Goal: Task Accomplishment & Management: Complete application form

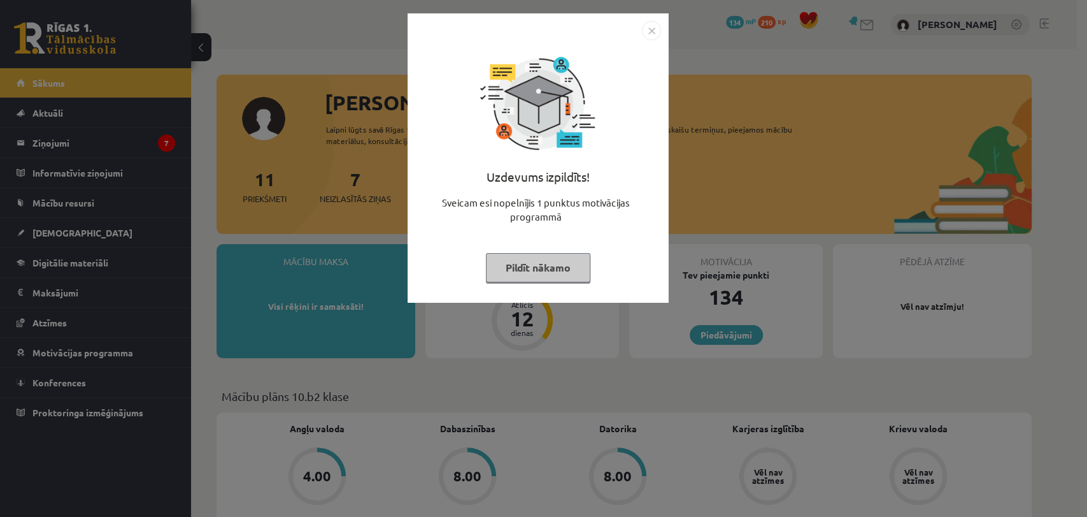
click at [515, 261] on button "Pildīt nākamo" at bounding box center [538, 267] width 104 height 29
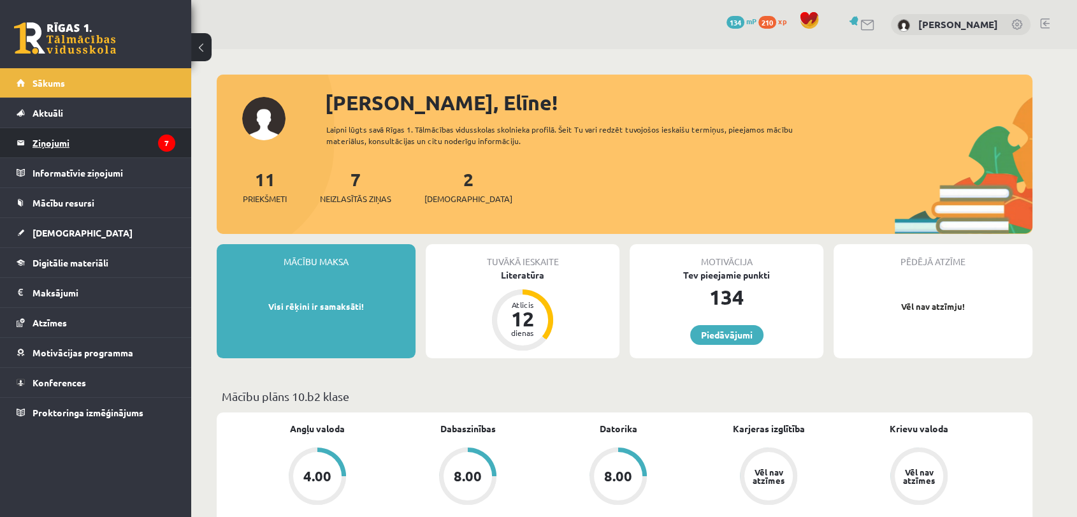
click at [82, 143] on legend "Ziņojumi 7" at bounding box center [103, 142] width 143 height 29
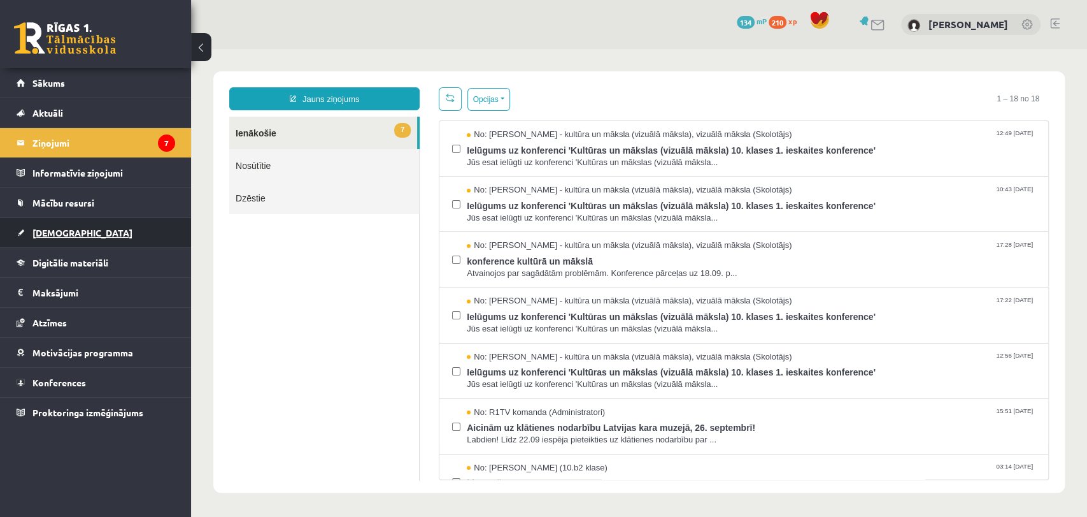
click at [71, 232] on link "[DEMOGRAPHIC_DATA]" at bounding box center [96, 232] width 159 height 29
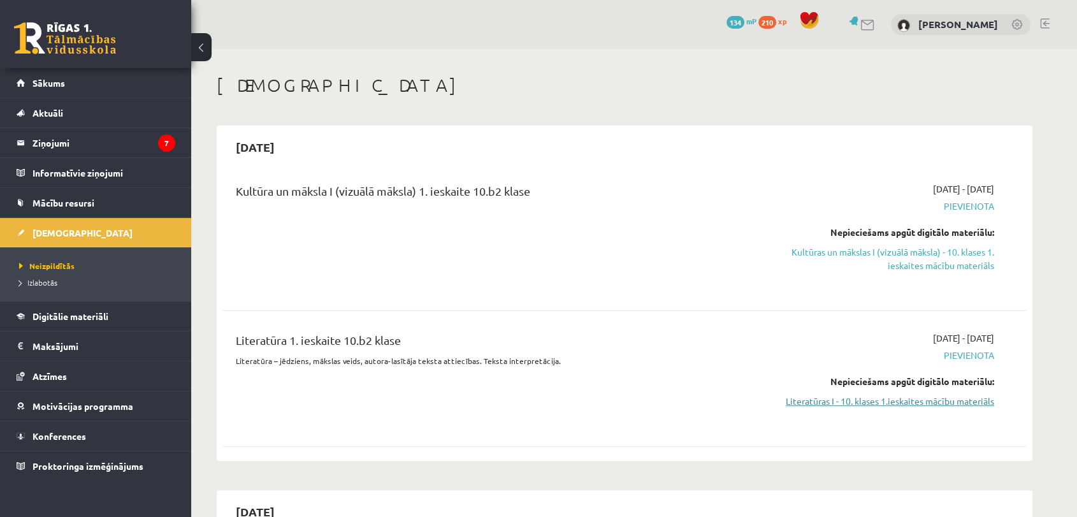
click at [926, 403] on link "Literatūras I - 10. klases 1.ieskaites mācību materiāls" at bounding box center [874, 400] width 240 height 13
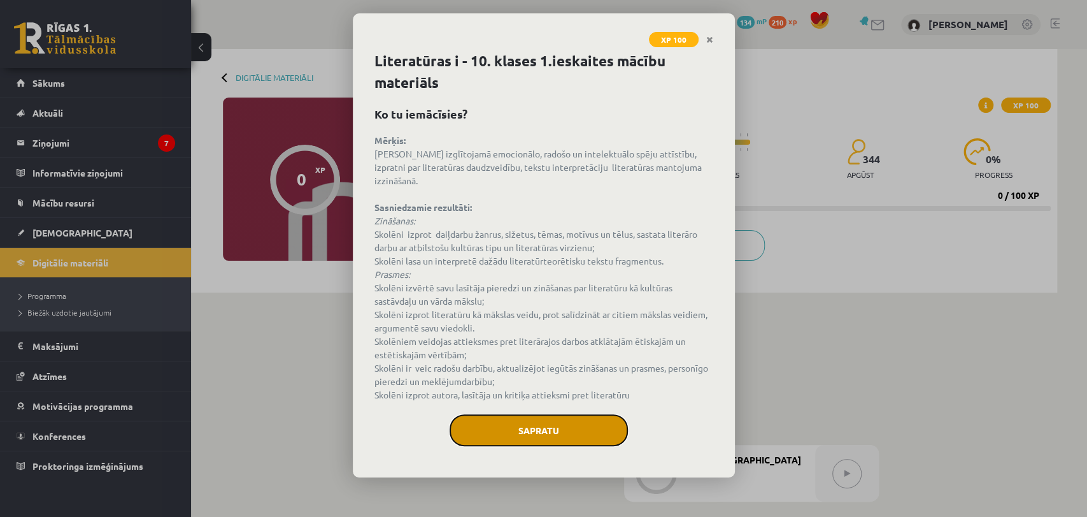
click at [547, 417] on button "Sapratu" at bounding box center [539, 430] width 178 height 32
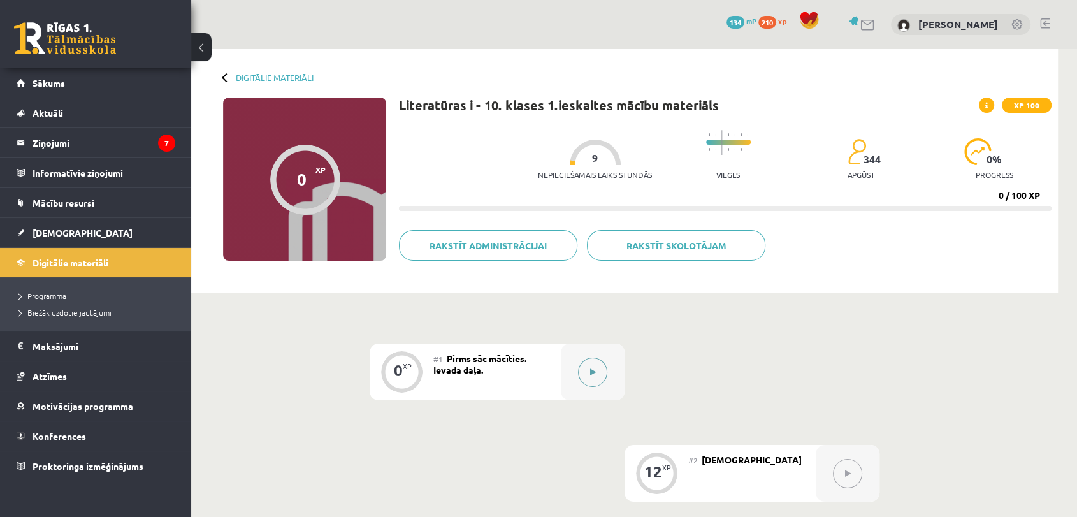
click at [592, 366] on button at bounding box center [592, 371] width 29 height 29
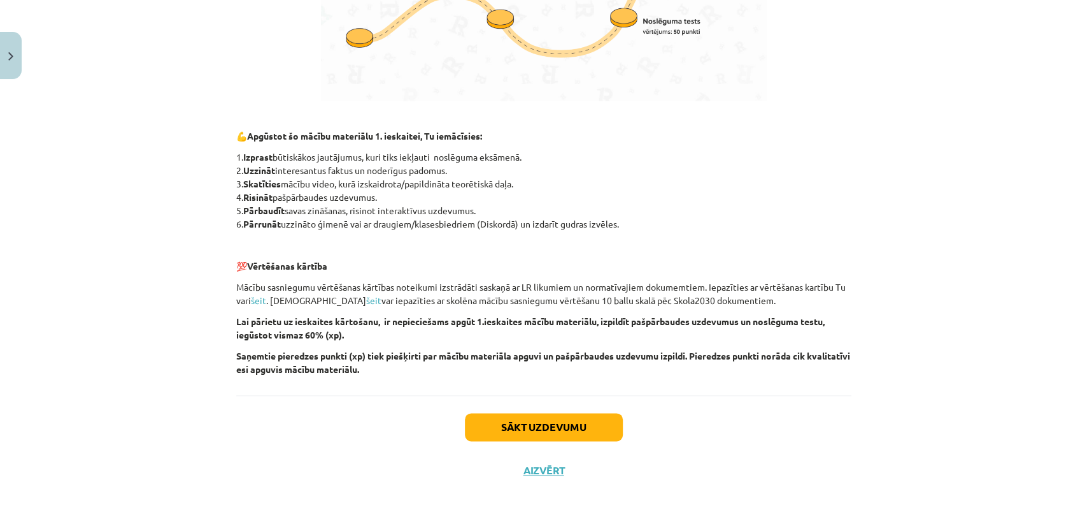
scroll to position [836, 0]
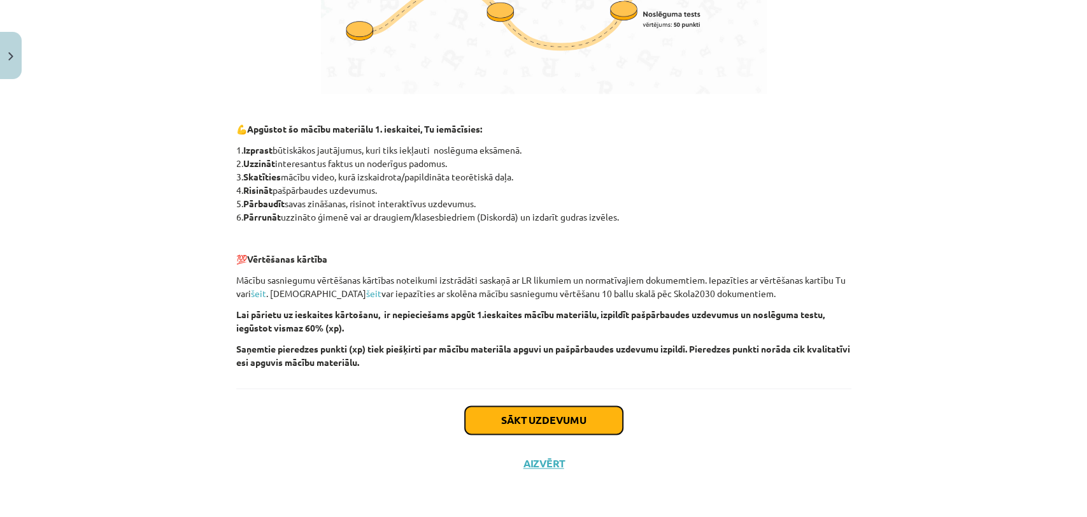
click at [559, 410] on button "Sākt uzdevumu" at bounding box center [544, 420] width 158 height 28
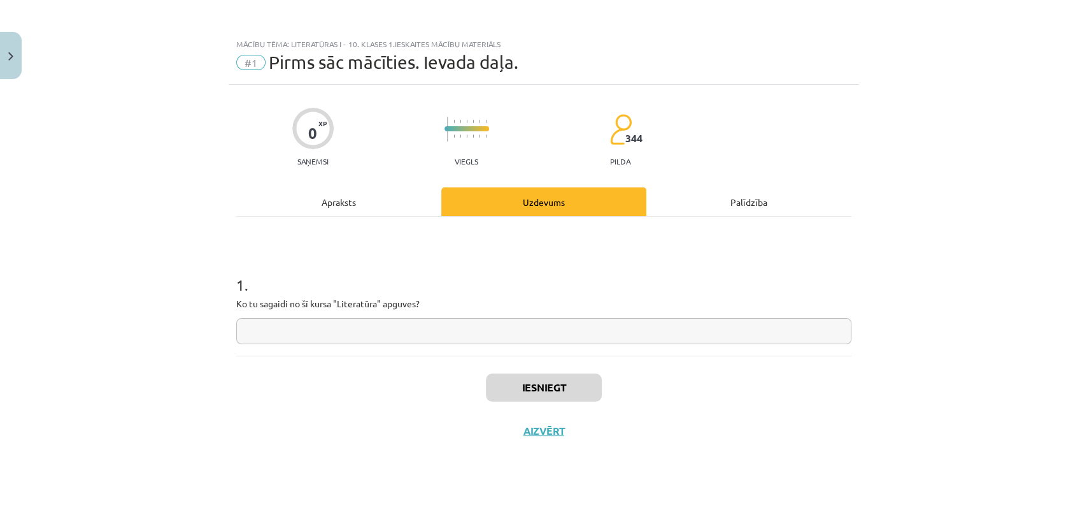
scroll to position [0, 0]
click at [492, 329] on input "text" at bounding box center [543, 331] width 615 height 26
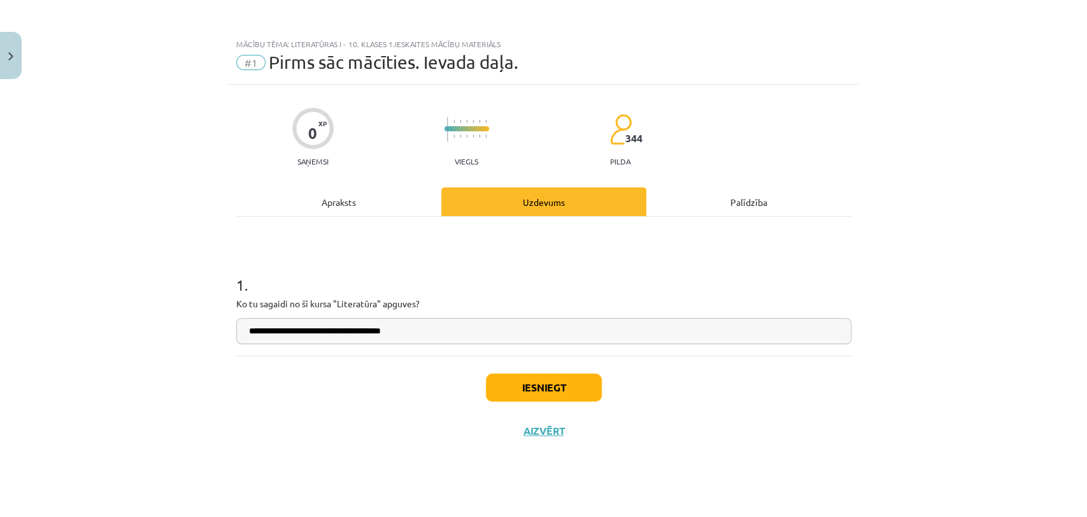
type input "**********"
click at [543, 380] on button "Iesniegt" at bounding box center [544, 387] width 116 height 28
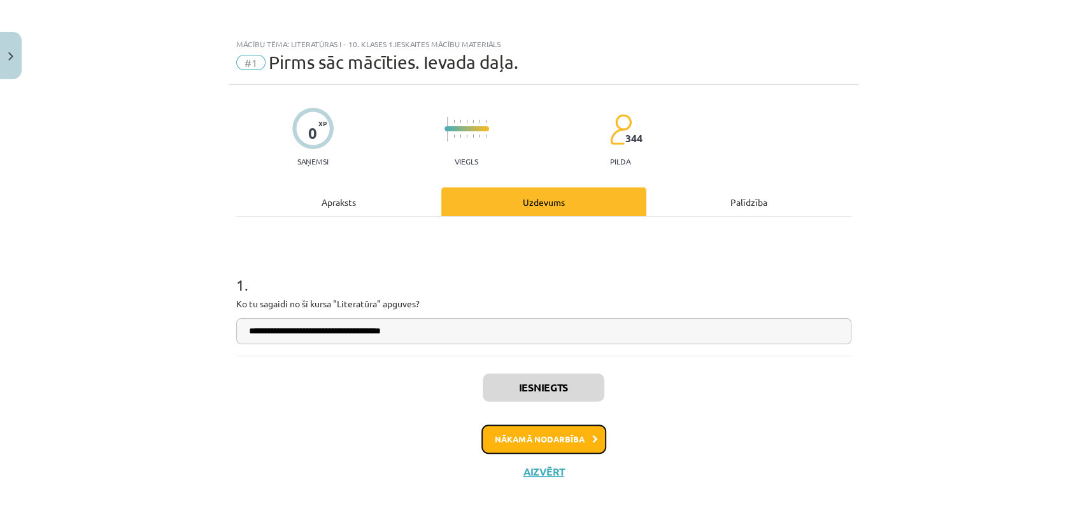
click at [552, 440] on button "Nākamā nodarbība" at bounding box center [544, 438] width 125 height 29
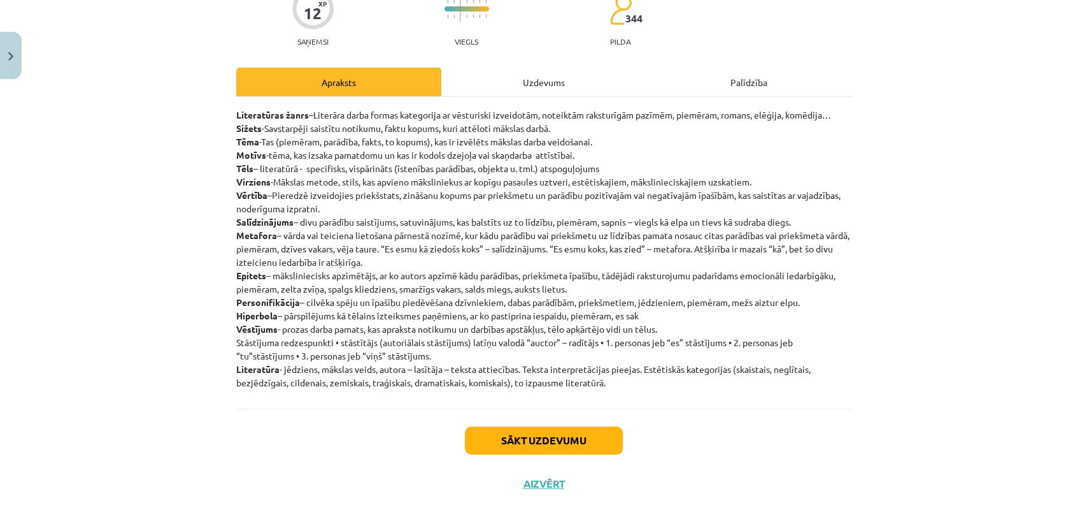
scroll to position [121, 0]
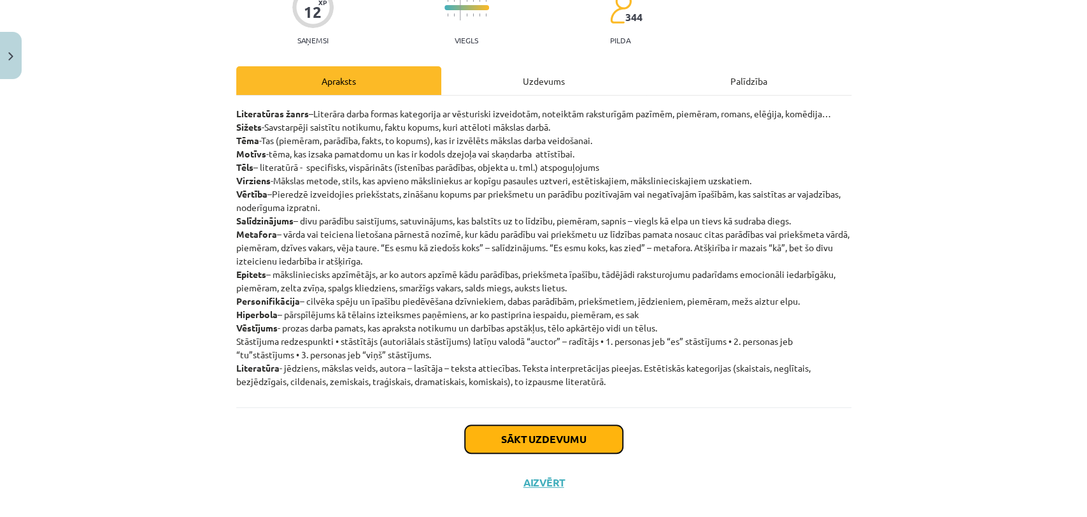
click at [537, 435] on button "Sākt uzdevumu" at bounding box center [544, 439] width 158 height 28
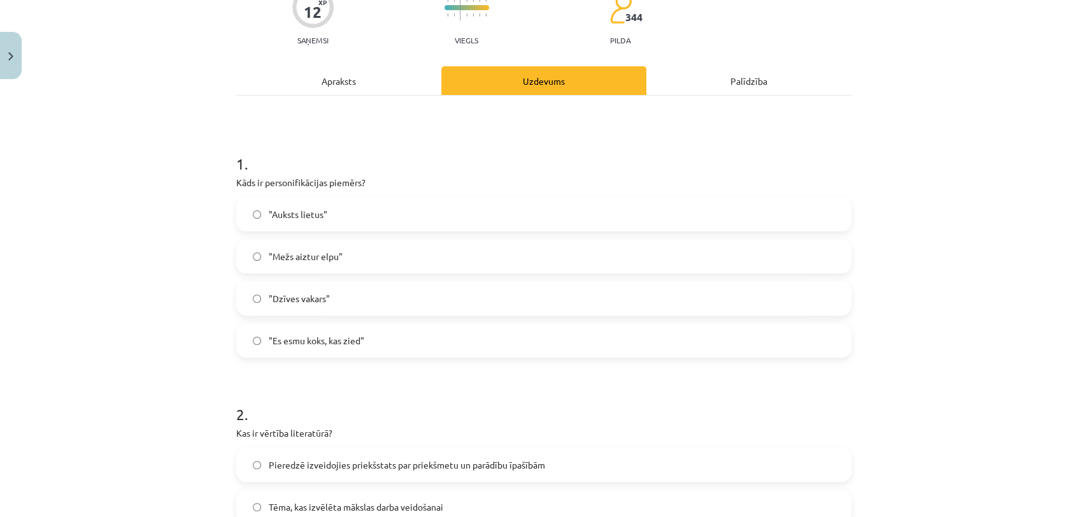
scroll to position [31, 0]
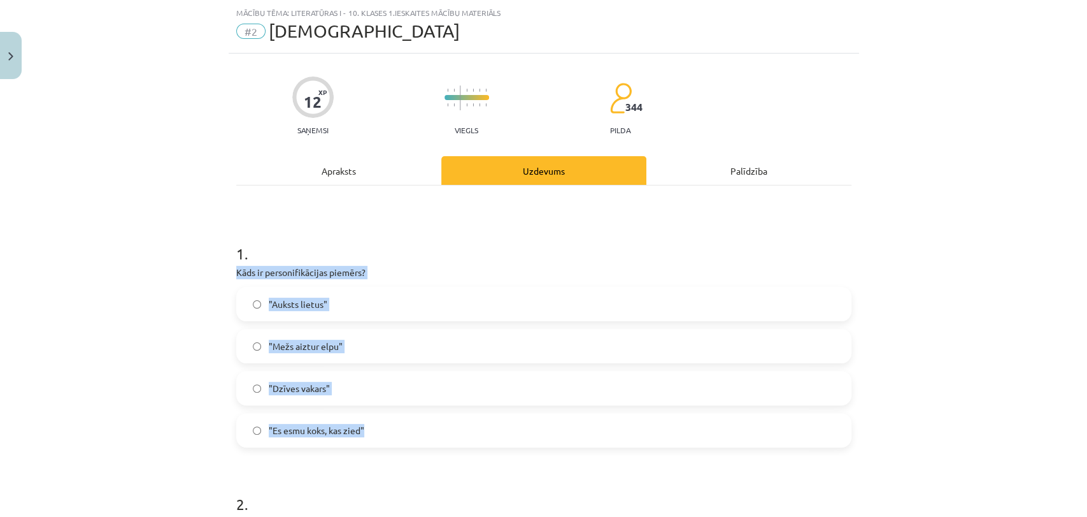
drag, startPoint x: 231, startPoint y: 271, endPoint x: 386, endPoint y: 435, distance: 226.2
click at [386, 435] on div "1 . Kāds ir personifikācijas piemērs? "Auksts lietus" "Mežs aiztur elpu" "Dzīve…" at bounding box center [543, 334] width 615 height 225
copy div "Kāds ir personifikācijas piemērs? "Auksts lietus" "Mežs aiztur elpu" "Dzīves va…"
click at [355, 343] on label ""Mežs aiztur elpu"" at bounding box center [544, 346] width 613 height 32
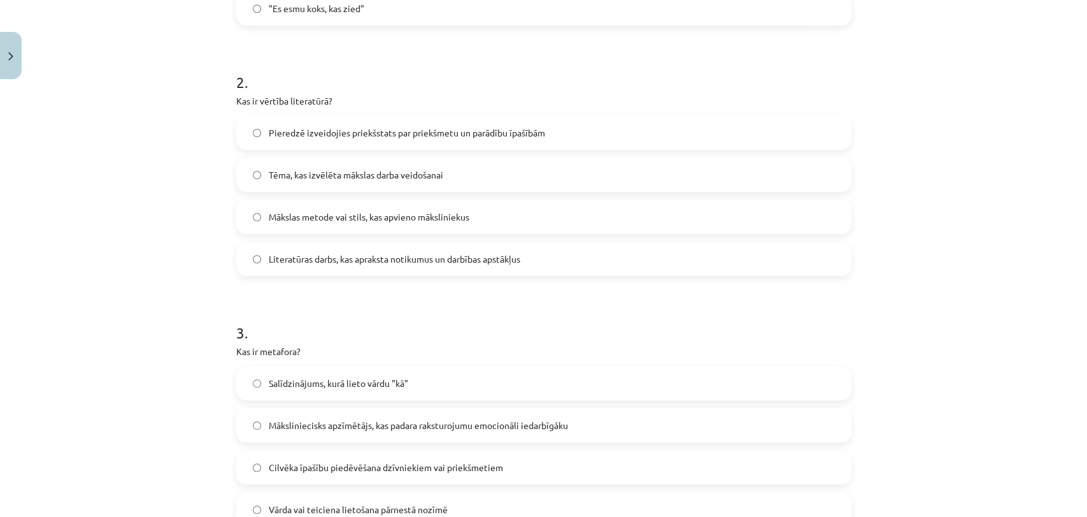
scroll to position [456, 0]
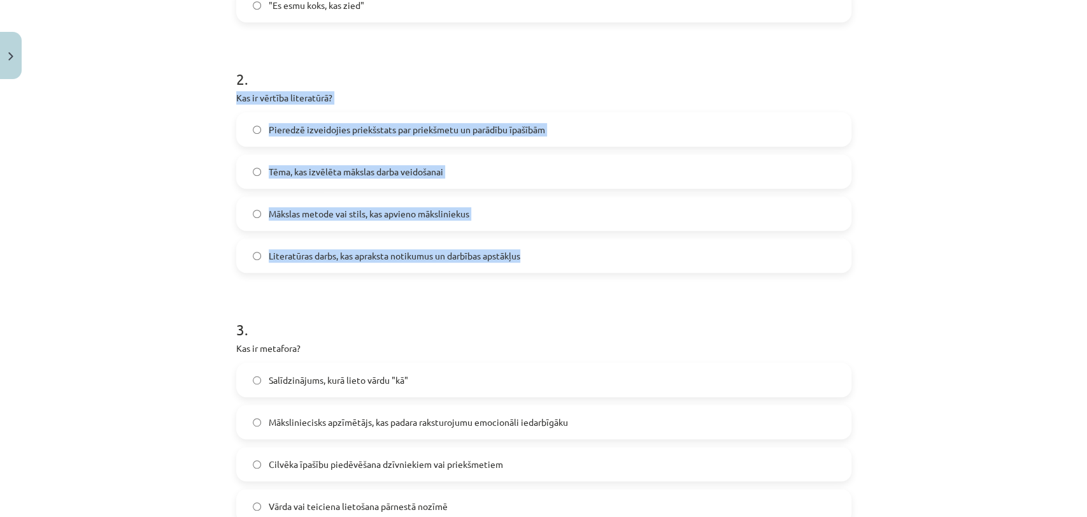
drag, startPoint x: 231, startPoint y: 95, endPoint x: 530, endPoint y: 262, distance: 343.1
click at [530, 262] on div "2 . Kas ir vērtība literatūrā? Pieredzē izveidojies priekšstats par priekšmetu …" at bounding box center [543, 160] width 615 height 225
copy div "Kas ir vērtība literatūrā? Pieredzē izveidojies priekšstats par priekšmetu un p…"
click at [445, 125] on span "Pieredzē izveidojies priekšstats par priekšmetu un parādību īpašībām" at bounding box center [407, 129] width 276 height 13
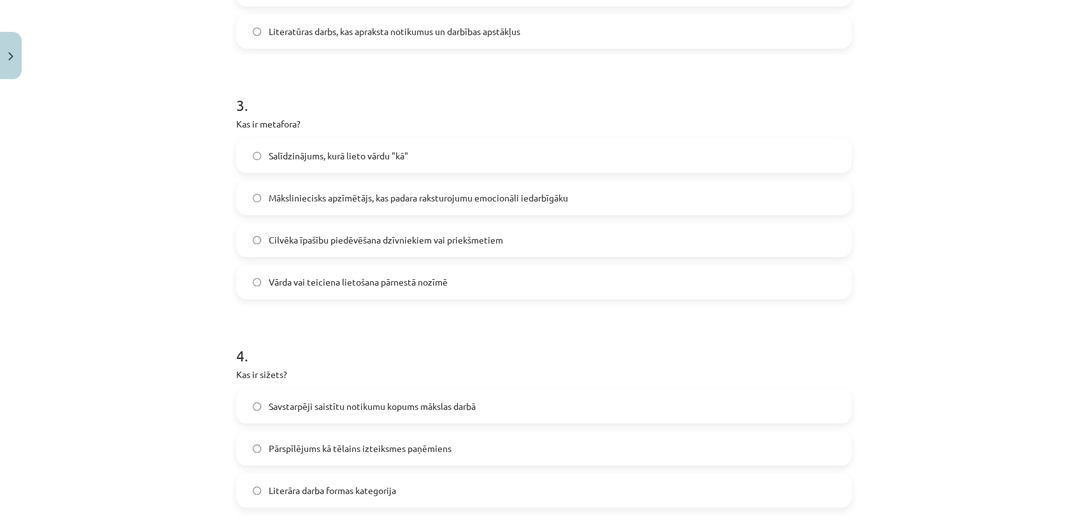
scroll to position [683, 0]
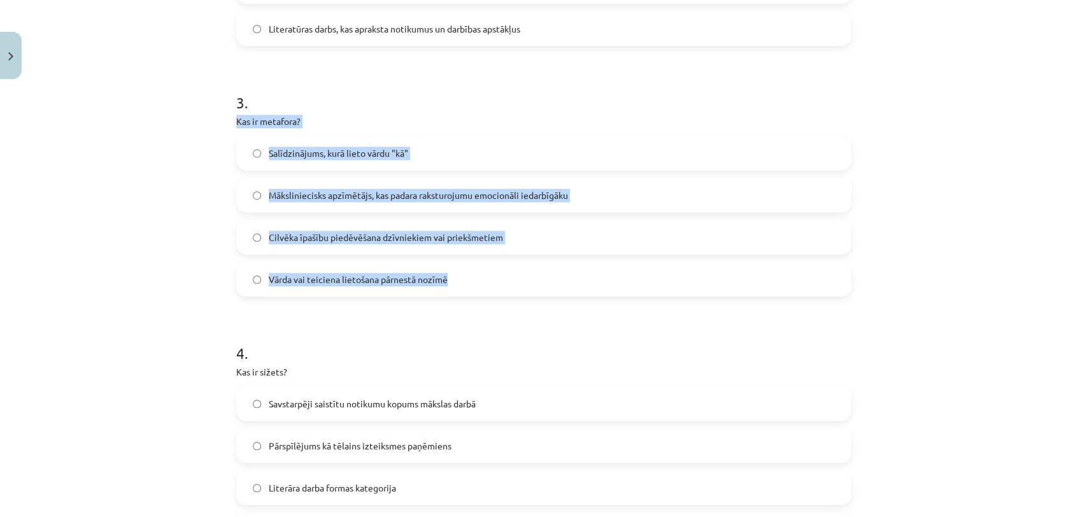
drag, startPoint x: 233, startPoint y: 118, endPoint x: 487, endPoint y: 283, distance: 302.7
click at [487, 283] on div "3 . Kas ir metafora? Salīdzinājums, kurā lieto vārdu "kā" Māksliniecisks apzīmē…" at bounding box center [543, 183] width 615 height 225
copy div "Kas ir metafora? Salīdzinājums, kurā lieto vārdu "kā" Māksliniecisks apzīmētājs…"
click at [427, 277] on span "Vārda vai teiciena lietošana pārnestā nozīmē" at bounding box center [358, 279] width 179 height 13
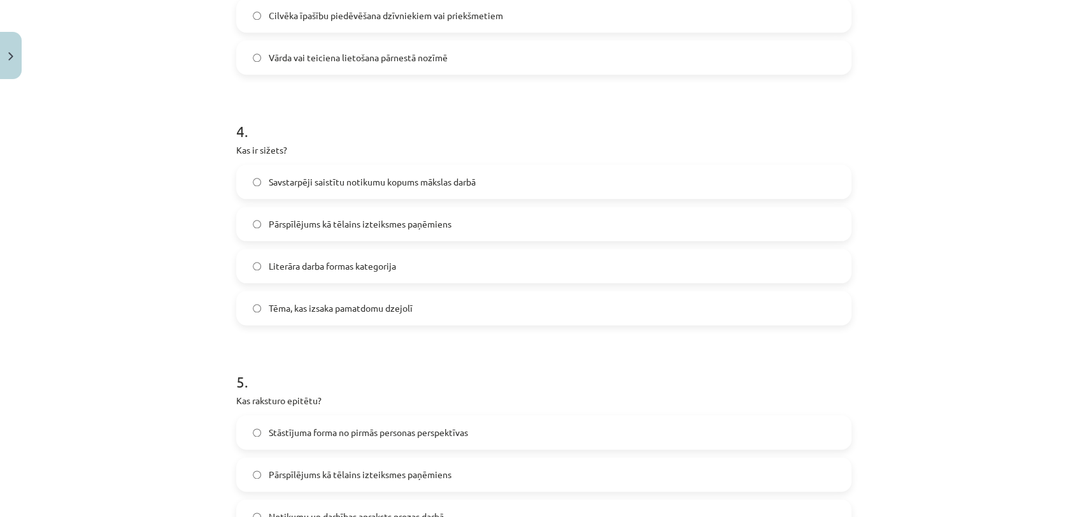
scroll to position [909, 0]
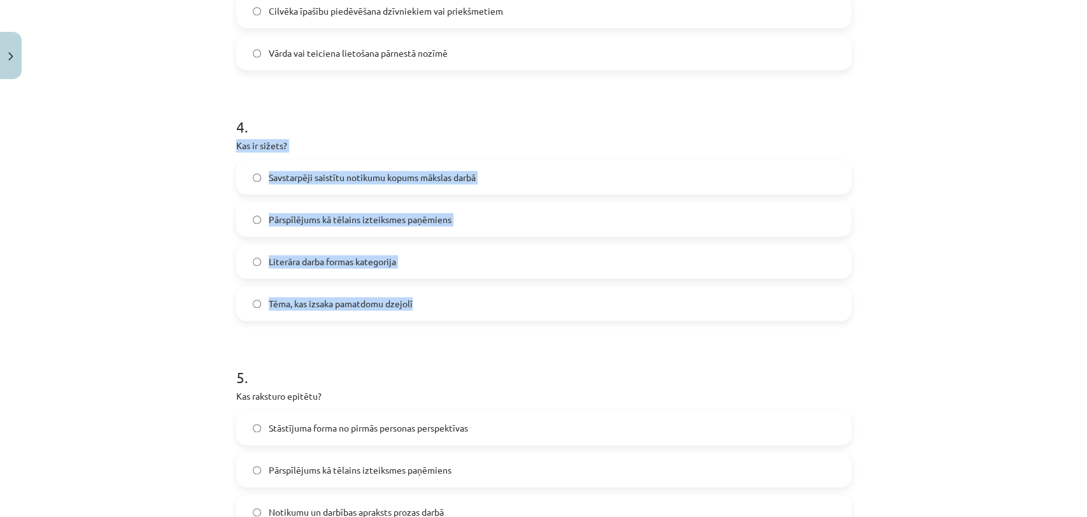
drag, startPoint x: 230, startPoint y: 144, endPoint x: 487, endPoint y: 307, distance: 304.1
click at [489, 307] on div "4 . Kas ir sižets? Savstarpēji saistītu notikumu kopums mākslas darbā Pārspīlēj…" at bounding box center [543, 208] width 615 height 225
copy div "Kas ir sižets? Savstarpēji saistītu notikumu kopums mākslas darbā Pārspīlējums …"
click at [412, 178] on span "Savstarpēji saistītu notikumu kopums mākslas darbā" at bounding box center [372, 177] width 207 height 13
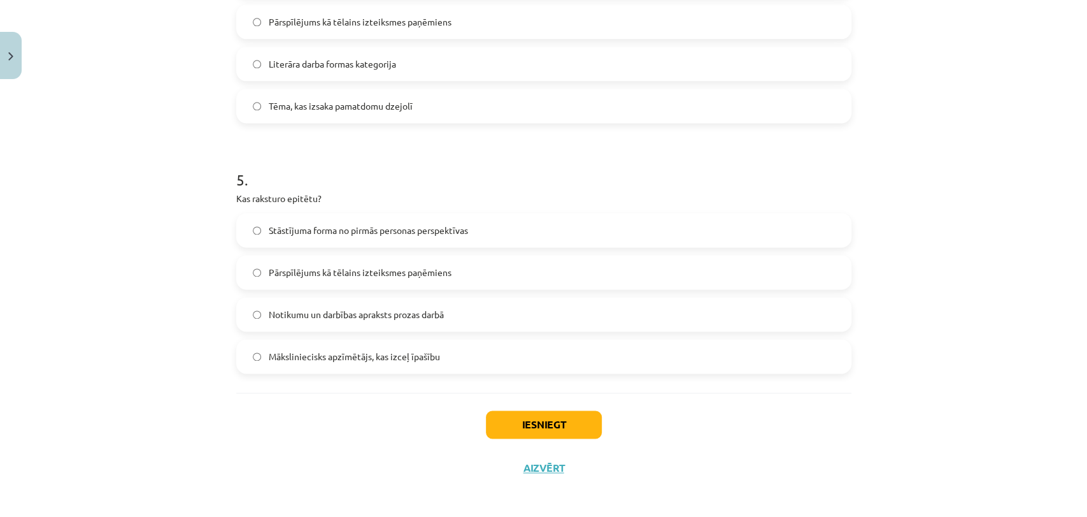
scroll to position [1107, 0]
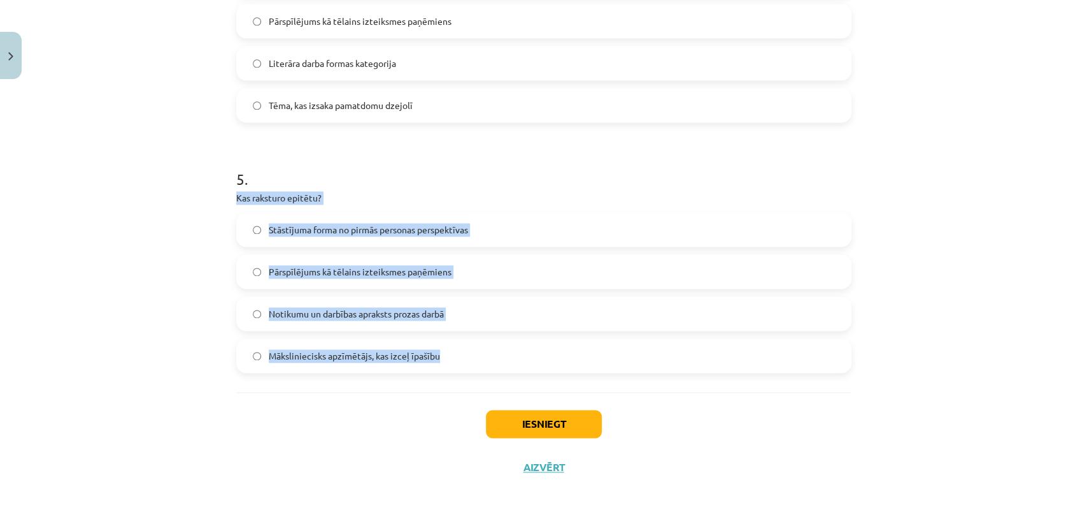
drag, startPoint x: 230, startPoint y: 196, endPoint x: 478, endPoint y: 346, distance: 289.5
click at [478, 346] on div "5 . Kas raksturo epitētu? Stāstījuma forma no pirmās personas perspektīvas Pārs…" at bounding box center [543, 260] width 615 height 225
copy div "Kas raksturo epitētu? Stāstījuma forma no pirmās personas perspektīvas Pārspīlē…"
click at [390, 361] on span "Māksliniecisks apzīmētājs, kas izceļ īpašību" at bounding box center [354, 355] width 171 height 13
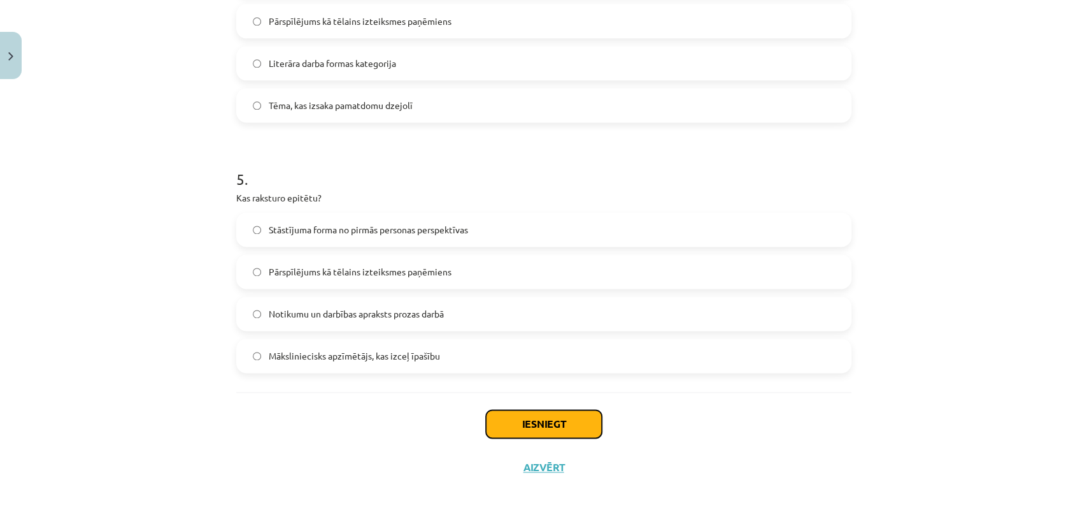
click at [512, 422] on button "Iesniegt" at bounding box center [544, 424] width 116 height 28
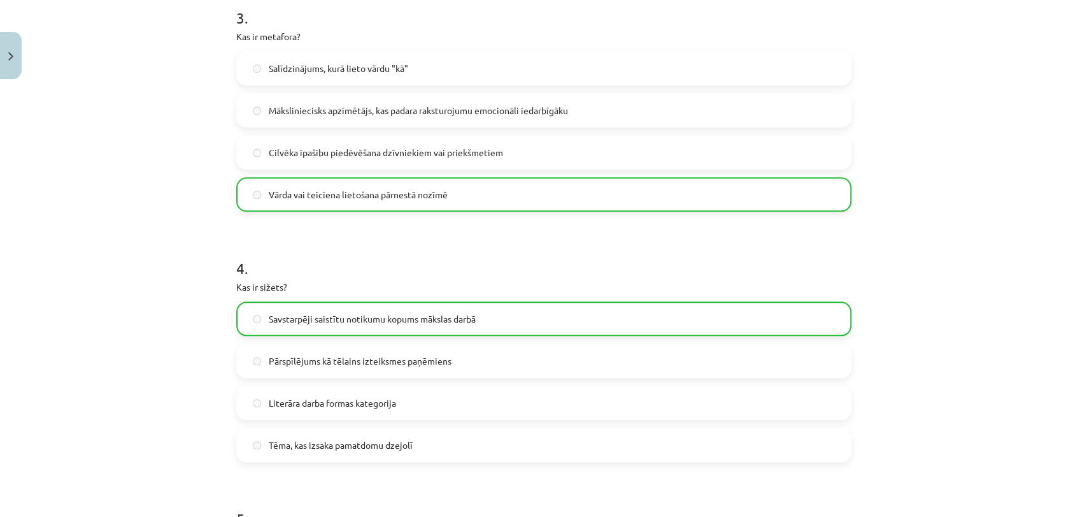
scroll to position [1151, 0]
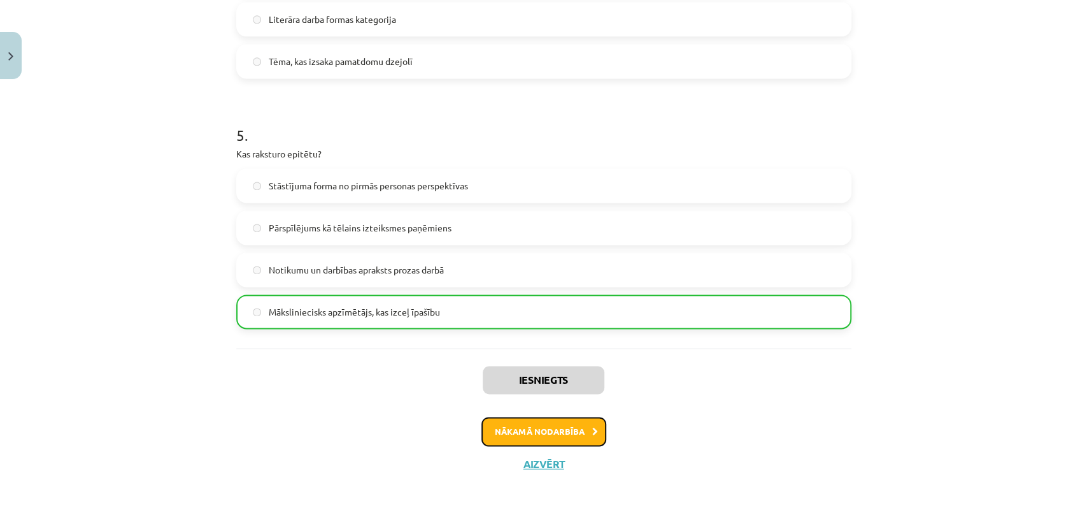
click at [578, 424] on button "Nākamā nodarbība" at bounding box center [544, 431] width 125 height 29
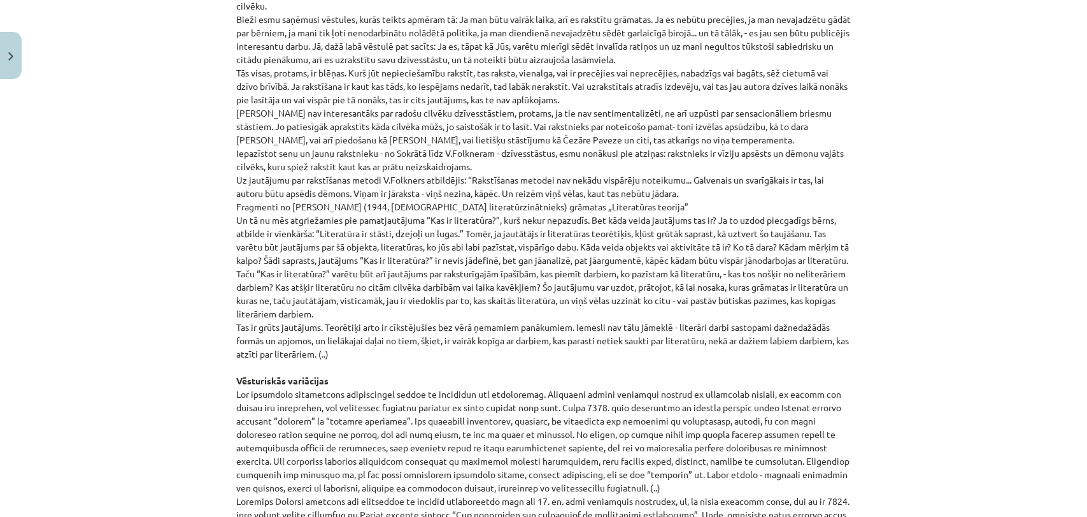
scroll to position [1299, 0]
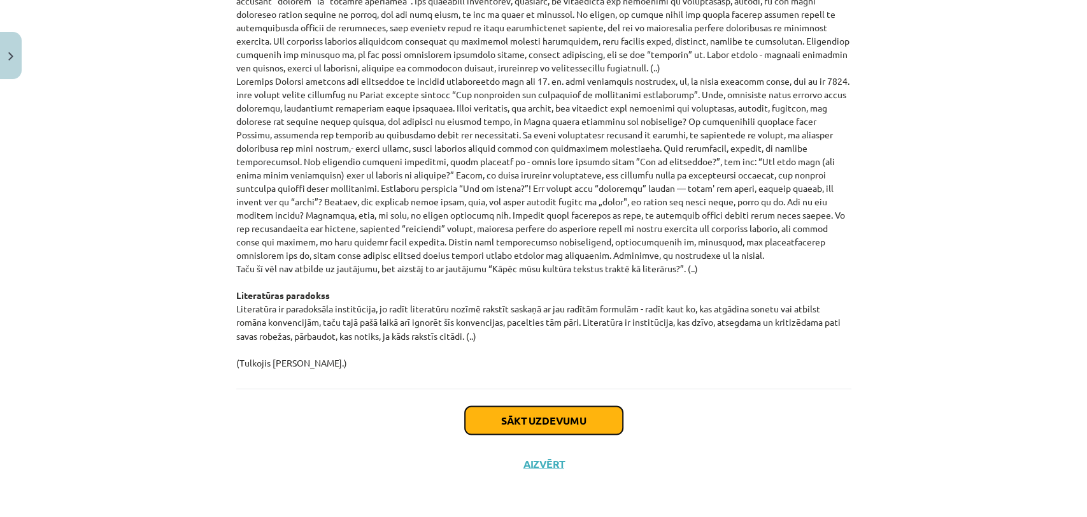
click at [591, 417] on button "Sākt uzdevumu" at bounding box center [544, 420] width 158 height 28
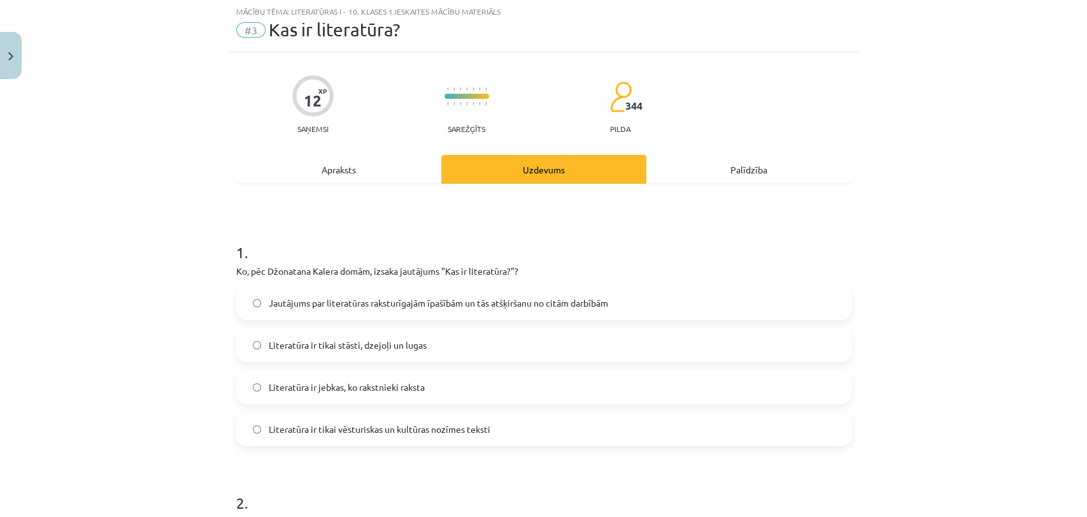
scroll to position [31, 0]
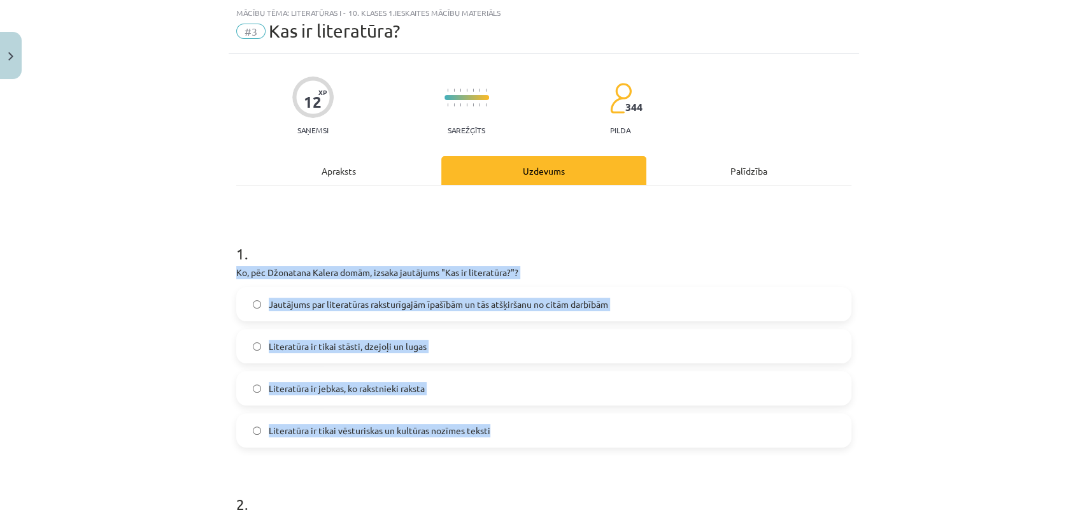
drag, startPoint x: 231, startPoint y: 271, endPoint x: 499, endPoint y: 434, distance: 314.7
click at [499, 434] on div "1 . Ko, pēc Džonatana Kalera domām, izsaka jautājums "Kas ir literatūra?"? Jaut…" at bounding box center [543, 334] width 615 height 225
copy div "Ko, pēc Džonatana Kalera domām, izsaka jautājums "Kas ir literatūra?"? Jautājum…"
click at [515, 303] on span "Jautājums par literatūras raksturīgajām īpašībām un tās atšķiršanu no citām dar…" at bounding box center [439, 303] width 340 height 13
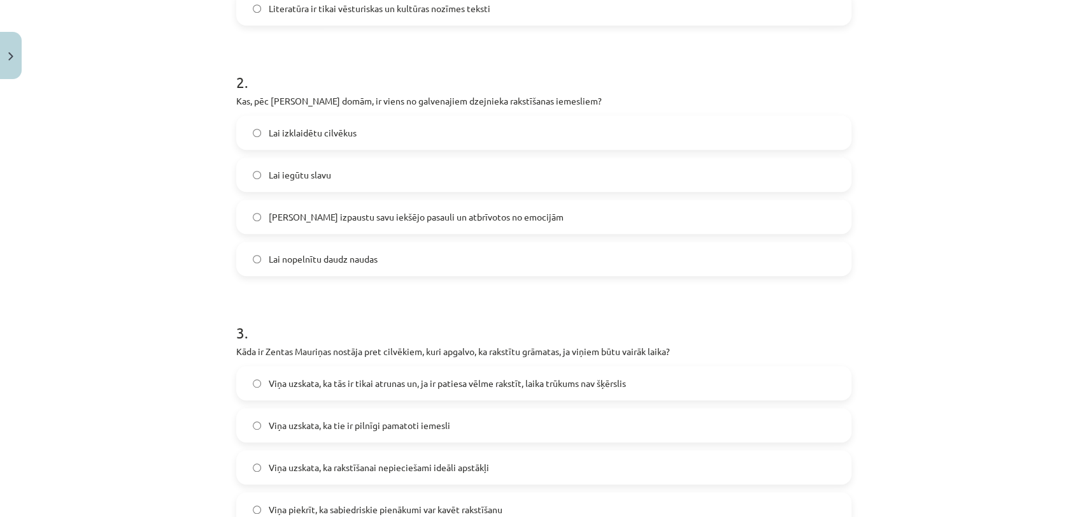
scroll to position [456, 0]
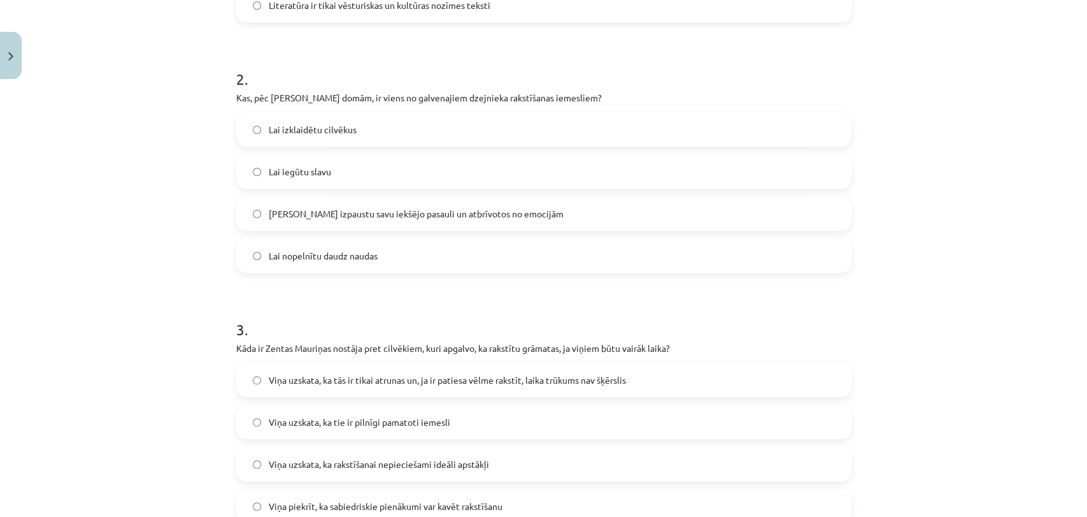
click at [443, 202] on label "Lai izpaustu savu iekšējo pasauli un atbrīvotos no emocijām" at bounding box center [544, 213] width 613 height 32
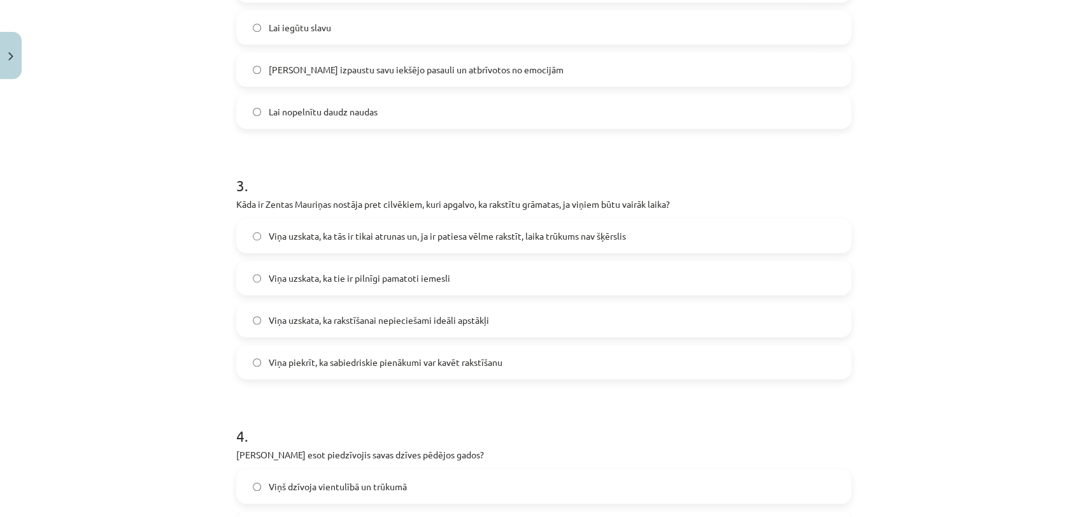
scroll to position [626, 0]
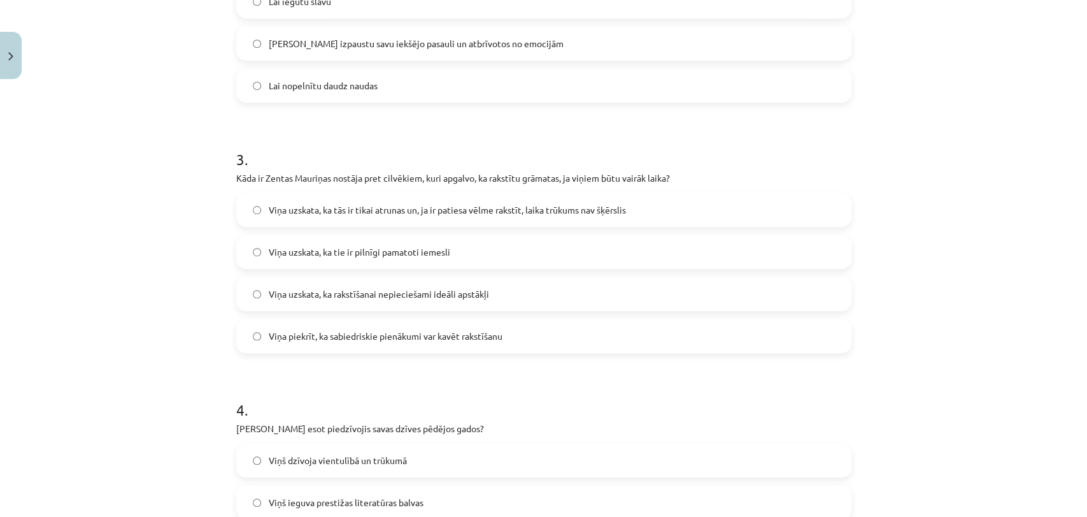
click at [494, 205] on span "Viņa uzskata, ka tās ir tikai atrunas un, ja ir patiesa vēlme rakstīt, laika tr…" at bounding box center [447, 209] width 357 height 13
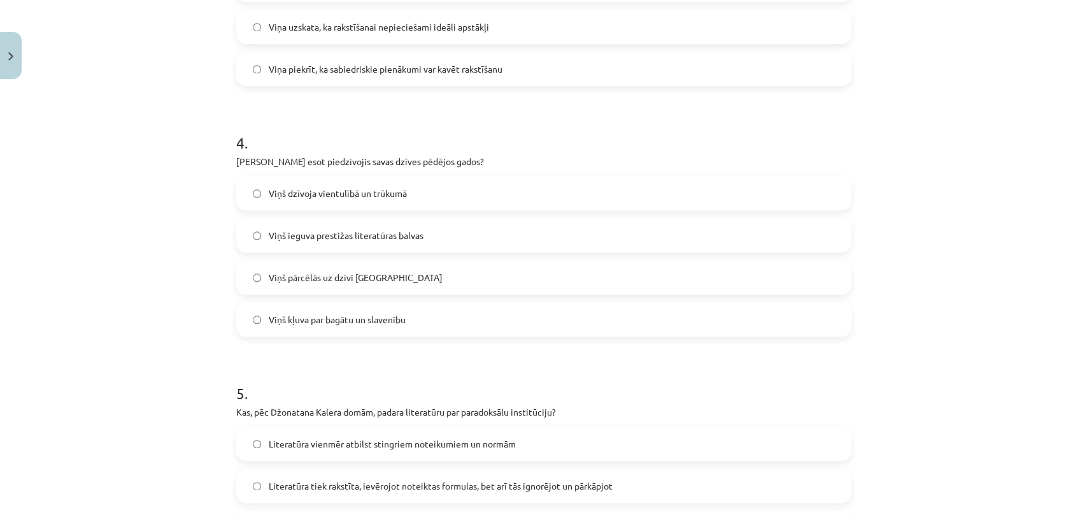
scroll to position [909, 0]
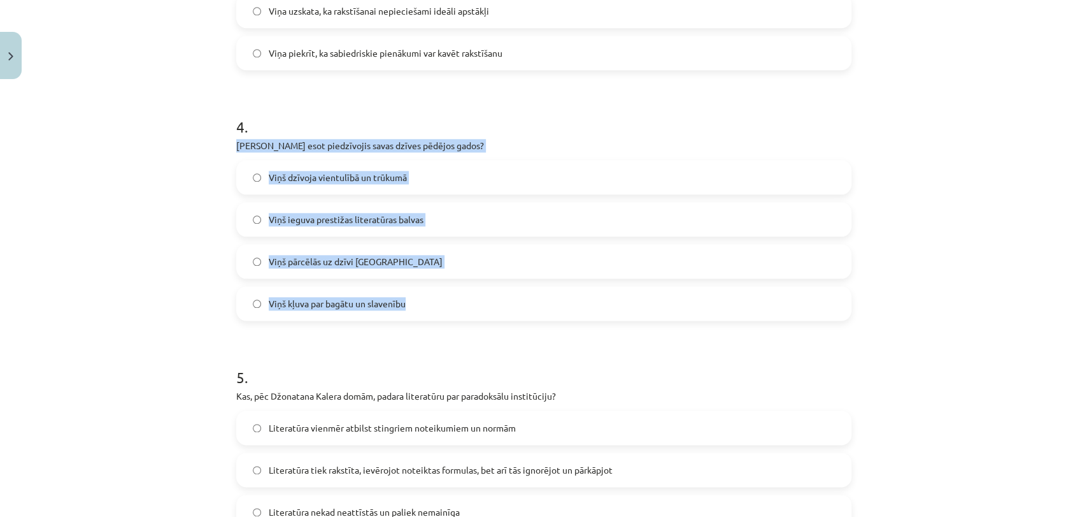
drag, startPoint x: 232, startPoint y: 141, endPoint x: 427, endPoint y: 310, distance: 258.3
click at [427, 310] on div "4 . Ko Rainers Marija Rilke esot piedzīvojis savas dzīves pēdējos gados? Viņš d…" at bounding box center [543, 208] width 615 height 225
copy div "Ko Rainers Marija Rilke esot piedzīvojis savas dzīves pēdējos gados? Viņš dzīvo…"
click at [361, 173] on span "Viņš dzīvoja vientulībā un trūkumā" at bounding box center [338, 177] width 138 height 13
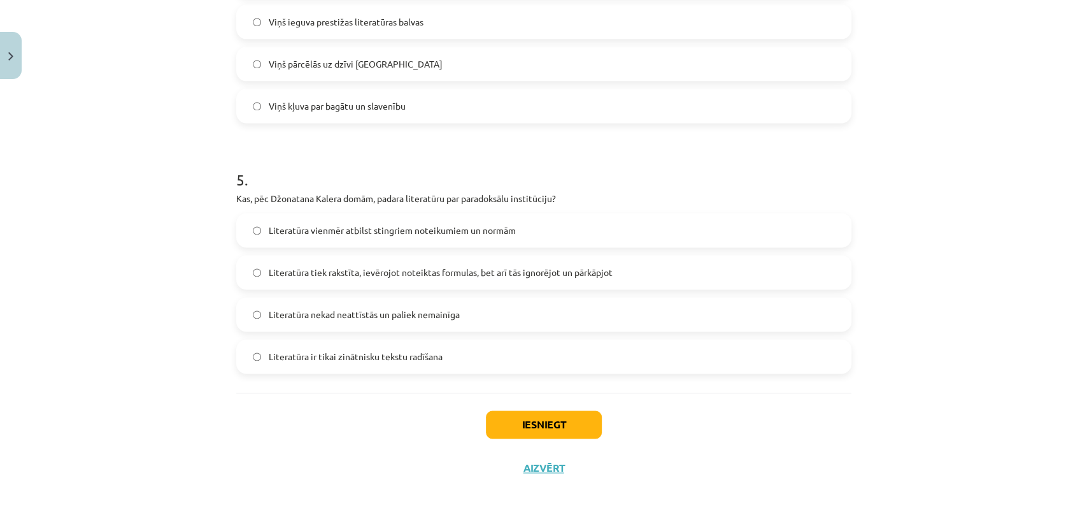
scroll to position [1107, 0]
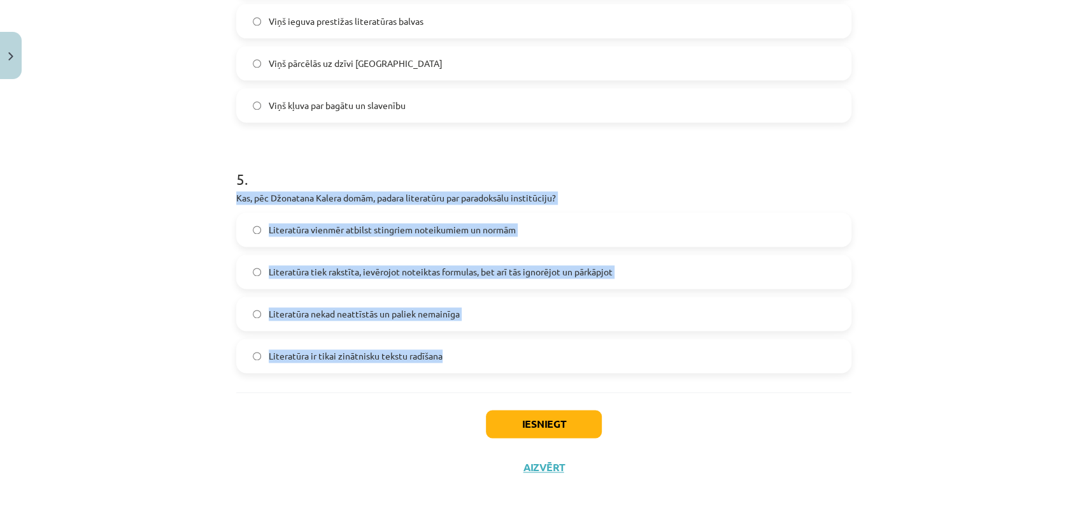
drag, startPoint x: 231, startPoint y: 197, endPoint x: 535, endPoint y: 359, distance: 344.8
click at [535, 359] on div "5 . Kas, pēc Džonatana Kalera domām, padara literatūru par paradoksālu institūc…" at bounding box center [543, 260] width 615 height 225
copy div "Kas, pēc Džonatana Kalera domām, padara literatūru par paradoksālu institūciju?…"
click at [421, 356] on span "Literatūra ir tikai zinātnisku tekstu radīšana" at bounding box center [356, 355] width 174 height 13
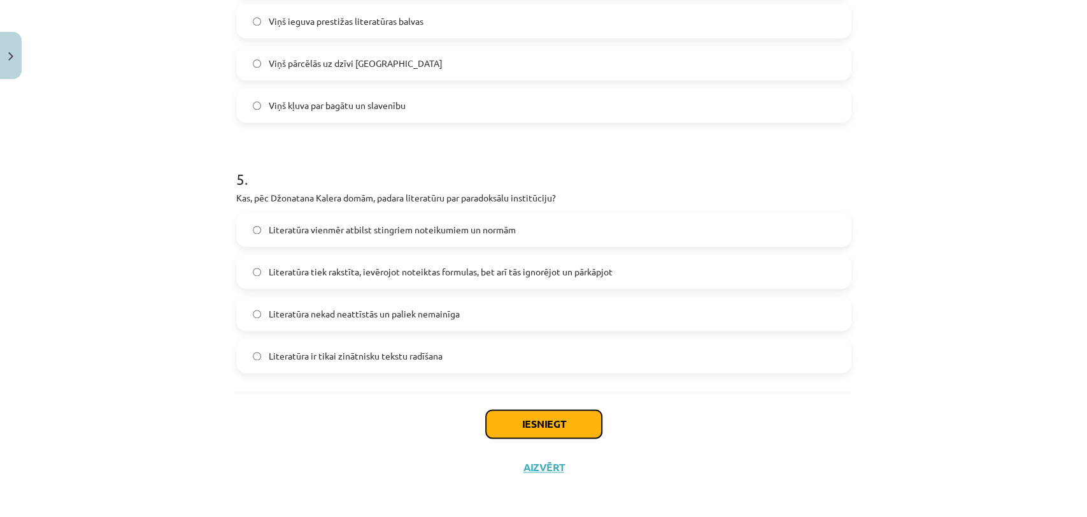
click at [522, 426] on button "Iesniegt" at bounding box center [544, 424] width 116 height 28
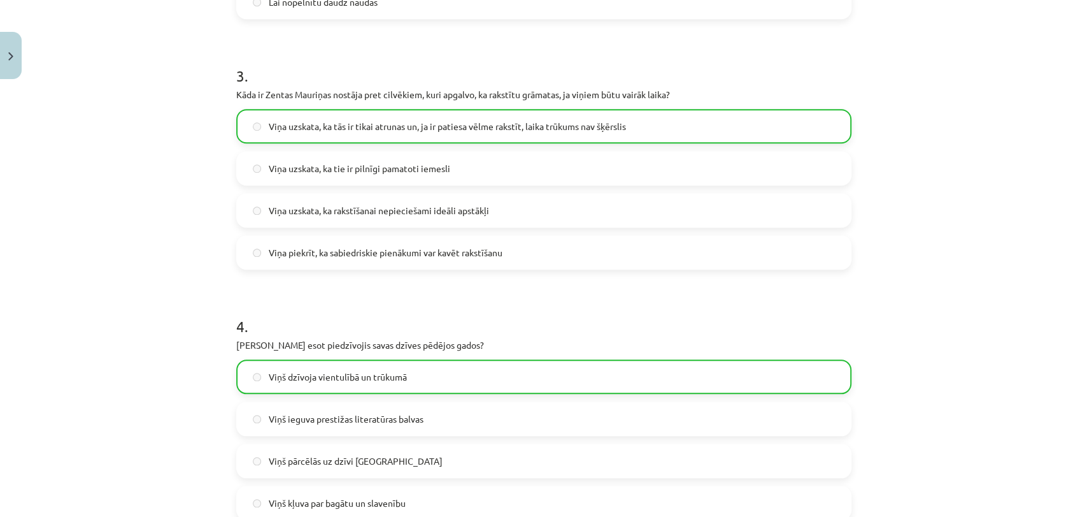
scroll to position [1151, 0]
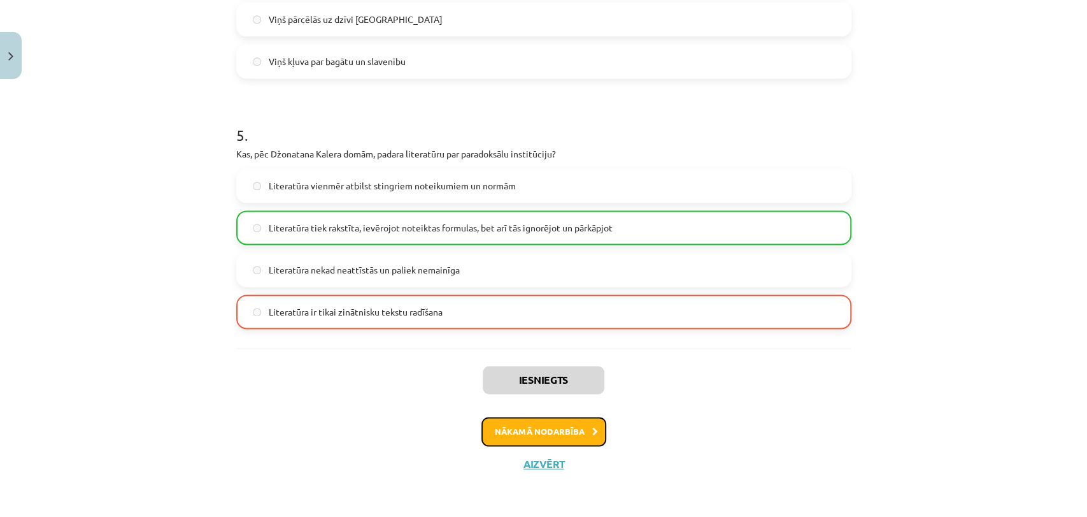
click at [578, 427] on button "Nākamā nodarbība" at bounding box center [544, 431] width 125 height 29
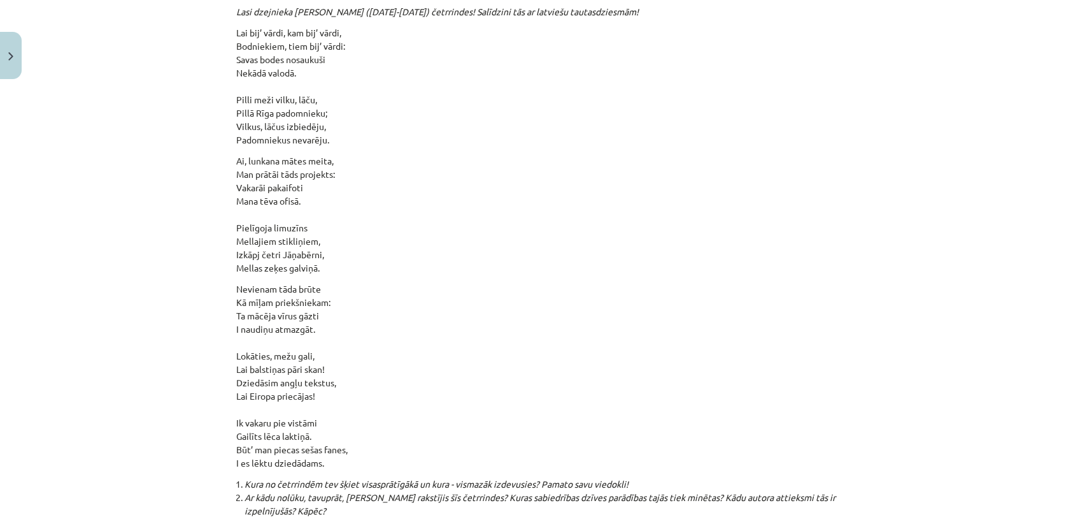
scroll to position [13586, 0]
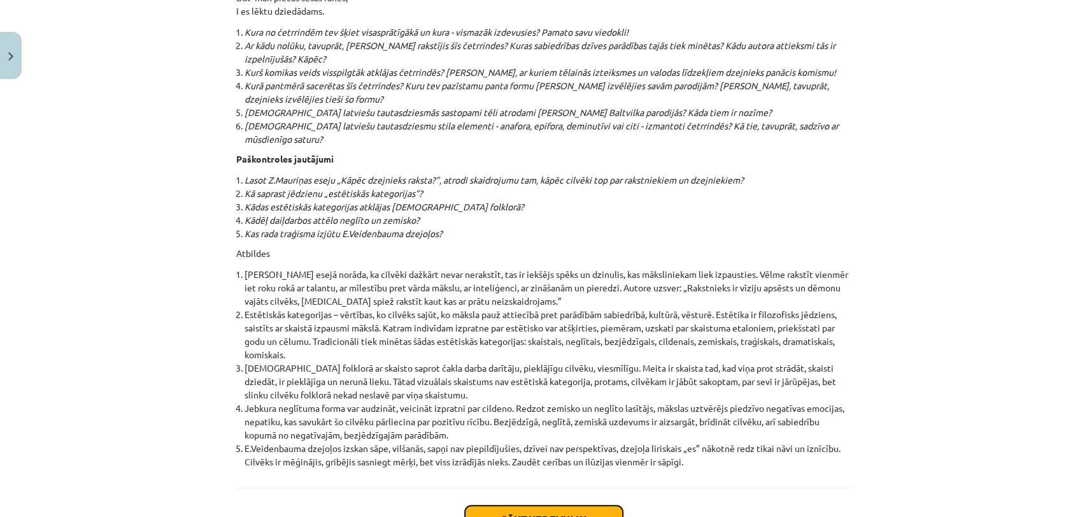
click at [570, 505] on button "Sākt uzdevumu" at bounding box center [544, 519] width 158 height 28
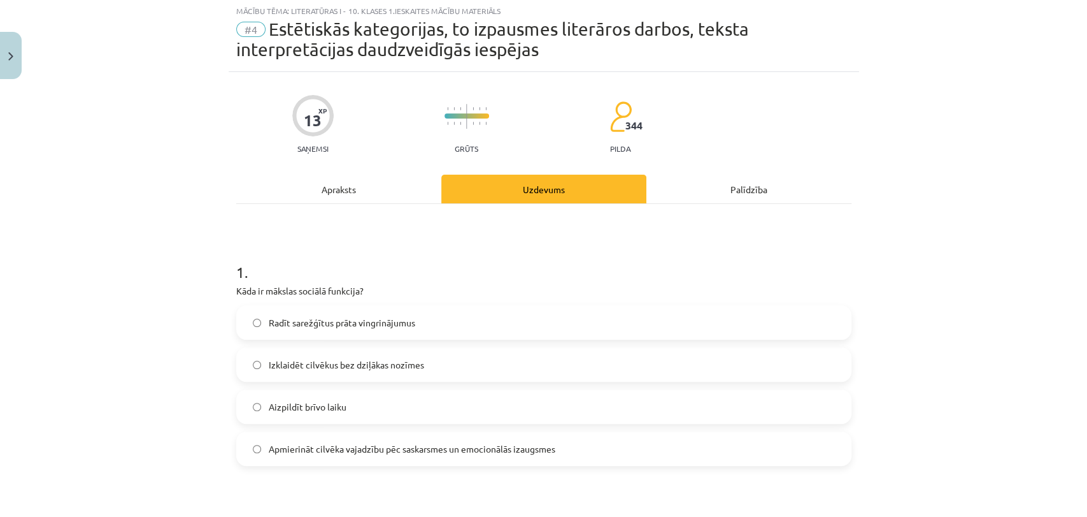
scroll to position [31, 0]
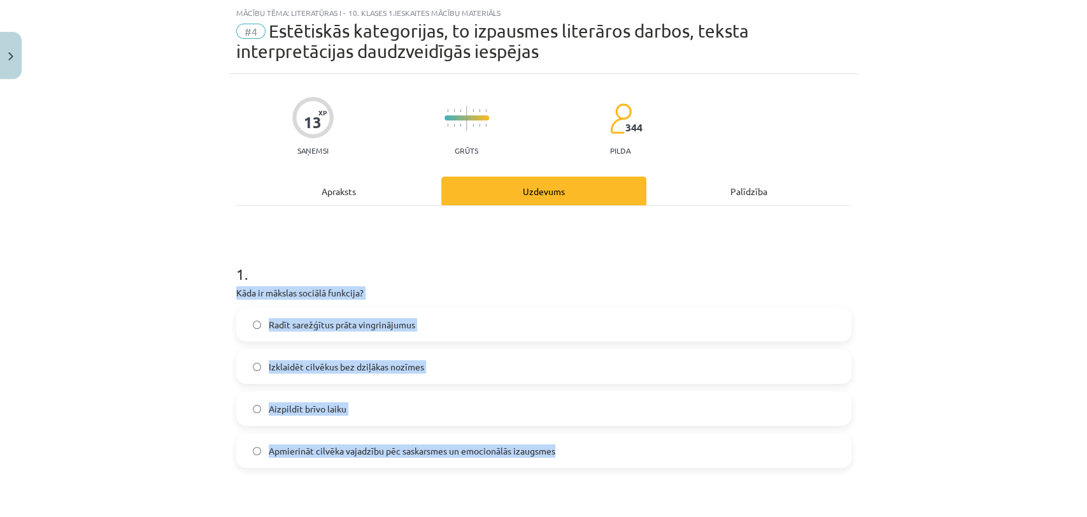
drag, startPoint x: 231, startPoint y: 289, endPoint x: 579, endPoint y: 464, distance: 390.0
click at [579, 464] on div "1 . Kāda ir mākslas sociālā funkcija? Radīt sarežģītus prāta vingrinājumus Izkl…" at bounding box center [543, 355] width 615 height 225
copy div "Kāda ir mākslas sociālā funkcija? Radīt sarežģītus prāta vingrinājumus Izklaidē…"
click at [433, 451] on span "Apmierināt cilvēka vajadzību pēc saskarsmes un emocionālās izaugsmes" at bounding box center [412, 450] width 287 height 13
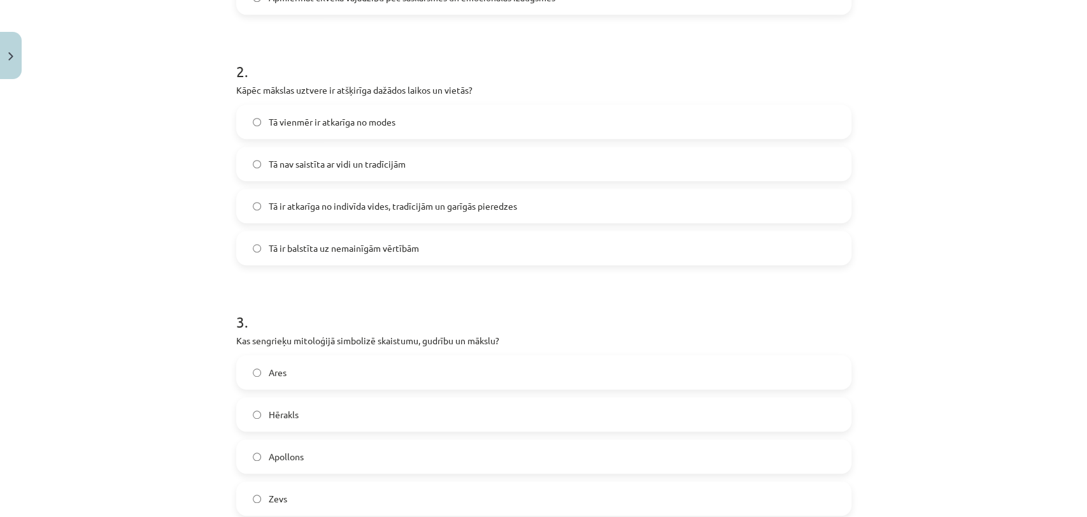
scroll to position [484, 0]
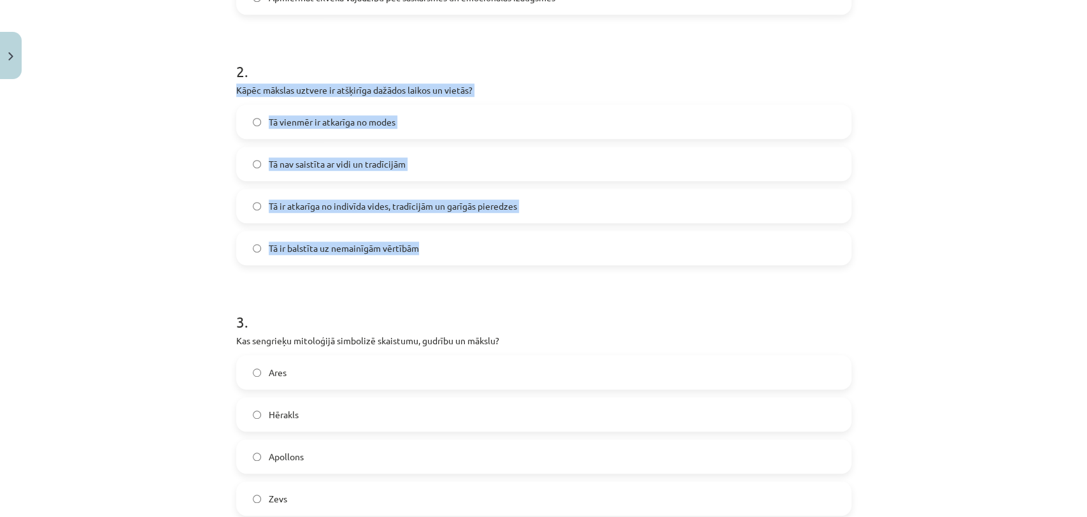
drag, startPoint x: 232, startPoint y: 88, endPoint x: 452, endPoint y: 243, distance: 268.8
click at [452, 243] on div "2 . Kāpēc mākslas uztvere ir atšķirīga dažādos laikos un vietās? Tā vienmēr ir …" at bounding box center [543, 152] width 615 height 225
copy div "Kāpēc mākslas uztvere ir atšķirīga dažādos laikos un vietās? Tā vienmēr ir atka…"
click at [378, 202] on span "Tā ir atkarīga no indivīda vides, tradīcijām un garīgās pieredzes" at bounding box center [393, 205] width 248 height 13
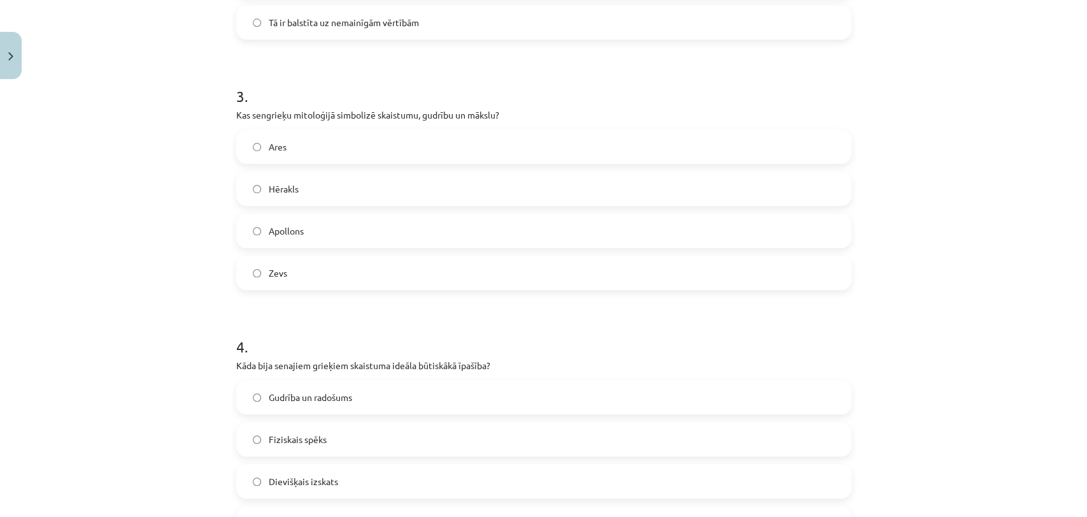
scroll to position [711, 0]
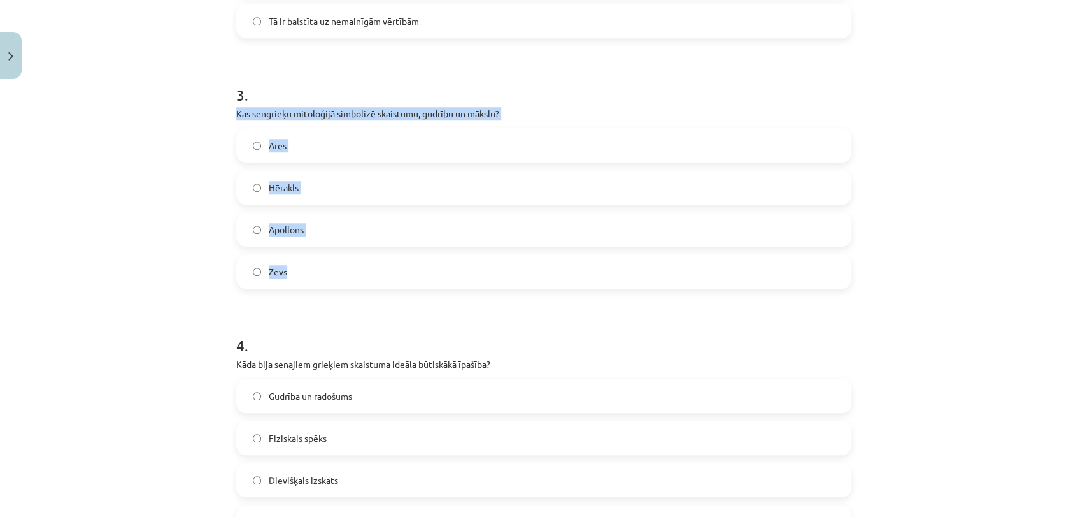
drag, startPoint x: 231, startPoint y: 113, endPoint x: 371, endPoint y: 273, distance: 213.0
click at [371, 273] on div "3 . Kas sengrieķu mitoloģijā simbolizē skaistumu, gudrību un mākslu? Ares Hērak…" at bounding box center [543, 176] width 615 height 225
click at [305, 112] on p "Kas sengrieķu mitoloģijā simbolizē skaistumu, gudrību un mākslu?" at bounding box center [543, 113] width 615 height 13
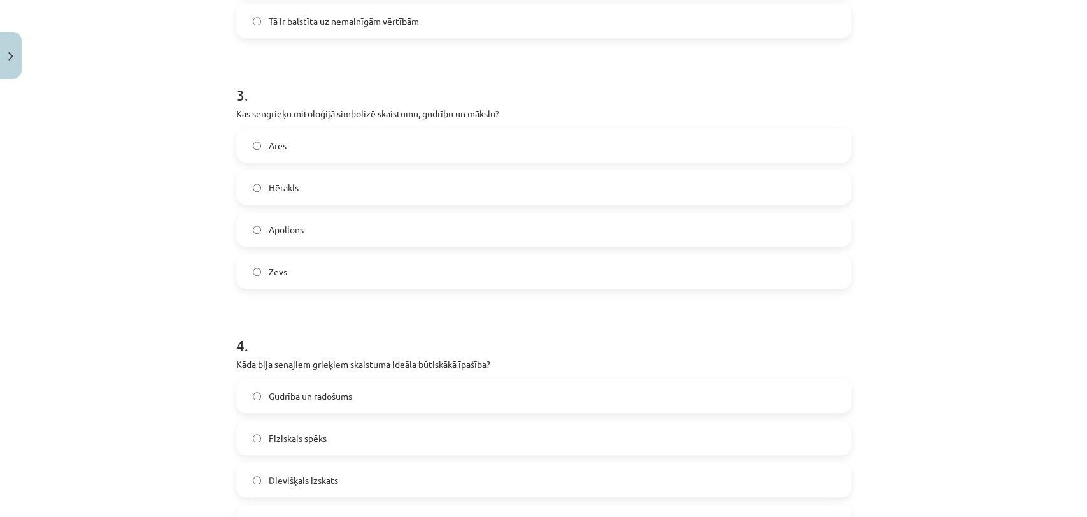
click at [255, 110] on p "Kas sengrieķu mitoloģijā simbolizē skaistumu, gudrību un mākslu?" at bounding box center [543, 113] width 615 height 13
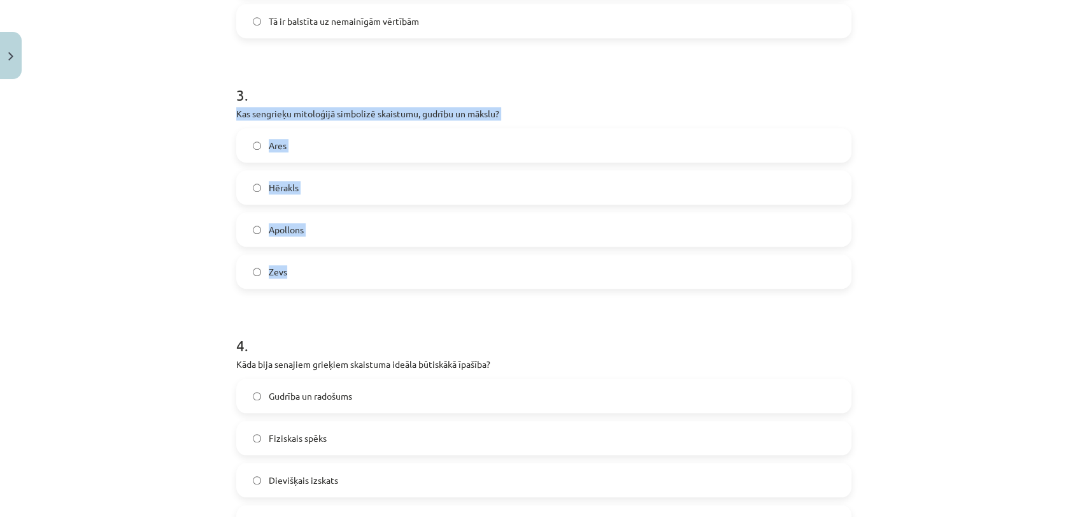
drag, startPoint x: 233, startPoint y: 112, endPoint x: 326, endPoint y: 287, distance: 198.3
click at [326, 287] on div "3 . Kas sengrieķu mitoloģijā simbolizē skaistumu, gudrību un mākslu? Ares Hērak…" at bounding box center [543, 176] width 615 height 225
click at [343, 225] on label "Apollons" at bounding box center [544, 229] width 613 height 32
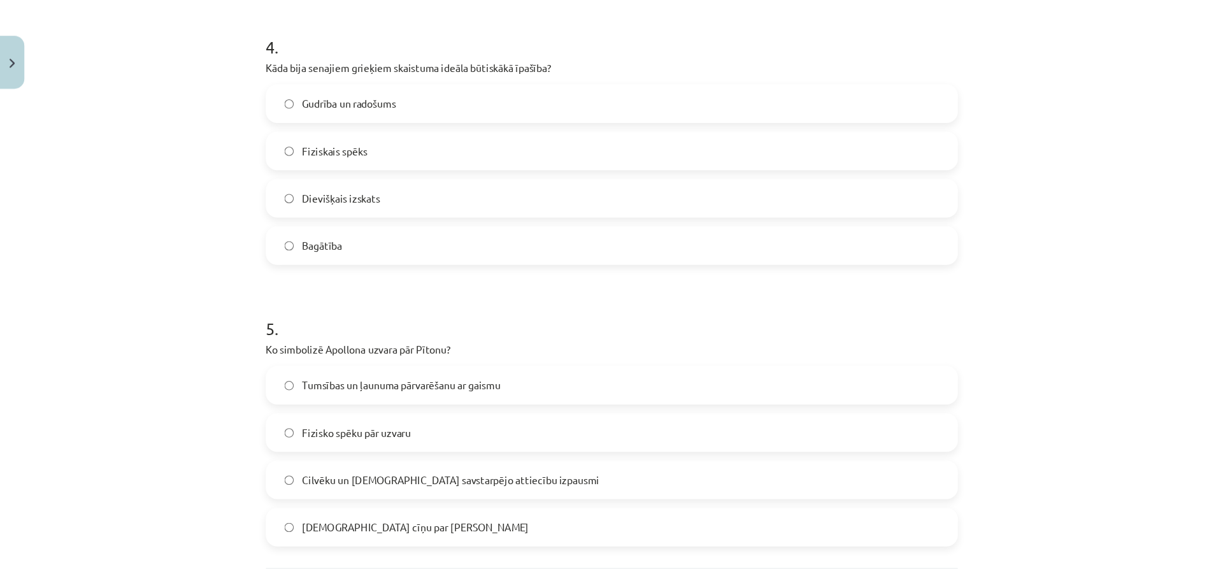
scroll to position [1022, 0]
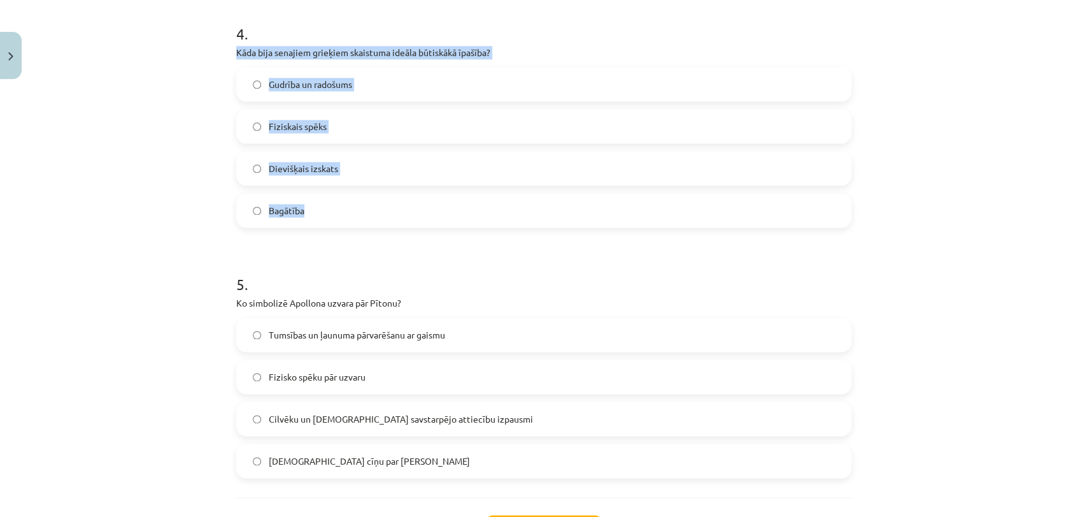
drag, startPoint x: 233, startPoint y: 50, endPoint x: 395, endPoint y: 197, distance: 218.3
click at [395, 197] on div "4 . Kāda bija senajiem grieķiem skaistuma ideāla būtiskākā īpašība? Gudrība un …" at bounding box center [543, 115] width 615 height 225
click at [359, 169] on label "Dievišķais izskats" at bounding box center [544, 168] width 613 height 32
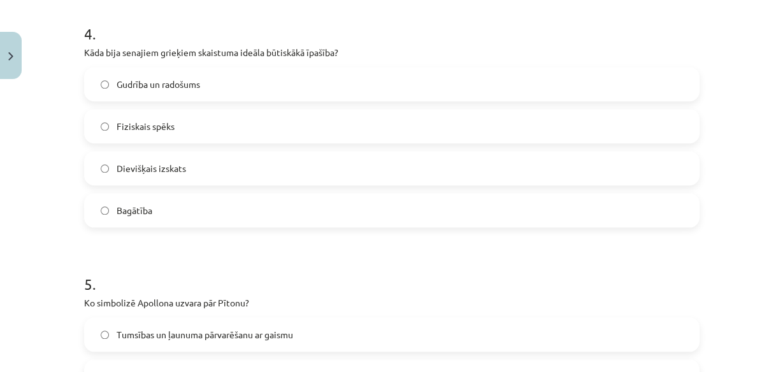
drag, startPoint x: 234, startPoint y: 304, endPoint x: 263, endPoint y: 343, distance: 48.2
click at [168, 219] on div "Mācību tēma: Literatūras i - 10. klases 1.ieskaites mācību materiāls #4 Estētis…" at bounding box center [391, 186] width 783 height 372
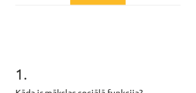
click at [97, 43] on h1 "1 ." at bounding box center [97, 62] width 165 height 39
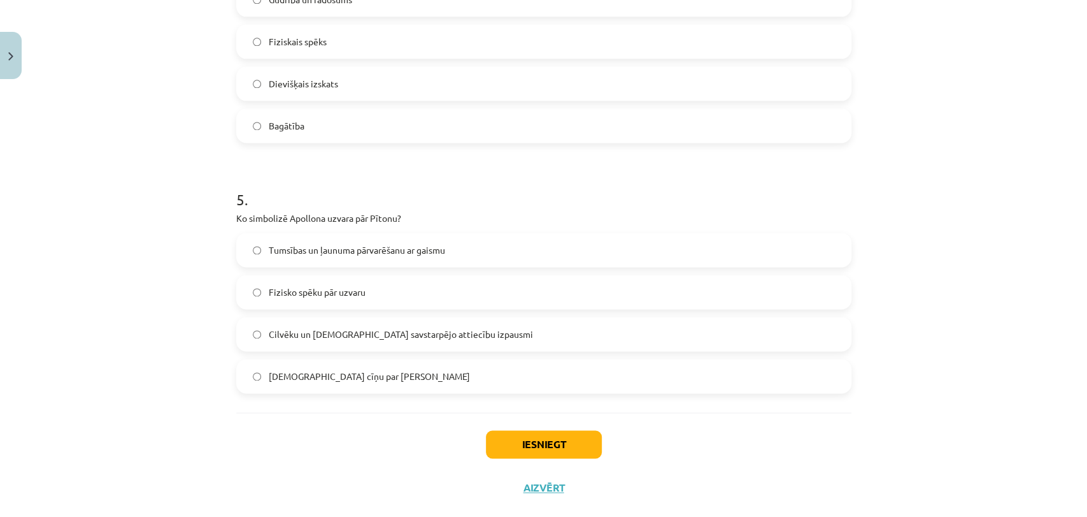
scroll to position [1131, 0]
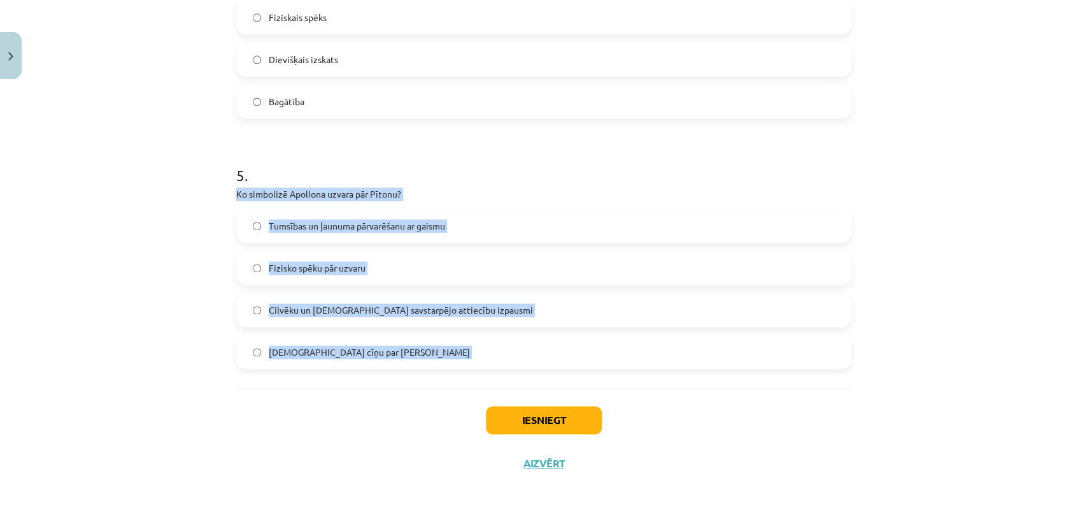
drag, startPoint x: 232, startPoint y: 192, endPoint x: 421, endPoint y: 389, distance: 273.0
click at [403, 231] on span "Tumsības un ļaunuma pārvarēšanu ar gaismu" at bounding box center [357, 225] width 176 height 13
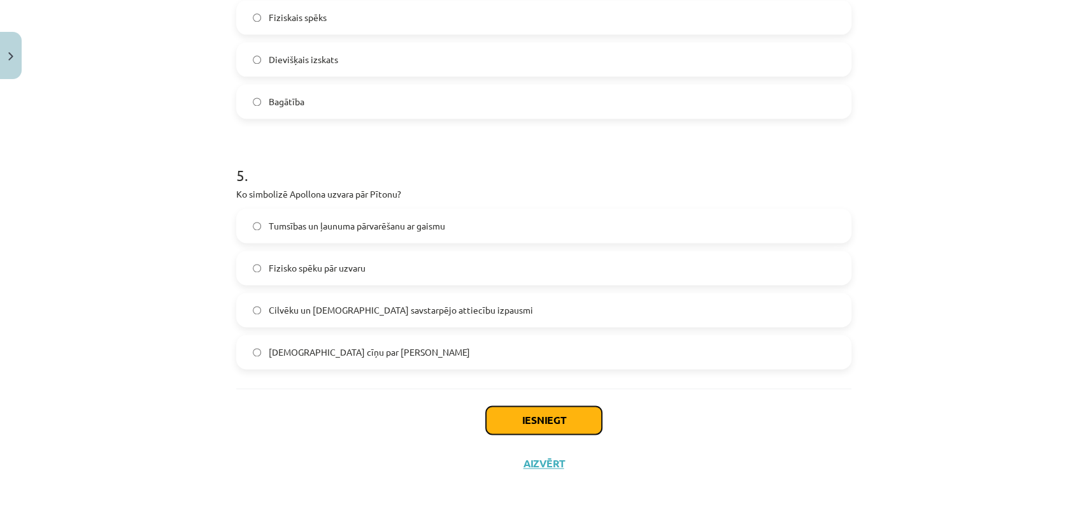
click at [535, 417] on button "Iesniegt" at bounding box center [544, 420] width 116 height 28
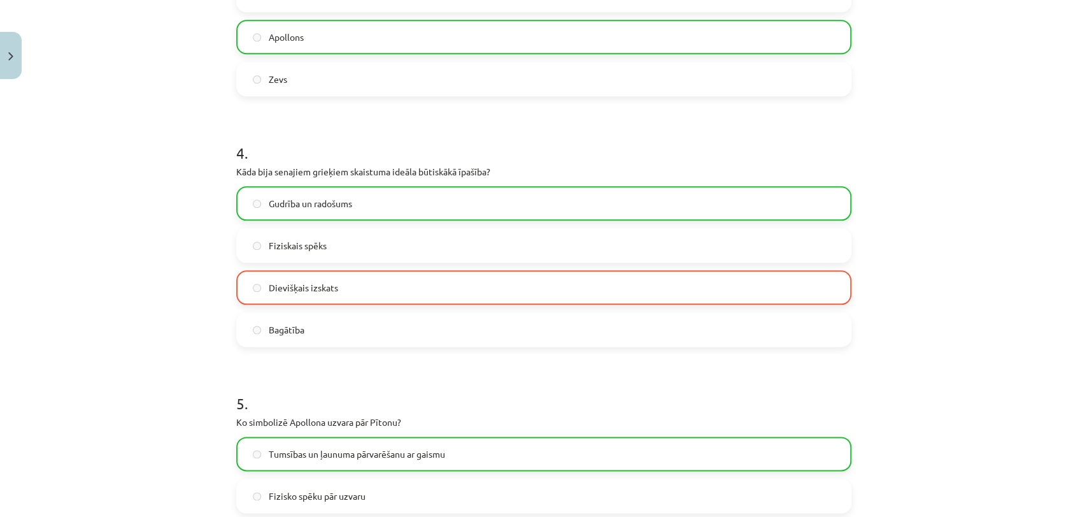
scroll to position [1171, 0]
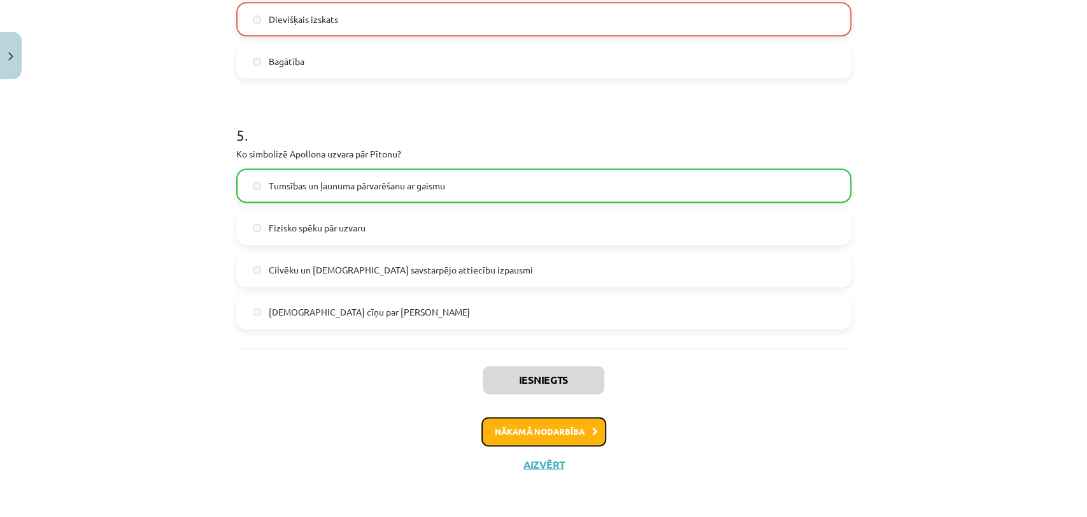
click at [576, 428] on button "Nākamā nodarbība" at bounding box center [544, 431] width 125 height 29
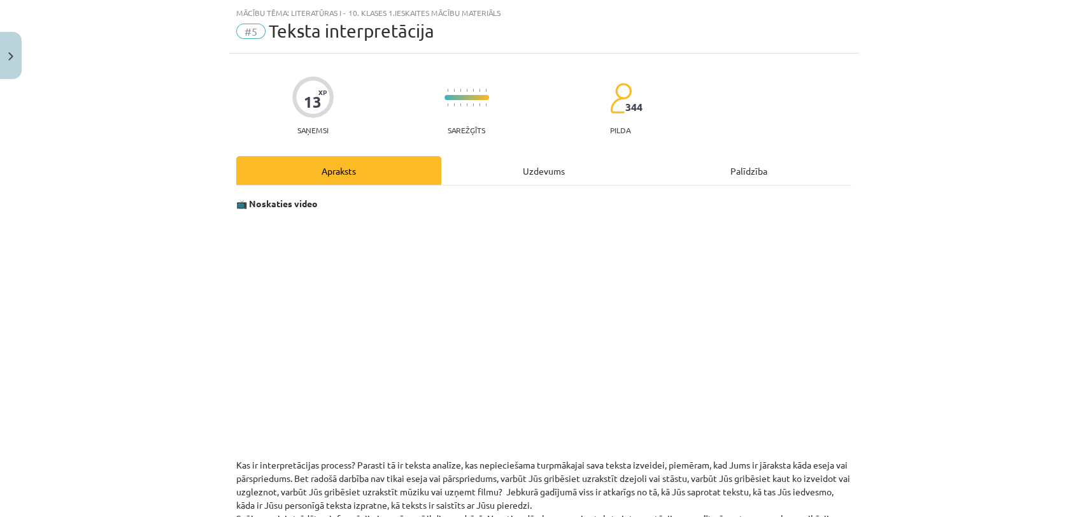
scroll to position [483, 0]
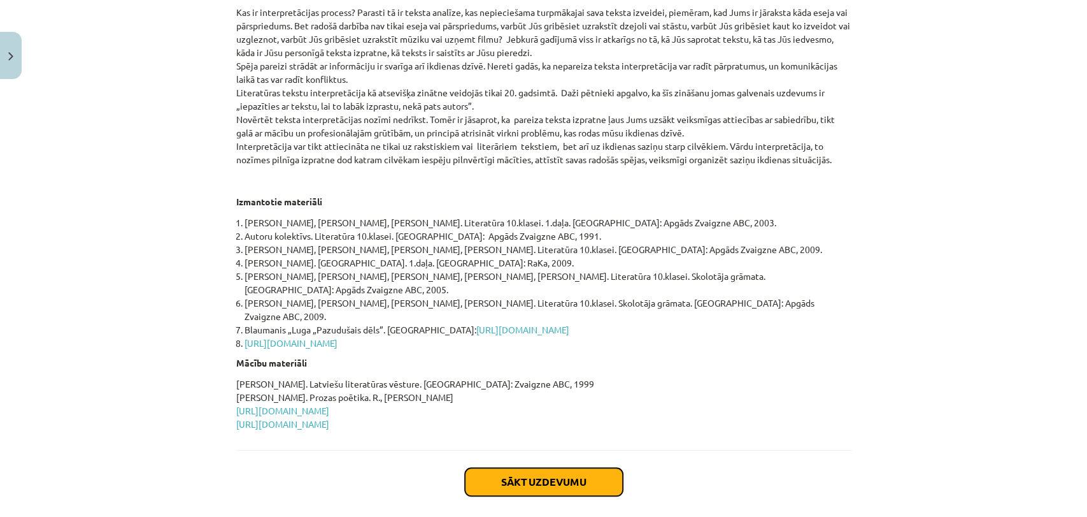
click at [541, 468] on button "Sākt uzdevumu" at bounding box center [544, 482] width 158 height 28
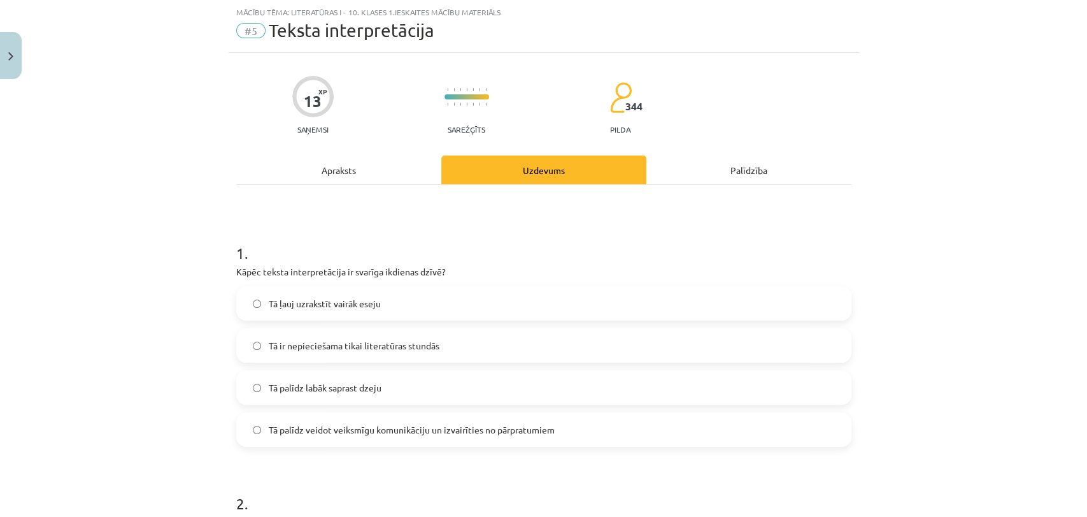
scroll to position [31, 0]
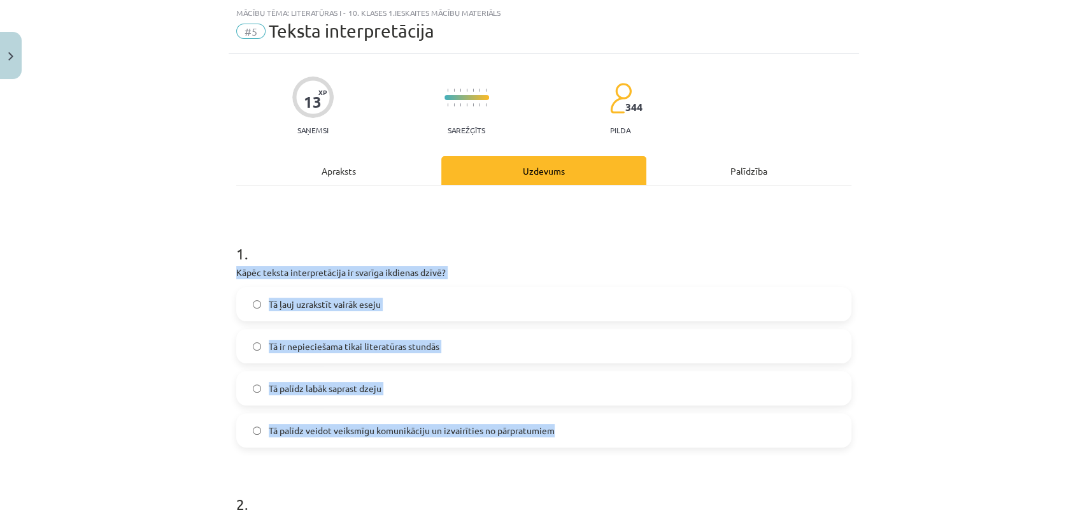
drag, startPoint x: 231, startPoint y: 269, endPoint x: 557, endPoint y: 438, distance: 367.8
click at [557, 438] on div "1 . Kāpēc teksta interpretācija ir svarīga ikdienas dzīvē? Tā ļauj uzrakstīt va…" at bounding box center [543, 334] width 615 height 225
click at [466, 424] on span "Tā palīdz veidot veiksmīgu komunikāciju un izvairīties no pārpratumiem" at bounding box center [412, 430] width 286 height 13
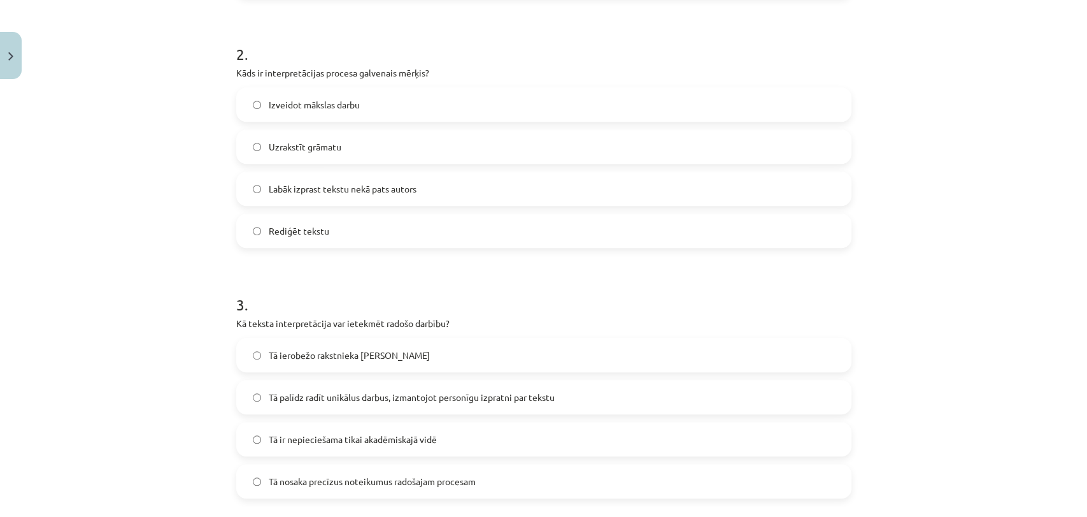
scroll to position [484, 0]
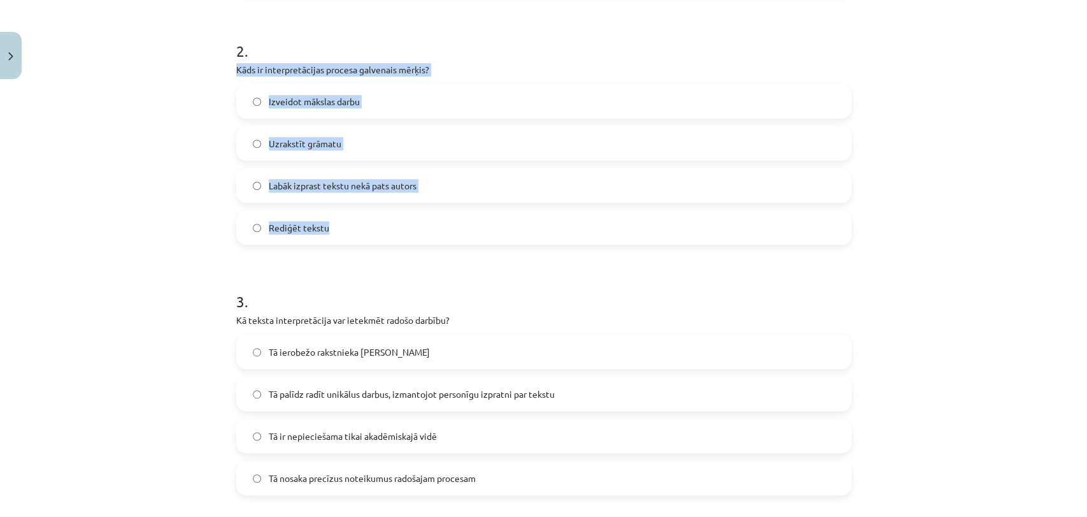
drag, startPoint x: 230, startPoint y: 65, endPoint x: 401, endPoint y: 213, distance: 226.7
click at [401, 213] on div "2 . Kāds ir interpretācijas procesa galvenais mērķis? Izveidot mākslas darbu Uz…" at bounding box center [543, 132] width 615 height 225
click at [386, 186] on span "Labāk izprast tekstu nekā pats autors" at bounding box center [343, 185] width 148 height 13
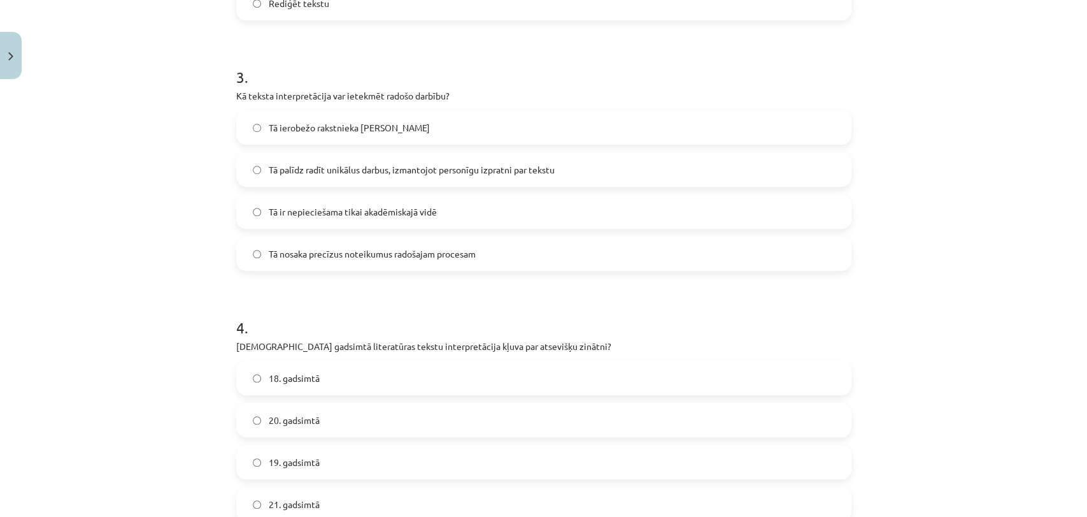
scroll to position [739, 0]
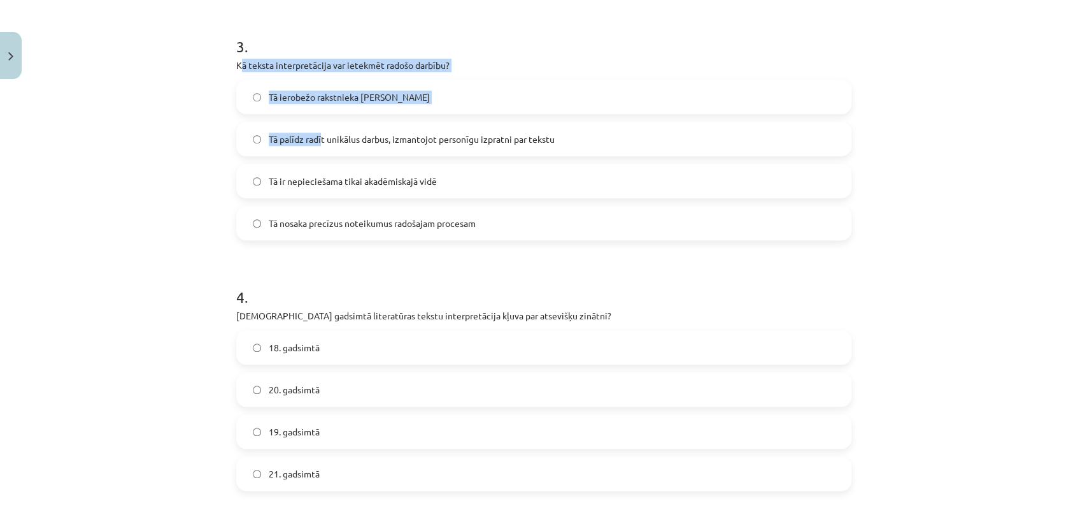
drag, startPoint x: 234, startPoint y: 66, endPoint x: 317, endPoint y: 138, distance: 110.6
click at [317, 138] on div "3 . Kā teksta interpretācija var ietekmēt radošo darbību? Tā ierobežo rakstniek…" at bounding box center [543, 127] width 615 height 225
click at [195, 96] on div "Mācību tēma: Literatūras i - 10. klases 1.ieskaites mācību materiāls #5 Teksta …" at bounding box center [543, 258] width 1087 height 517
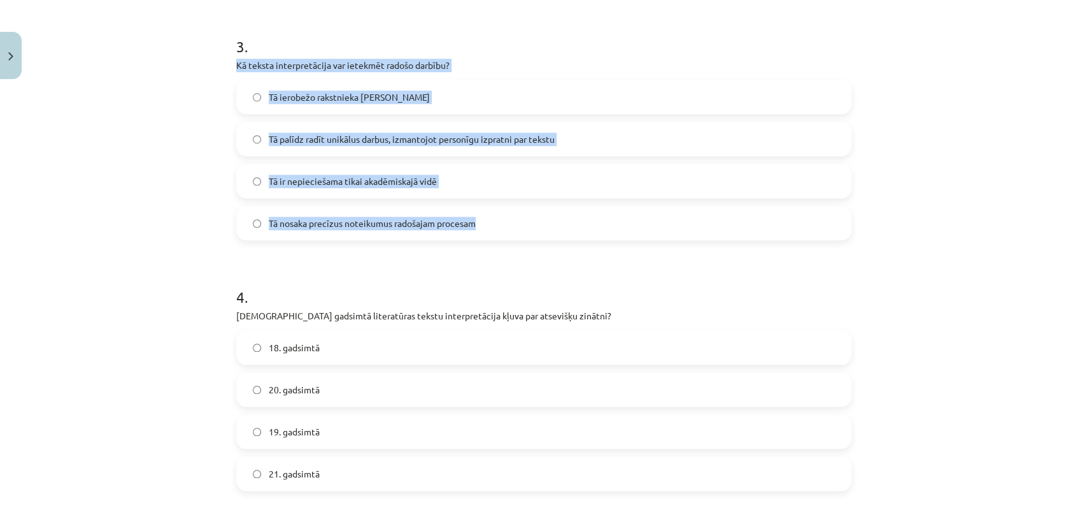
drag, startPoint x: 232, startPoint y: 63, endPoint x: 475, endPoint y: 224, distance: 291.9
click at [475, 224] on div "3 . Kā teksta interpretācija var ietekmēt radošo darbību? Tā ierobežo rakstniek…" at bounding box center [543, 127] width 615 height 225
click at [445, 125] on label "Tā palīdz radīt unikālus darbus, izmantojot personīgu izpratni par tekstu" at bounding box center [544, 139] width 613 height 32
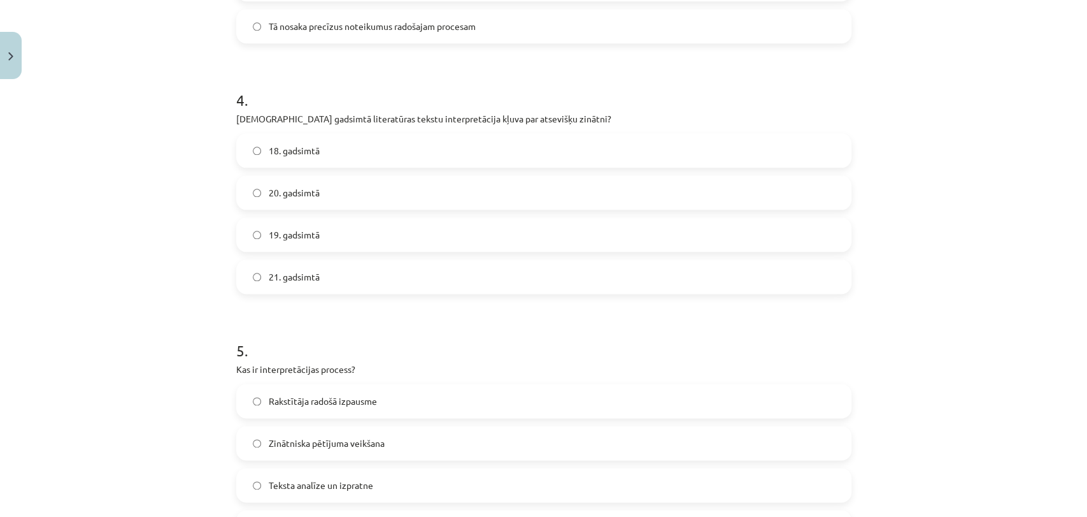
scroll to position [938, 0]
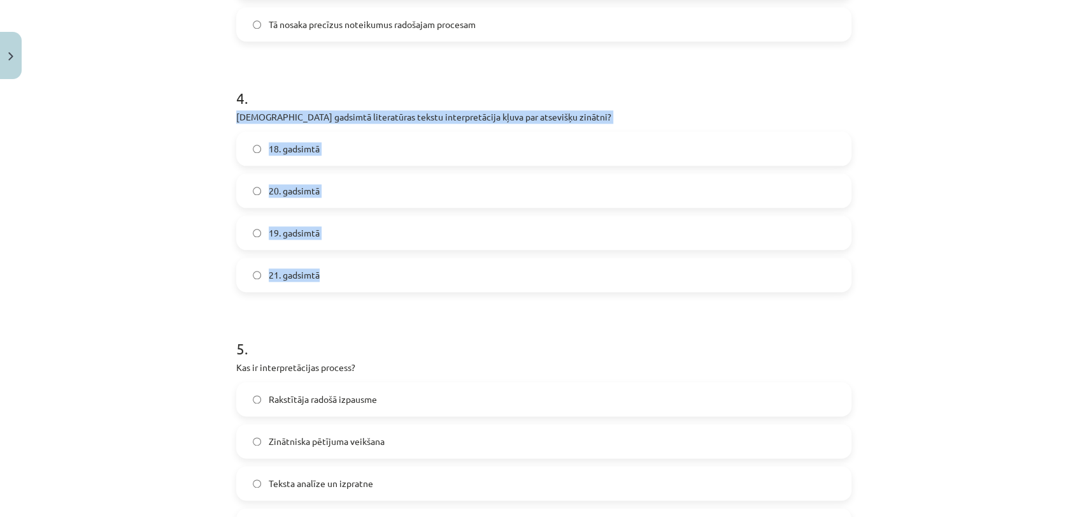
drag, startPoint x: 231, startPoint y: 118, endPoint x: 359, endPoint y: 264, distance: 193.7
click at [359, 264] on div "4 . Kurā gadsimtā literatūras tekstu interpretācija kļuva par atsevišķu zinātni…" at bounding box center [543, 179] width 615 height 225
click at [357, 269] on label "21. gadsimtā" at bounding box center [544, 275] width 613 height 32
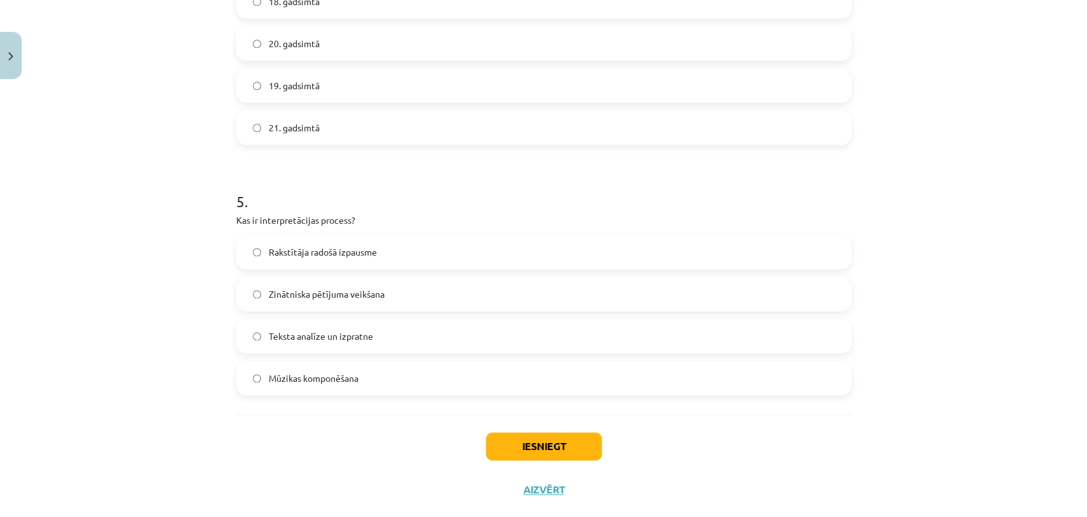
scroll to position [1111, 0]
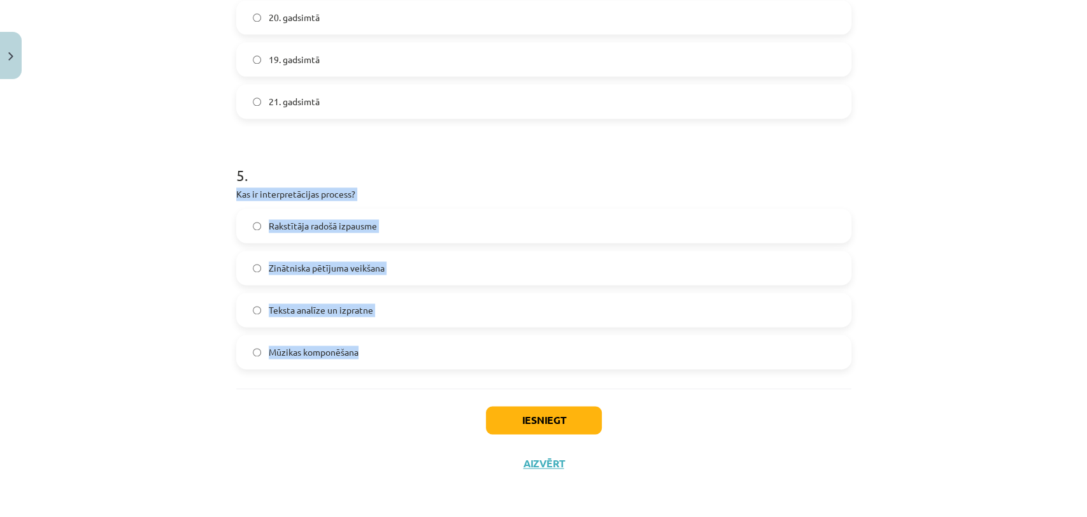
drag, startPoint x: 230, startPoint y: 196, endPoint x: 413, endPoint y: 343, distance: 234.3
click at [413, 343] on div "5 . Kas ir interpretācijas process? Rakstītāja radošā izpausme Zinātniska pētīj…" at bounding box center [543, 256] width 615 height 225
click at [333, 348] on span "Mūzikas komponēšana" at bounding box center [314, 351] width 90 height 13
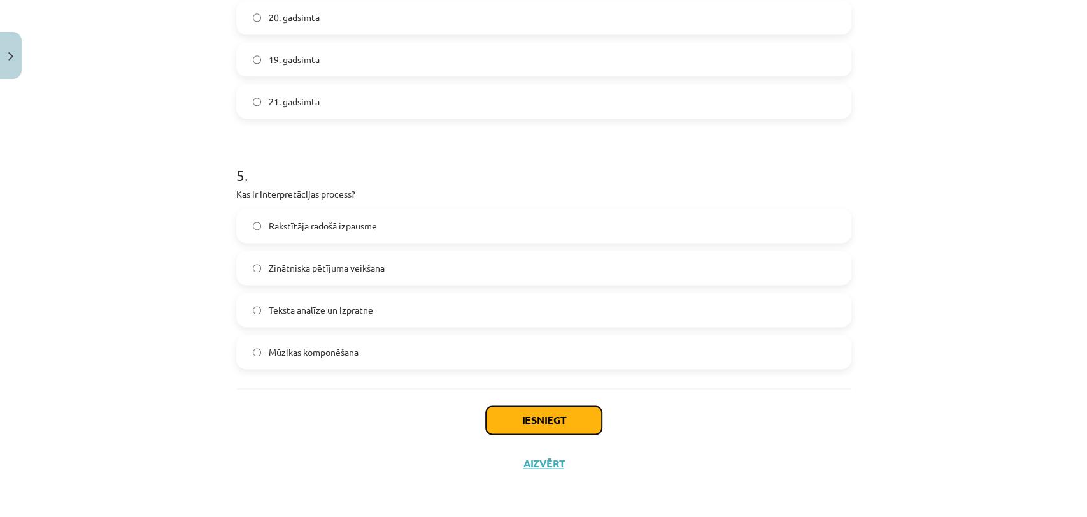
click at [513, 419] on button "Iesniegt" at bounding box center [544, 420] width 116 height 28
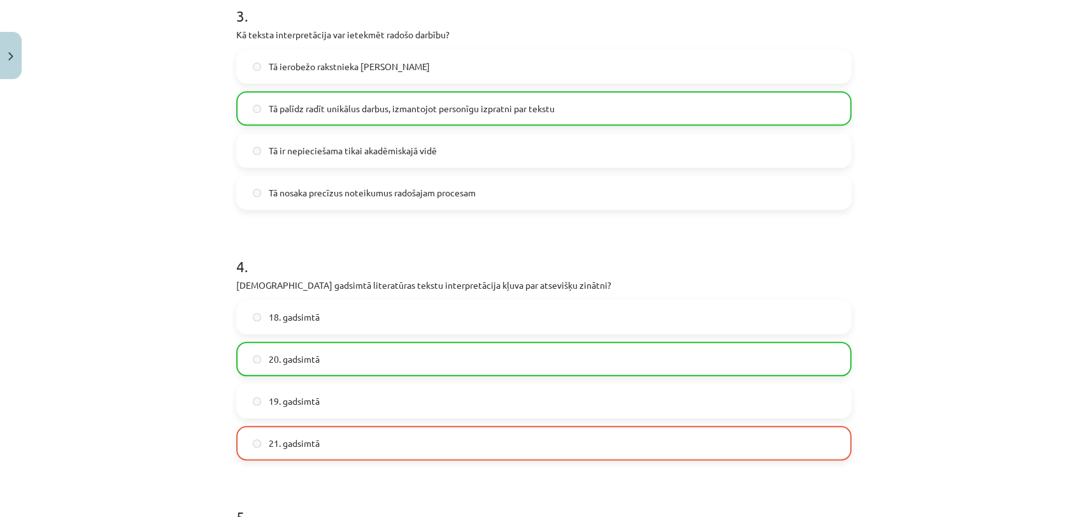
scroll to position [1151, 0]
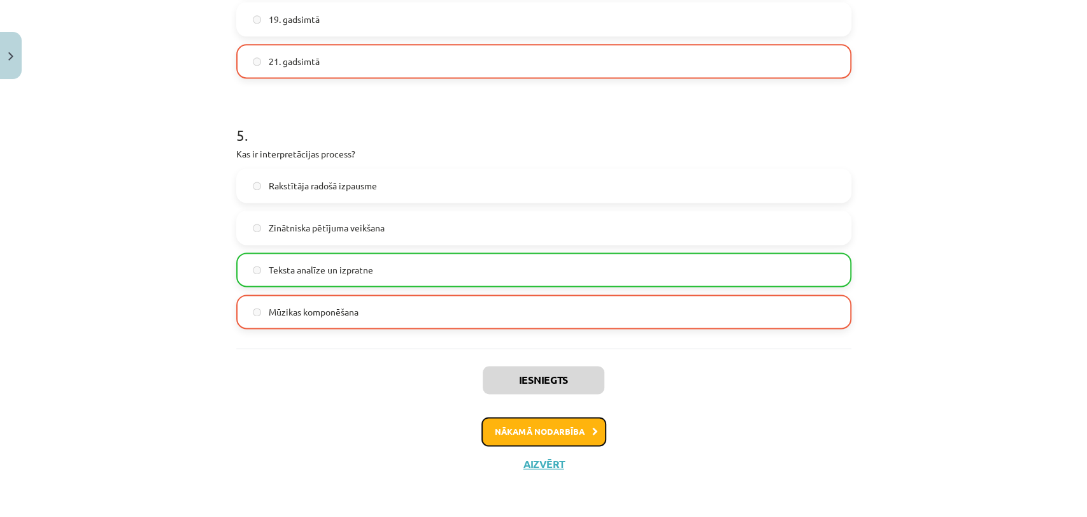
click at [584, 429] on button "Nākamā nodarbība" at bounding box center [544, 431] width 125 height 29
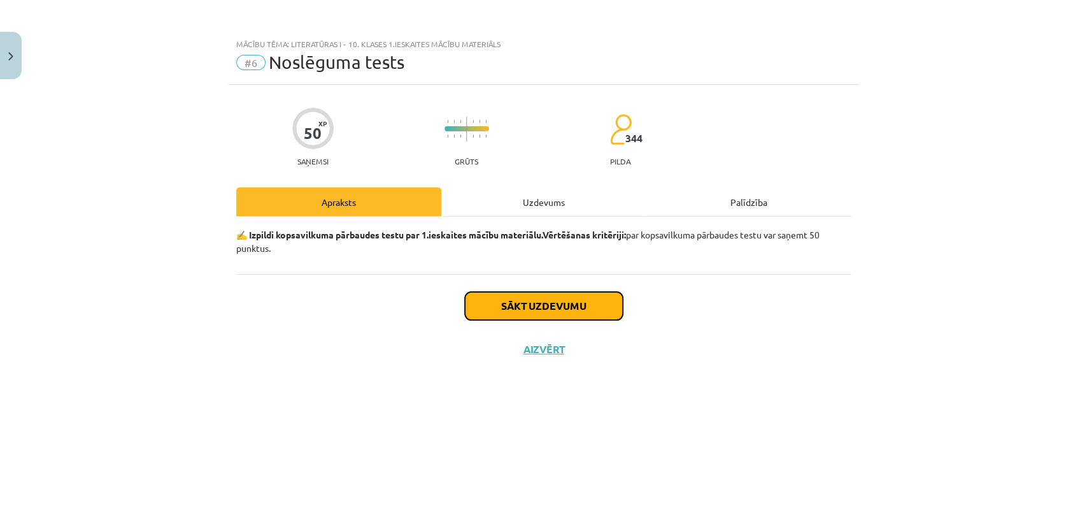
click at [574, 306] on button "Sākt uzdevumu" at bounding box center [544, 306] width 158 height 28
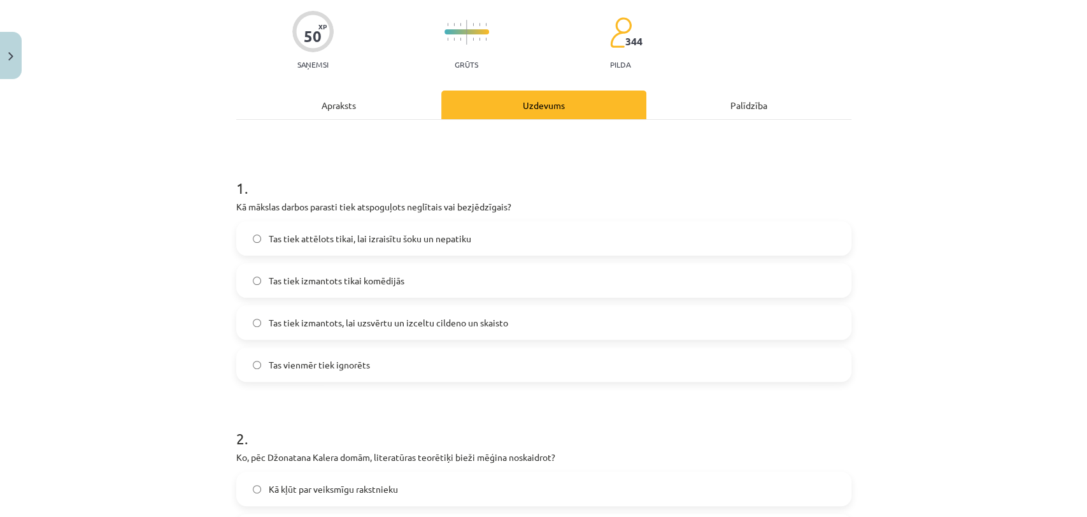
scroll to position [113, 0]
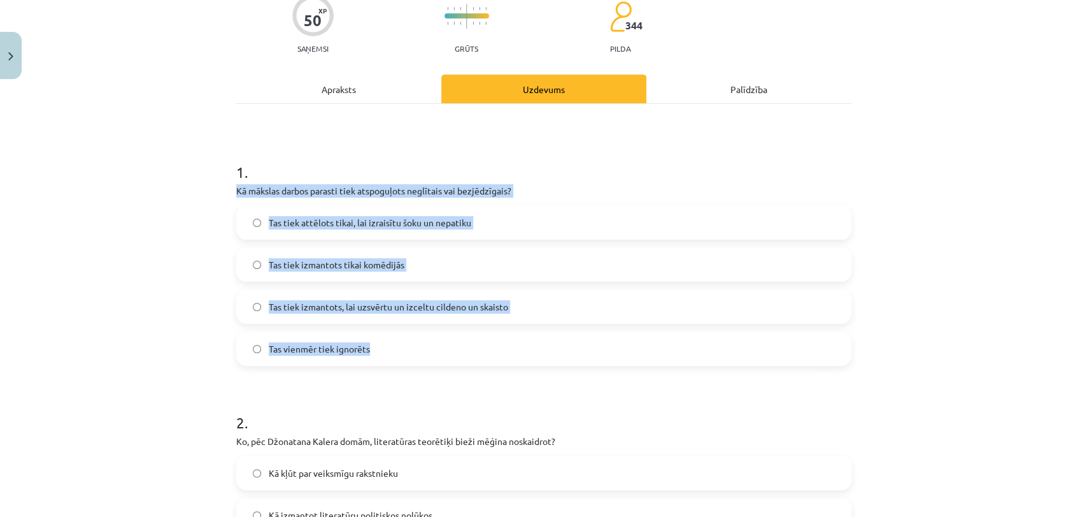
drag, startPoint x: 231, startPoint y: 190, endPoint x: 409, endPoint y: 357, distance: 243.8
click at [409, 357] on div "1 . Kā mākslas darbos parasti tiek atspoguļots neglītais vai bezjēdzīgais? Tas …" at bounding box center [543, 253] width 615 height 225
click at [377, 310] on span "Tas tiek izmantots, lai uzsvērtu un izceltu cildeno un skaisto" at bounding box center [389, 306] width 240 height 13
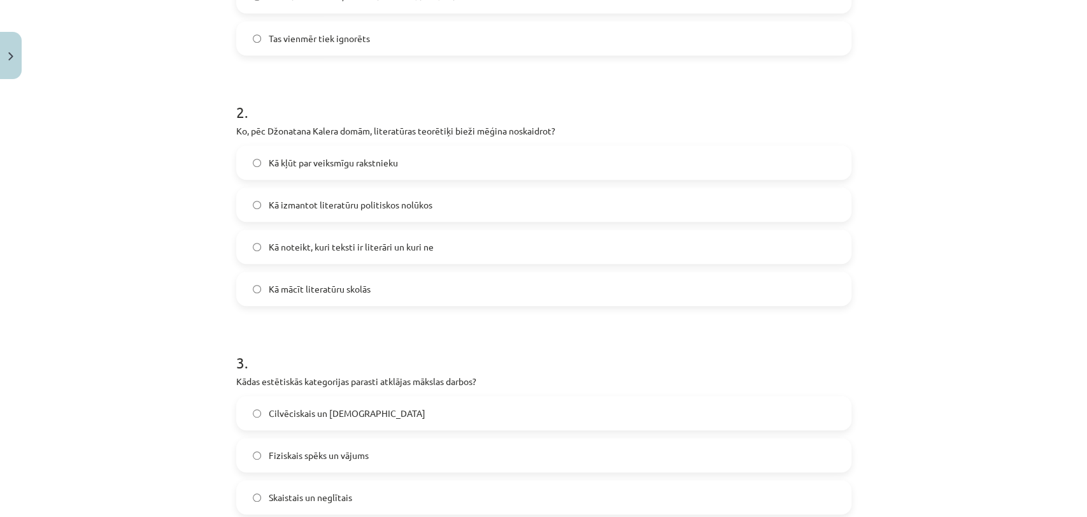
scroll to position [424, 0]
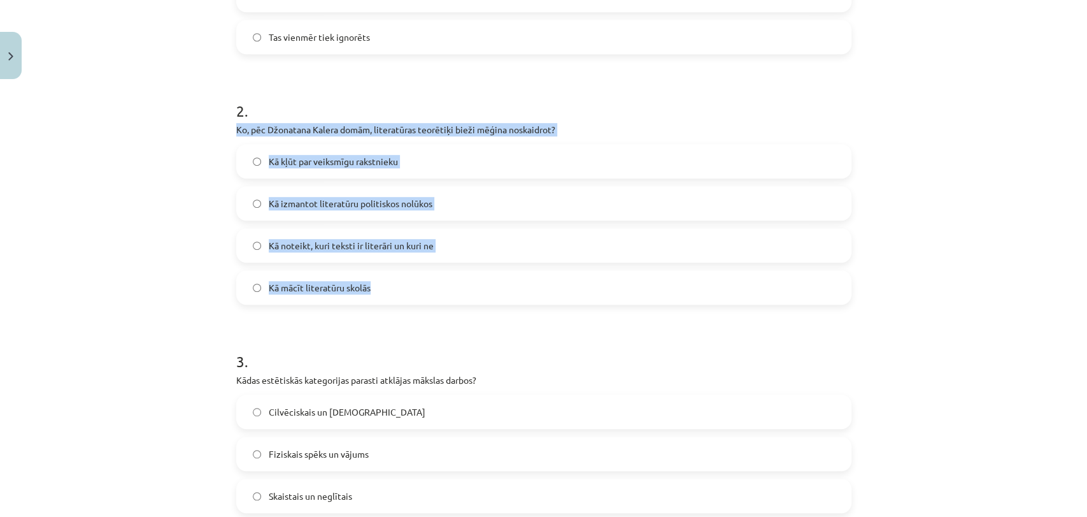
drag, startPoint x: 231, startPoint y: 128, endPoint x: 417, endPoint y: 275, distance: 237.2
click at [417, 275] on div "2 . Ko, pēc Džonatana Kalera domām, literatūras teorētiķi bieži mēģina noskaidr…" at bounding box center [543, 192] width 615 height 225
click at [392, 245] on span "Kā noteikt, kuri teksti ir literāri un kuri ne" at bounding box center [351, 245] width 165 height 13
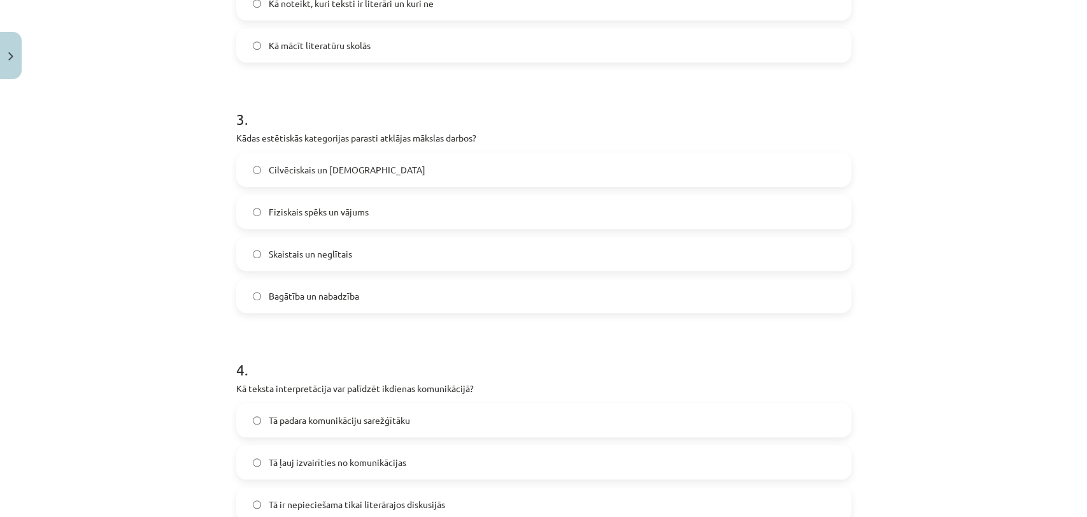
scroll to position [679, 0]
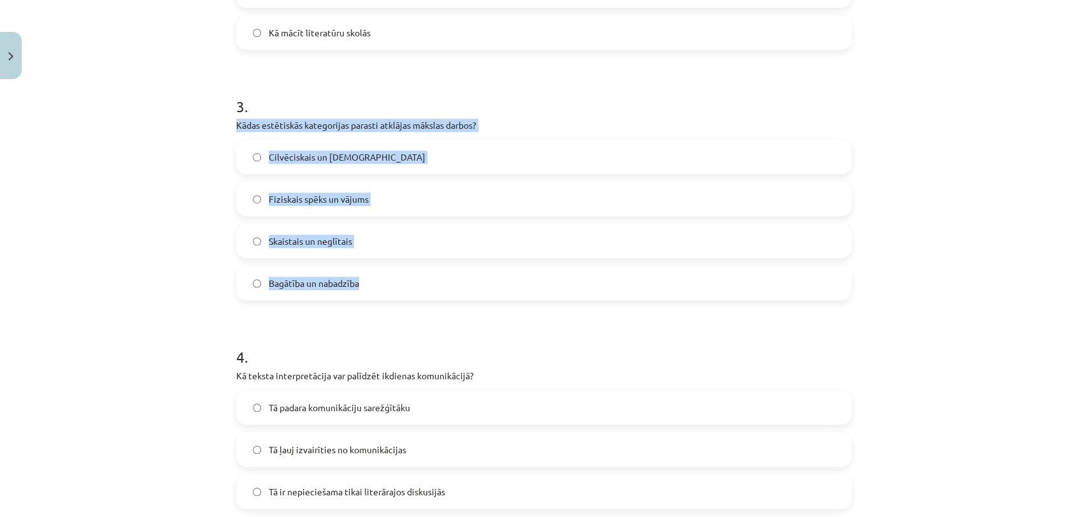
drag, startPoint x: 231, startPoint y: 124, endPoint x: 449, endPoint y: 268, distance: 260.8
click at [449, 268] on div "3 . Kādas estētiskās kategorijas parasti atklājas mākslas darbos? Cilvēciskais …" at bounding box center [543, 187] width 615 height 225
click at [326, 160] on span "Cilvēciskais un dievišķais" at bounding box center [347, 156] width 157 height 13
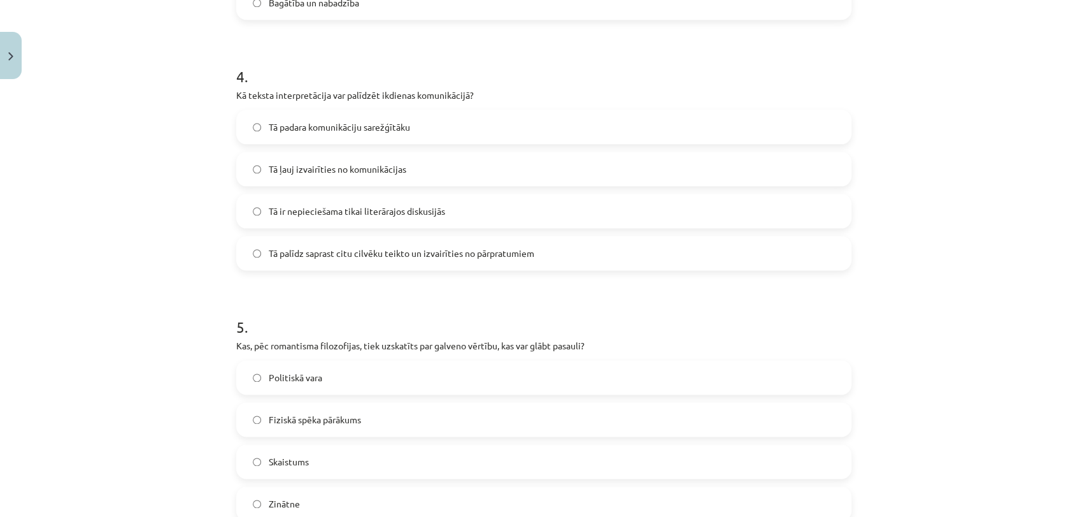
scroll to position [962, 0]
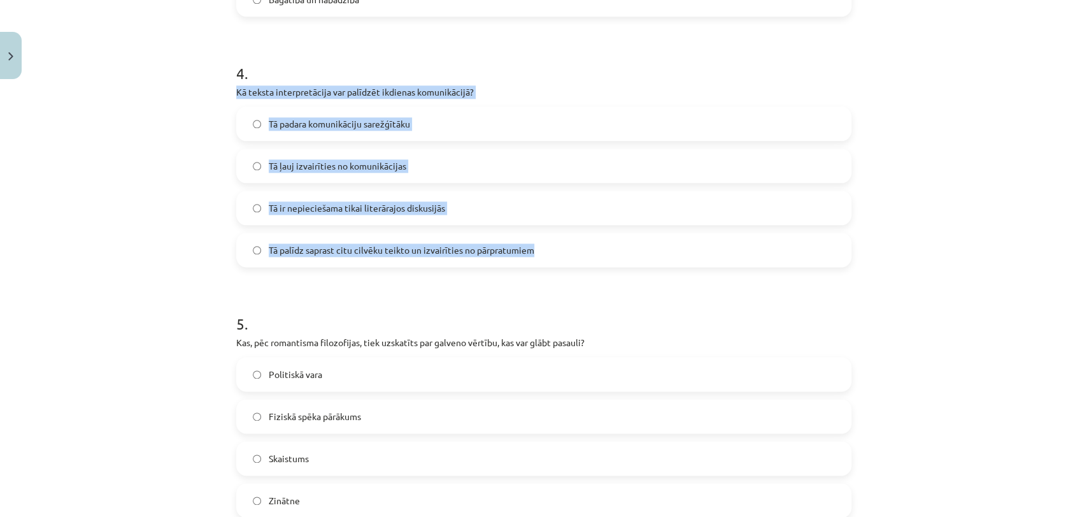
drag, startPoint x: 233, startPoint y: 90, endPoint x: 540, endPoint y: 265, distance: 353.7
click at [540, 265] on div "4 . Kā teksta interpretācija var palīdzēt ikdienas komunikācijā? Tā padara komu…" at bounding box center [543, 154] width 615 height 225
click at [420, 246] on span "Tā palīdz saprast citu cilvēku teikto un izvairīties no pārpratumiem" at bounding box center [402, 249] width 266 height 13
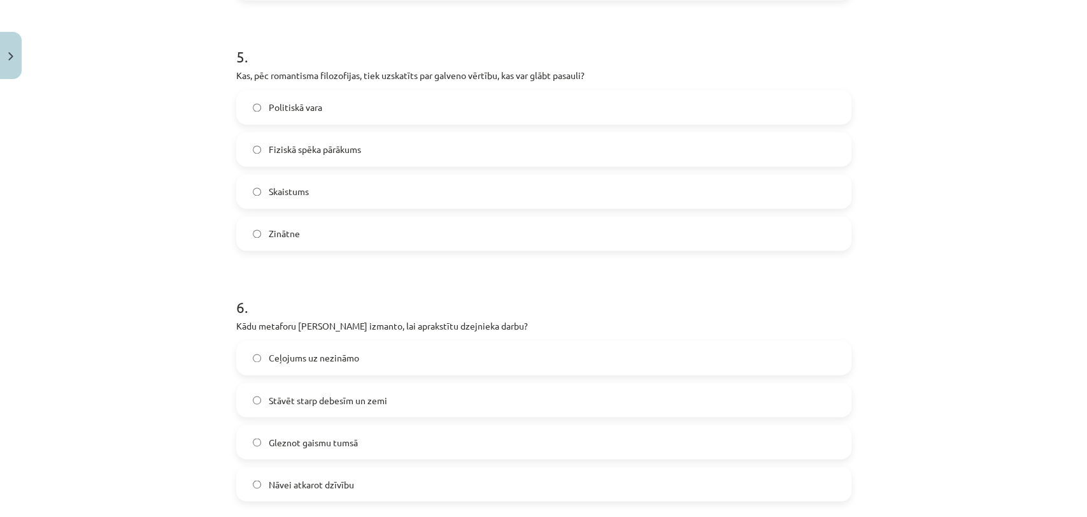
scroll to position [1245, 0]
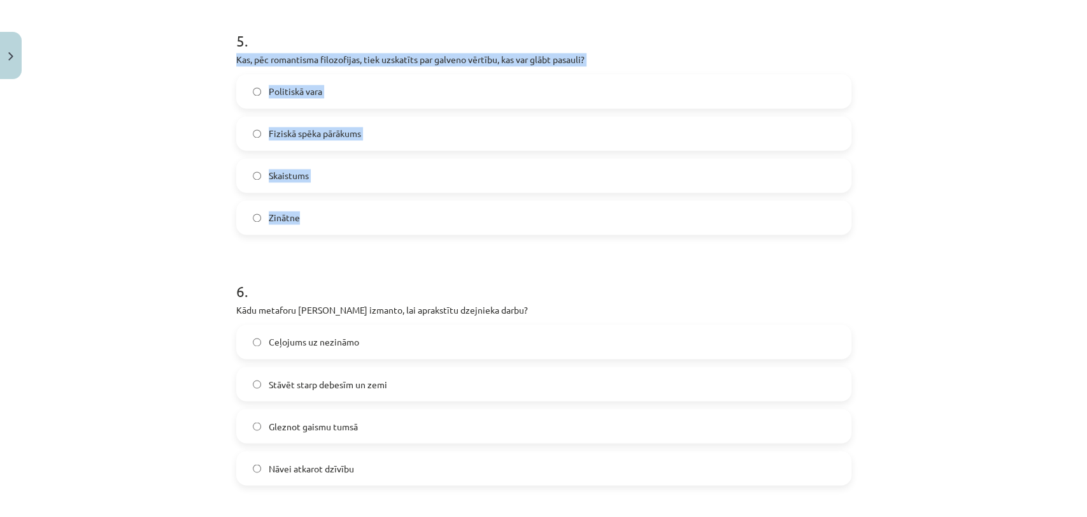
drag, startPoint x: 233, startPoint y: 56, endPoint x: 387, endPoint y: 200, distance: 211.4
click at [387, 200] on div "5 . Kas, pēc romantisma filozofijas, tiek uzskatīts par galveno vērtību, kas va…" at bounding box center [543, 122] width 615 height 225
click at [350, 164] on label "Skaistums" at bounding box center [544, 175] width 613 height 32
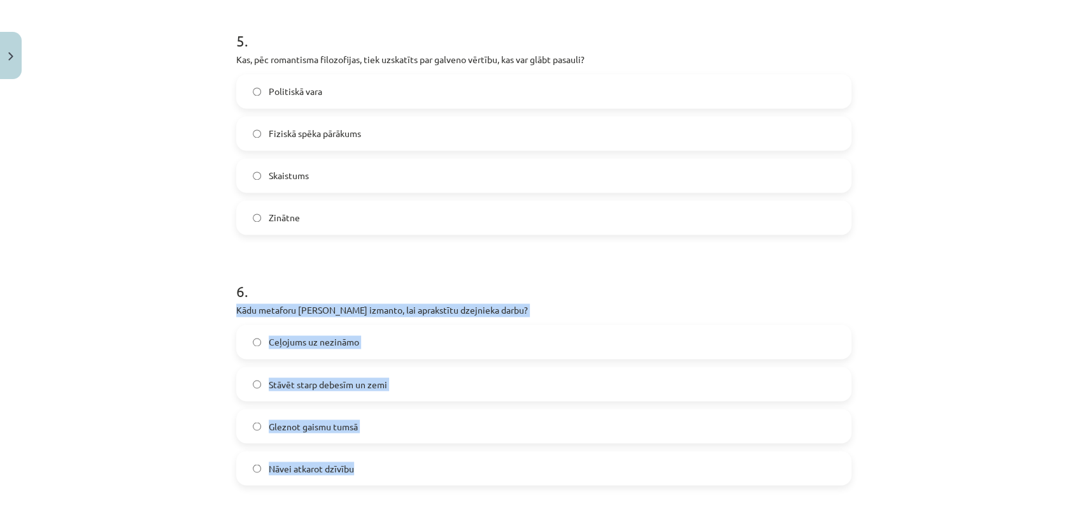
drag, startPoint x: 231, startPoint y: 311, endPoint x: 408, endPoint y: 457, distance: 229.8
click at [408, 457] on div "6 . Kādu metaforu Zenta Mauriņa izmanto, lai aprakstītu dzejnieka darbu? Ceļoju…" at bounding box center [543, 372] width 615 height 225
click at [336, 341] on span "Ceļojums uz nezināmo" at bounding box center [314, 341] width 90 height 13
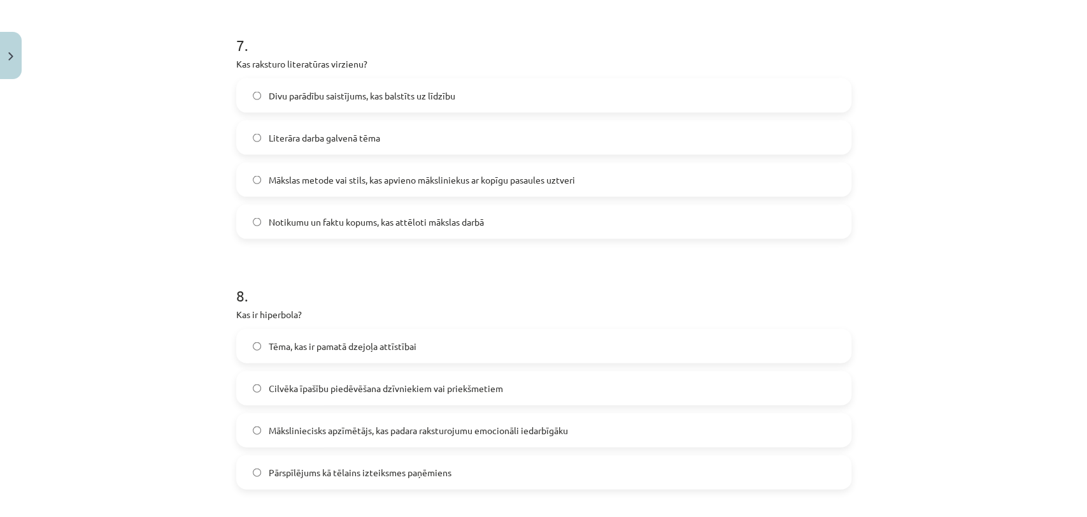
scroll to position [1755, 0]
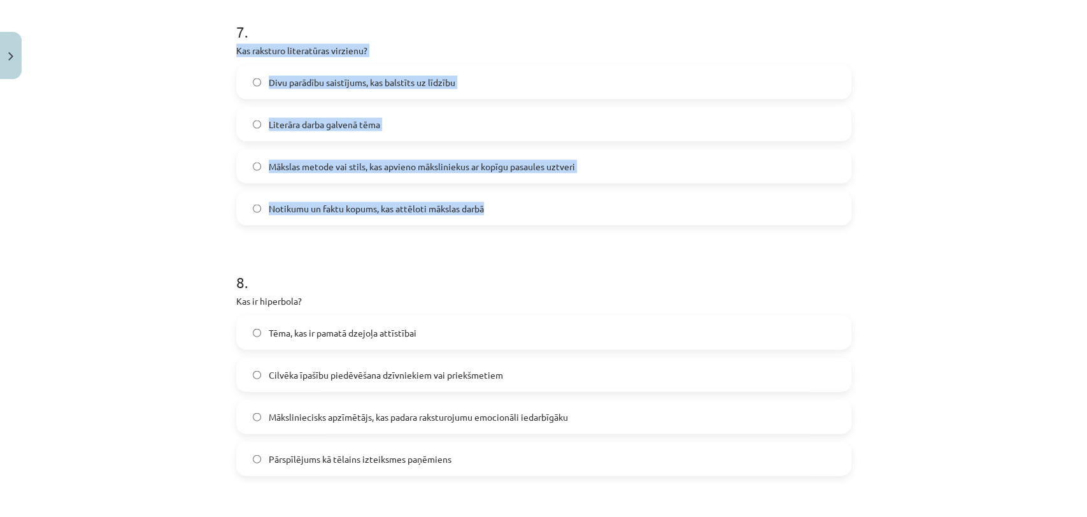
drag, startPoint x: 231, startPoint y: 47, endPoint x: 513, endPoint y: 186, distance: 315.1
click at [527, 195] on div "7 . Kas raksturo literatūras virzienu? Divu parādību saistījums, kas balstīts u…" at bounding box center [543, 113] width 615 height 225
click at [464, 167] on span "Mākslas metode vai stils, kas apvieno māksliniekus ar kopīgu pasaules uztveri" at bounding box center [422, 166] width 306 height 13
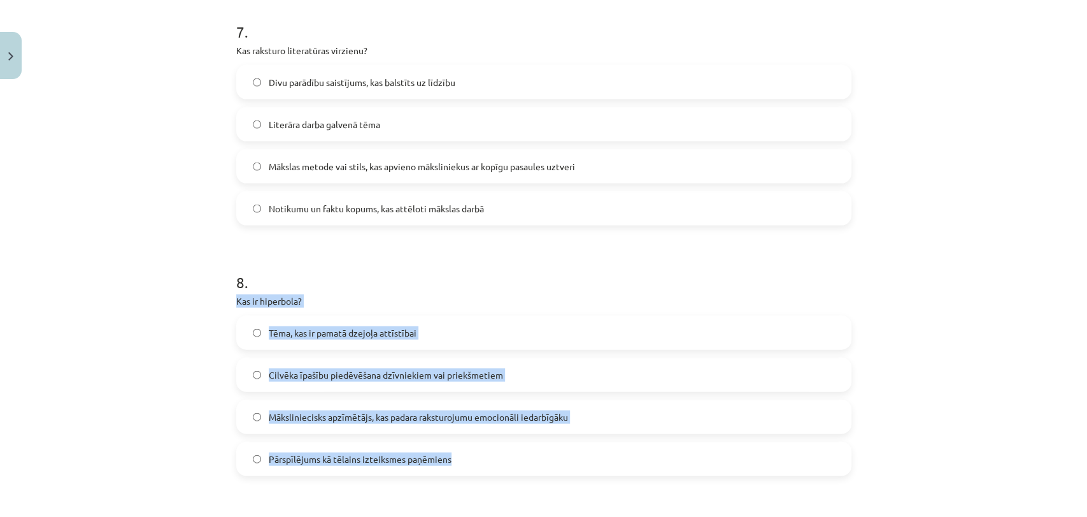
drag, startPoint x: 232, startPoint y: 297, endPoint x: 489, endPoint y: 462, distance: 305.7
click at [489, 462] on div "8 . Kas ir hiperbola? Tēma, kas ir pamatā dzejoļa attīstībai Cilvēka īpašību pi…" at bounding box center [543, 363] width 615 height 225
click at [386, 459] on span "Pārspīlējums kā tēlains izteiksmes paņēmiens" at bounding box center [360, 458] width 183 height 13
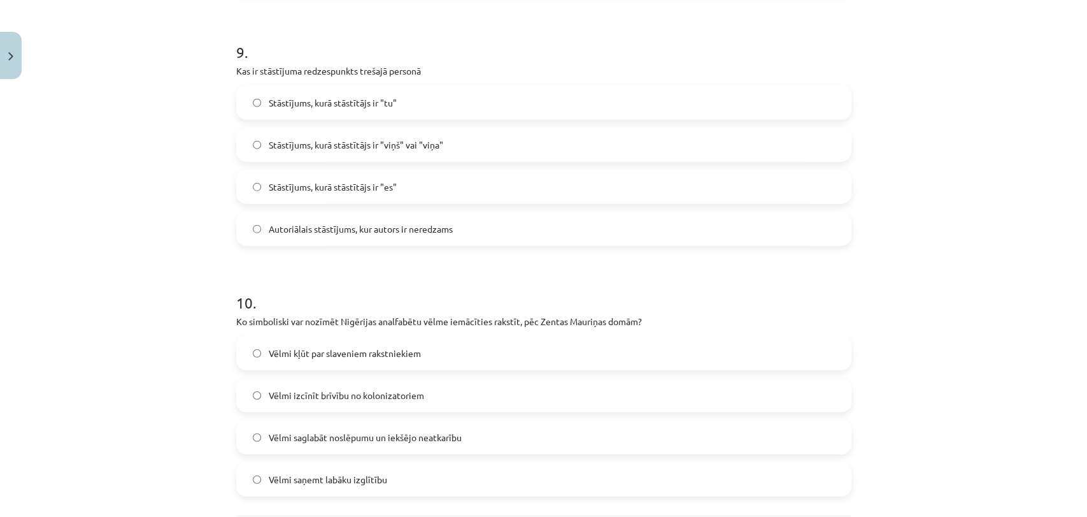
scroll to position [2236, 0]
click at [236, 68] on p "Kas ir stāstījuma redzespunkts trešajā personā" at bounding box center [543, 69] width 615 height 13
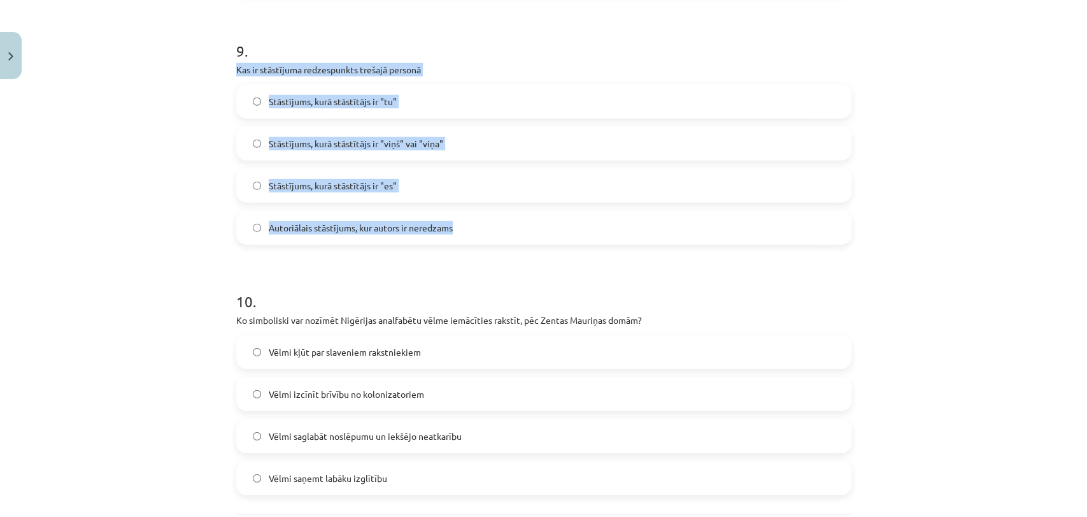
drag, startPoint x: 230, startPoint y: 68, endPoint x: 473, endPoint y: 217, distance: 285.7
click at [473, 217] on div "9 . Kas ir stāstījuma redzespunkts trešajā personā Stāstījums, kurā stāstītājs …" at bounding box center [543, 132] width 615 height 225
click at [376, 223] on span "Autoriālais stāstījums, kur autors ir neredzams" at bounding box center [361, 227] width 184 height 13
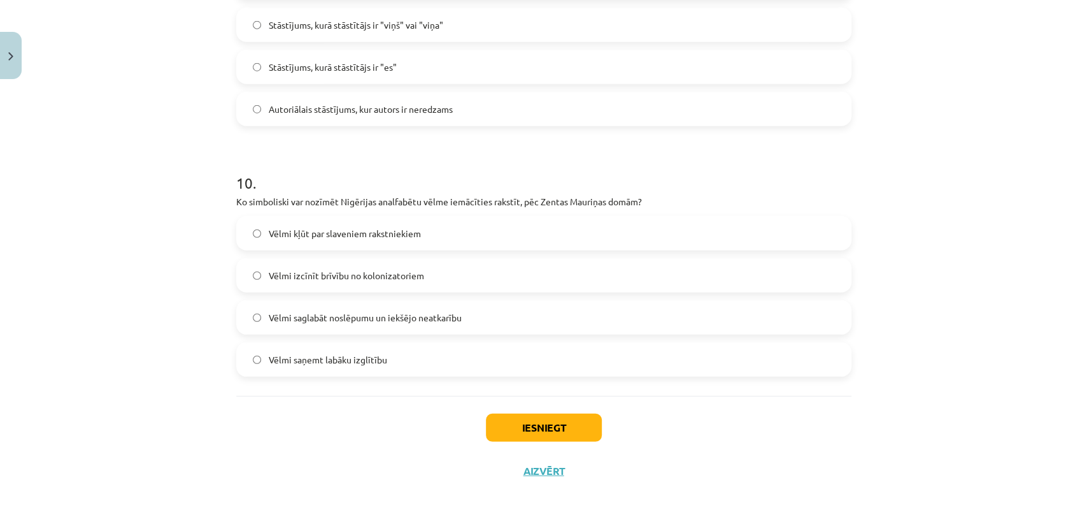
scroll to position [2363, 0]
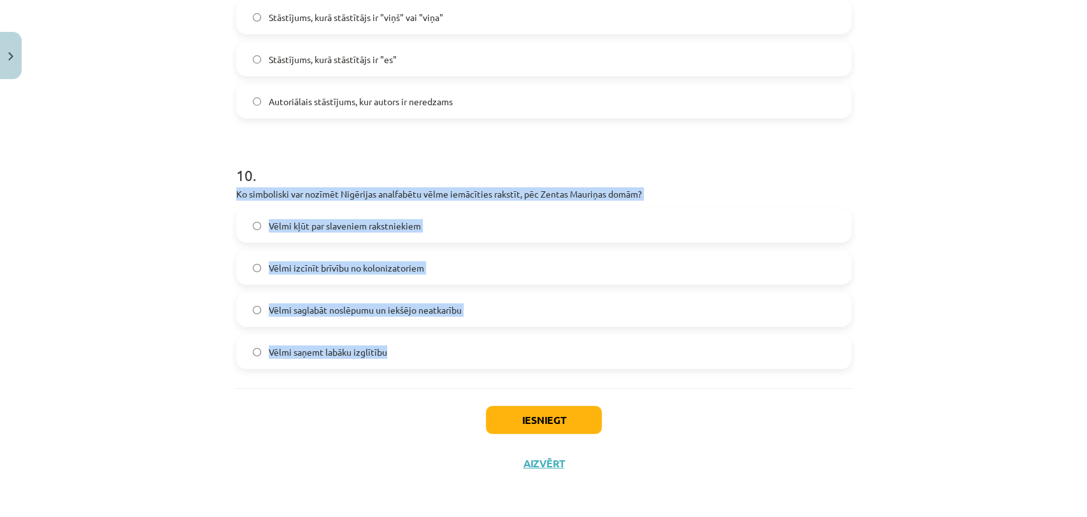
drag, startPoint x: 231, startPoint y: 192, endPoint x: 464, endPoint y: 337, distance: 274.3
click at [464, 337] on div "10 . Ko simboliski var nozīmēt Nigērijas analfabētu vēlme iemācīties rakstīt, p…" at bounding box center [543, 256] width 615 height 225
click at [347, 350] on span "Vēlmi saņemt labāku izglītību" at bounding box center [328, 351] width 118 height 13
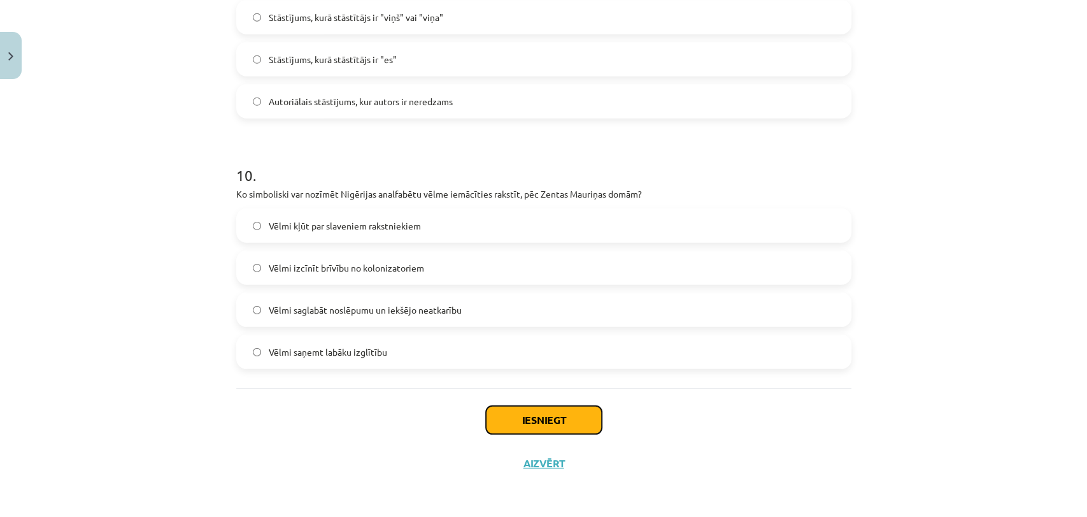
click at [547, 419] on button "Iesniegt" at bounding box center [544, 420] width 116 height 28
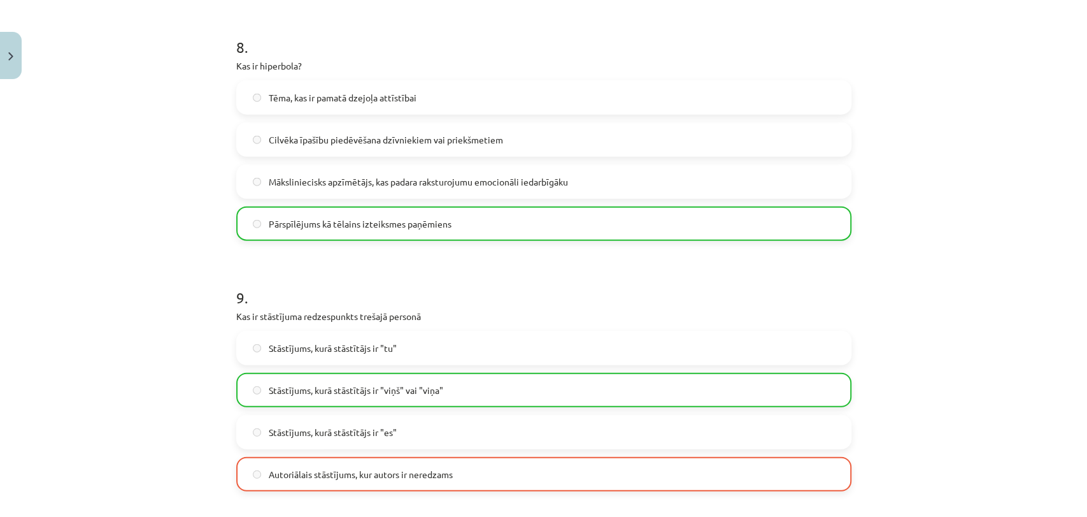
scroll to position [2403, 0]
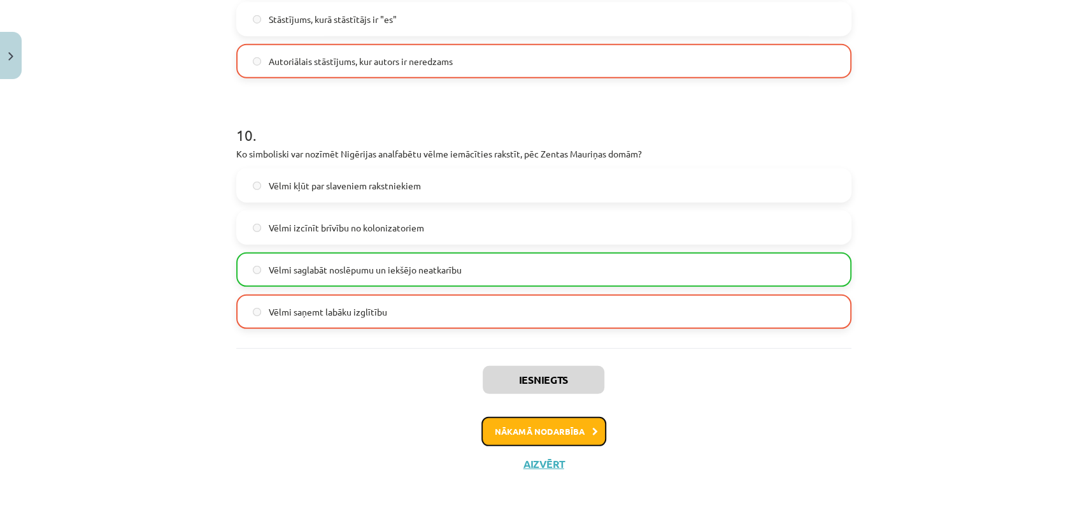
click at [573, 427] on button "Nākamā nodarbība" at bounding box center [544, 431] width 125 height 29
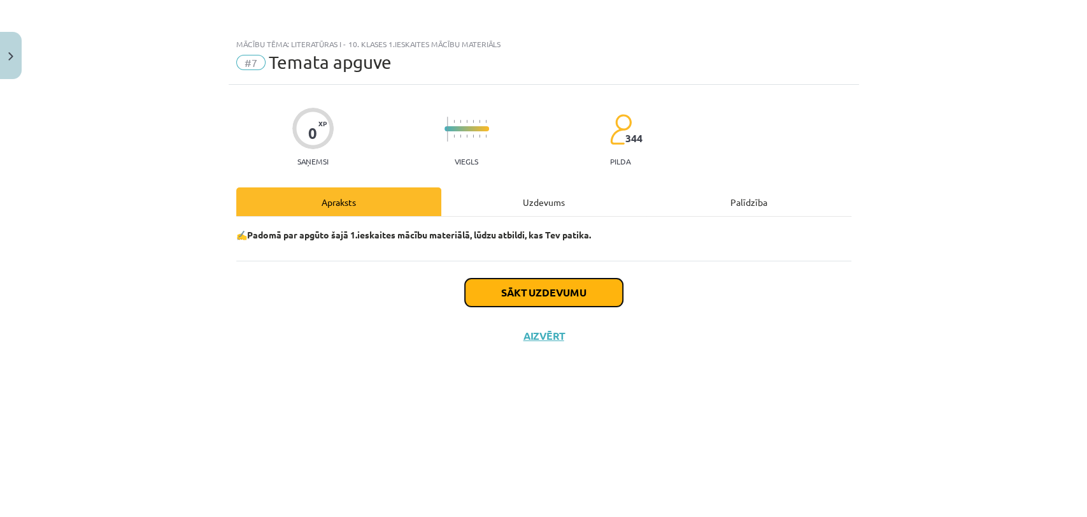
click at [578, 298] on button "Sākt uzdevumu" at bounding box center [544, 292] width 158 height 28
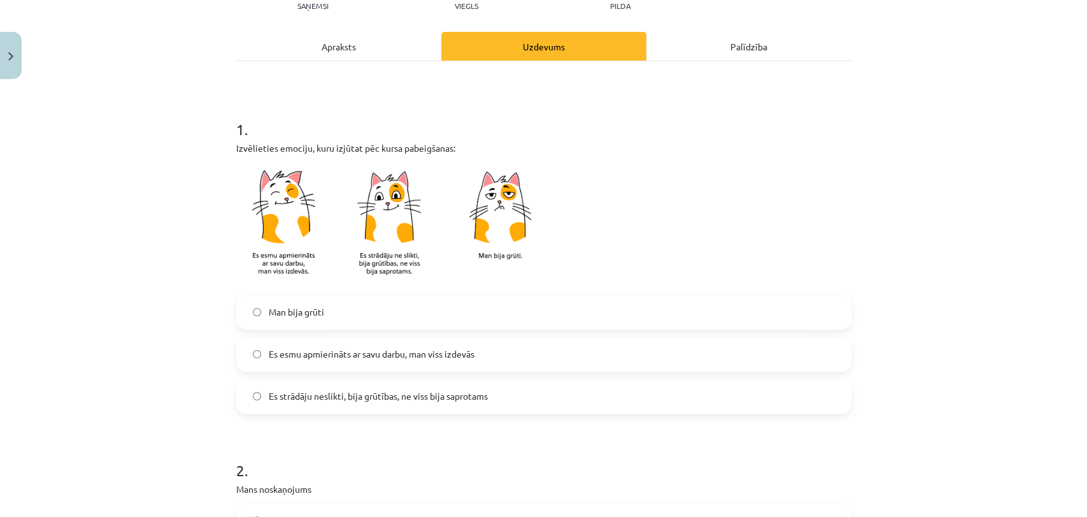
scroll to position [169, 0]
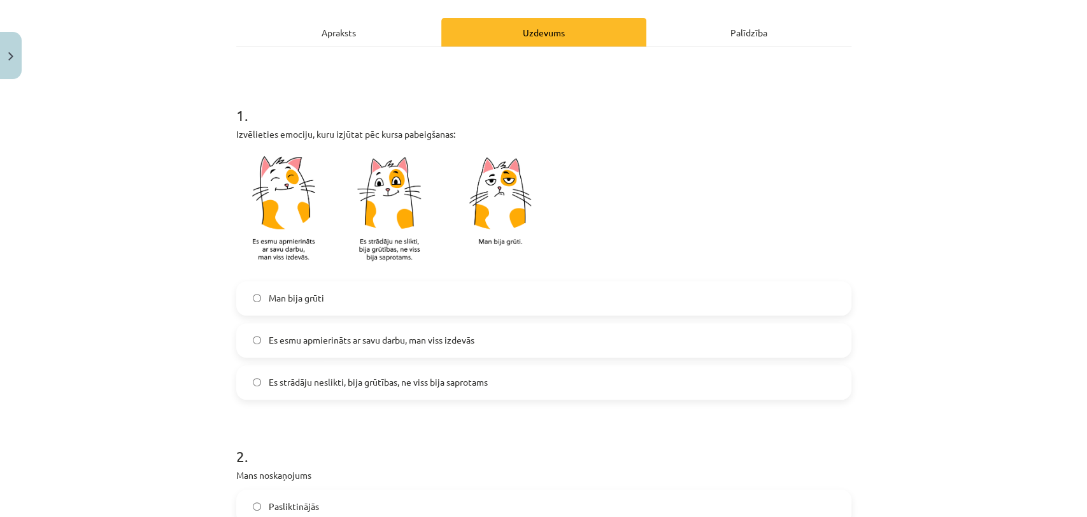
click at [199, 321] on div "Mācību tēma: Literatūras i - 10. klases 1.ieskaites mācību materiāls #7 Temata …" at bounding box center [543, 258] width 1087 height 517
click at [464, 385] on span "Es strādāju neslikti, bija grūtības, ne viss bija saprotams" at bounding box center [378, 381] width 219 height 13
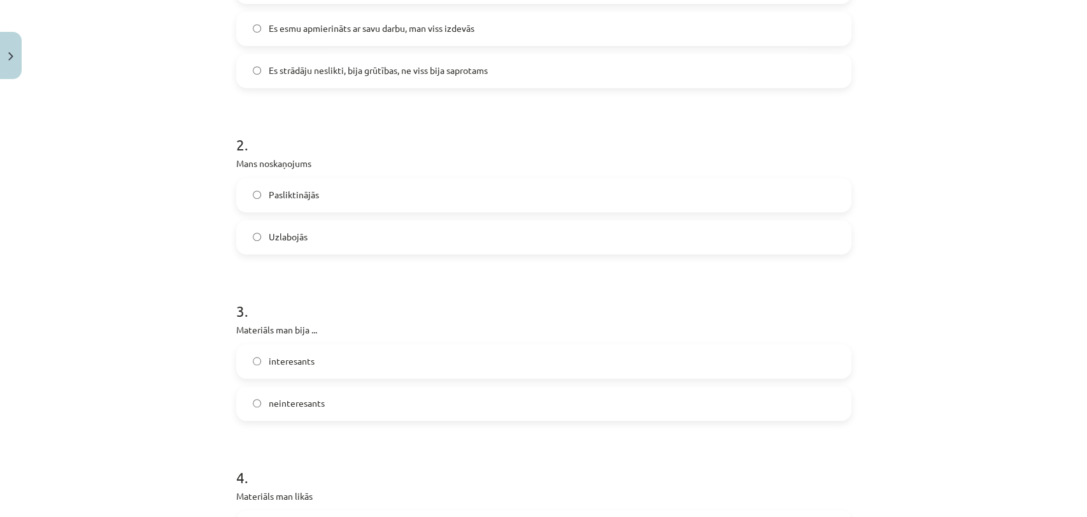
scroll to position [510, 0]
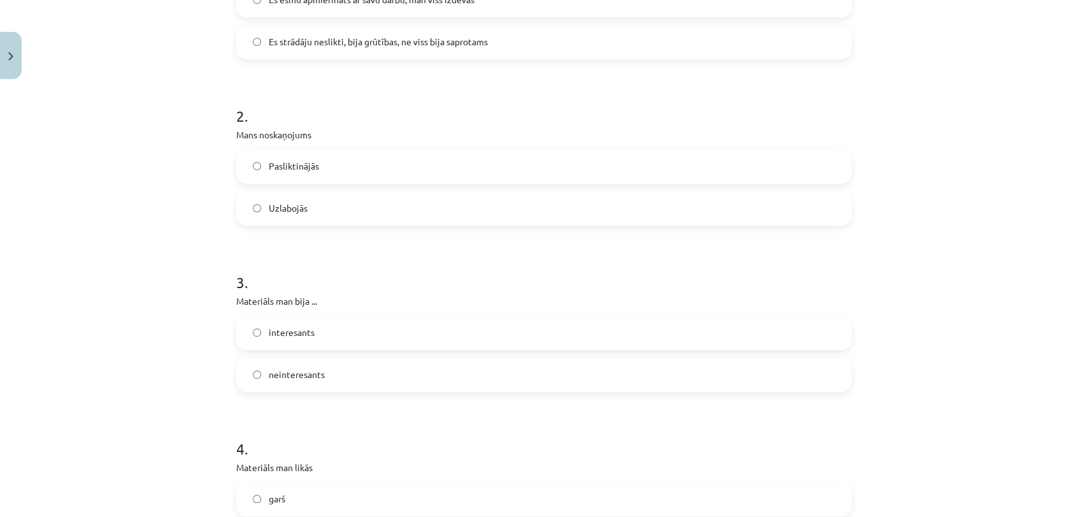
click at [470, 206] on label "Uzlabojās" at bounding box center [544, 208] width 613 height 32
click at [382, 327] on label "interesants" at bounding box center [544, 333] width 613 height 32
click at [814, 369] on label "neinteresants" at bounding box center [544, 375] width 613 height 32
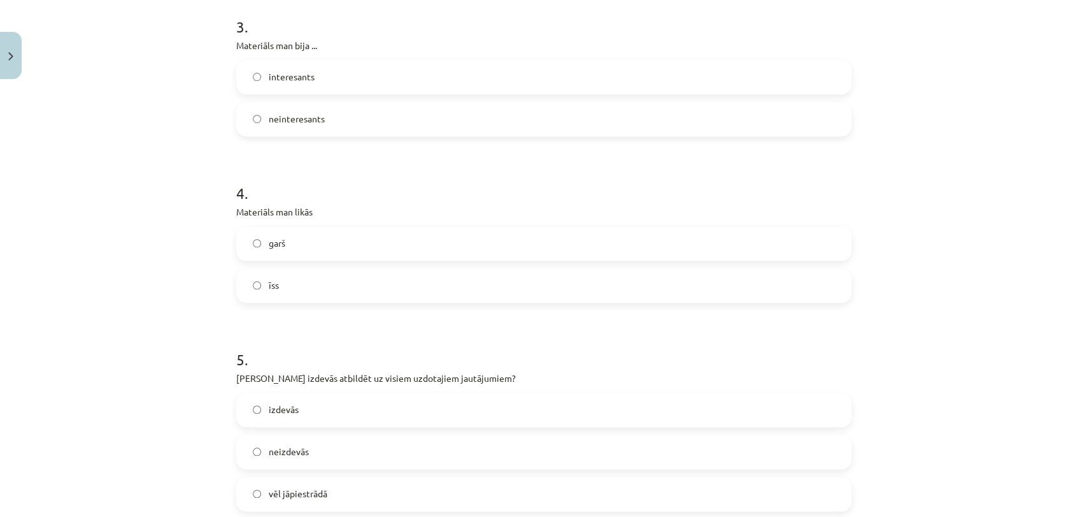
scroll to position [792, 0]
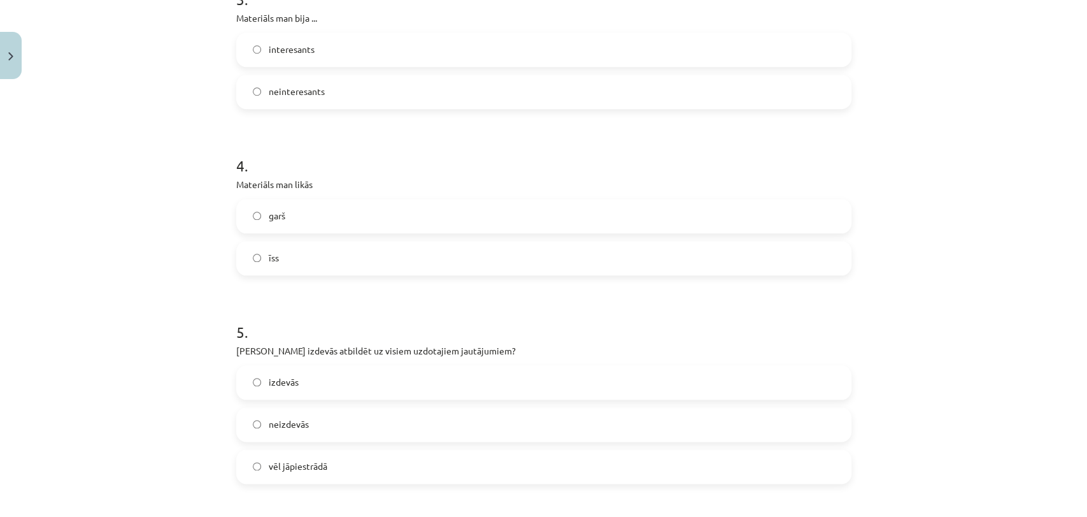
click at [712, 217] on label "garš" at bounding box center [544, 216] width 613 height 32
click at [324, 461] on label "vēl jāpiestrādā" at bounding box center [544, 466] width 613 height 32
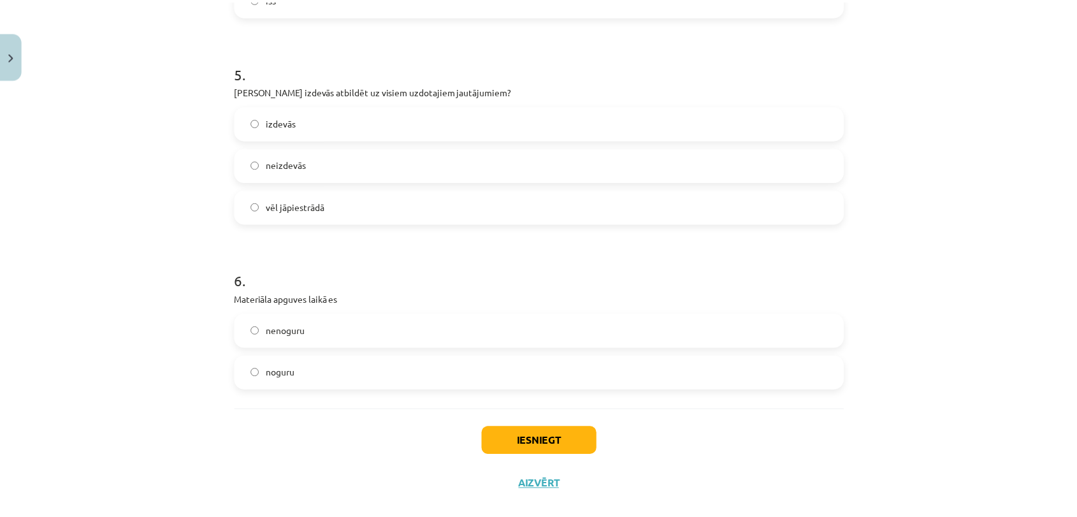
scroll to position [1073, 0]
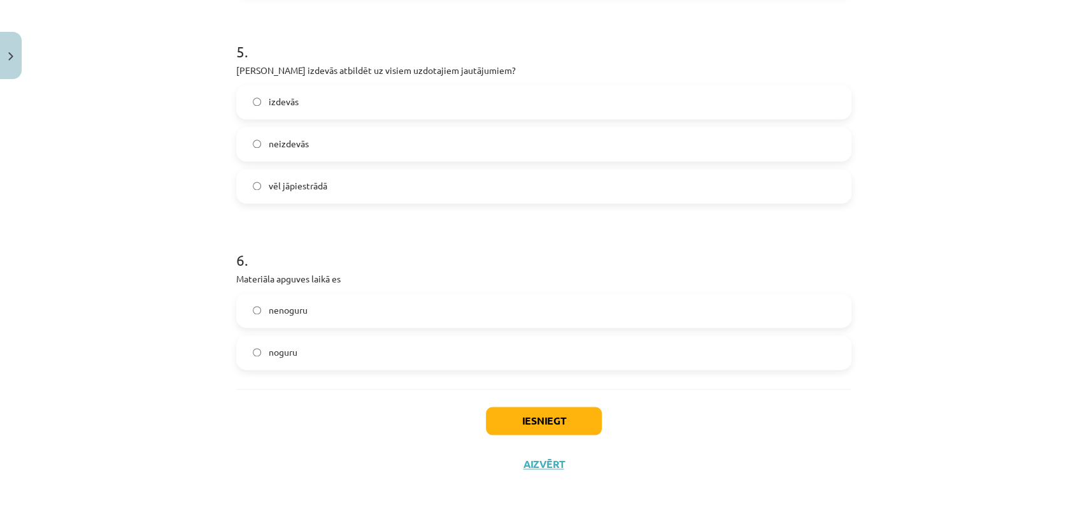
click at [627, 336] on label "noguru" at bounding box center [544, 352] width 613 height 32
click at [545, 415] on button "Iesniegt" at bounding box center [544, 420] width 116 height 28
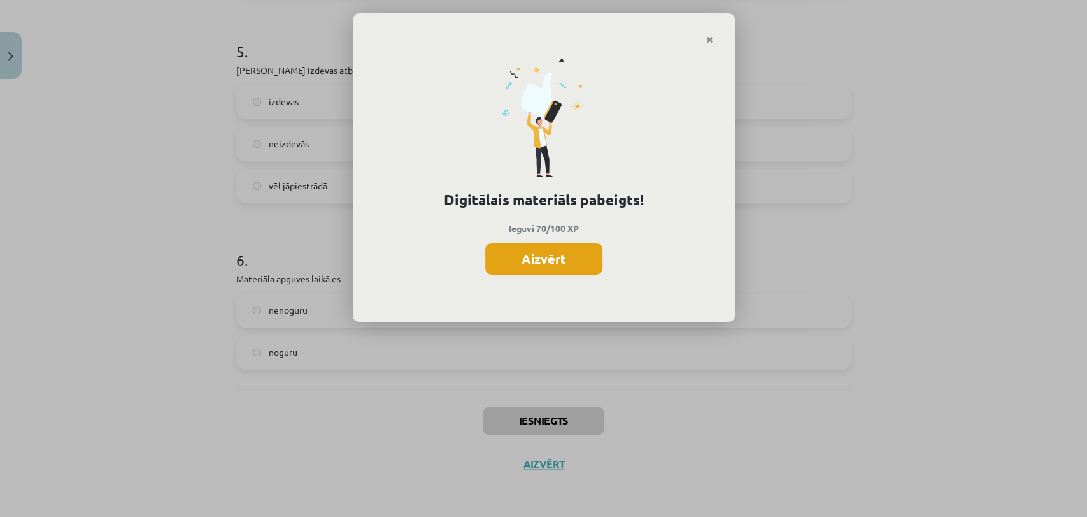
click at [554, 272] on div "Digitālais materiāls pabeigts! Ieguvi 70/100 XP Aizvērt" at bounding box center [544, 184] width 382 height 278
click at [550, 261] on button "Aizvērt" at bounding box center [543, 259] width 117 height 32
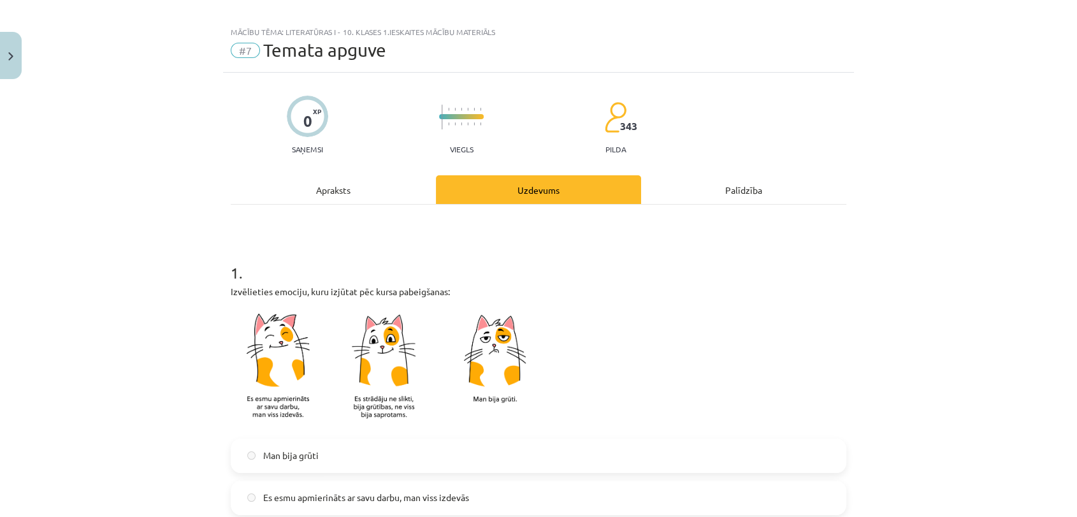
scroll to position [0, 0]
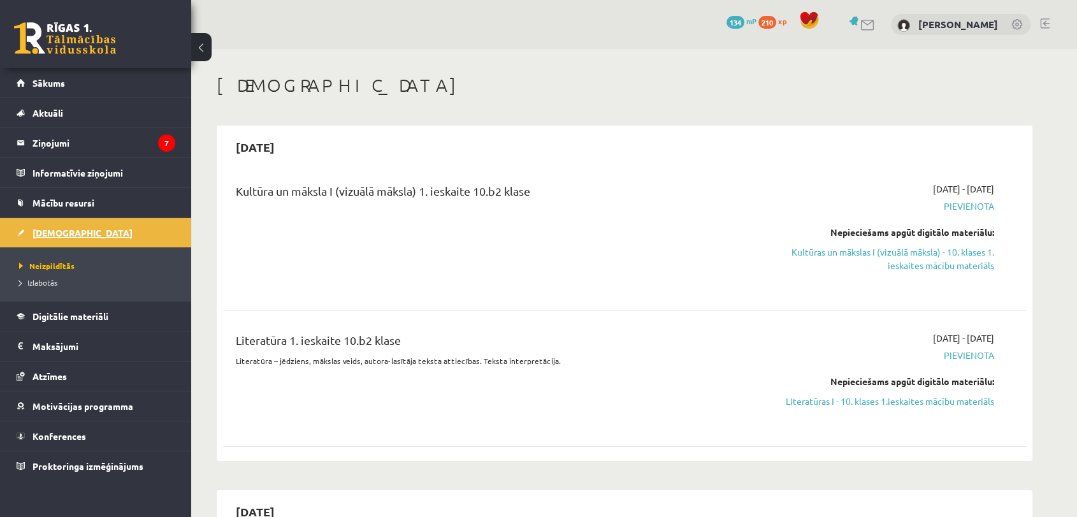
click at [148, 231] on link "[DEMOGRAPHIC_DATA]" at bounding box center [96, 232] width 159 height 29
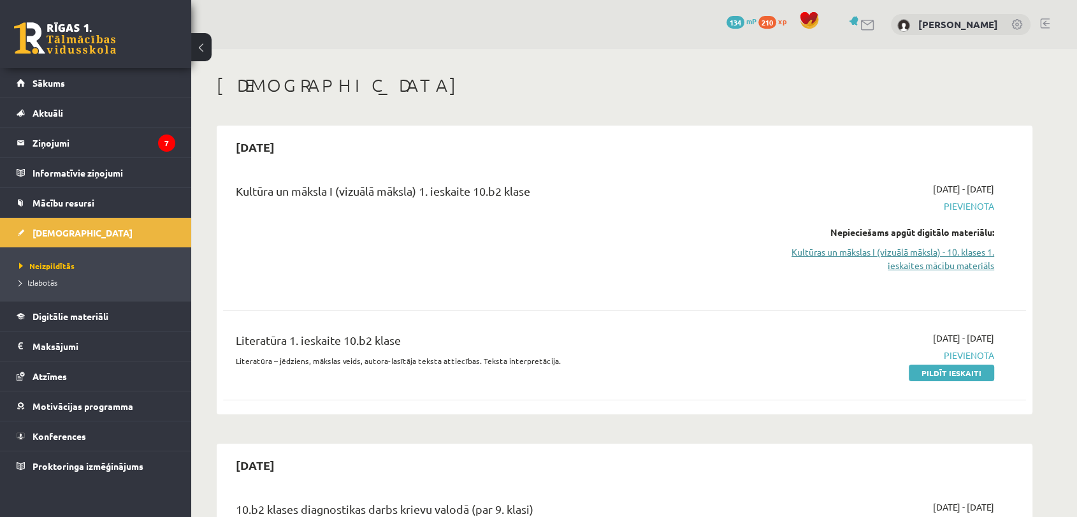
click at [945, 254] on link "Kultūras un mākslas I (vizuālā māksla) - 10. klases 1. ieskaites mācību materiā…" at bounding box center [874, 258] width 240 height 27
click at [65, 136] on legend "Ziņojumi 7" at bounding box center [103, 142] width 143 height 29
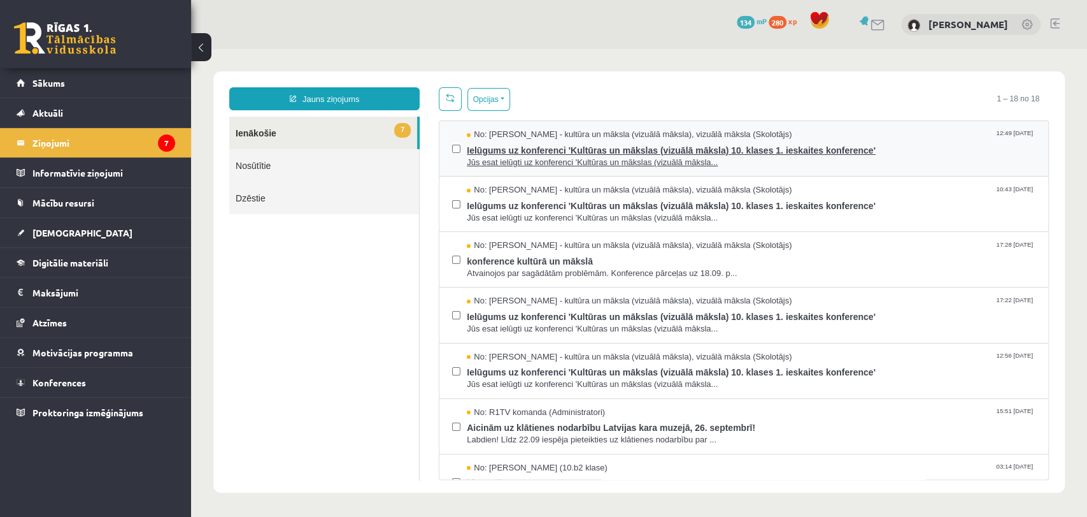
click at [514, 149] on span "Ielūgums uz konferenci 'Kultūras un mākslas (vizuālā māksla) 10. klases 1. iesk…" at bounding box center [751, 149] width 569 height 16
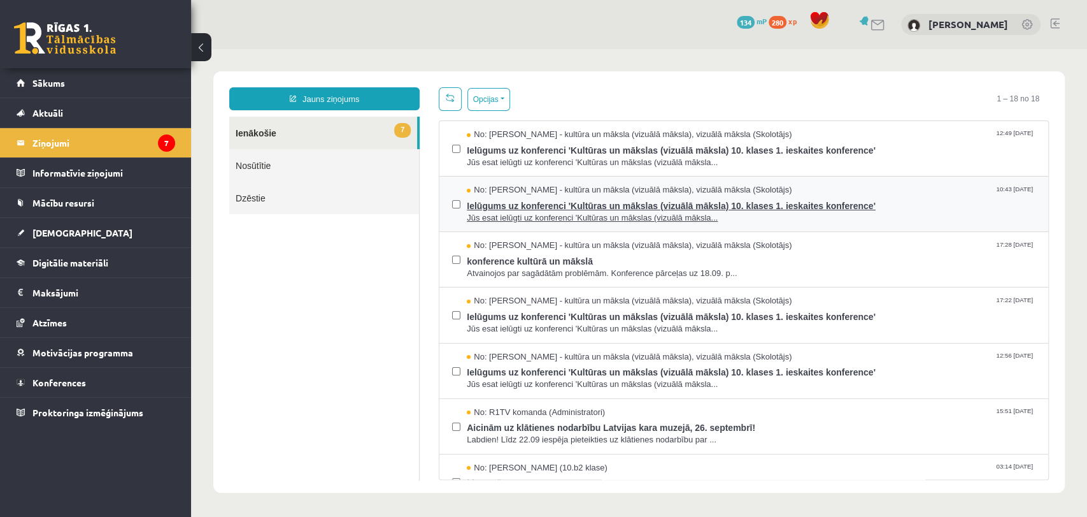
click at [614, 205] on span "Ielūgums uz konferenci 'Kultūras un mākslas (vizuālā māksla) 10. klases 1. iesk…" at bounding box center [751, 204] width 569 height 16
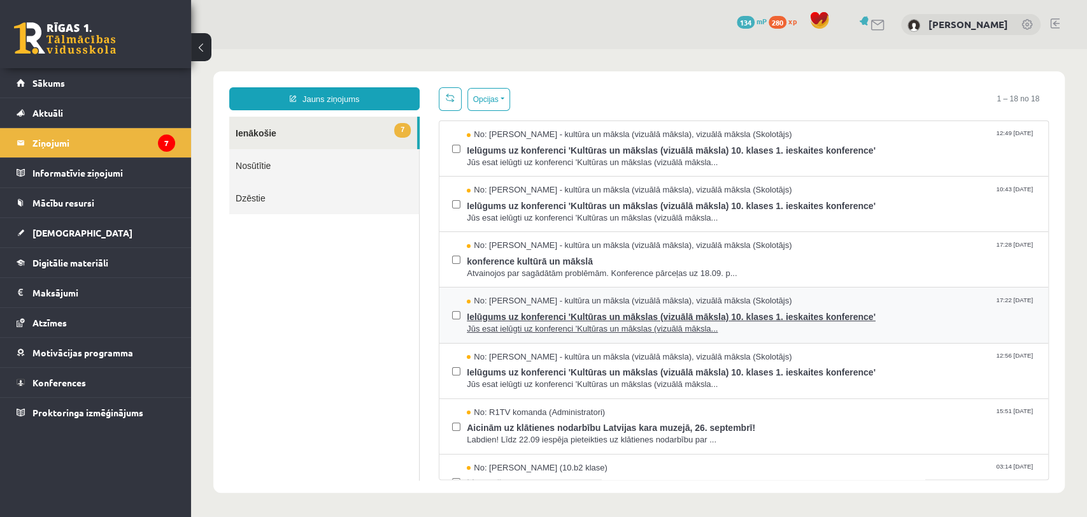
click at [558, 314] on span "Ielūgums uz konferenci 'Kultūras un mākslas (vizuālā māksla) 10. klases 1. iesk…" at bounding box center [751, 315] width 569 height 16
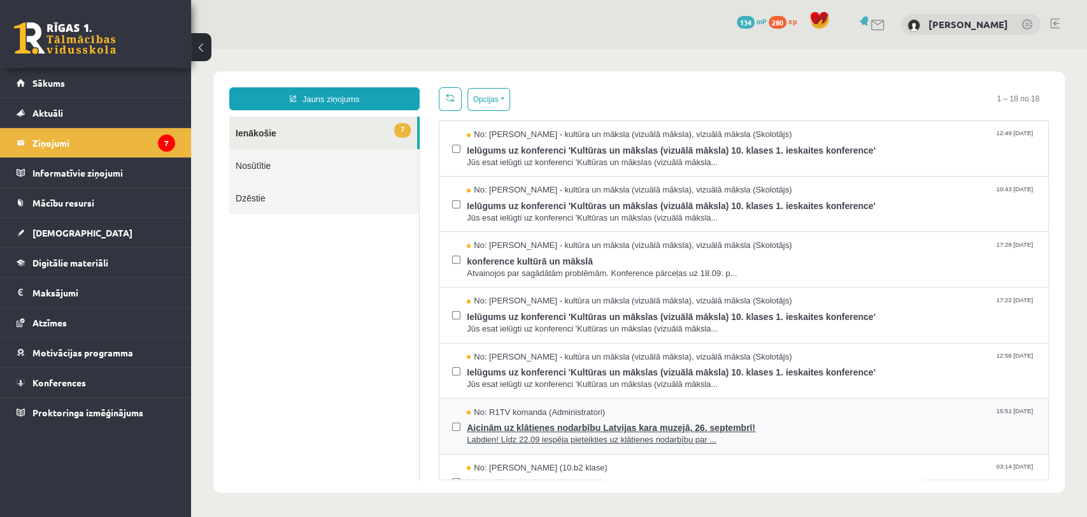
click at [557, 418] on span "Aicinām uz klātienes nodarbību Latvijas kara muzejā, 26. septembrī!" at bounding box center [751, 426] width 569 height 16
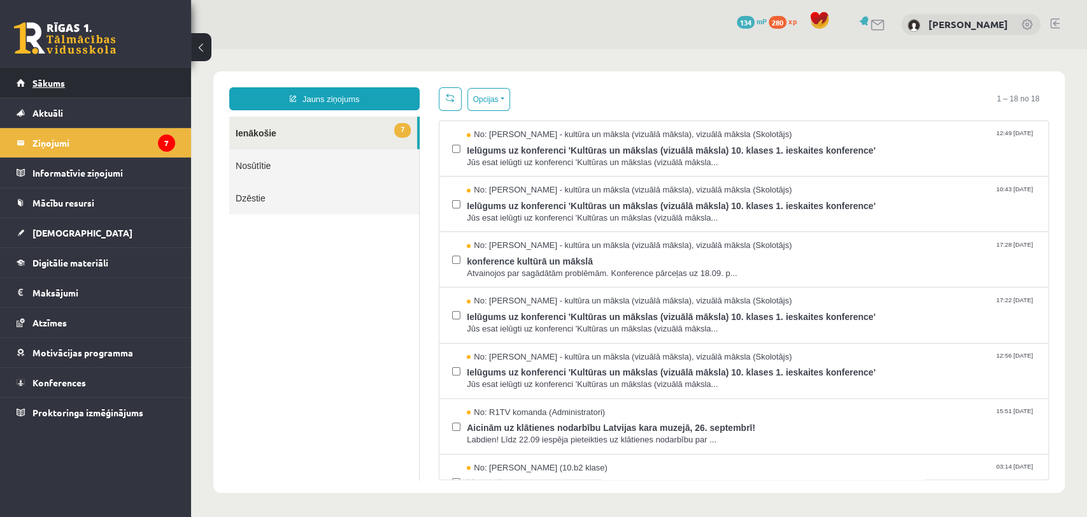
click at [60, 76] on link "Sākums" at bounding box center [96, 82] width 159 height 29
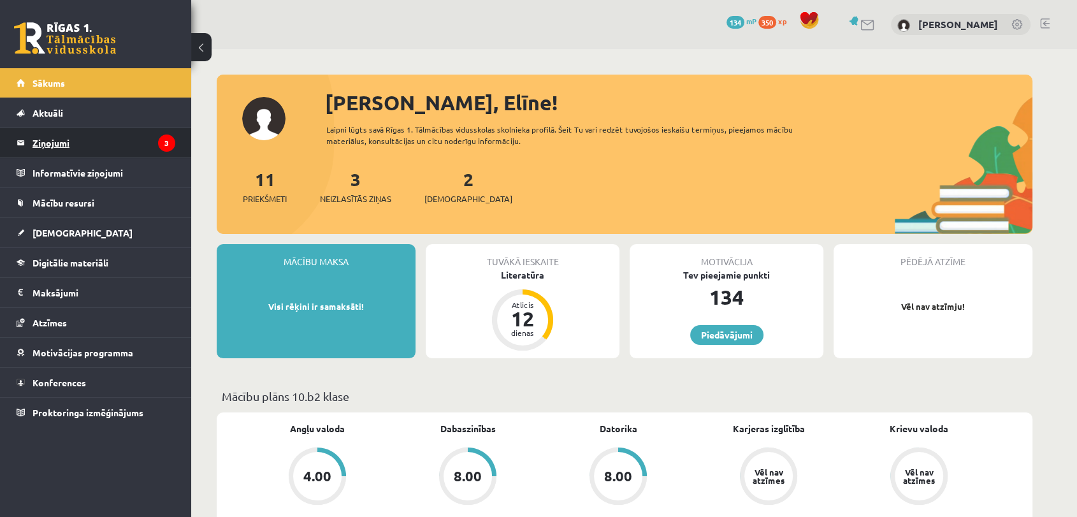
click at [108, 140] on legend "Ziņojumi 3" at bounding box center [103, 142] width 143 height 29
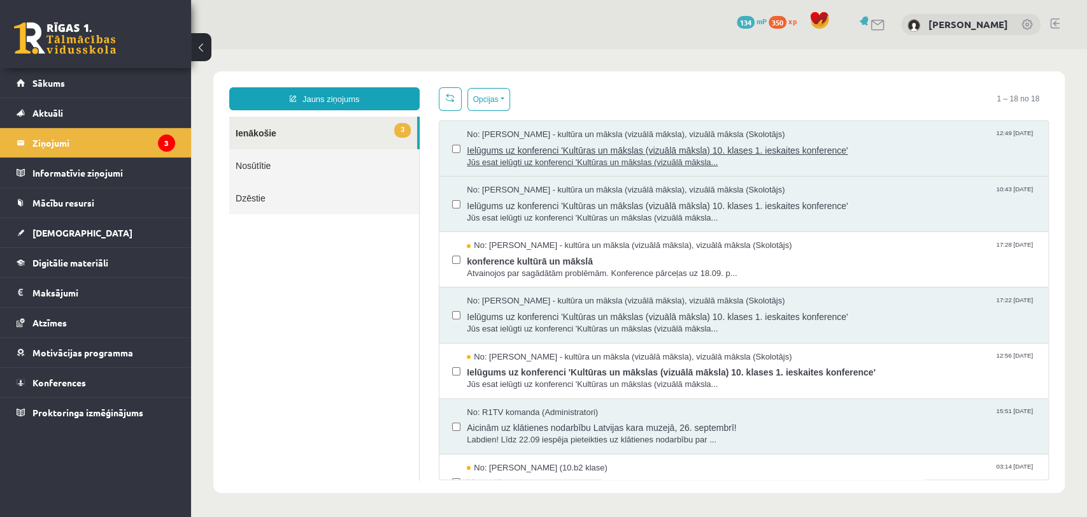
click at [558, 147] on span "Ielūgums uz konferenci 'Kultūras un mākslas (vizuālā māksla) 10. klases 1. iesk…" at bounding box center [751, 149] width 569 height 16
click at [541, 317] on span "Ielūgums uz konferenci 'Kultūras un mākslas (vizuālā māksla) 10. klases 1. iesk…" at bounding box center [751, 315] width 569 height 16
click at [542, 206] on span "Ielūgums uz konferenci 'Kultūras un mākslas (vizuālā māksla) 10. klases 1. iesk…" at bounding box center [751, 204] width 569 height 16
click at [578, 323] on span "Jūs esat ielūgti uz konferenci 'Kultūras un mākslas (vizuālā māksla..." at bounding box center [751, 329] width 569 height 12
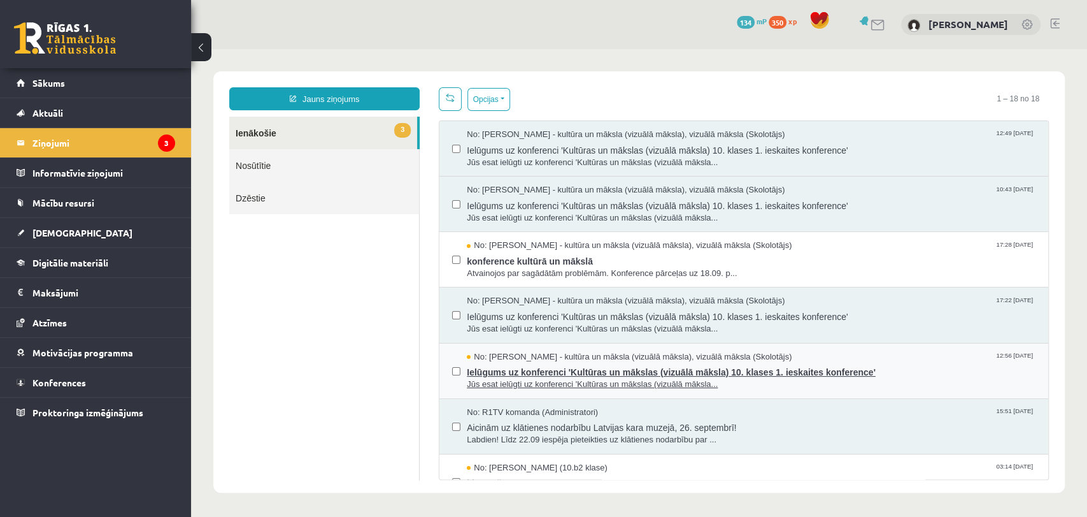
click at [637, 382] on span "Jūs esat ielūgti uz konferenci 'Kultūras un mākslas (vizuālā māksla..." at bounding box center [751, 384] width 569 height 12
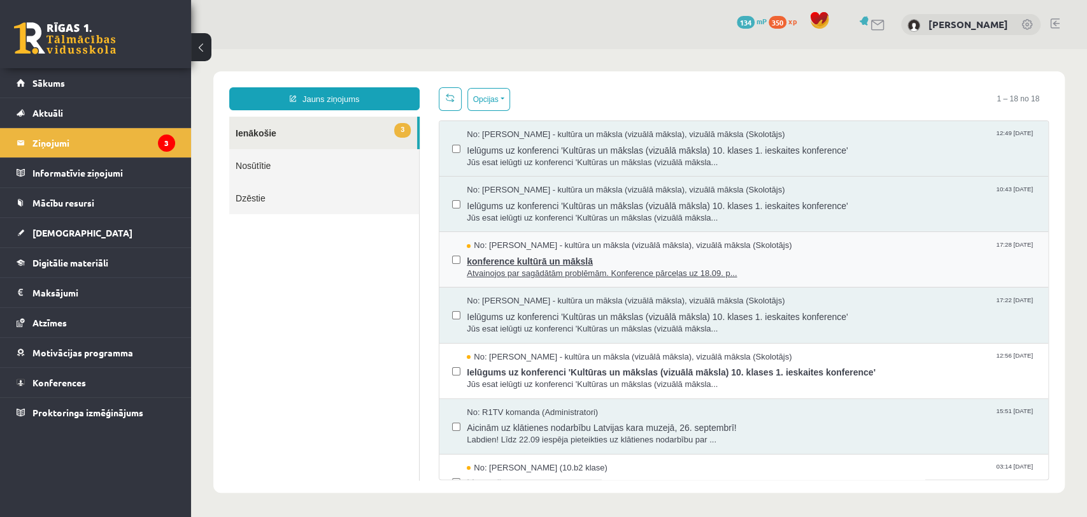
click at [540, 260] on span "konference kultūrā un mākslā" at bounding box center [751, 260] width 569 height 16
click at [555, 467] on span "No: [PERSON_NAME] (10.b2 klase)" at bounding box center [537, 468] width 141 height 12
click at [54, 72] on link "Sākums" at bounding box center [96, 82] width 159 height 29
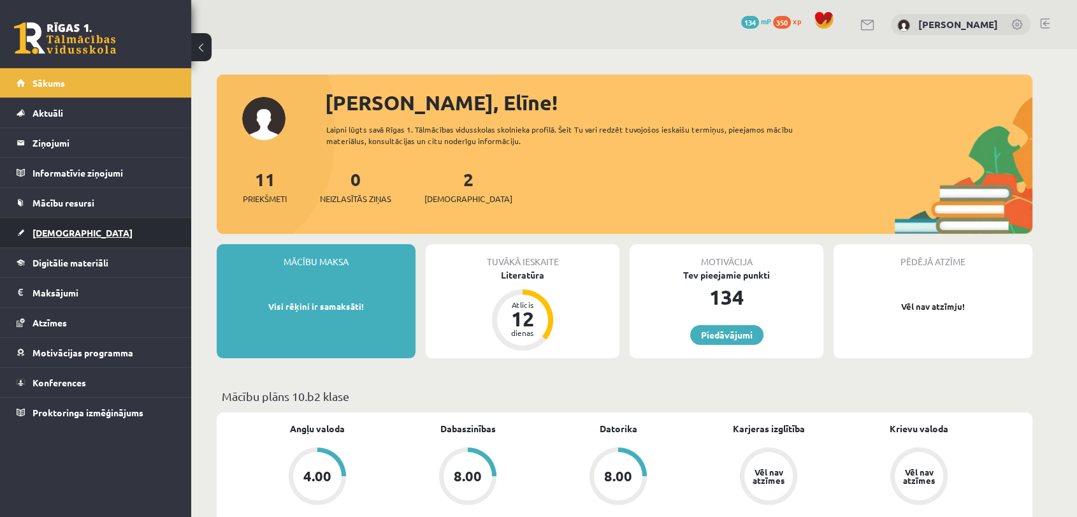
click at [76, 227] on link "[DEMOGRAPHIC_DATA]" at bounding box center [96, 232] width 159 height 29
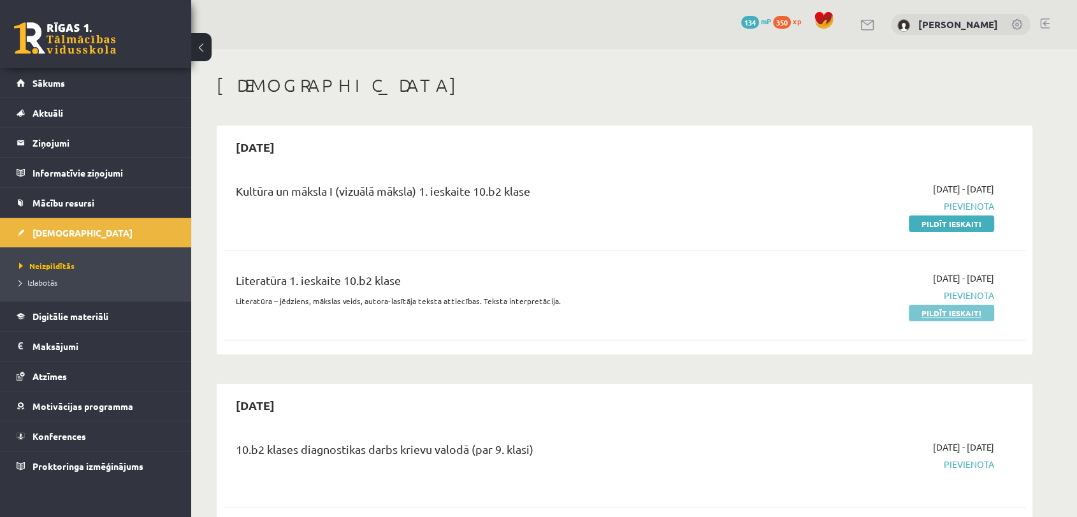
click at [955, 313] on link "Pildīt ieskaiti" at bounding box center [950, 312] width 85 height 17
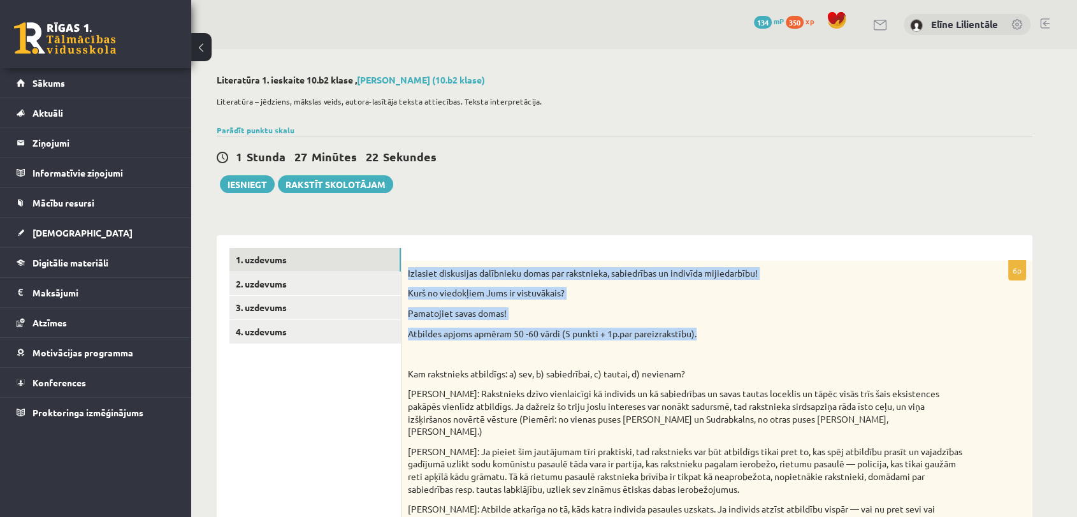
drag, startPoint x: 408, startPoint y: 272, endPoint x: 710, endPoint y: 338, distance: 308.4
click at [710, 338] on div "Izlasiet diskusijas dalībnieku domas par rakstnieka, sabiedrības un indivīda mi…" at bounding box center [716, 513] width 631 height 504
copy div "Izlasiet diskusijas dalībnieku domas par rakstnieka, sabiedrības un indivīda mi…"
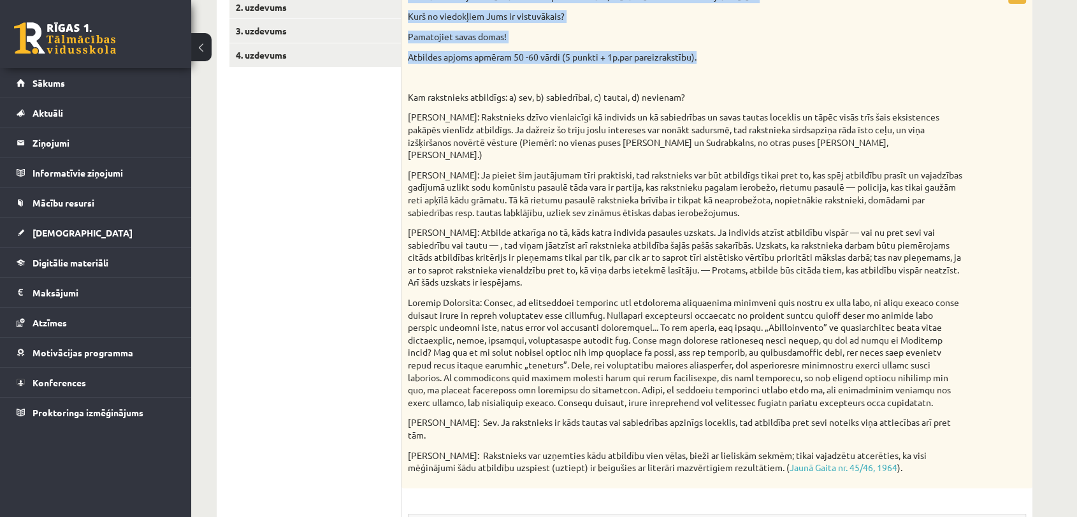
scroll to position [283, 0]
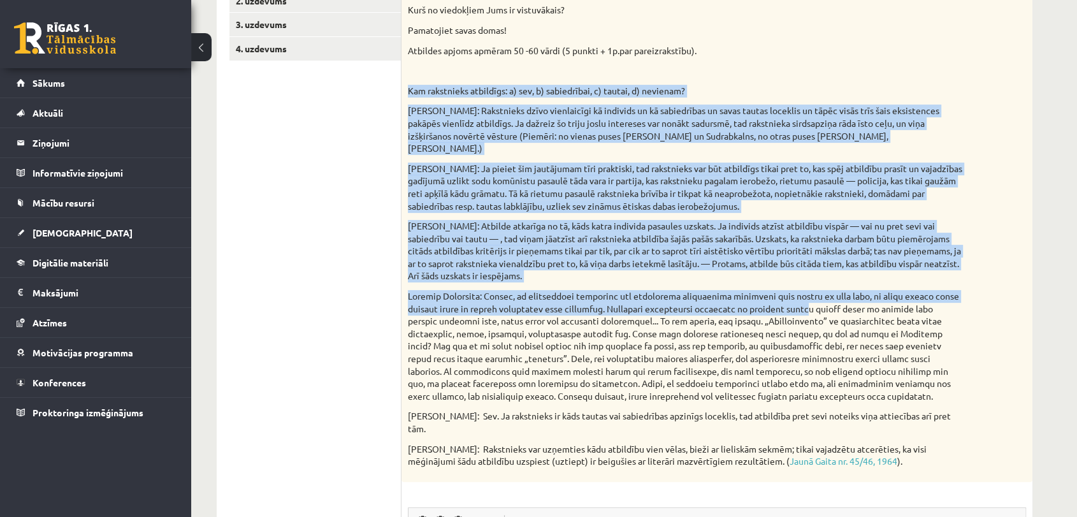
drag, startPoint x: 408, startPoint y: 90, endPoint x: 841, endPoint y: 293, distance: 478.2
click at [841, 293] on div "Izlasiet diskusijas dalībnieku domas par rakstnieka, sabiedrības un indivīda mi…" at bounding box center [716, 230] width 631 height 504
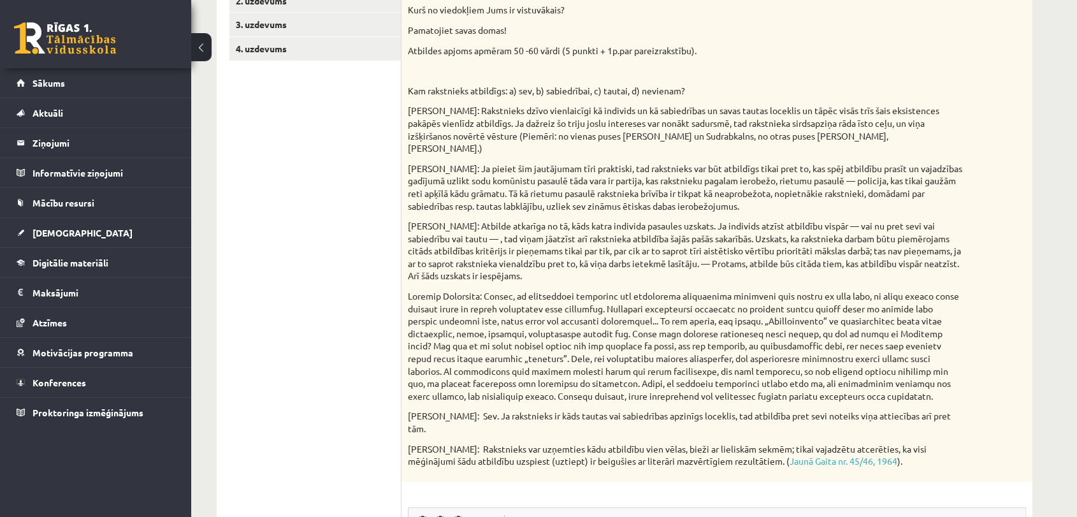
click at [733, 56] on p "Atbildes apjoms apmēram 50 -60 vārdi (5 punkti + 1p.par pareizrakstību)." at bounding box center [685, 51] width 554 height 13
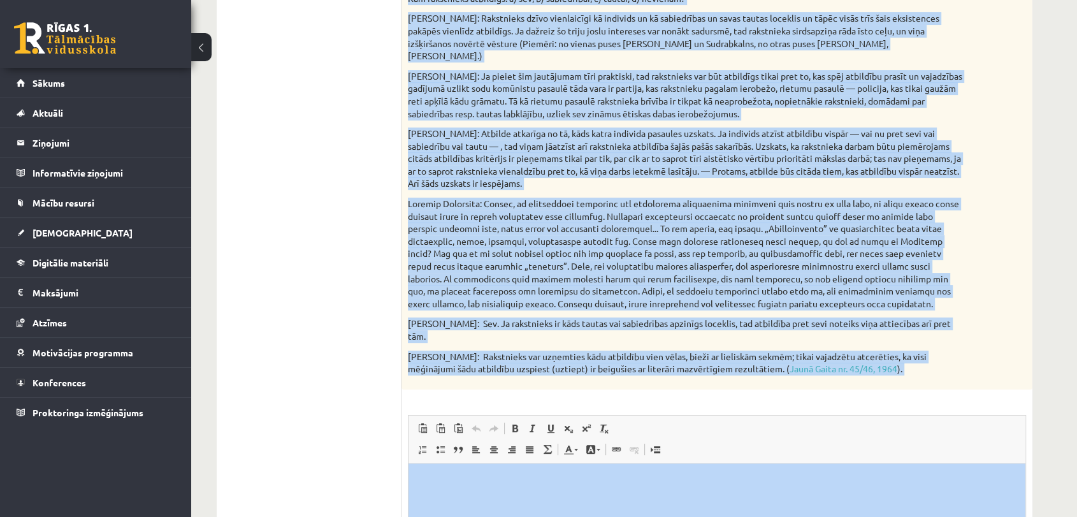
scroll to position [390, 0]
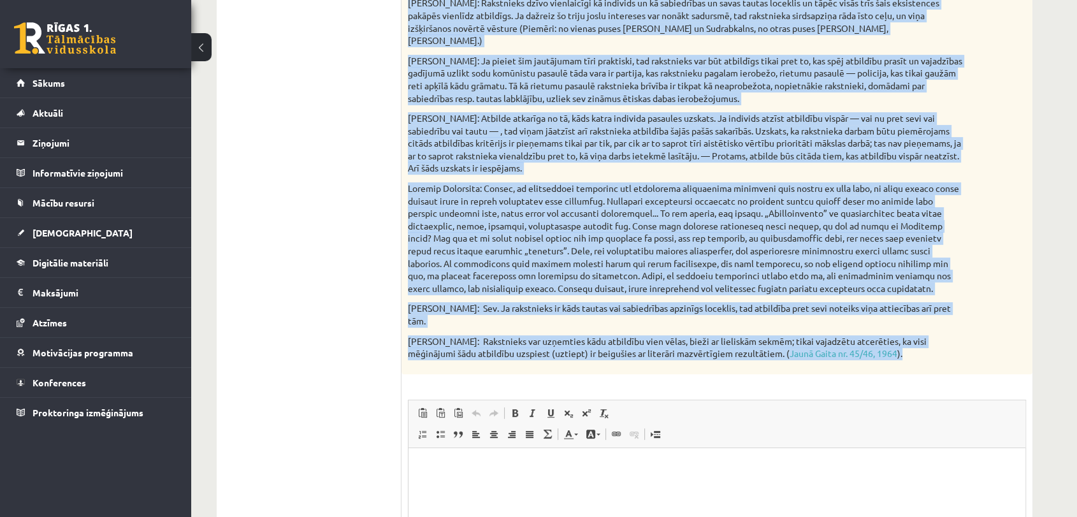
drag, startPoint x: 408, startPoint y: 74, endPoint x: 1012, endPoint y: 334, distance: 657.7
click at [1012, 334] on div "Izlasiet diskusijas dalībnieku domas par rakstnieka, sabiedrības un indivīda mi…" at bounding box center [716, 122] width 631 height 504
copy div "Loremips dolorsitam consectetu adipi eli seddoeiusm, temporincid ut laboreet do…"
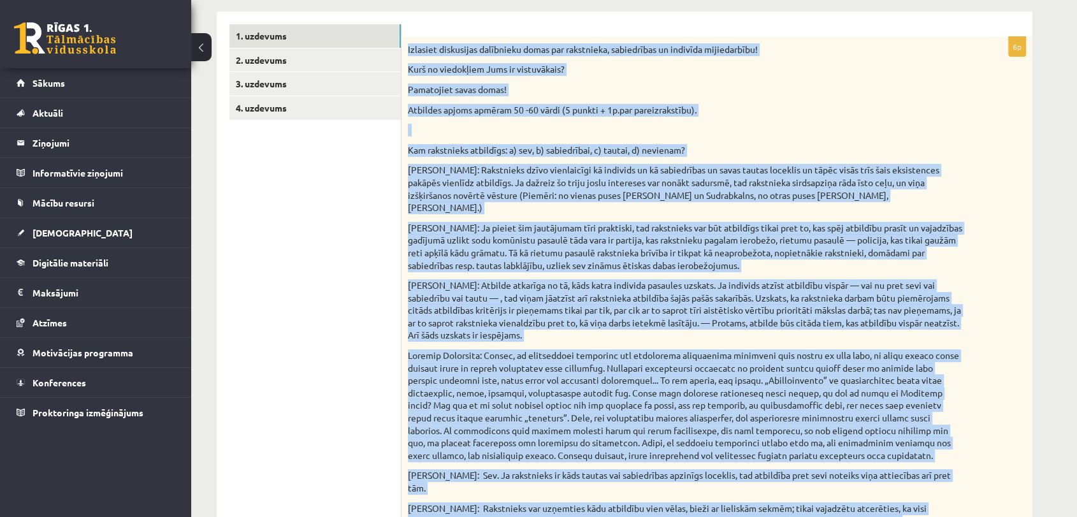
scroll to position [226, 0]
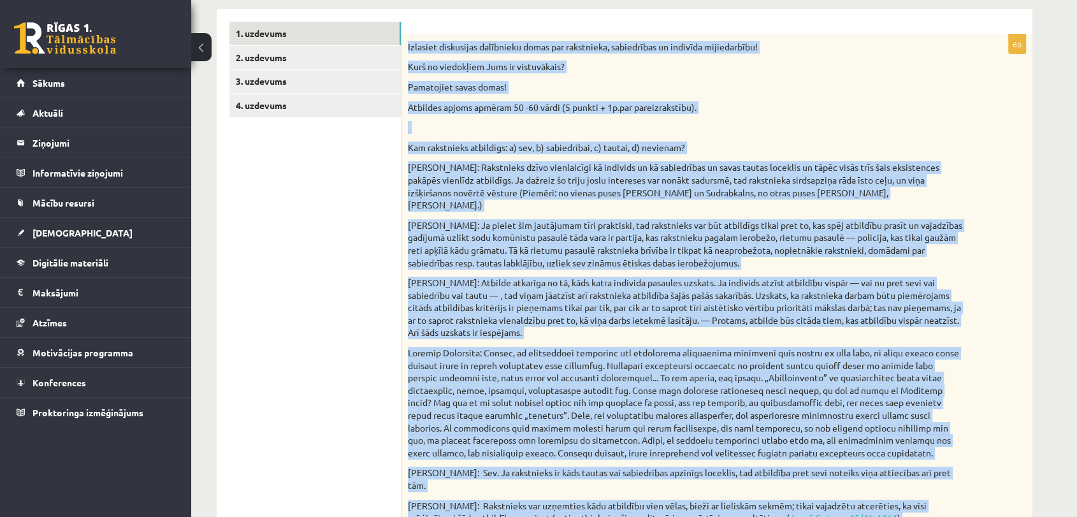
click at [761, 112] on p "Atbildes apjoms apmēram 50 -60 vārdi (5 punkti + 1p.par pareizrakstību)." at bounding box center [685, 107] width 554 height 13
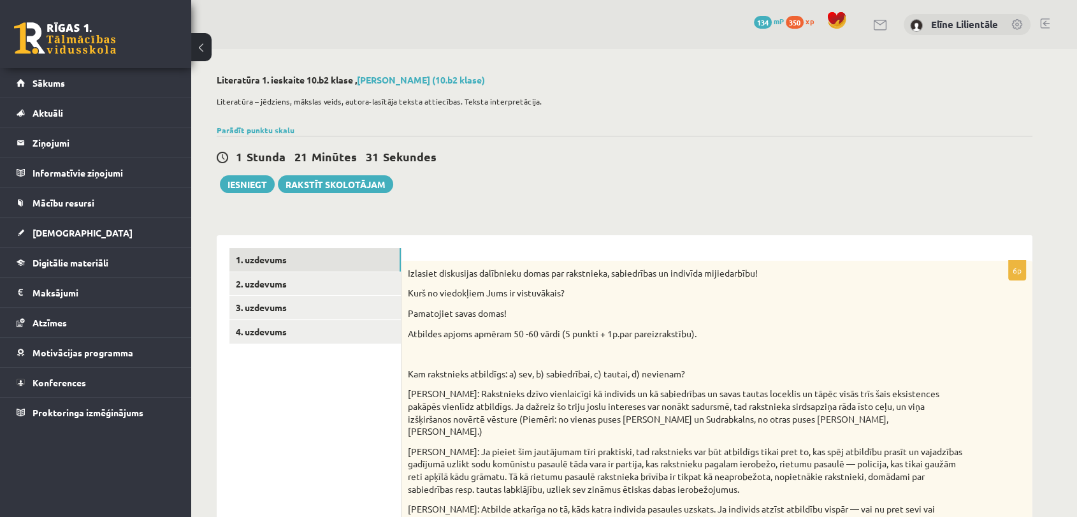
scroll to position [452, 0]
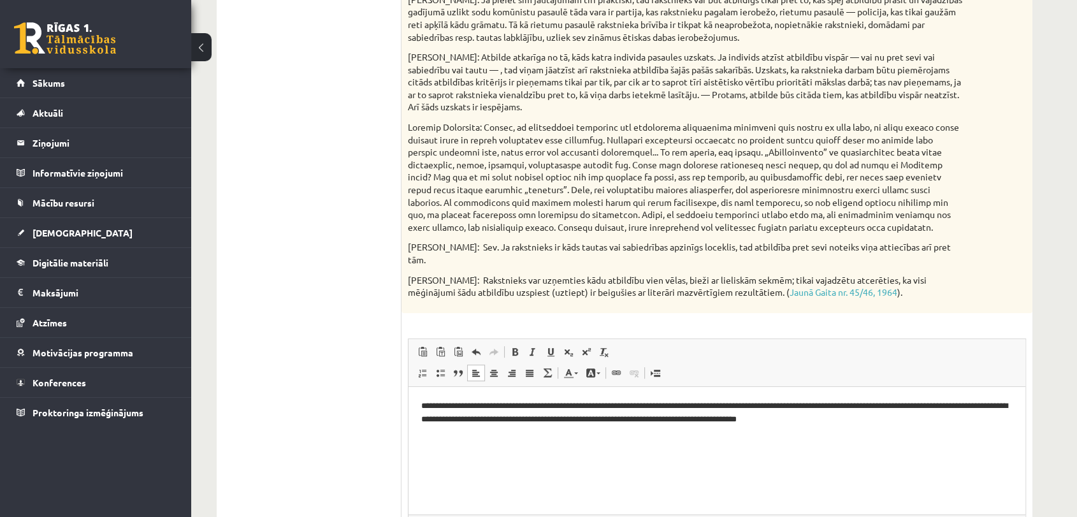
click at [568, 404] on p "**********" at bounding box center [716, 412] width 591 height 27
click at [873, 417] on p "**********" at bounding box center [716, 412] width 591 height 27
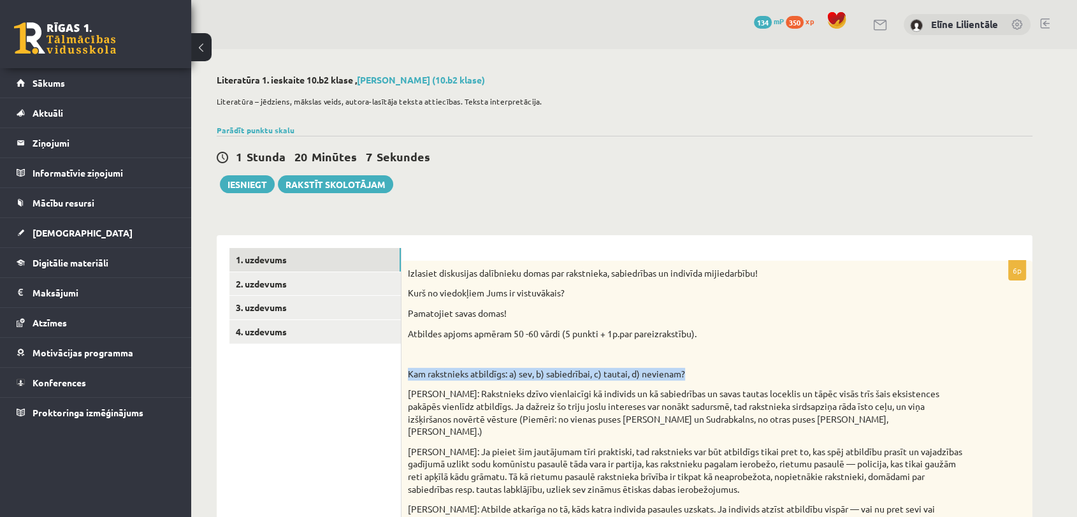
drag, startPoint x: 408, startPoint y: 375, endPoint x: 696, endPoint y: 371, distance: 287.9
click at [696, 371] on p "Kam rakstnieks atbildīgs: a) sev, b) sabiedrībai, c) tautai, d) nevienam?" at bounding box center [685, 374] width 554 height 13
copy p "Kam rakstnieks atbildīgs: a) sev, b) sabiedrībai, c) tautai, d) nevienam?"
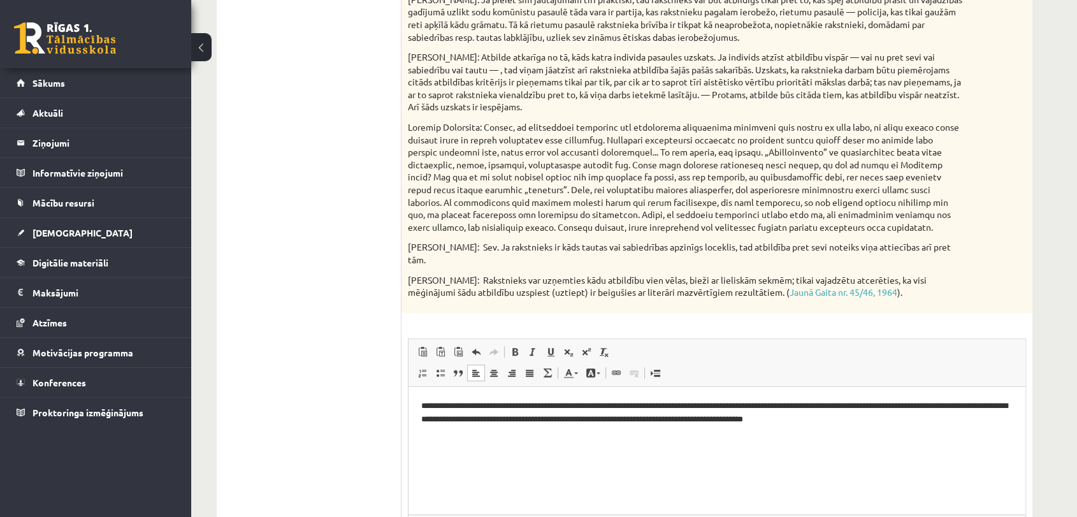
click at [889, 426] on html "**********" at bounding box center [716, 412] width 617 height 52
click at [461, 434] on span "Paste" at bounding box center [473, 432] width 39 height 18
click at [485, 426] on span "Paste" at bounding box center [497, 423] width 39 height 18
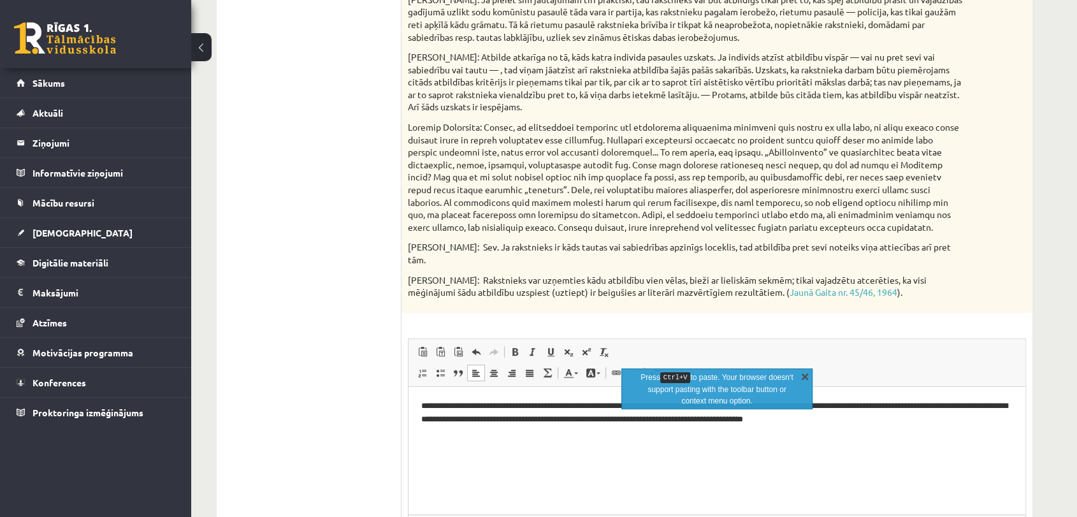
click at [806, 369] on link "X" at bounding box center [804, 375] width 13 height 13
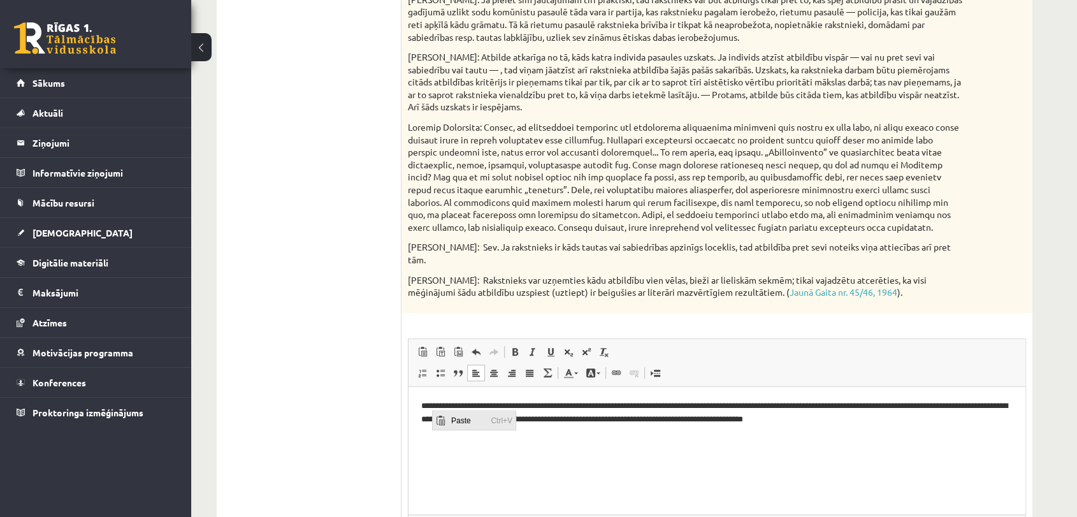
click at [500, 419] on span "Ctrl+V" at bounding box center [501, 420] width 28 height 18
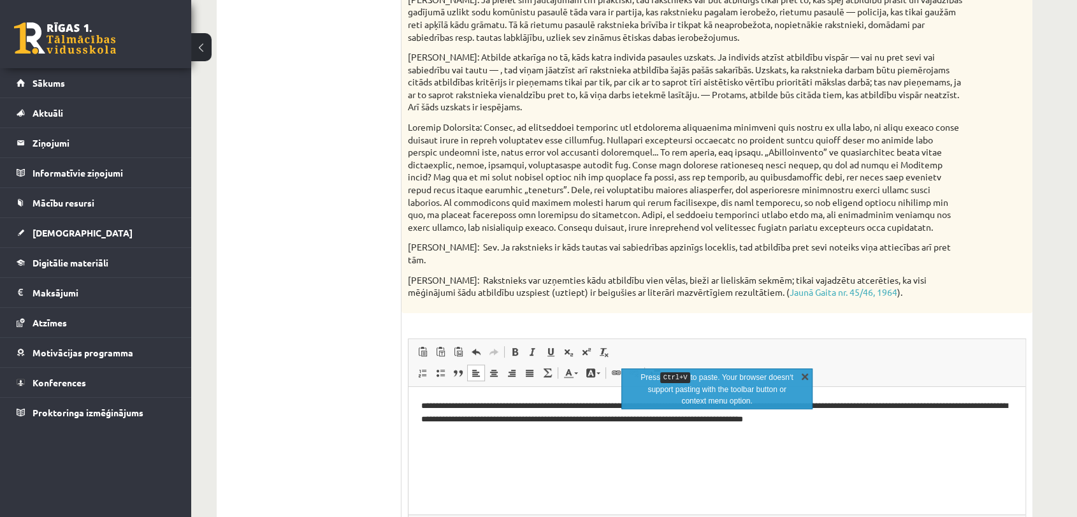
click at [803, 375] on link "X" at bounding box center [804, 375] width 13 height 13
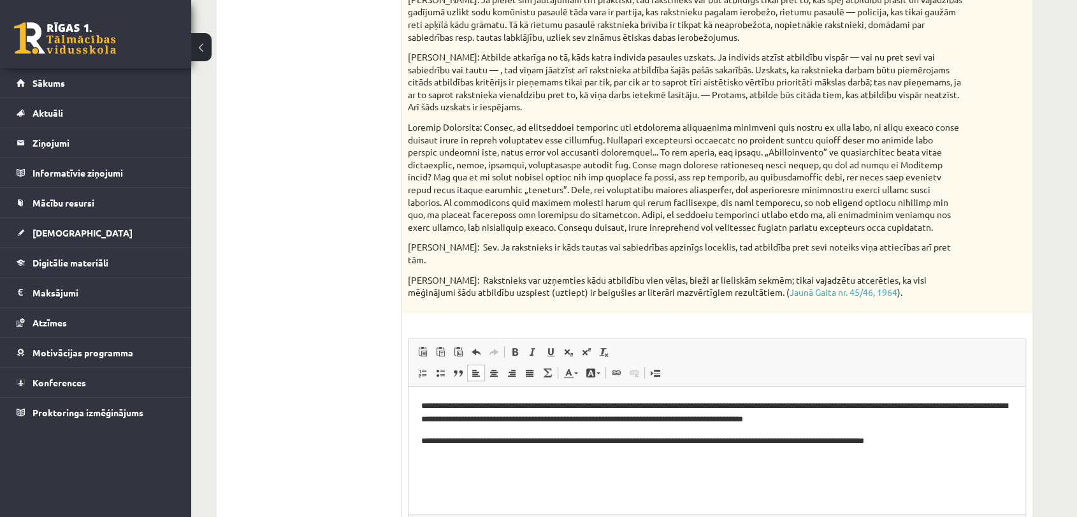
click at [626, 441] on p "**********" at bounding box center [716, 440] width 591 height 13
click at [931, 441] on p "**********" at bounding box center [716, 440] width 591 height 13
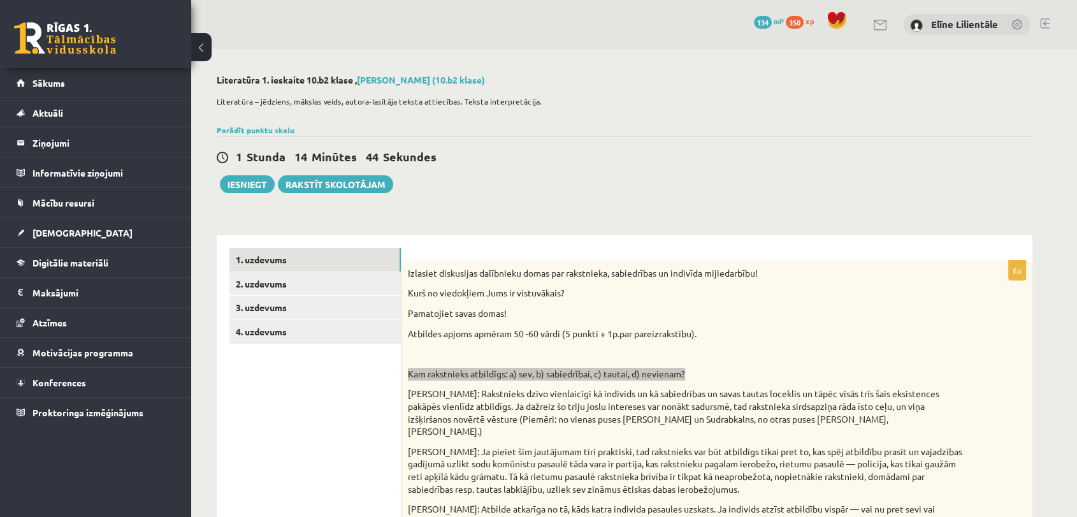
scroll to position [452, 0]
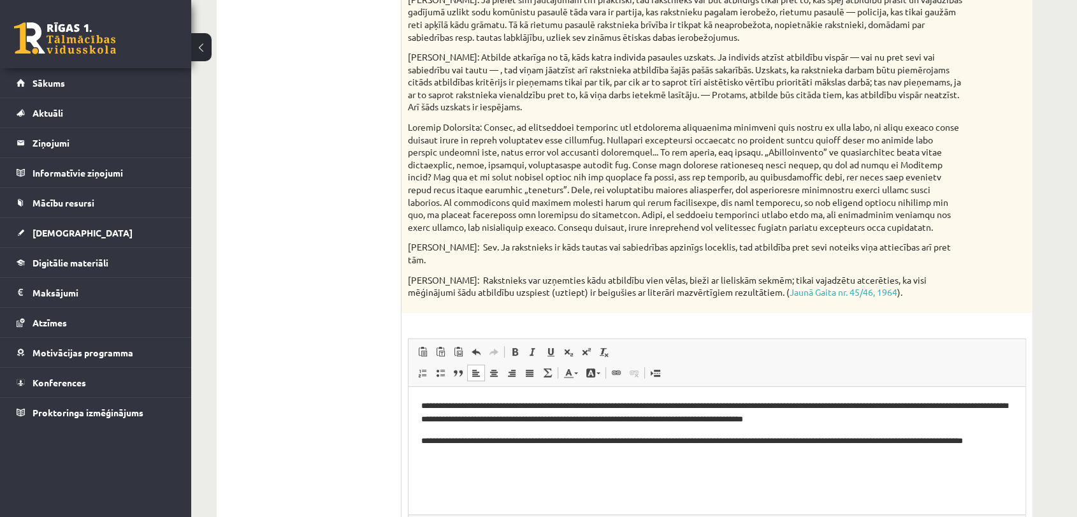
click at [481, 404] on p "**********" at bounding box center [716, 412] width 591 height 27
click at [678, 405] on p "**********" at bounding box center [716, 412] width 591 height 27
click at [941, 417] on p "**********" at bounding box center [716, 412] width 591 height 27
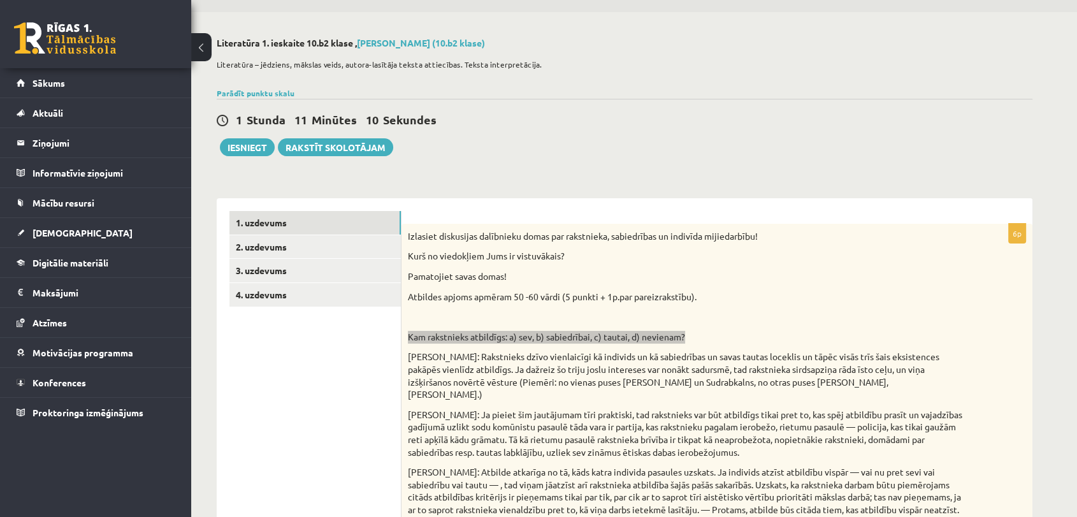
scroll to position [0, 0]
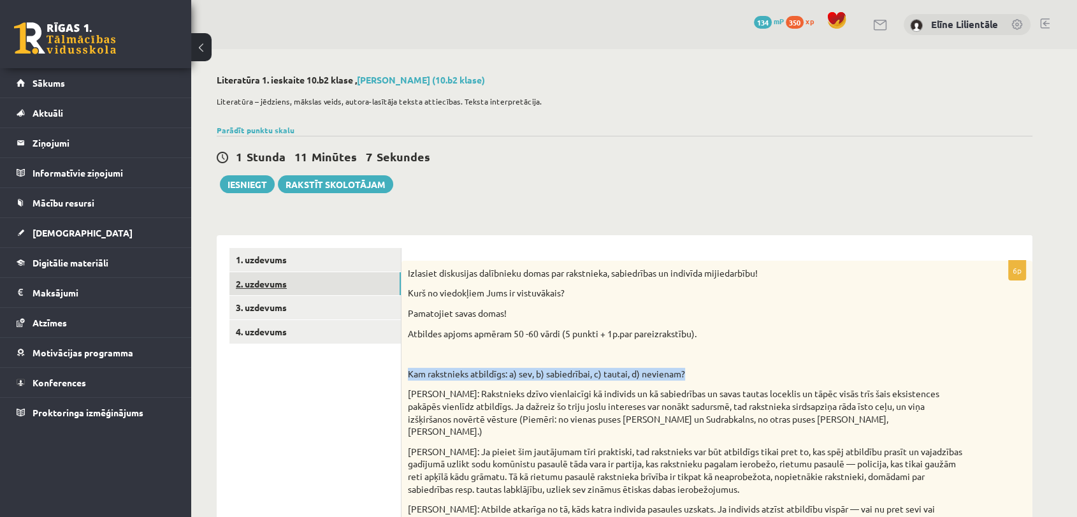
click at [306, 286] on link "2. uzdevums" at bounding box center [314, 284] width 171 height 24
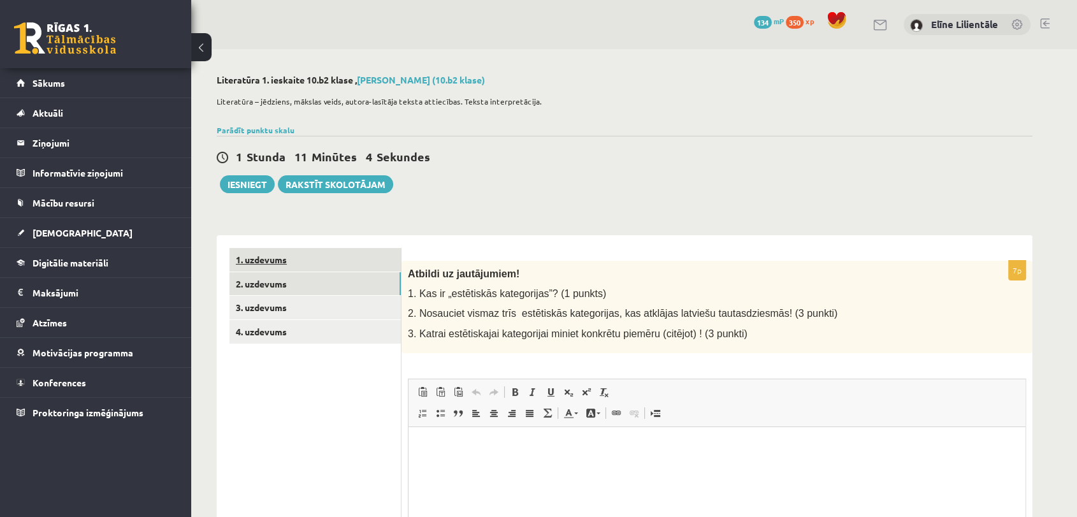
click at [304, 261] on link "1. uzdevums" at bounding box center [314, 260] width 171 height 24
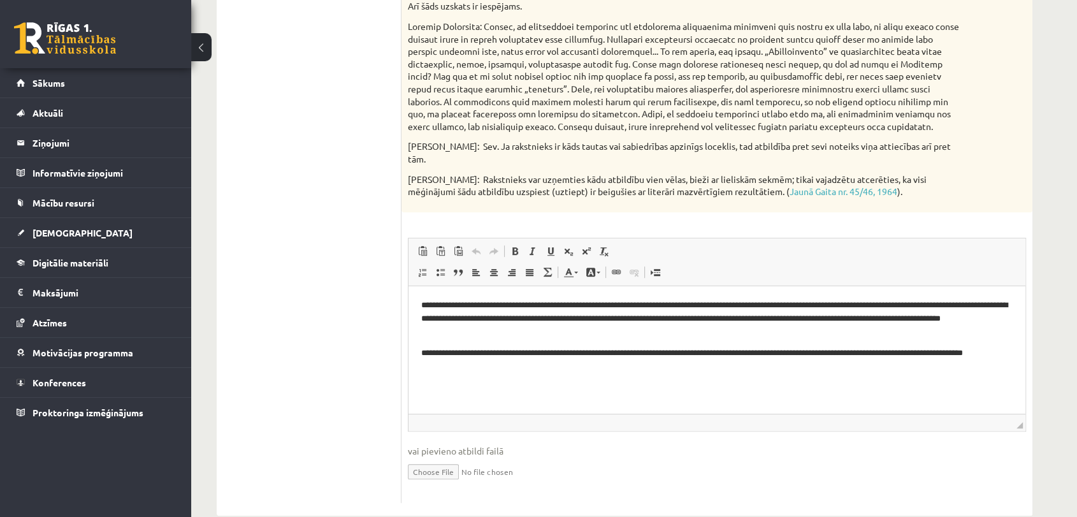
scroll to position [101, 0]
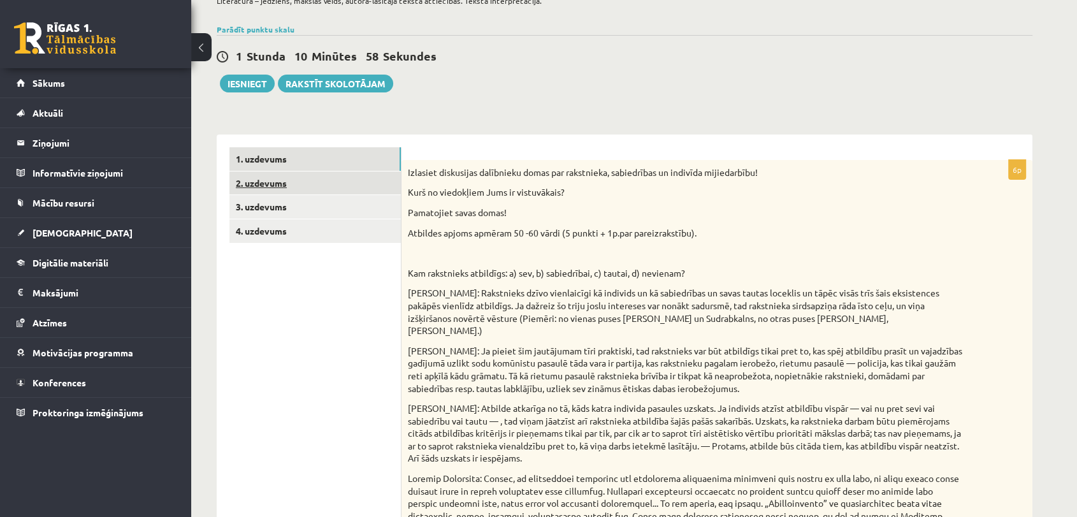
click at [301, 182] on link "2. uzdevums" at bounding box center [314, 183] width 171 height 24
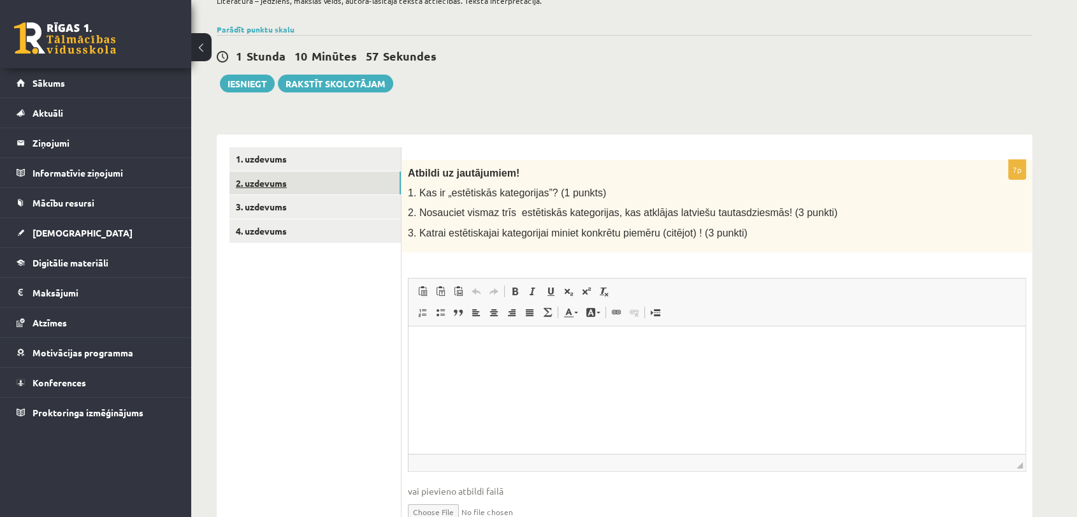
scroll to position [0, 0]
drag, startPoint x: 417, startPoint y: 192, endPoint x: 591, endPoint y: 195, distance: 174.6
click at [591, 195] on p "1. Kas ir „estētiskās kategorijas”? (1 punkts)" at bounding box center [685, 192] width 554 height 13
copy span "Kas ir „estētiskās kategorijas”? (1 punkts)"
click at [569, 364] on html at bounding box center [716, 345] width 617 height 39
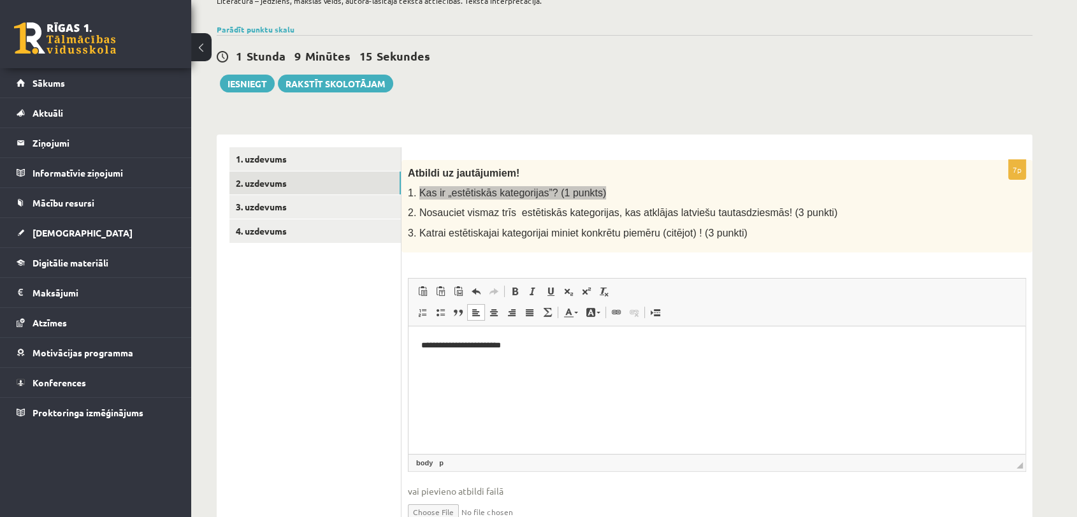
click at [571, 341] on p "**********" at bounding box center [716, 344] width 591 height 13
click at [604, 348] on p "**********" at bounding box center [716, 344] width 591 height 13
click at [545, 346] on p "**********" at bounding box center [716, 344] width 591 height 13
click at [545, 345] on p "**********" at bounding box center [716, 344] width 591 height 13
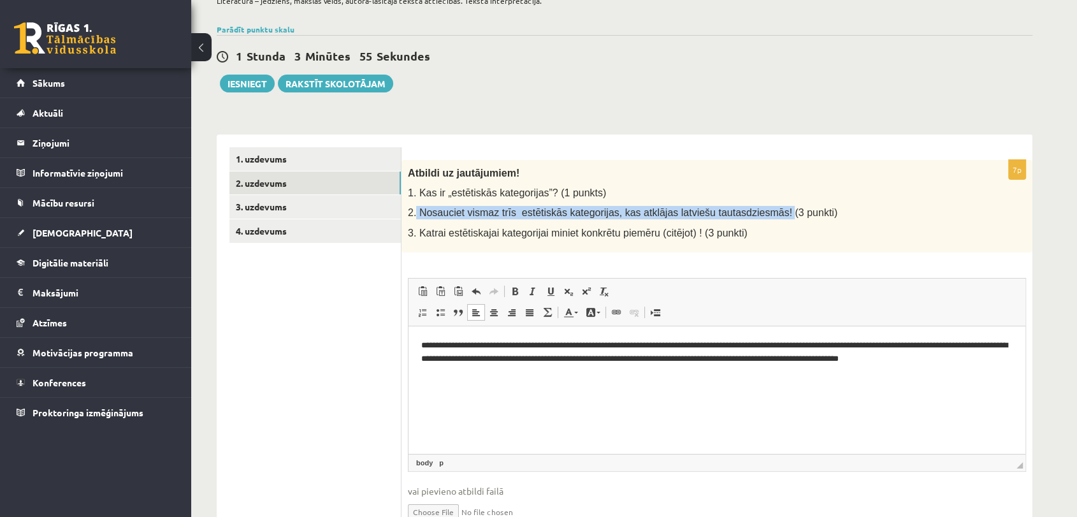
drag, startPoint x: 416, startPoint y: 211, endPoint x: 754, endPoint y: 207, distance: 338.3
click at [754, 207] on span "2. Nosauciet vismaz trīs estētiskās kategorijas, kas atklājas latviešu tautasdz…" at bounding box center [622, 212] width 429 height 11
copy span "Nosauciet vismaz trīs estētiskās kategorijas, kas atklājas latviešu tautasdzies…"
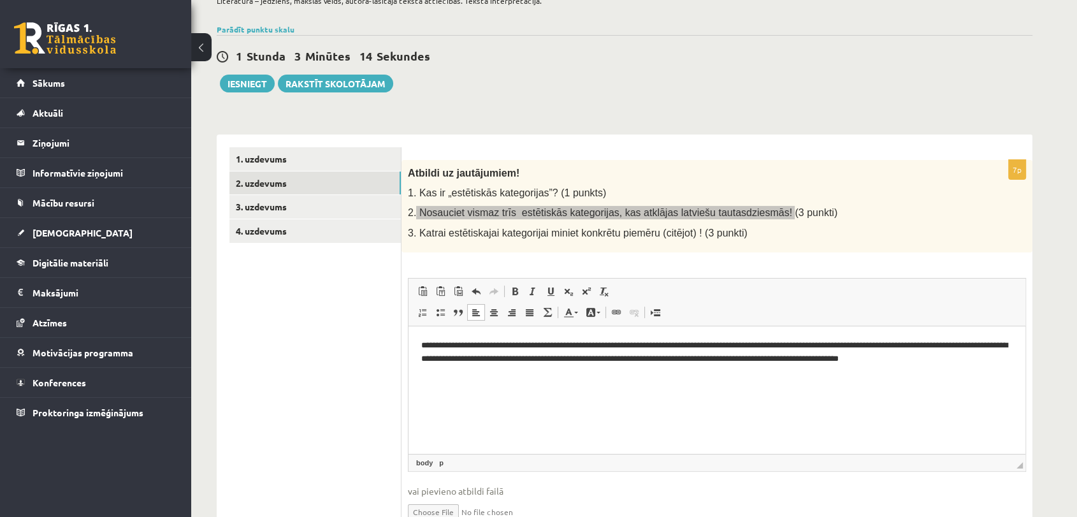
click at [542, 375] on p "Editor, wiswyg-editor-user-answer-47024869066840" at bounding box center [716, 379] width 591 height 13
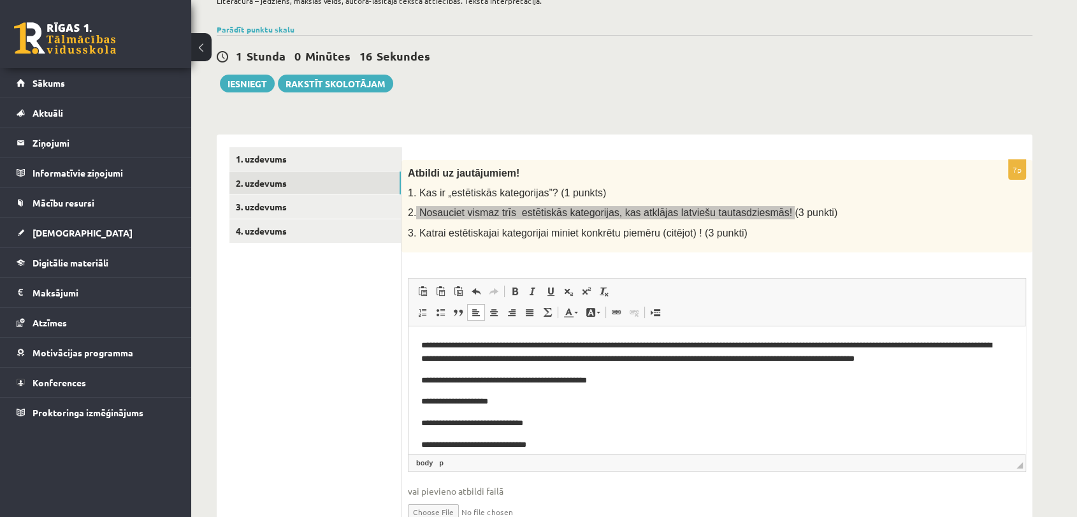
click at [568, 420] on p "**********" at bounding box center [711, 422] width 580 height 13
click at [562, 441] on p "**********" at bounding box center [711, 444] width 580 height 13
click at [415, 340] on html "**********" at bounding box center [716, 395] width 617 height 138
click at [419, 379] on html "**********" at bounding box center [716, 395] width 617 height 138
click at [421, 401] on p "**********" at bounding box center [711, 400] width 580 height 13
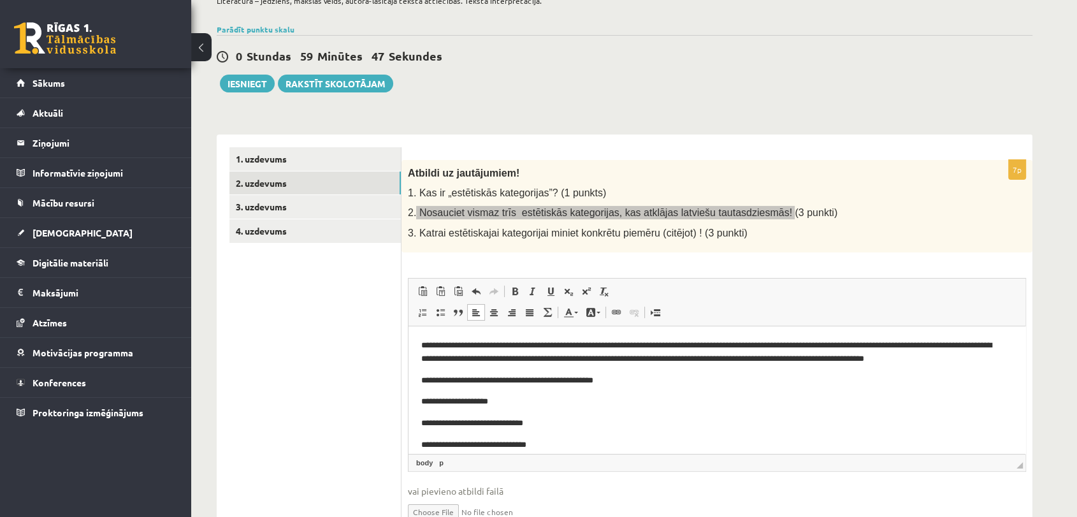
click at [427, 401] on p "**********" at bounding box center [711, 400] width 580 height 13
click at [427, 424] on p "**********" at bounding box center [711, 422] width 580 height 13
click at [429, 445] on p "**********" at bounding box center [711, 444] width 580 height 13
click at [541, 446] on p "**********" at bounding box center [711, 444] width 580 height 13
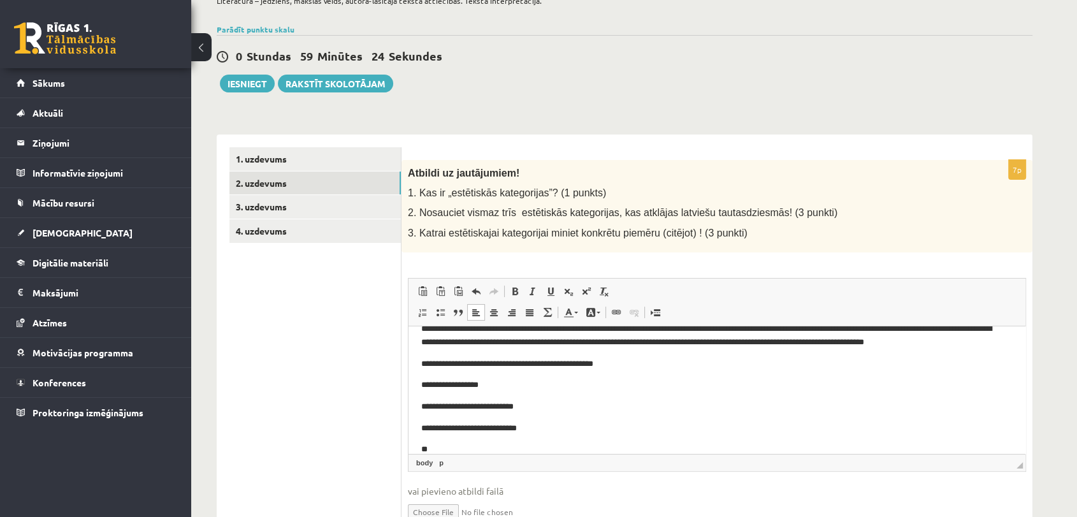
click at [418, 233] on span "3. Katrai estētiskajai kategorijai miniet konkrētu piemēru (citējot) ! (3 punkt…" at bounding box center [578, 232] width 340 height 11
drag, startPoint x: 417, startPoint y: 231, endPoint x: 675, endPoint y: 243, distance: 258.9
click at [675, 243] on div "Atbildi uz jautājumiem! 1. Kas ir „estētiskās kategorijas”? (1 punkts) 2. Nosau…" at bounding box center [716, 206] width 631 height 92
copy span "Katrai estētiskajai kategorijai miniet konkrētu piemēru (citējot)"
click at [506, 449] on p "**" at bounding box center [711, 448] width 580 height 13
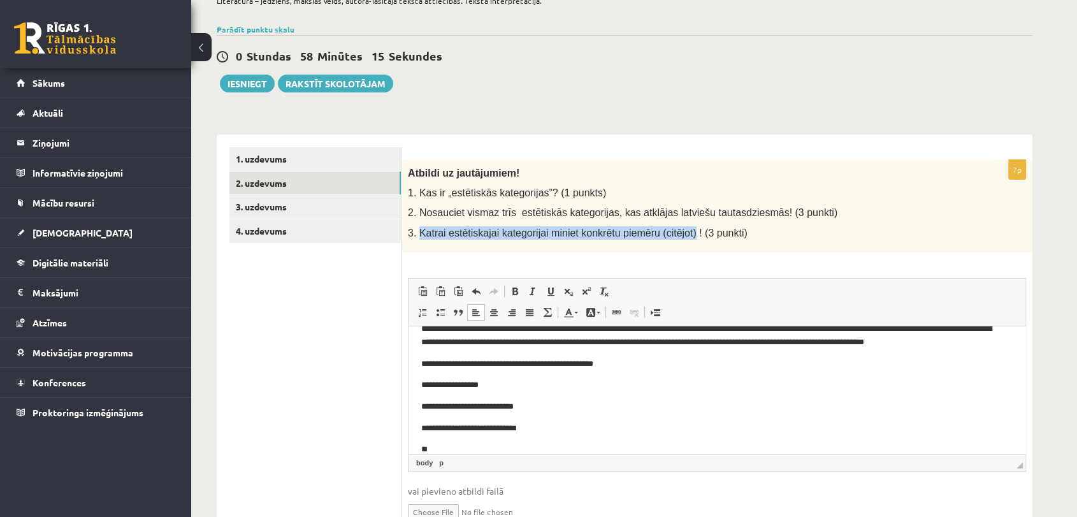
drag, startPoint x: 643, startPoint y: 464, endPoint x: 504, endPoint y: 76, distance: 412.3
click at [504, 76] on div "**********" at bounding box center [624, 264] width 866 height 633
click at [578, 463] on span "Paste" at bounding box center [585, 457] width 39 height 18
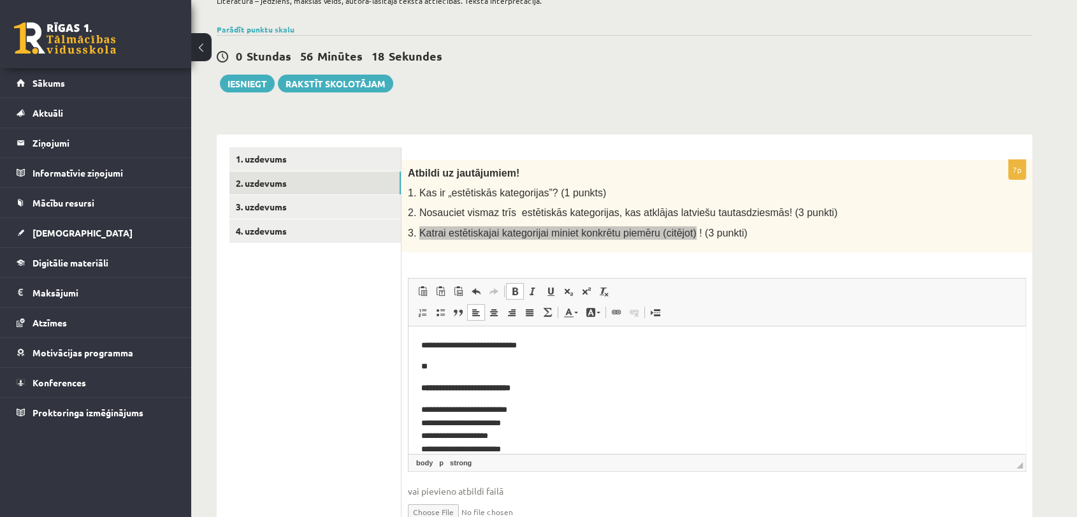
click at [416, 386] on html "**********" at bounding box center [716, 347] width 617 height 242
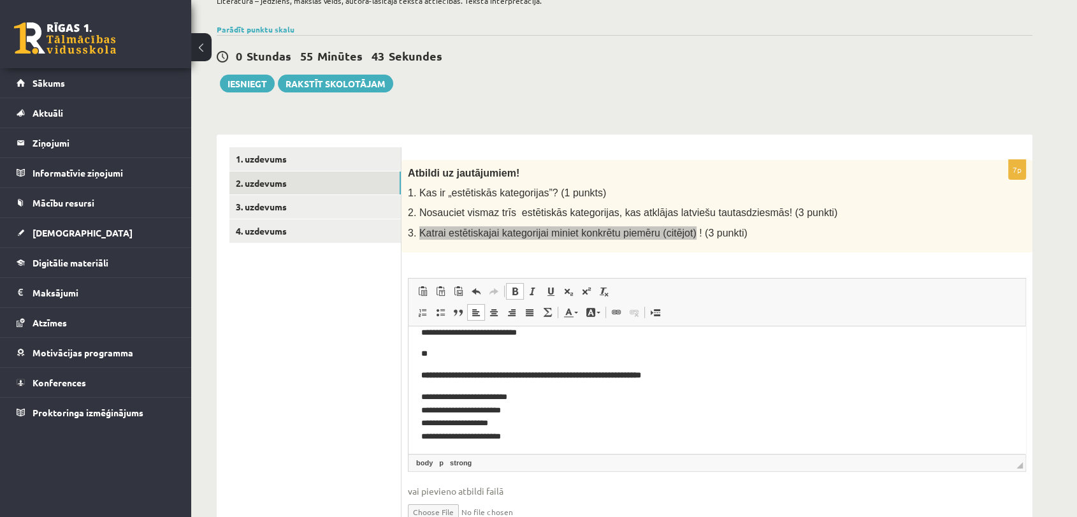
scroll to position [115, 0]
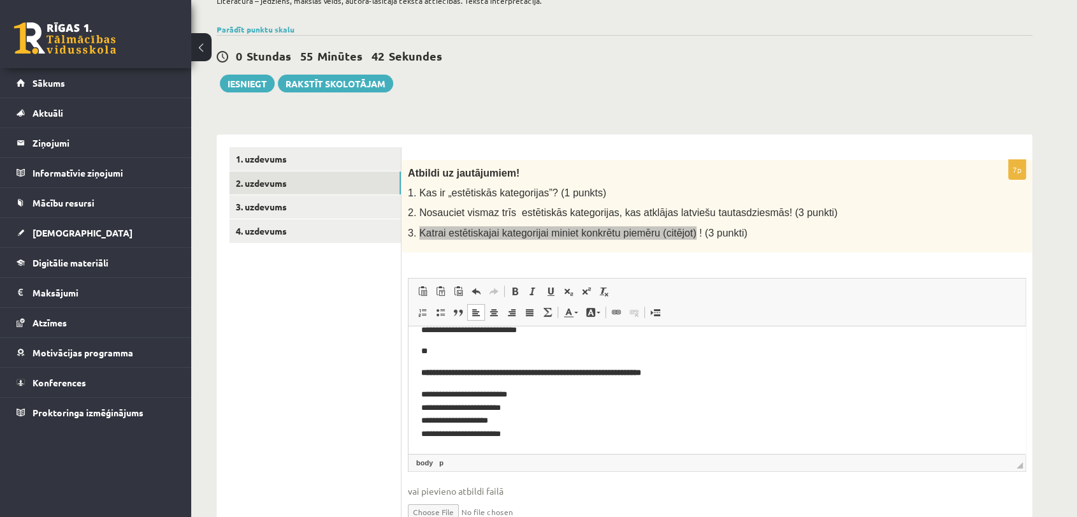
click at [798, 445] on html "**********" at bounding box center [716, 332] width 617 height 242
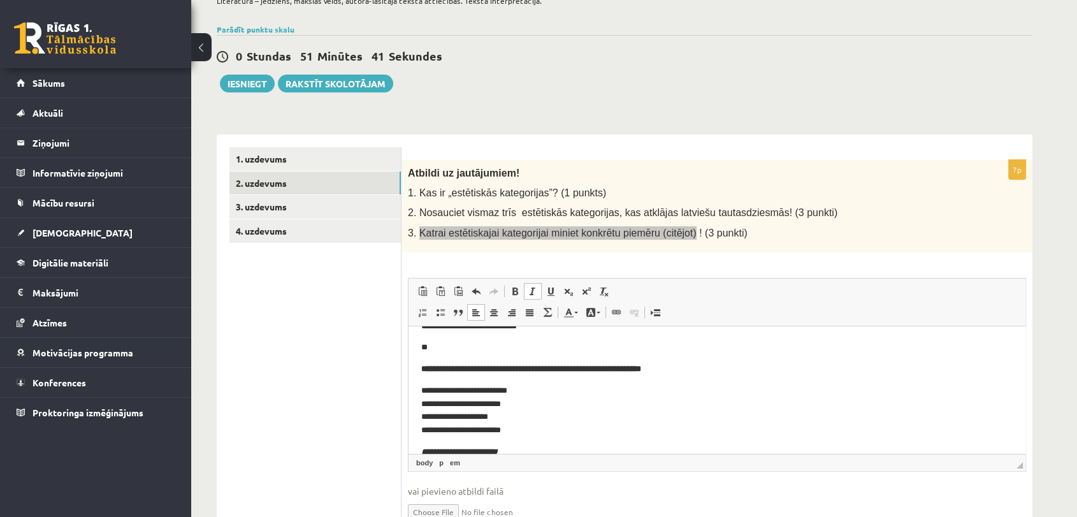
scroll to position [161, 0]
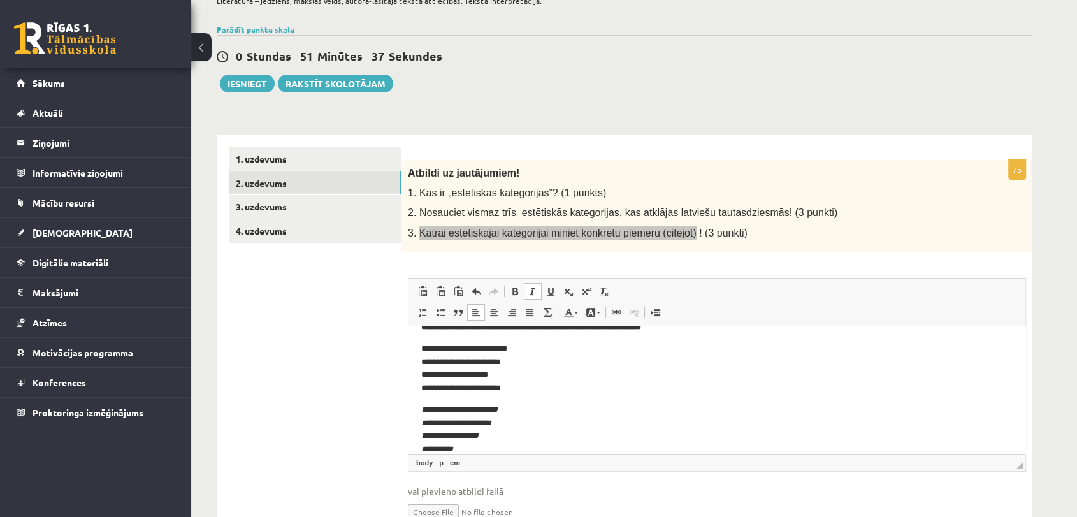
click at [419, 406] on html "**********" at bounding box center [716, 316] width 617 height 303
click at [515, 289] on span at bounding box center [515, 291] width 10 height 10
click at [506, 409] on strong "**********" at bounding box center [499, 408] width 156 height 8
click at [588, 410] on strong "**********" at bounding box center [510, 408] width 178 height 8
click at [599, 411] on strong "**********" at bounding box center [510, 408] width 178 height 8
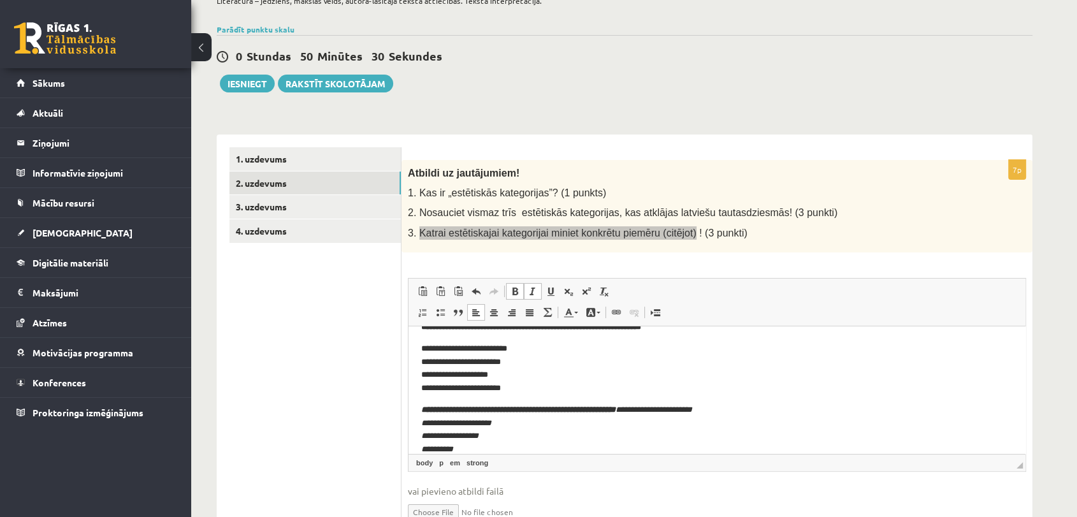
click at [759, 410] on p "**********" at bounding box center [716, 429] width 591 height 53
click at [661, 408] on strong "**********" at bounding box center [559, 408] width 277 height 8
click at [774, 410] on p "**********" at bounding box center [716, 429] width 591 height 53
click at [713, 330] on p "**********" at bounding box center [716, 326] width 591 height 13
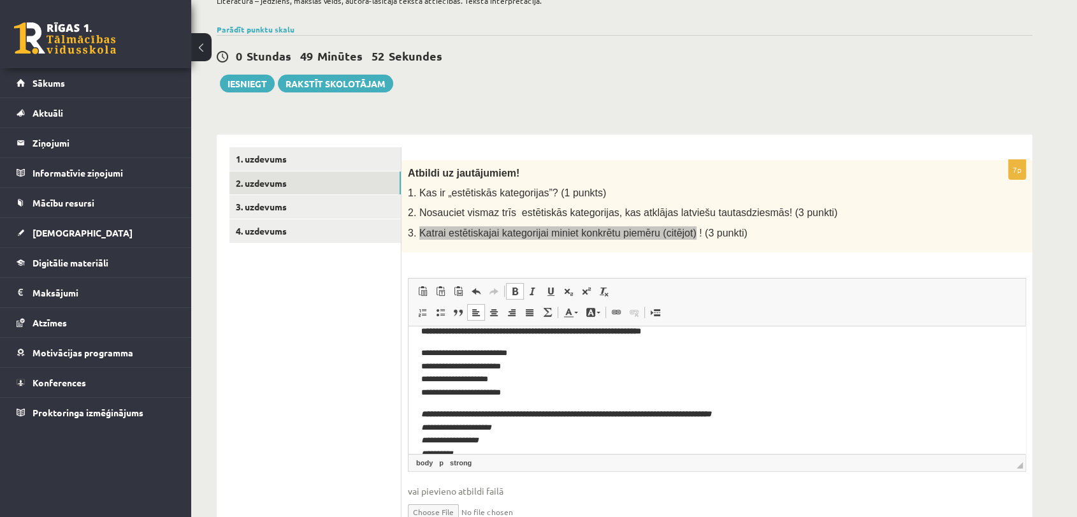
click at [684, 447] on p "**********" at bounding box center [716, 433] width 591 height 53
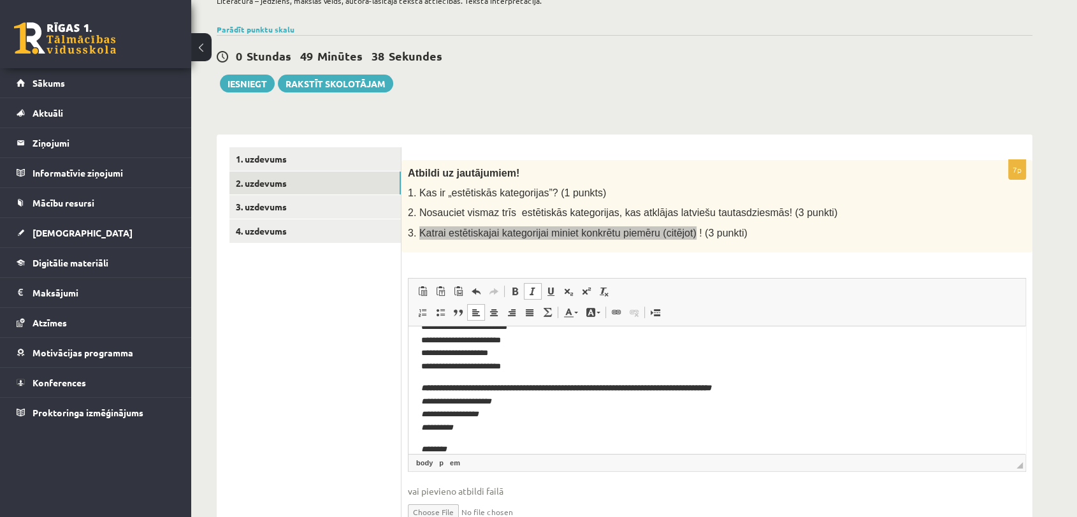
scroll to position [183, 0]
click at [513, 288] on span at bounding box center [515, 291] width 10 height 10
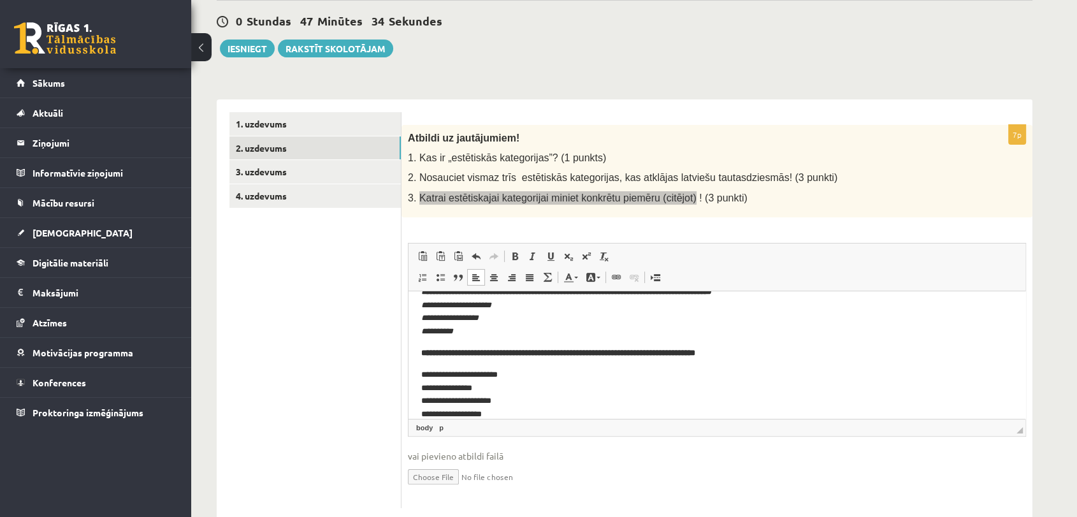
scroll to position [166, 0]
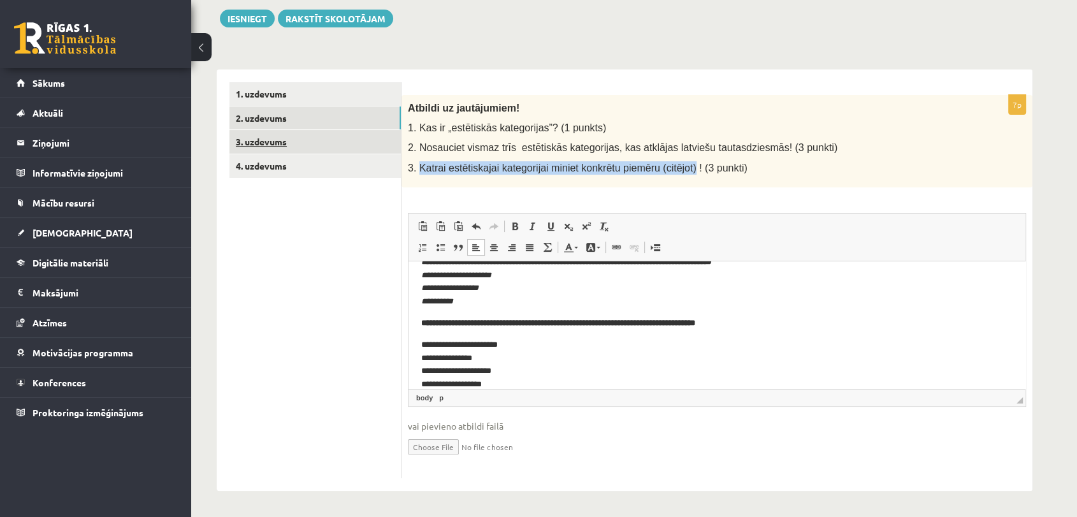
click at [265, 137] on link "3. uzdevums" at bounding box center [314, 142] width 171 height 24
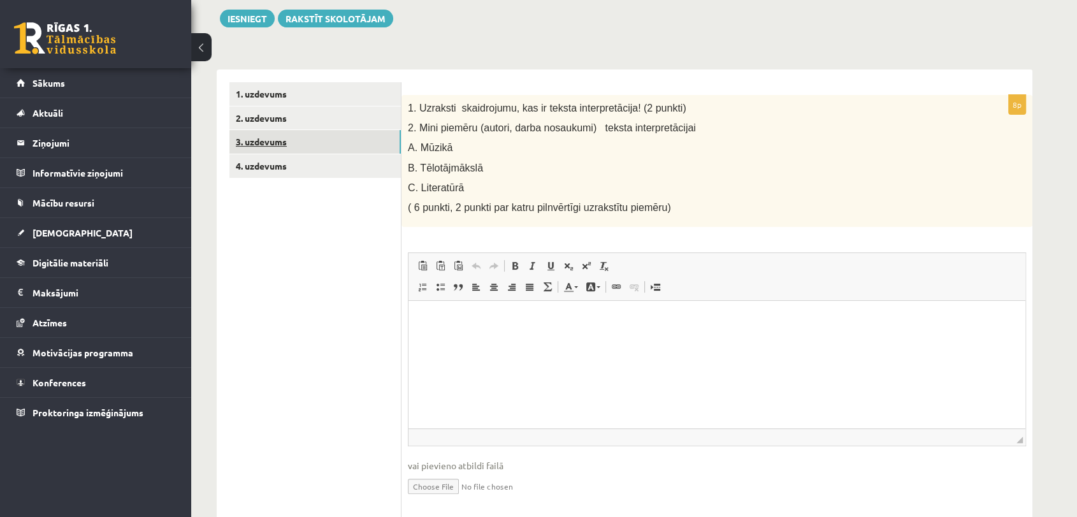
scroll to position [0, 0]
click at [322, 122] on link "2. uzdevums" at bounding box center [314, 118] width 171 height 24
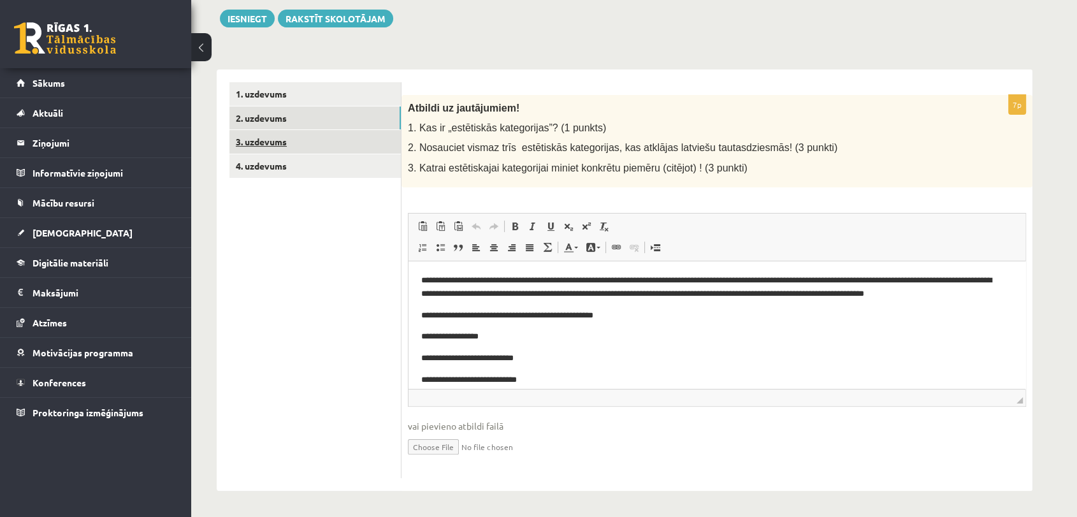
click at [287, 142] on link "3. uzdevums" at bounding box center [314, 142] width 171 height 24
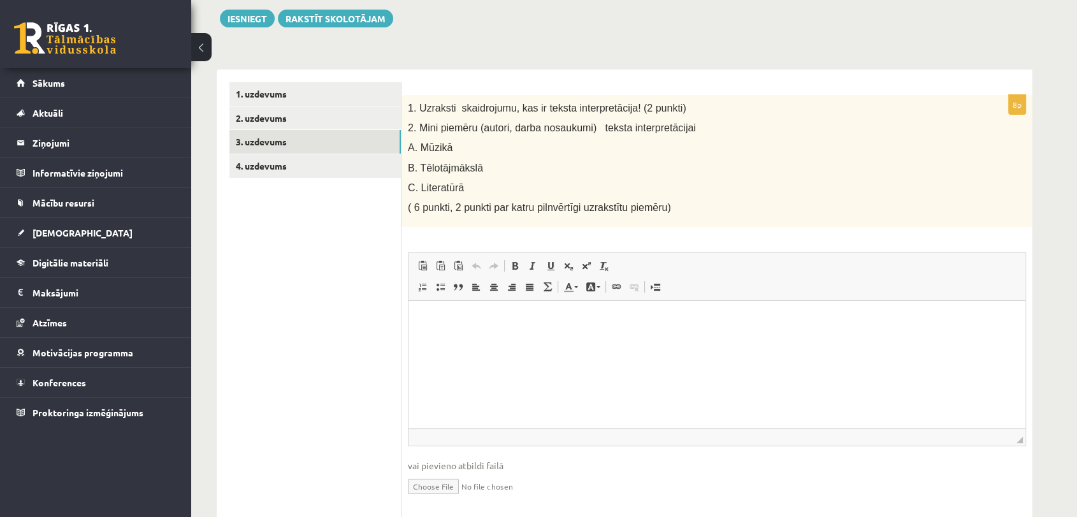
click at [416, 106] on span "1. Uzraksti skaidrojumu, kas ir teksta interpretācija! (2 punkti)" at bounding box center [547, 108] width 278 height 11
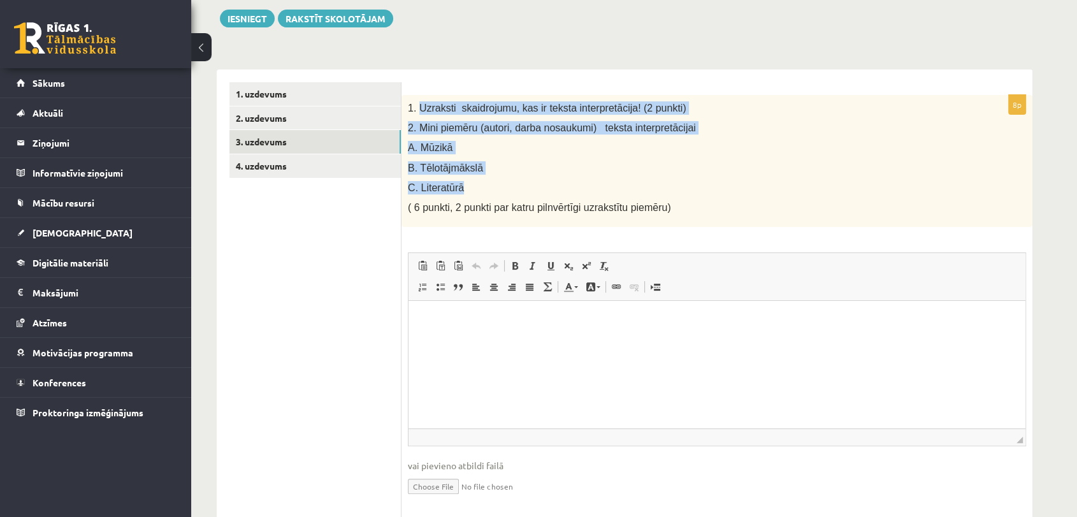
drag, startPoint x: 417, startPoint y: 106, endPoint x: 550, endPoint y: 180, distance: 152.3
click at [550, 180] on div "1. Uzraksti skaidrojumu, kas ir teksta interpretācija! (2 punkti) 2. Mini piemē…" at bounding box center [716, 161] width 631 height 132
copy div "Uzraksti skaidrojumu, kas ir teksta interpretācija! (2 punkti) 2. Mini piemēru …"
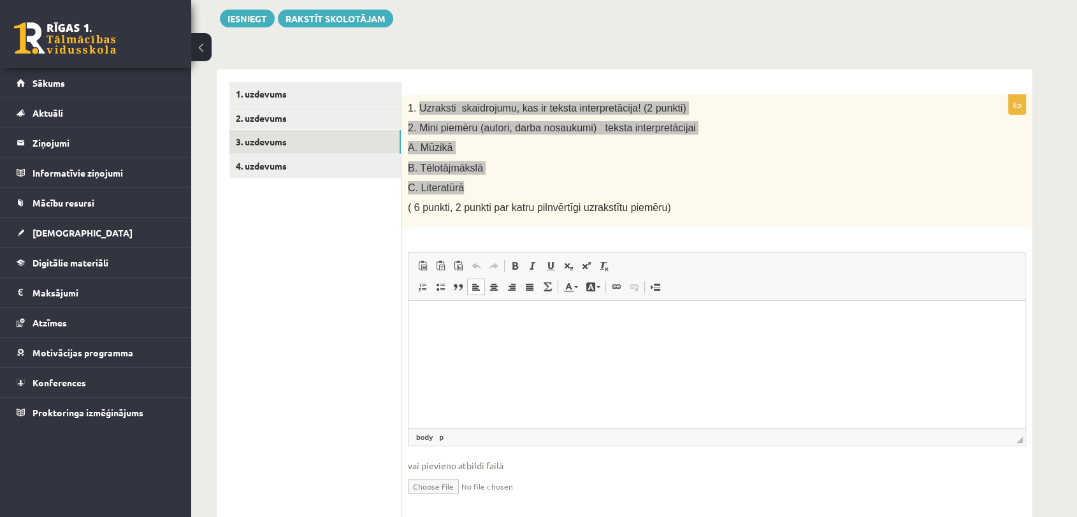
click at [527, 340] on html at bounding box center [716, 320] width 617 height 39
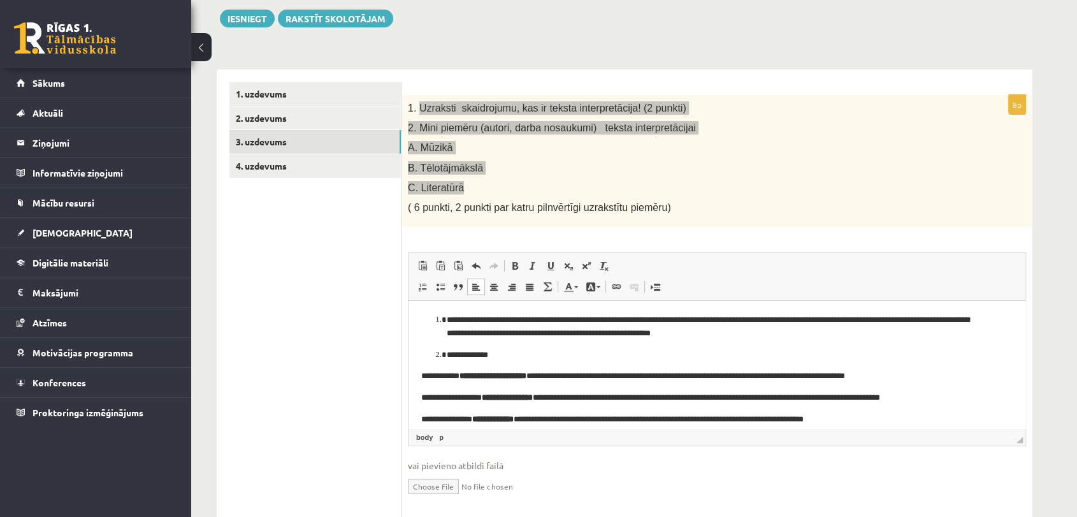
click at [447, 319] on li "**********" at bounding box center [717, 326] width 540 height 27
click at [508, 353] on p "**********" at bounding box center [711, 354] width 529 height 13
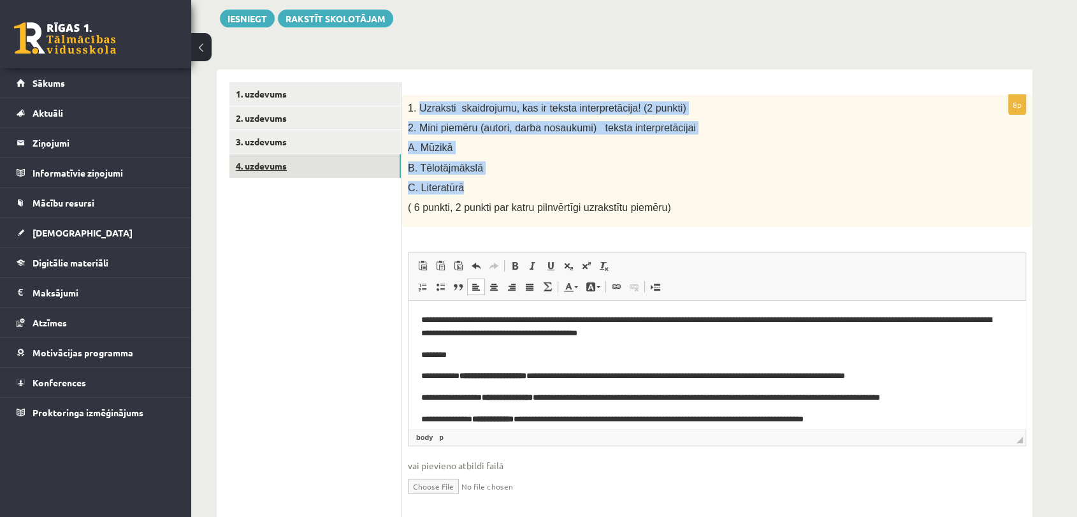
click at [315, 164] on link "4. uzdevums" at bounding box center [314, 166] width 171 height 24
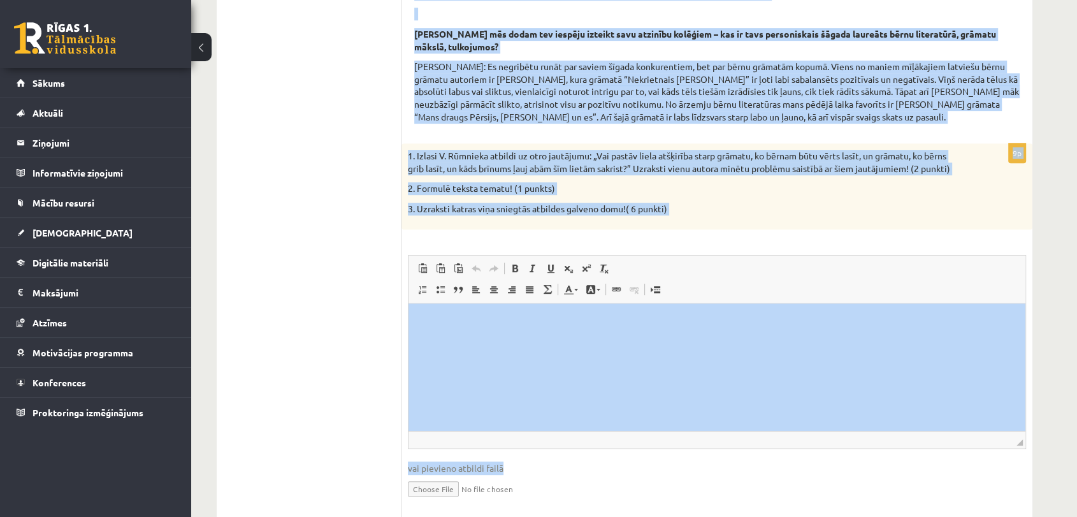
scroll to position [580, 0]
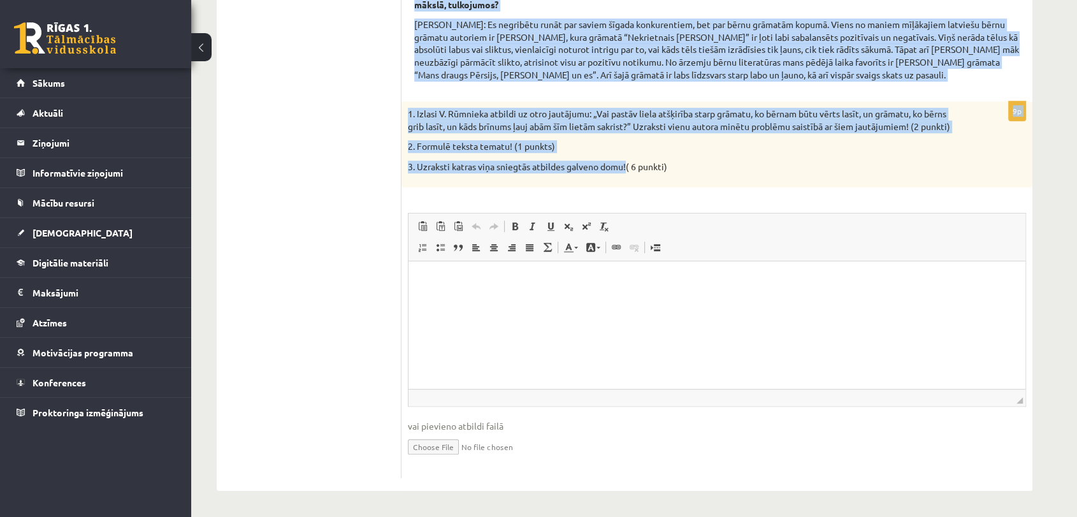
drag, startPoint x: 413, startPoint y: 296, endPoint x: 627, endPoint y: 166, distance: 250.2
click at [627, 166] on form "Izlasi interviju ar Valdi Rūmnieku kultūras portālā www.satori.lv un veic uzdev…" at bounding box center [716, 79] width 605 height 798
copy form "Baltvilka balvas iedibinātāji un uzturētāji – Latvijas Bērnu un jaunatnes liter…"
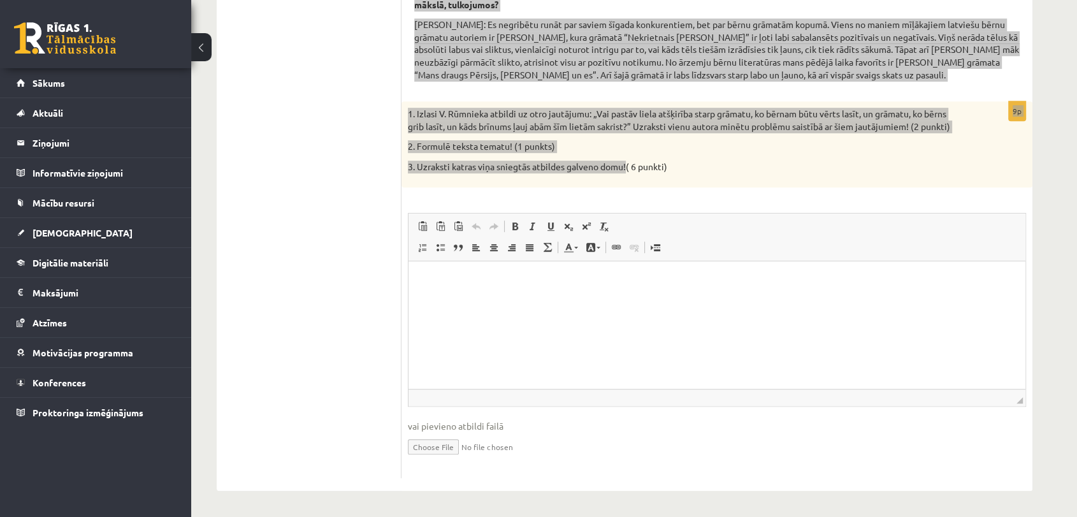
click at [493, 299] on html at bounding box center [716, 280] width 617 height 39
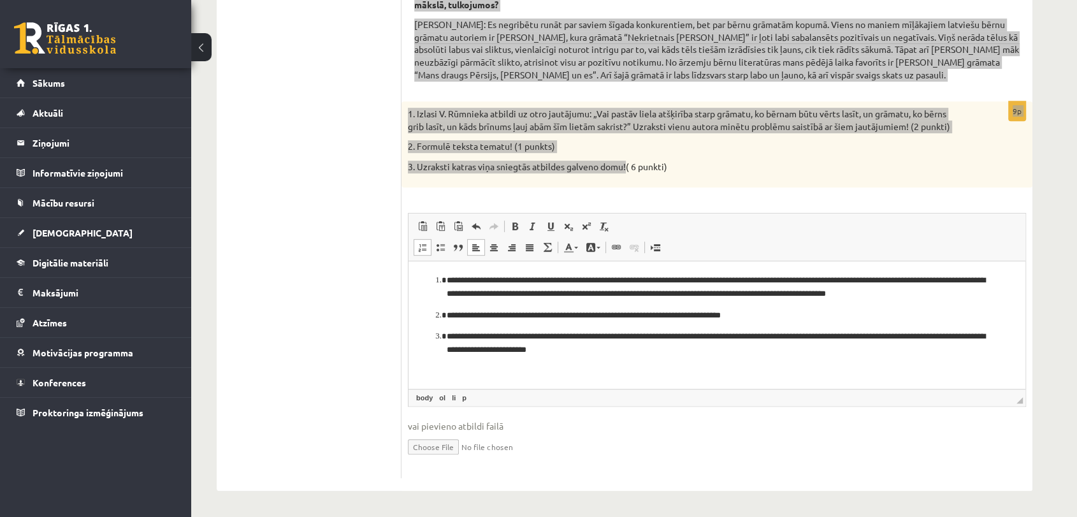
scroll to position [128, 0]
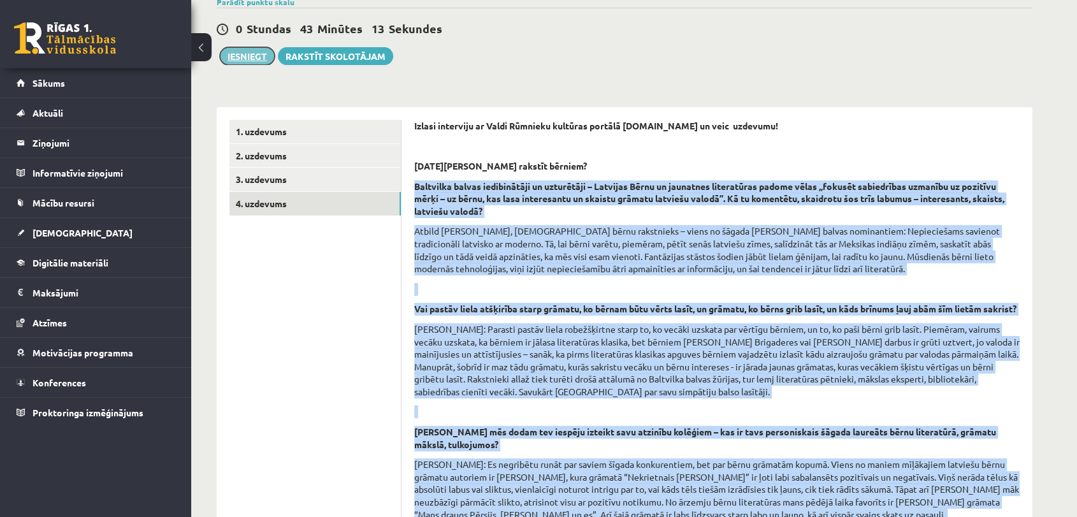
click at [250, 52] on button "Iesniegt" at bounding box center [247, 56] width 55 height 18
click at [1006, 315] on p "Vai pastāv liela atšķirība starp grāmatu, ko bērnam būtu vērts lasīt, un grāmat…" at bounding box center [716, 309] width 605 height 13
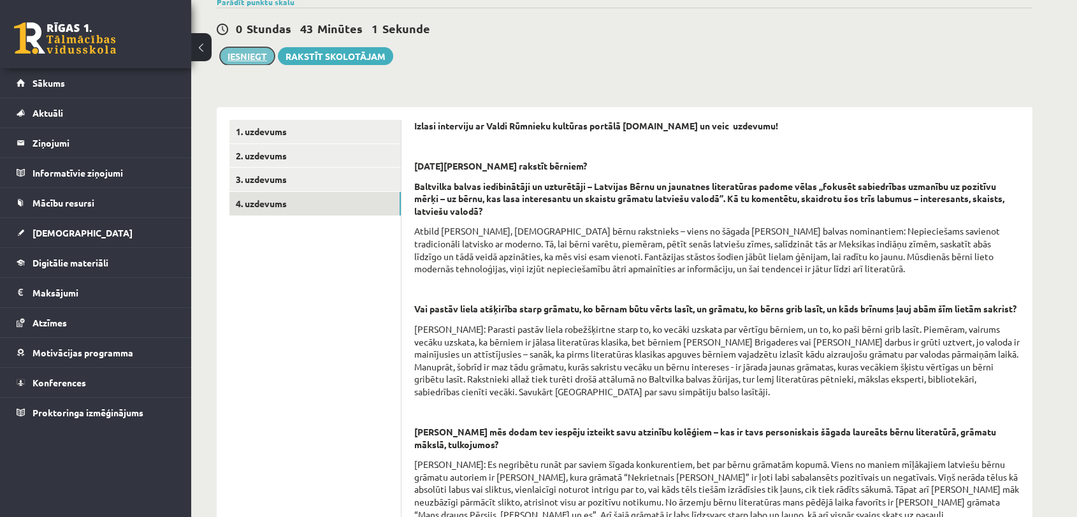
click at [241, 60] on button "Iesniegt" at bounding box center [247, 56] width 55 height 18
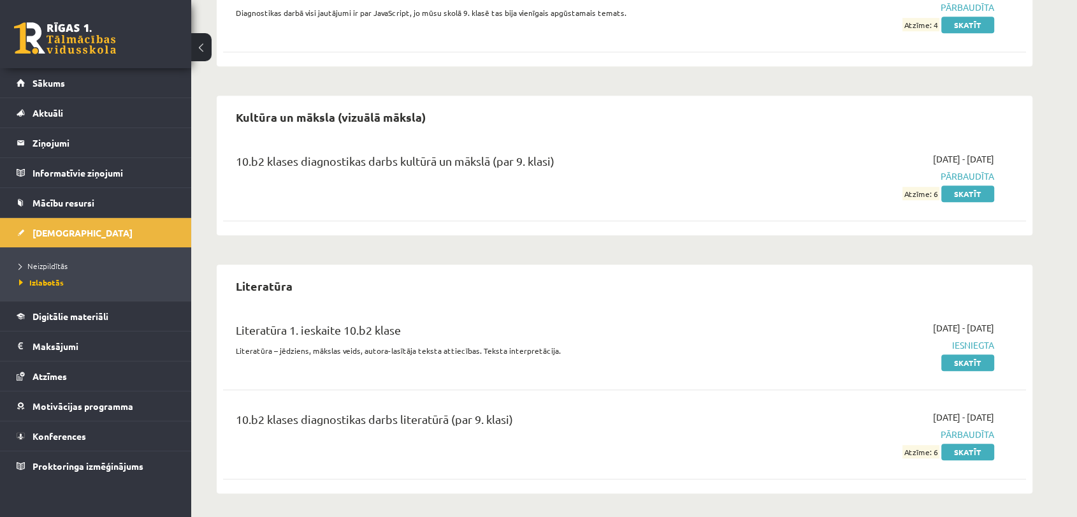
scroll to position [1003, 0]
click at [125, 227] on link "[DEMOGRAPHIC_DATA]" at bounding box center [96, 232] width 159 height 29
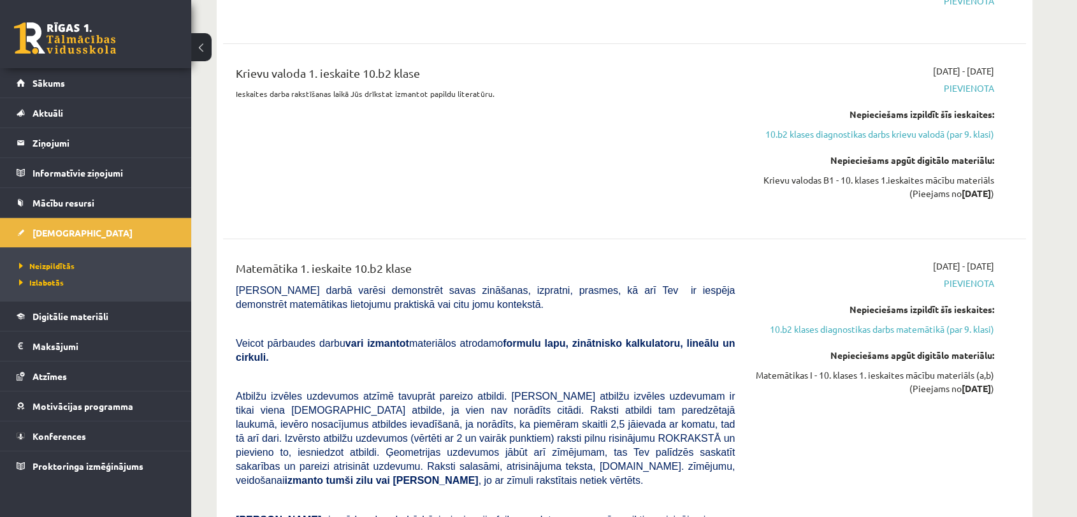
scroll to position [99, 0]
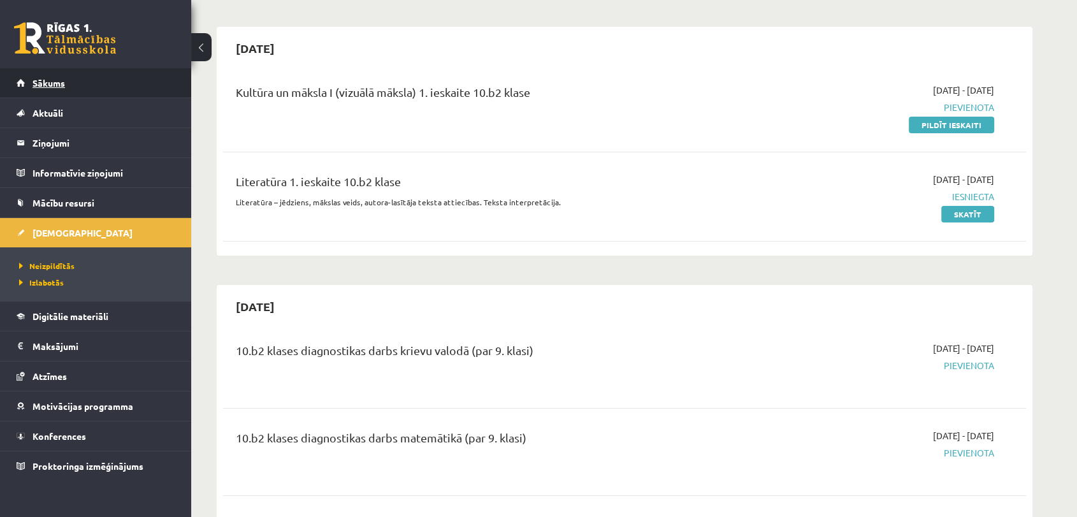
click at [102, 80] on link "Sākums" at bounding box center [96, 82] width 159 height 29
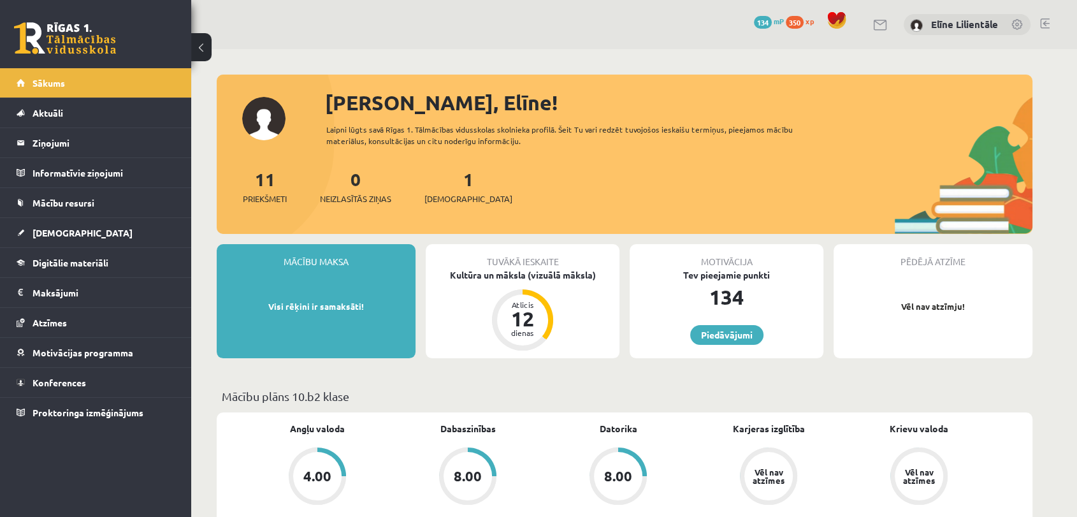
click at [792, 20] on span "350" at bounding box center [794, 22] width 18 height 13
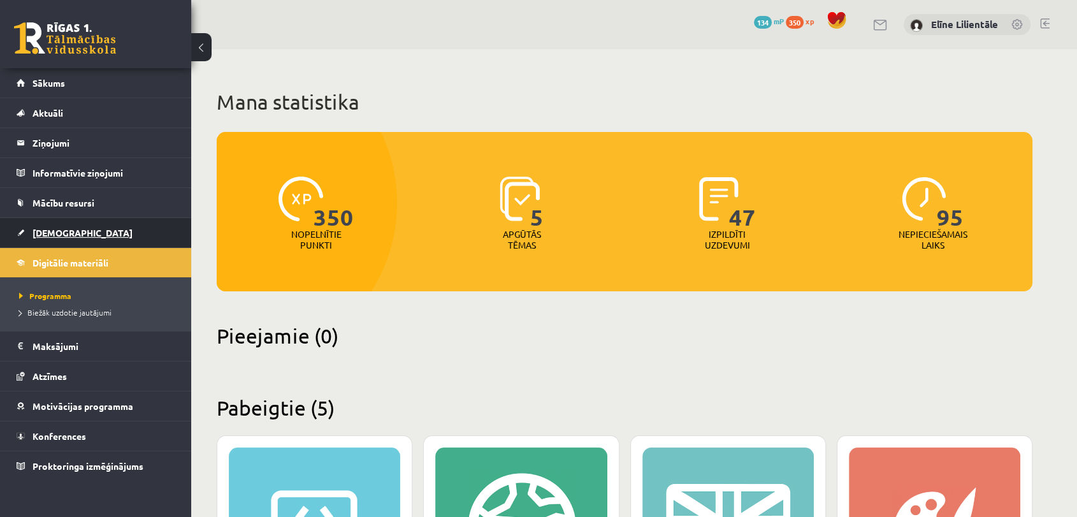
click at [107, 229] on link "[DEMOGRAPHIC_DATA]" at bounding box center [96, 232] width 159 height 29
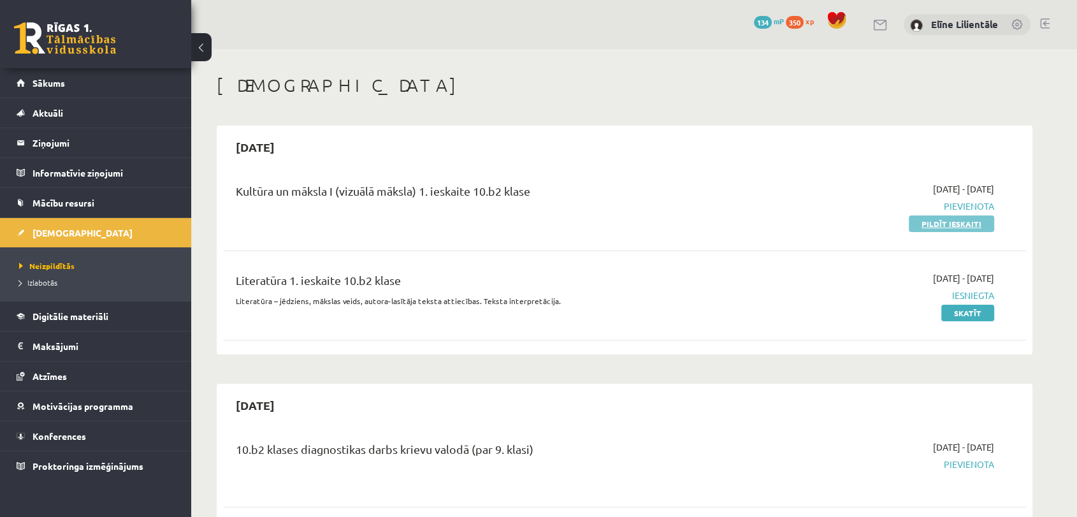
click at [952, 220] on link "Pildīt ieskaiti" at bounding box center [950, 223] width 85 height 17
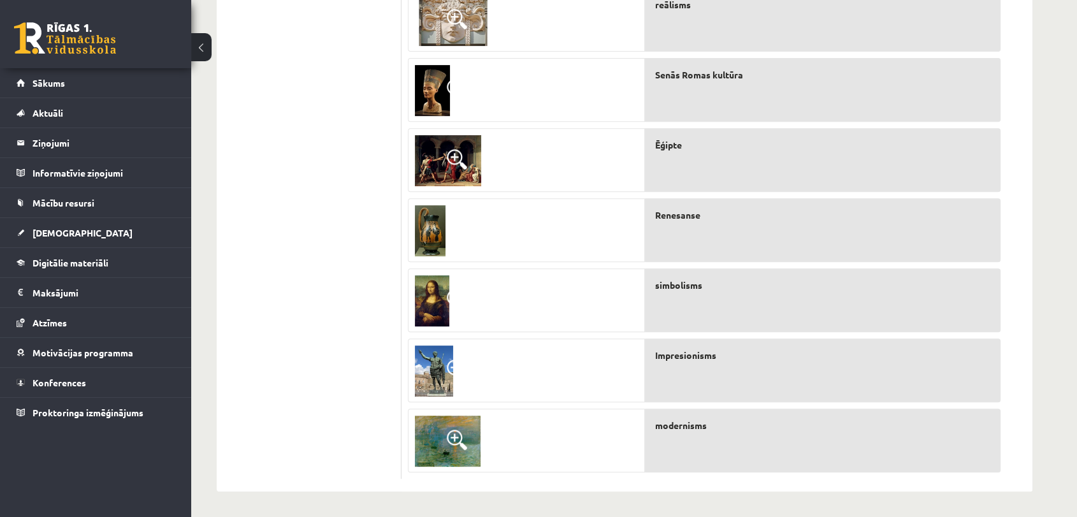
scroll to position [80, 0]
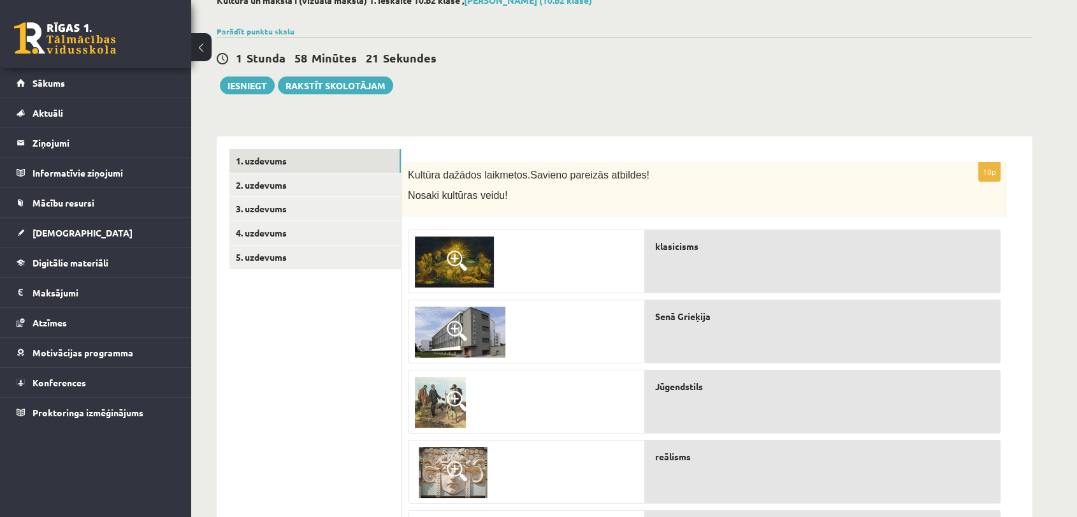
click at [455, 251] on span at bounding box center [457, 260] width 20 height 20
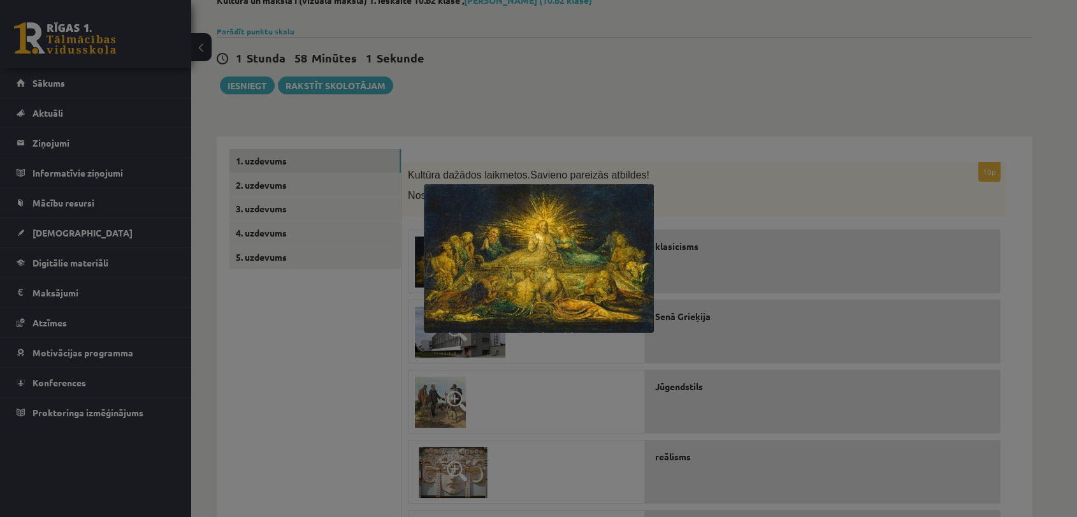
click at [708, 139] on div at bounding box center [538, 258] width 1077 height 517
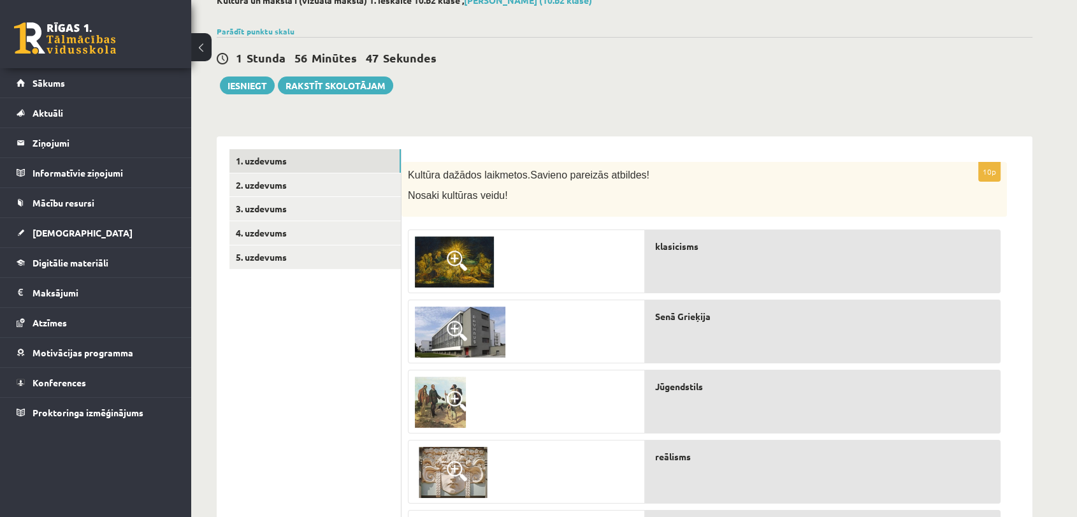
scroll to position [0, 0]
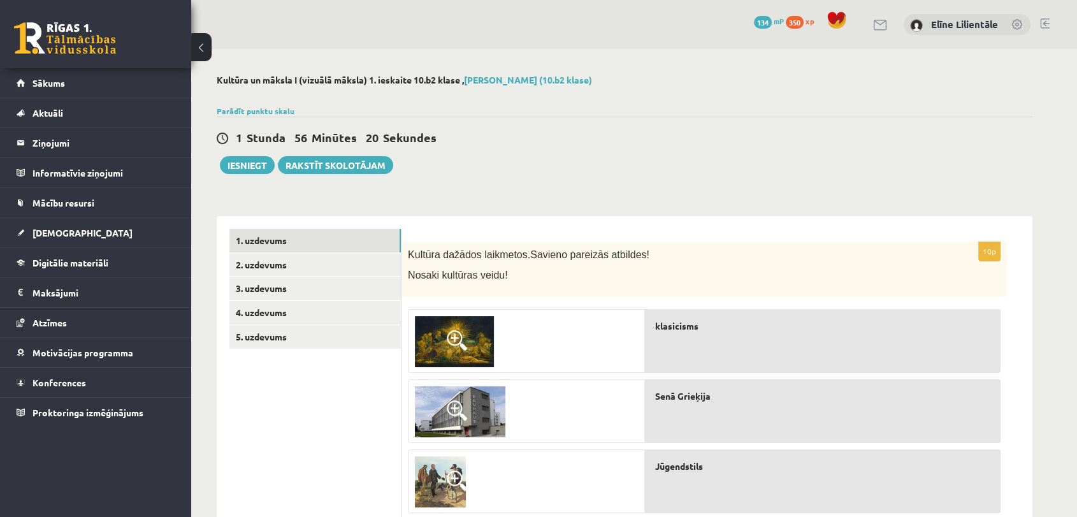
click at [454, 405] on span at bounding box center [457, 410] width 20 height 20
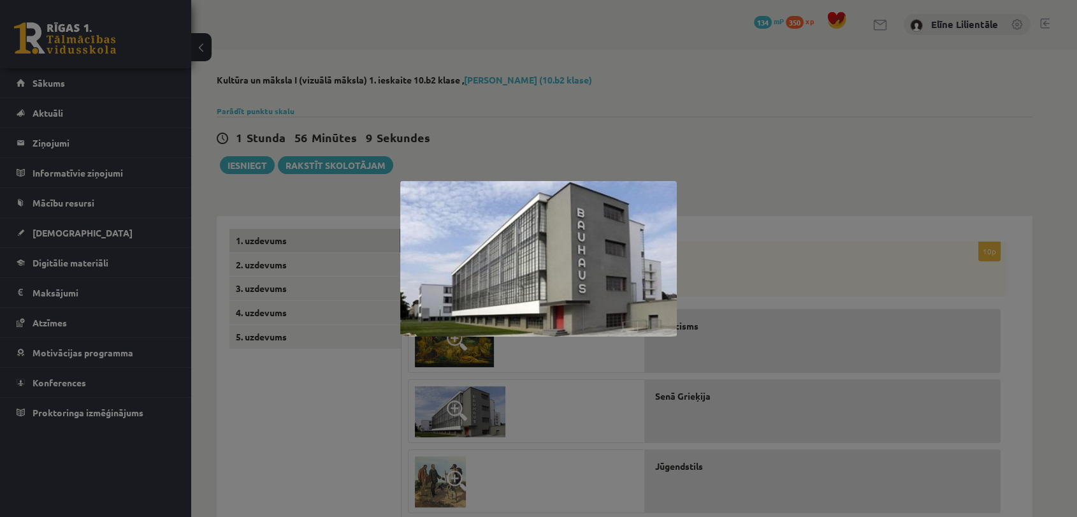
click at [708, 168] on div at bounding box center [538, 258] width 1077 height 517
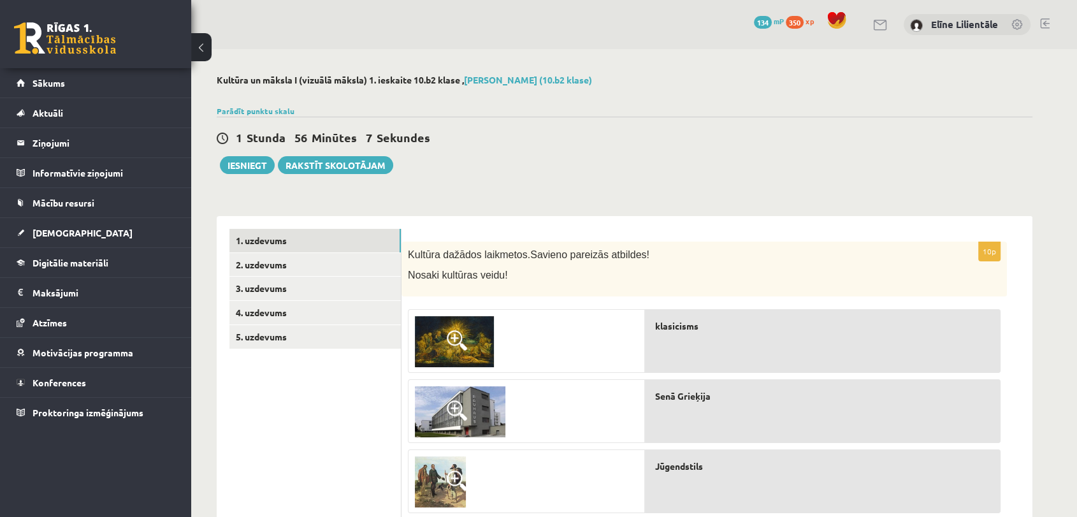
click at [455, 475] on span at bounding box center [457, 480] width 20 height 20
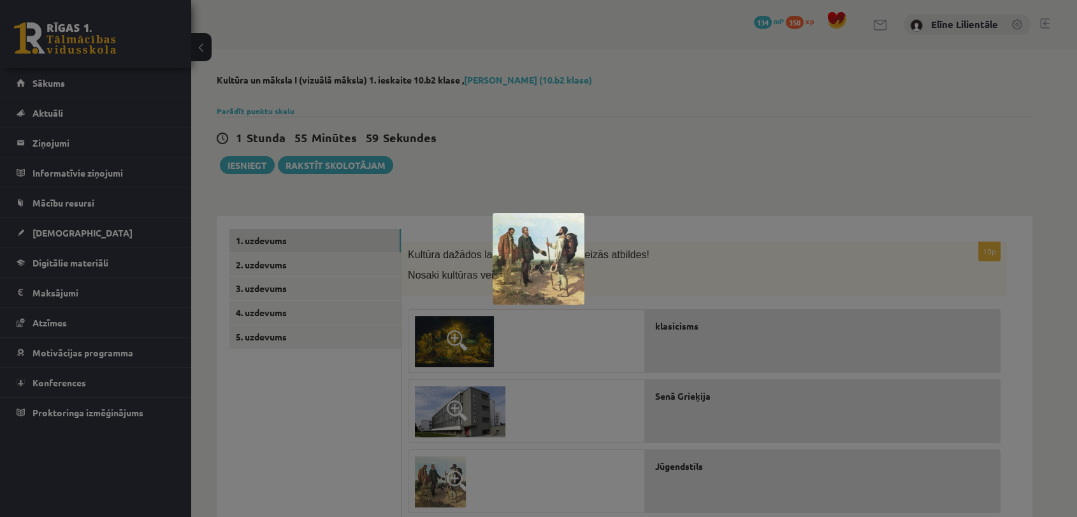
click at [966, 130] on div at bounding box center [538, 258] width 1077 height 517
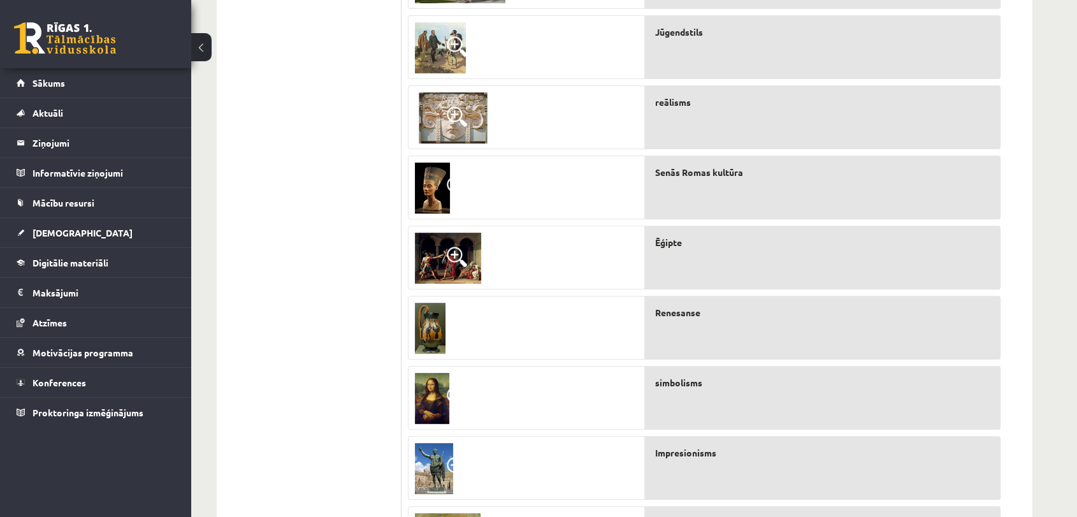
scroll to position [454, 0]
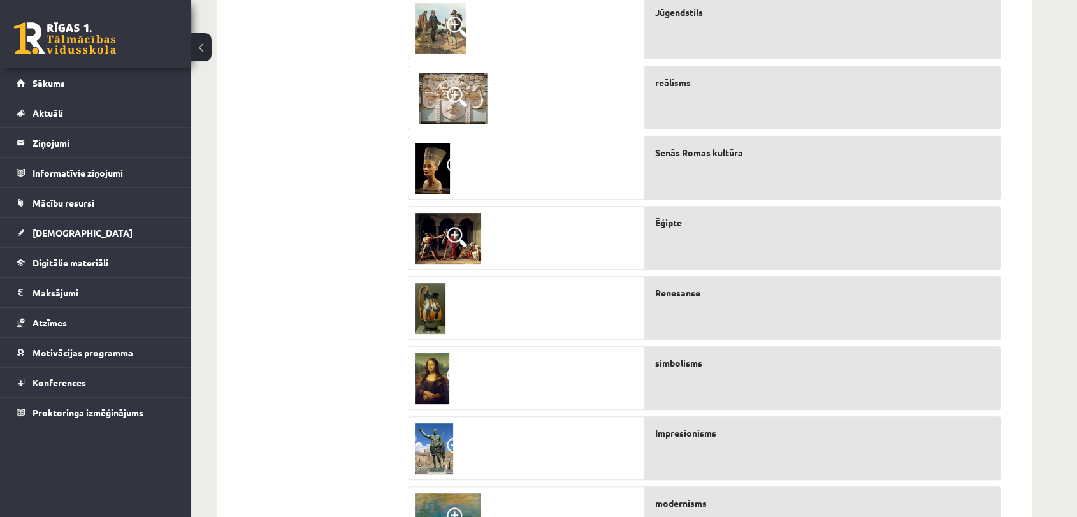
click at [457, 93] on span at bounding box center [457, 97] width 20 height 20
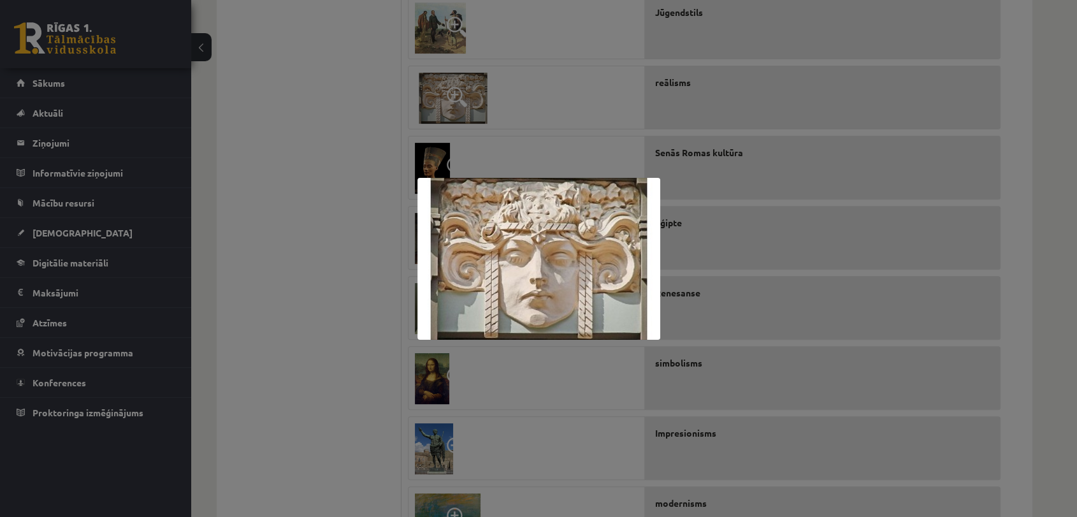
click at [527, 396] on div at bounding box center [538, 258] width 1077 height 517
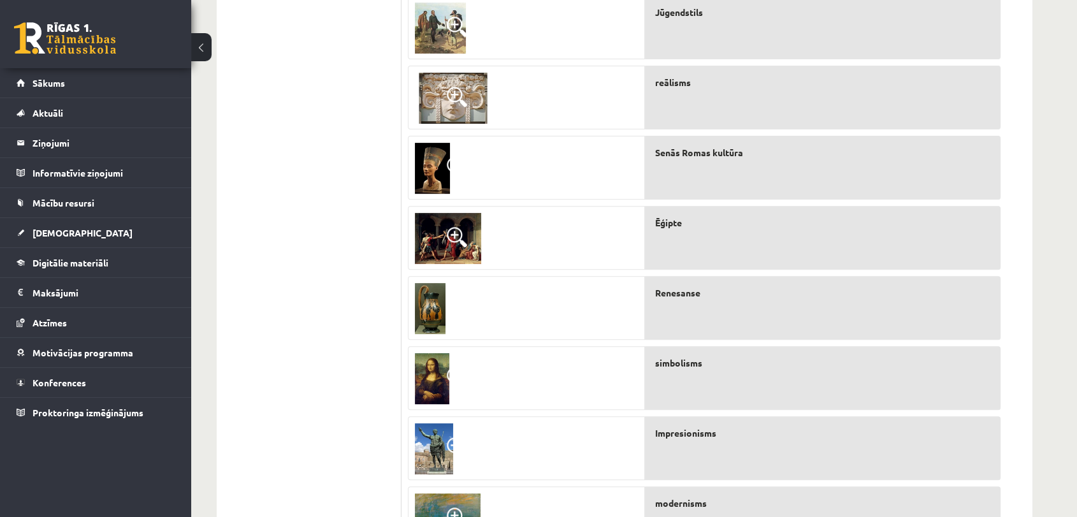
click at [450, 236] on span at bounding box center [457, 237] width 20 height 20
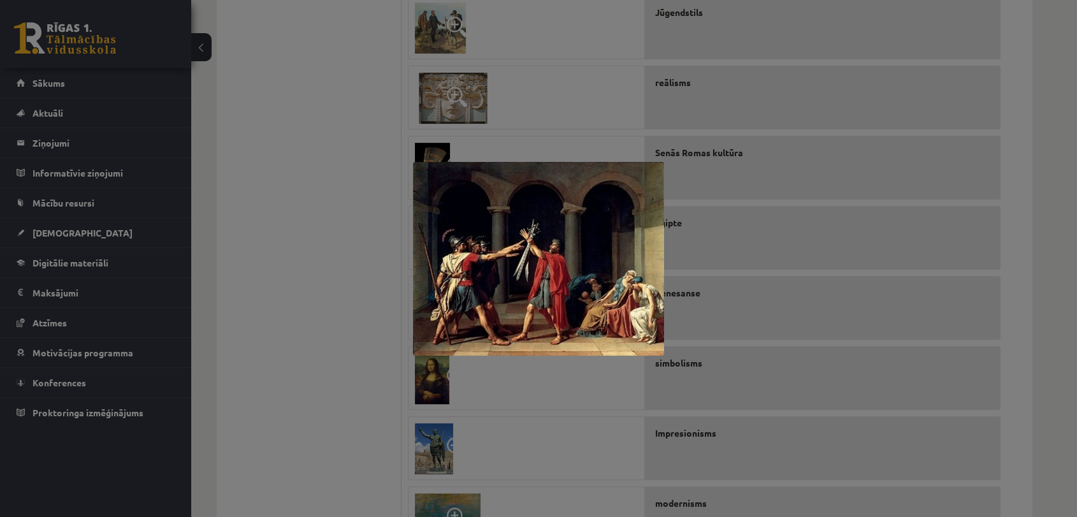
click at [598, 132] on div at bounding box center [538, 258] width 1077 height 517
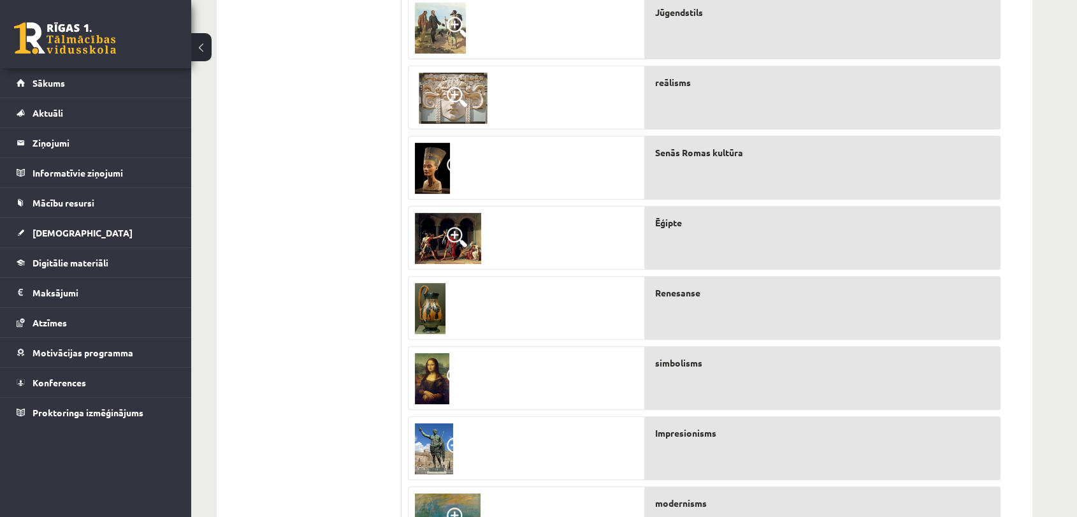
click at [452, 164] on span at bounding box center [457, 167] width 20 height 20
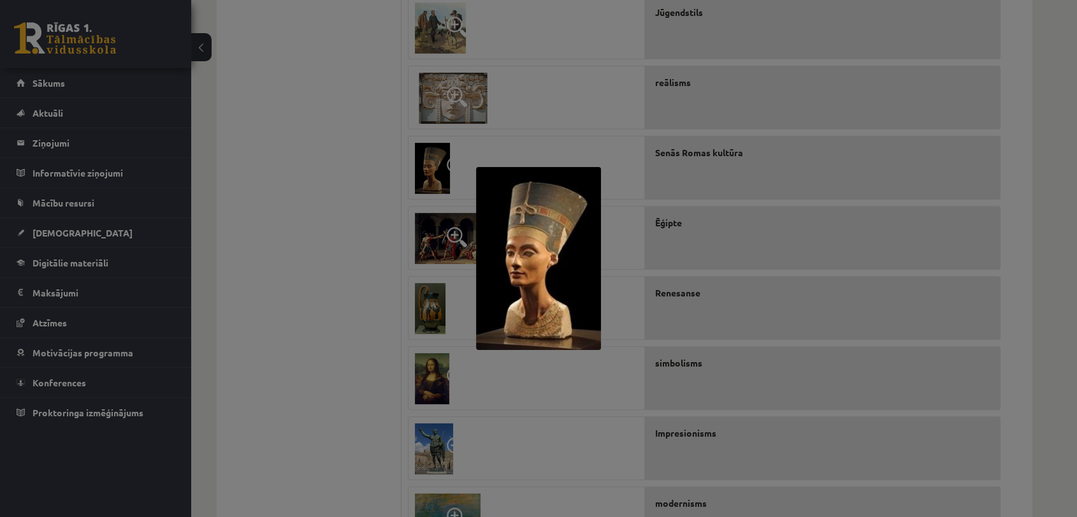
click at [317, 296] on div at bounding box center [538, 258] width 1077 height 517
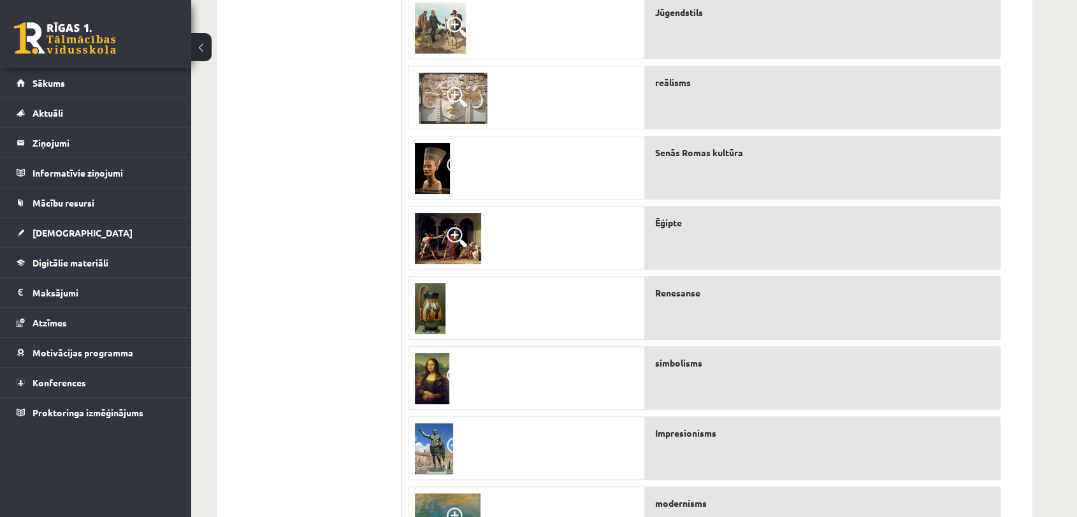
click at [301, 183] on ul "1. uzdevums 2. uzdevums 3. uzdevums 4. uzdevums 5. uzdevums" at bounding box center [315, 165] width 172 height 781
click at [450, 306] on span at bounding box center [457, 307] width 20 height 20
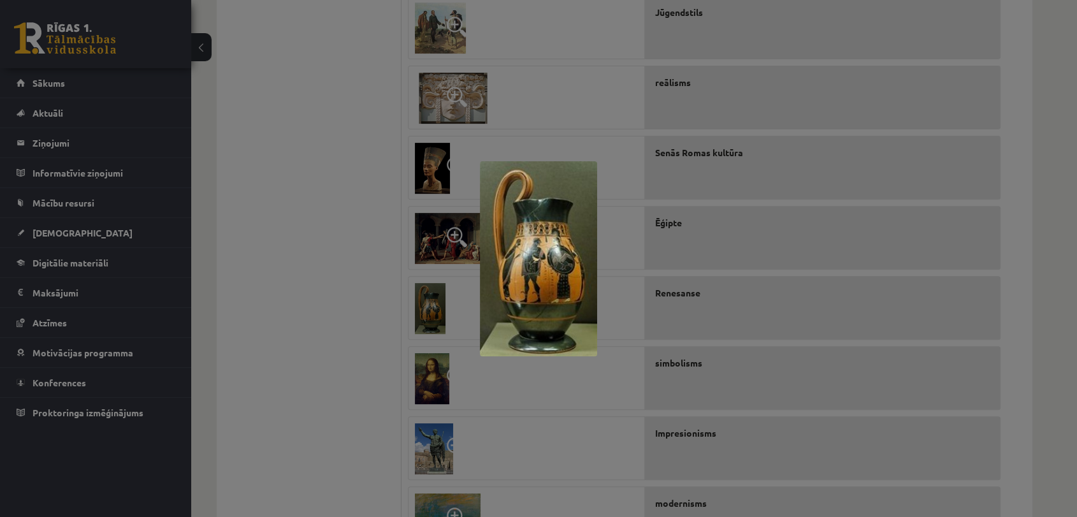
click at [354, 183] on div at bounding box center [538, 258] width 1077 height 517
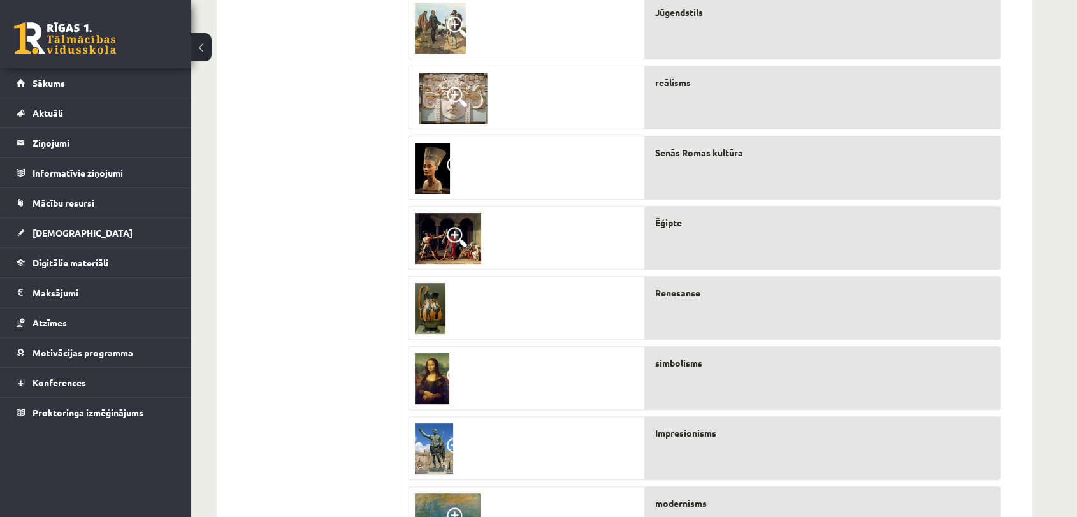
click at [449, 378] on span at bounding box center [457, 377] width 20 height 20
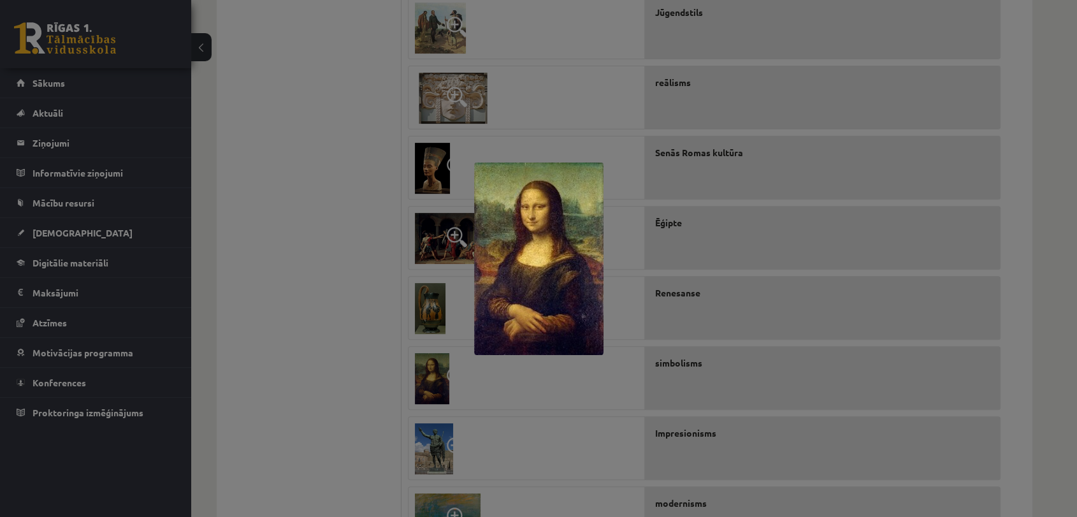
scroll to position [531, 0]
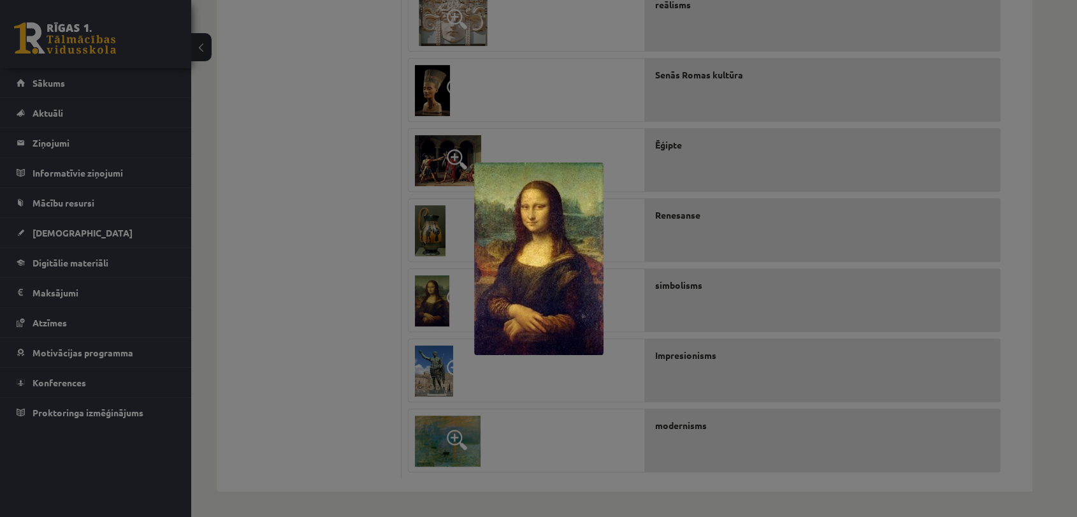
click at [295, 301] on div at bounding box center [538, 258] width 1077 height 517
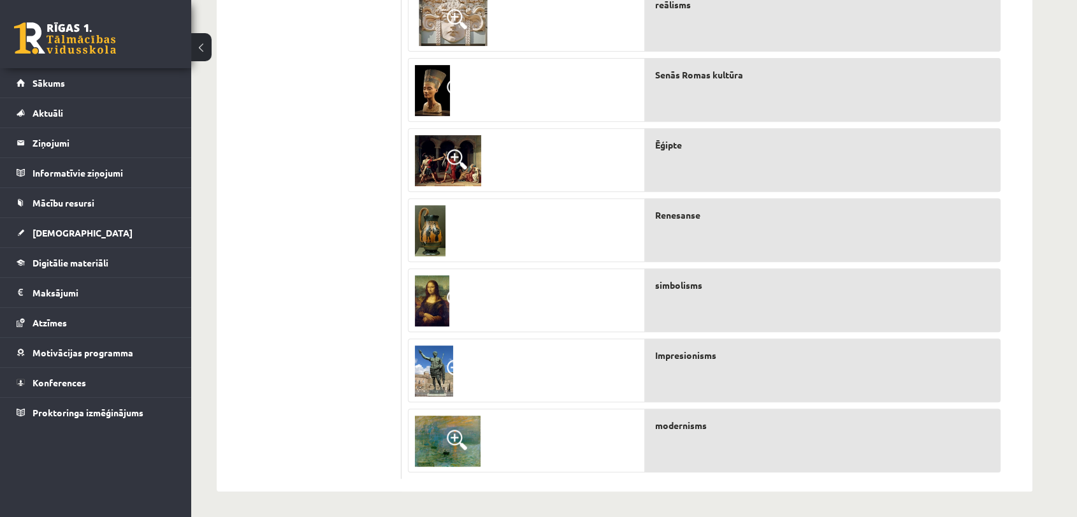
click at [461, 431] on span at bounding box center [457, 439] width 20 height 20
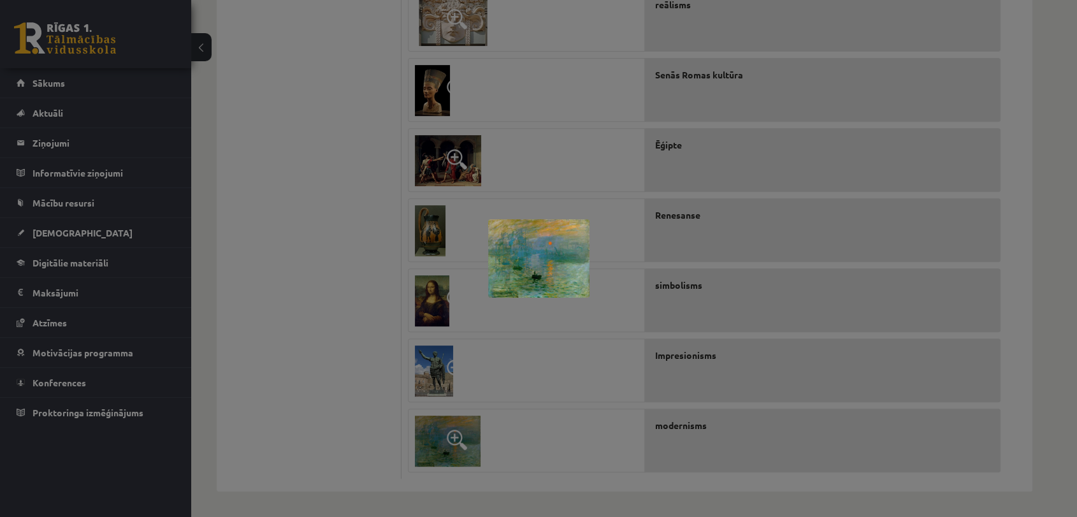
click at [261, 329] on div at bounding box center [538, 258] width 1077 height 517
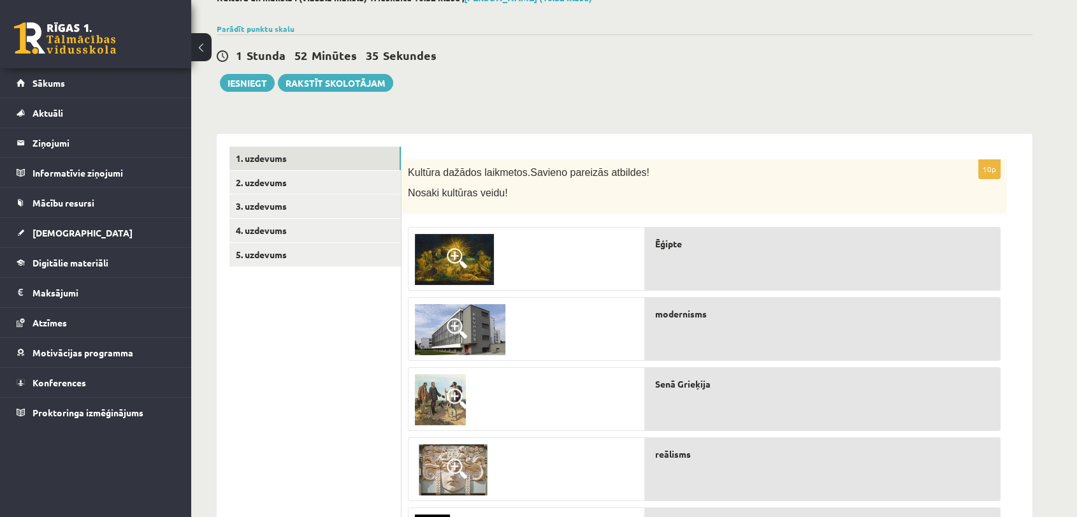
scroll to position [0, 0]
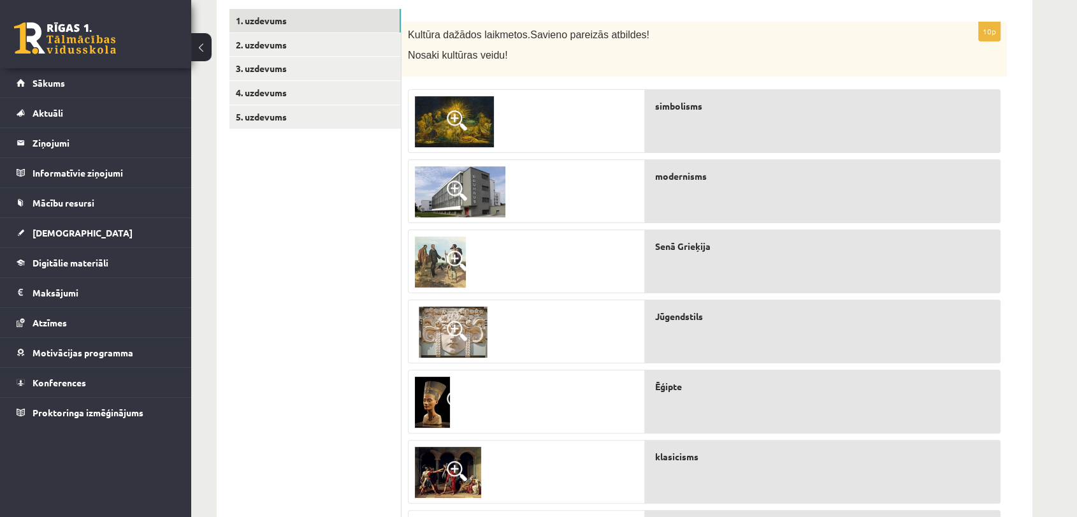
scroll to position [192, 0]
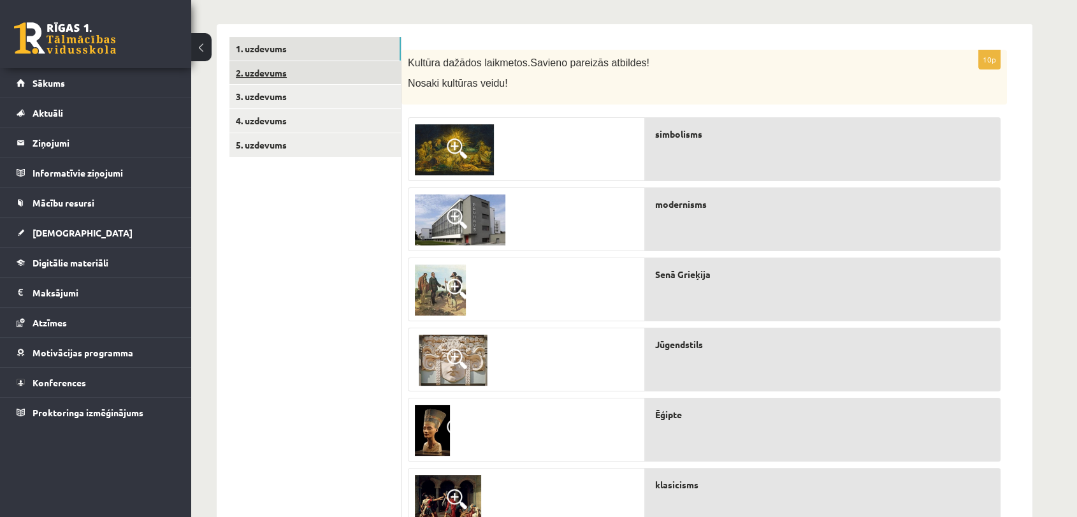
click at [327, 75] on link "2. uzdevums" at bounding box center [314, 73] width 171 height 24
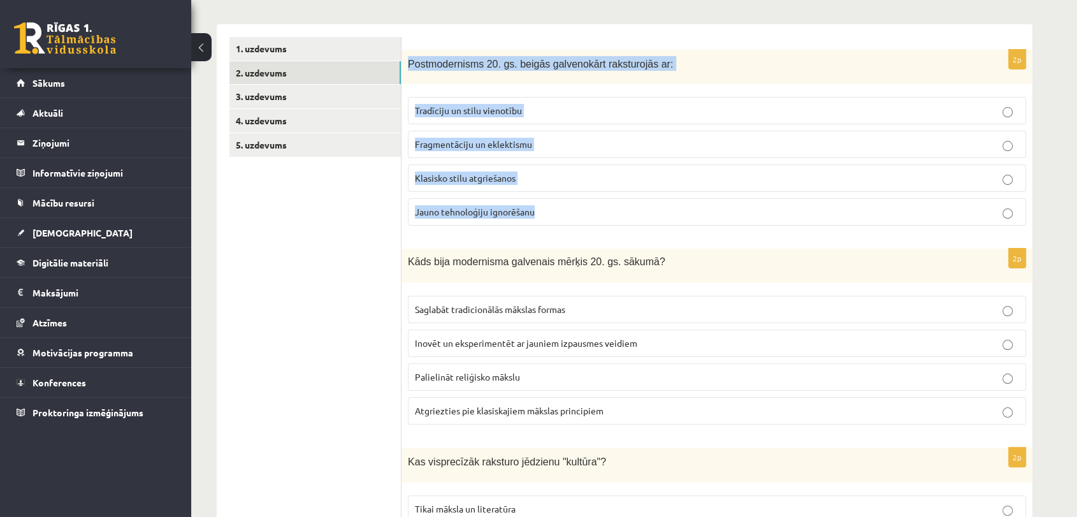
drag, startPoint x: 408, startPoint y: 62, endPoint x: 608, endPoint y: 205, distance: 245.5
click at [608, 205] on div "2p Postmodernisms 20. gs. beigās galvenokārt raksturojās ar: Tradīciju un stilu…" at bounding box center [716, 143] width 631 height 187
copy div "Postmodernisms 20. gs. beigās galvenokārt raksturojās ar: Tradīciju un stilu vi…"
click at [502, 142] on span "Fragmentāciju un eklektismu" at bounding box center [473, 143] width 117 height 11
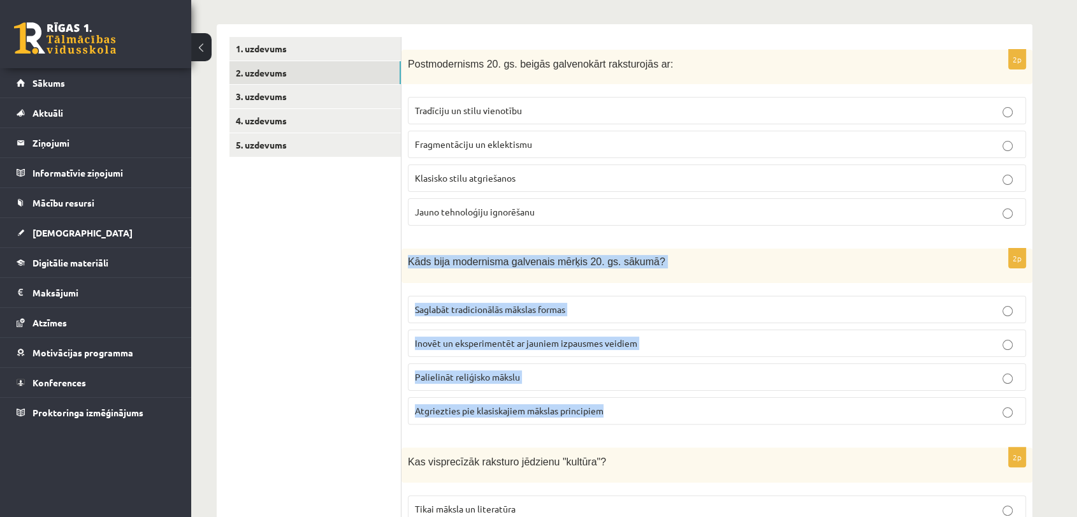
drag, startPoint x: 407, startPoint y: 262, endPoint x: 673, endPoint y: 416, distance: 307.1
click at [673, 416] on div "2p Kāds bija modernisma galvenais mērķis 20. gs. sākumā? Saglabāt tradicionālās…" at bounding box center [716, 341] width 631 height 186
copy div "Kāds bija modernisma galvenais mērķis 20. gs. sākumā? Saglabāt tradicionālās mā…"
click at [480, 344] on span "Inovēt un eksperimentēt ar jauniem izpausmes veidiem" at bounding box center [526, 342] width 222 height 11
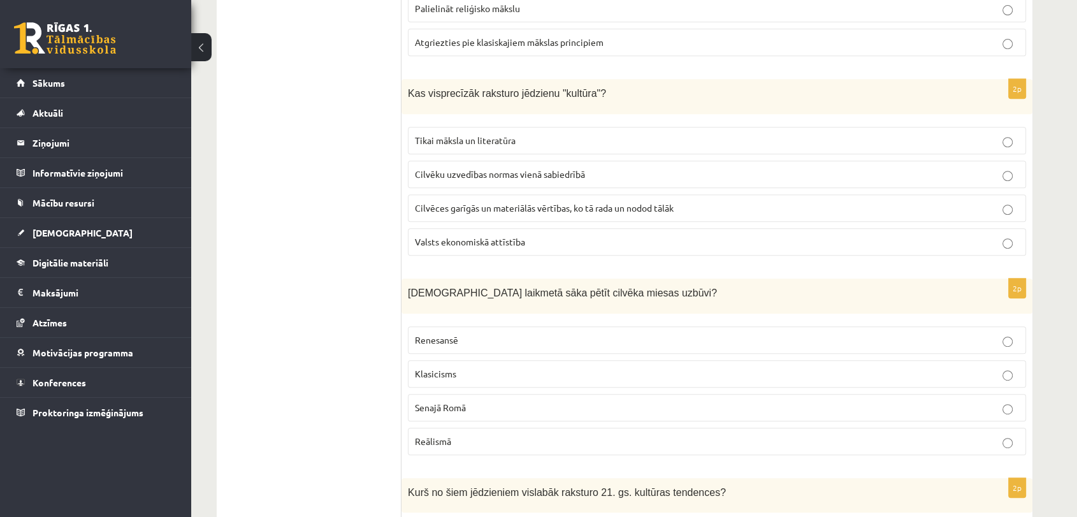
scroll to position [588, 0]
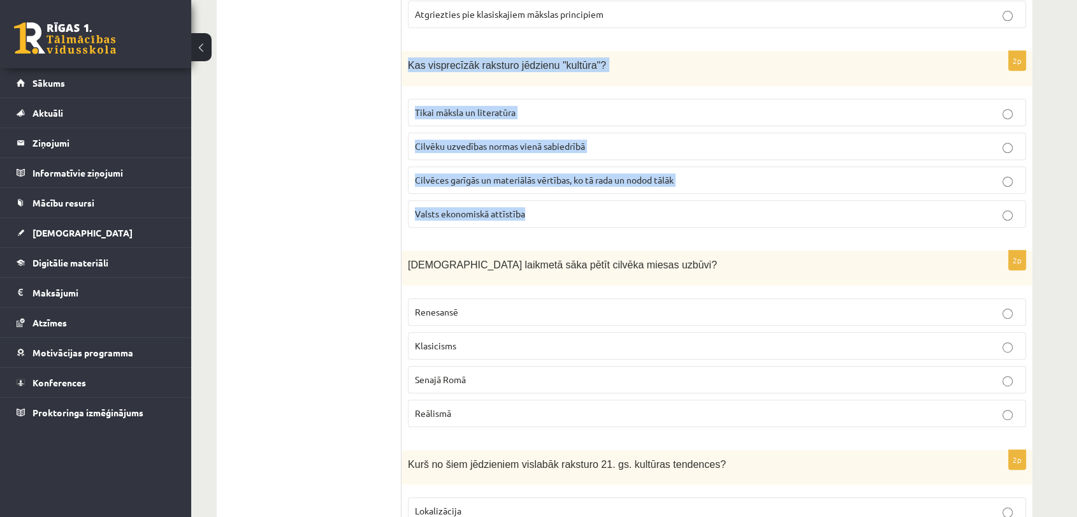
drag, startPoint x: 408, startPoint y: 62, endPoint x: 572, endPoint y: 201, distance: 215.2
click at [578, 207] on div "2p Kas visprecīzāk raksturo jēdzienu "kultūra"? Tikai māksla un literatūra Cilv…" at bounding box center [716, 144] width 631 height 187
copy div "Kas visprecīzāk raksturo jēdzienu "kultūra"? Tikai māksla un literatūra Cilvēku…"
click at [530, 176] on span "Cilvēces garīgās un materiālās vērtības, ko tā rada un nodod tālāk" at bounding box center [544, 179] width 259 height 11
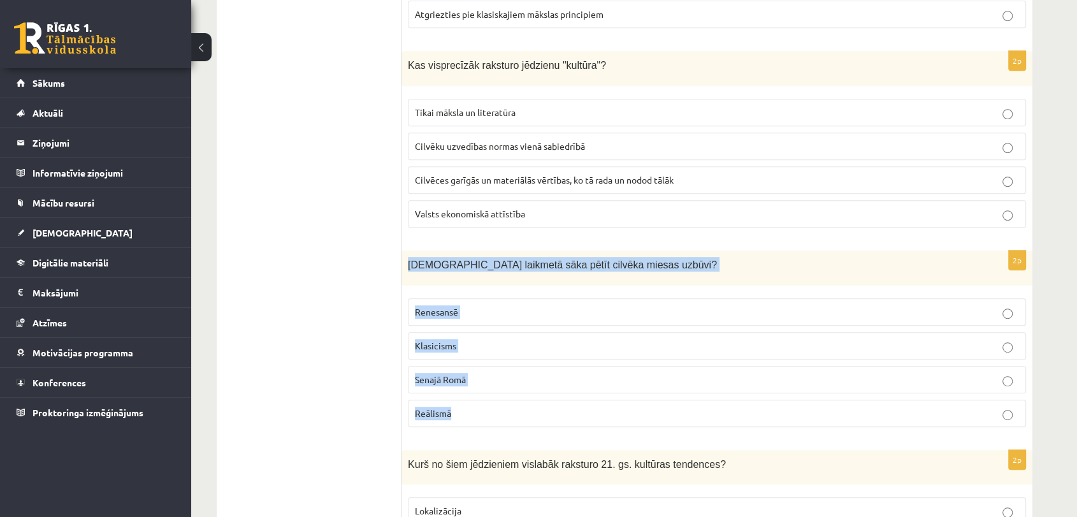
drag, startPoint x: 409, startPoint y: 263, endPoint x: 538, endPoint y: 396, distance: 185.1
click at [538, 396] on div "2p Kurā laikmetā sāka pētīt cilvēka miesas uzbūvi? Renesansē Klasicisms Senajā …" at bounding box center [716, 343] width 631 height 187
copy div "Kurā laikmetā sāka pētīt cilvēka miesas uzbūvi? Renesansē Klasicisms Senajā Rom…"
click at [496, 307] on p "Renesansē" at bounding box center [717, 311] width 604 height 13
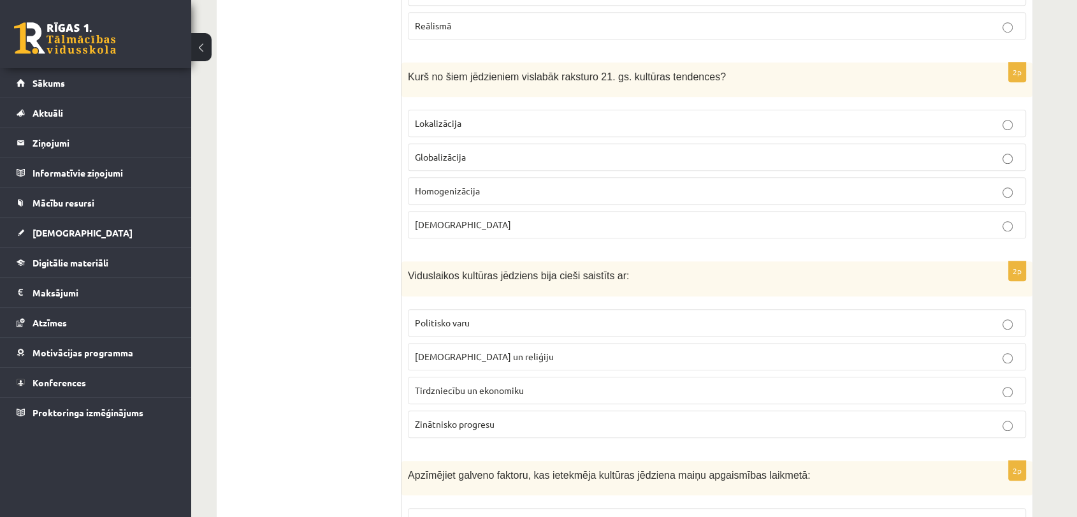
scroll to position [984, 0]
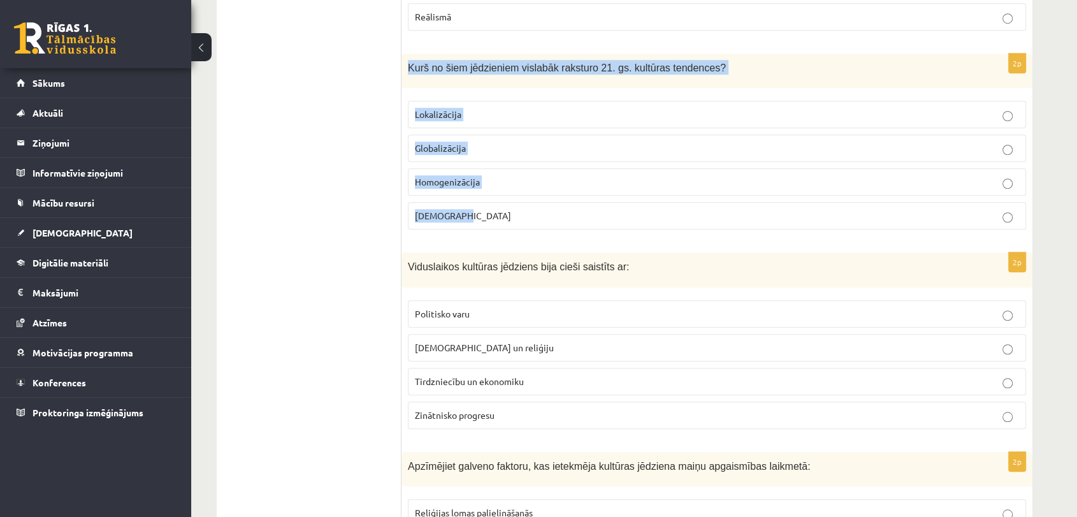
drag, startPoint x: 408, startPoint y: 62, endPoint x: 642, endPoint y: 206, distance: 274.8
click at [642, 206] on div "2p Kurš no šiem jēdzieniem vislabāk raksturo 21. gs. kultūras tendences? Lokali…" at bounding box center [716, 147] width 631 height 187
copy div "Kurš no šiem jēdzieniem vislabāk raksturo 21. gs. kultūras tendences? Lokalizāc…"
click at [478, 144] on p "Globalizācija" at bounding box center [717, 147] width 604 height 13
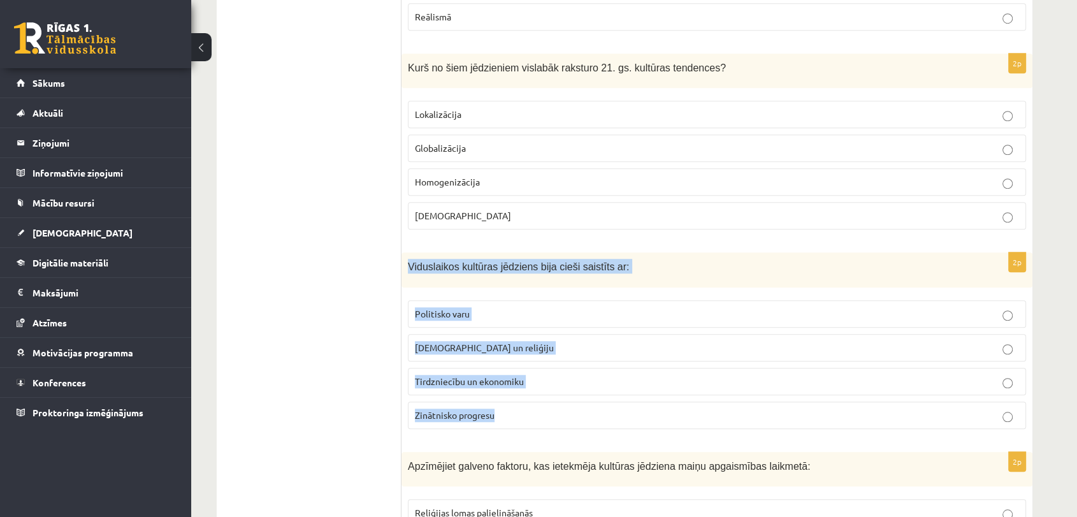
drag, startPoint x: 408, startPoint y: 264, endPoint x: 562, endPoint y: 395, distance: 202.0
click at [562, 395] on div "2p Viduslaikos kultūras jēdziens bija cieši saistīts ar: Politisko varu Baznīcu…" at bounding box center [716, 345] width 631 height 187
copy div "Viduslaikos kultūras jēdziens bija cieši saistīts ar: Politisko varu Baznīcu un…"
click at [493, 343] on p "Baznīcu un reliģiju" at bounding box center [717, 347] width 604 height 13
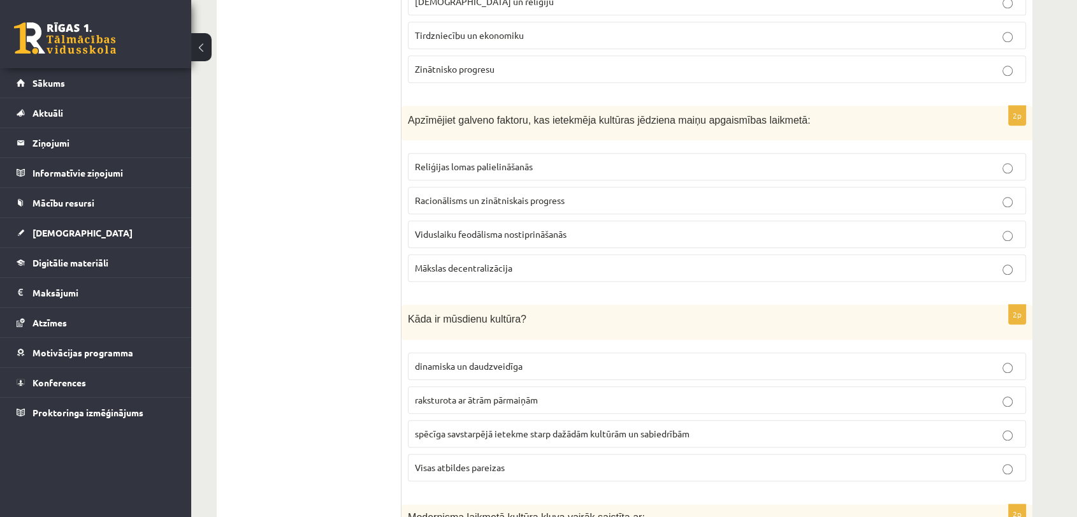
scroll to position [1352, 0]
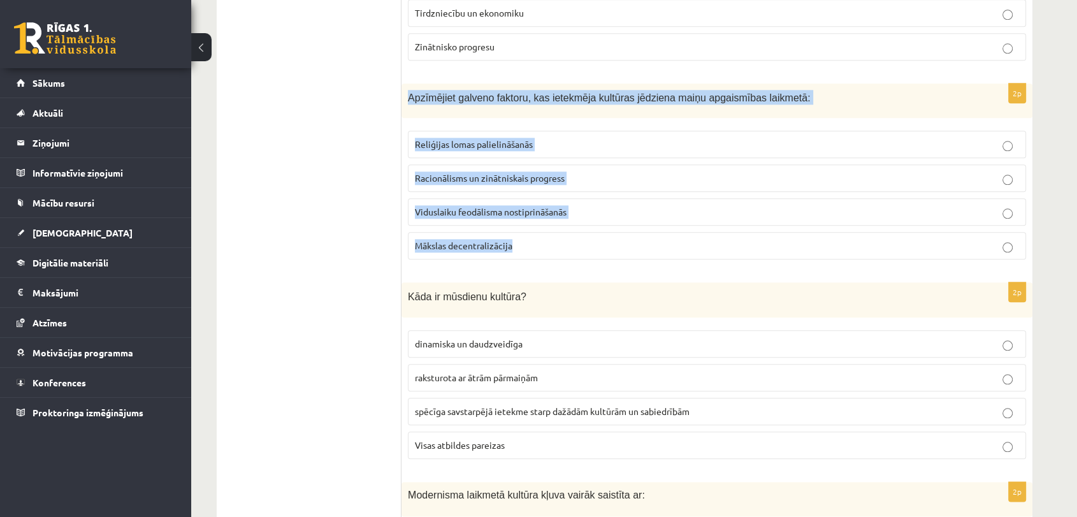
drag, startPoint x: 408, startPoint y: 96, endPoint x: 606, endPoint y: 252, distance: 252.7
click at [606, 252] on div "2p Apzīmējiet galveno faktoru, kas ietekmēja kultūras jēdziena maiņu apgaismība…" at bounding box center [716, 176] width 631 height 187
copy div "Apzīmējiet galveno faktoru, kas ietekmēja kultūras jēdziena maiņu apgaismības l…"
click at [454, 182] on label "Racionālisms un zinātniskais progress" at bounding box center [717, 177] width 618 height 27
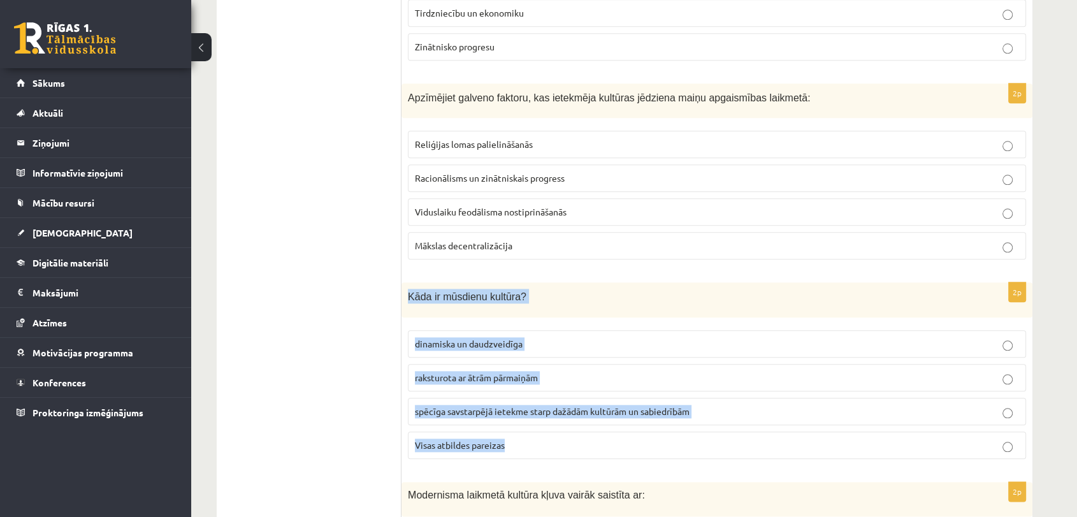
drag, startPoint x: 408, startPoint y: 292, endPoint x: 559, endPoint y: 441, distance: 212.6
click at [559, 441] on div "2p Kāda ir mūsdienu kultūra? dinamiska un daudzveidīga raksturota ar ātrām pārm…" at bounding box center [716, 375] width 631 height 187
copy div "Kāda ir mūsdienu kultūra? dinamiska un daudzveidīga raksturota ar ātrām pārmaiņ…"
click at [498, 443] on span "Visas atbildes pareizas" at bounding box center [460, 444] width 90 height 11
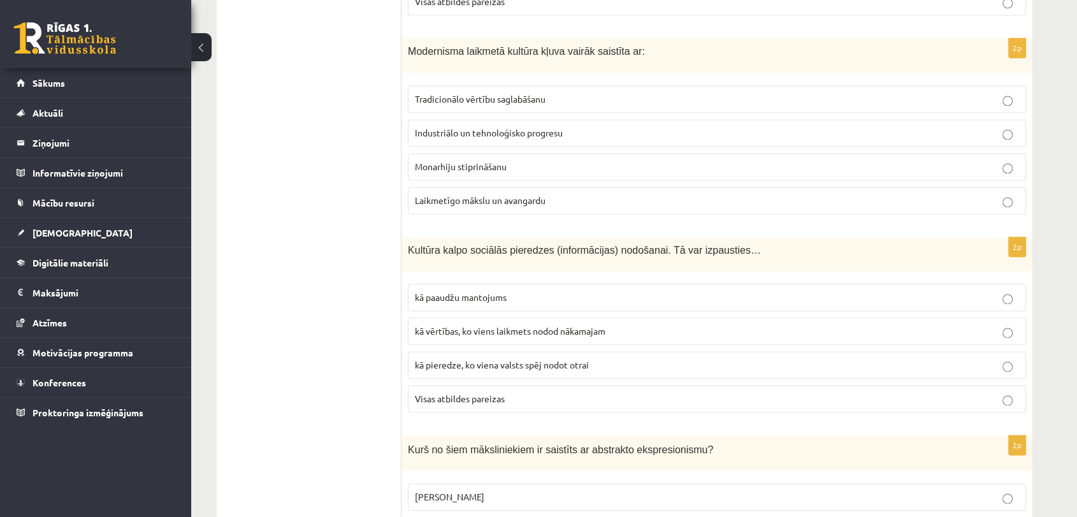
scroll to position [1805, 0]
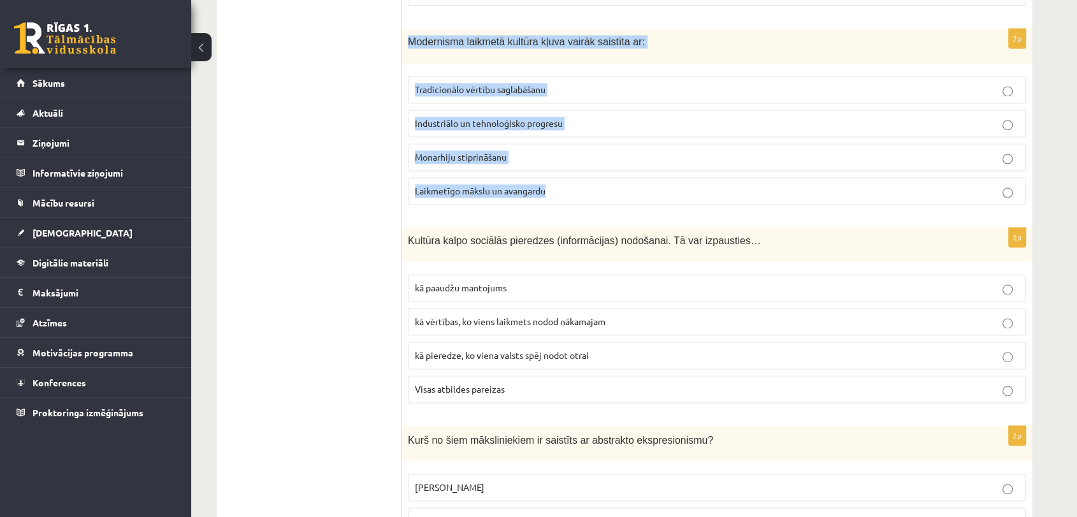
drag, startPoint x: 408, startPoint y: 36, endPoint x: 621, endPoint y: 182, distance: 258.8
click at [621, 182] on div "2p Modernisma laikmetā kultūra kļuva vairāk saistīta ar: Tradicionālo vērtību s…" at bounding box center [716, 122] width 631 height 186
copy div "Modernisma laikmetā kultūra kļuva vairāk saistīta ar: Tradicionālo vērtību sagl…"
click at [525, 185] on span "Laikmetīgo mākslu un avangardu" at bounding box center [480, 190] width 131 height 11
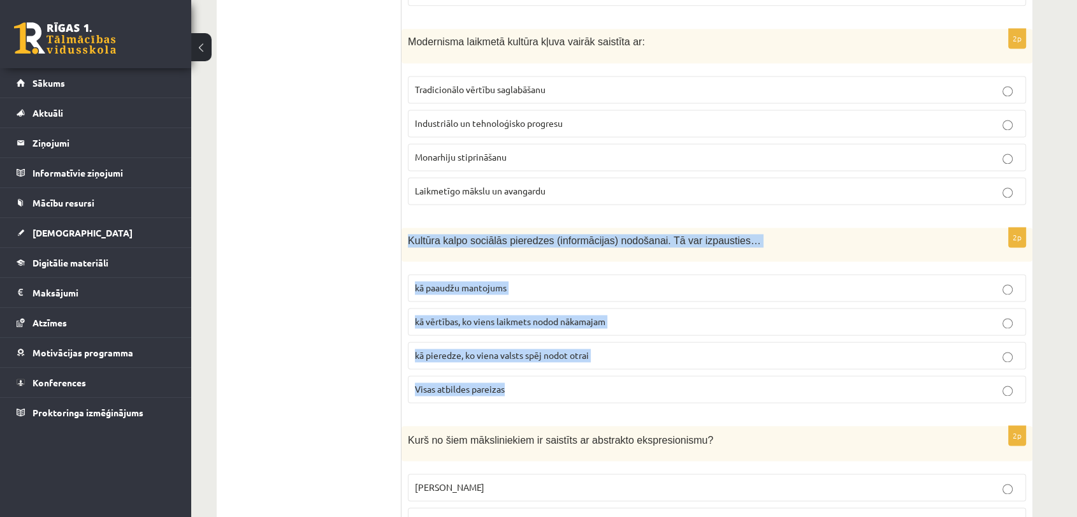
drag, startPoint x: 408, startPoint y: 233, endPoint x: 545, endPoint y: 378, distance: 199.2
click at [546, 383] on div "2p Kultūra kalpo sociālās pieredzes (informācijas) nodošanai. Tā var izpausties…" at bounding box center [716, 320] width 631 height 186
copy div "Kultūra kalpo sociālās pieredzes (informācijas) nodošanai. Tā var izpausties… k…"
click at [524, 382] on p "Visas atbildes pareizas" at bounding box center [717, 388] width 604 height 13
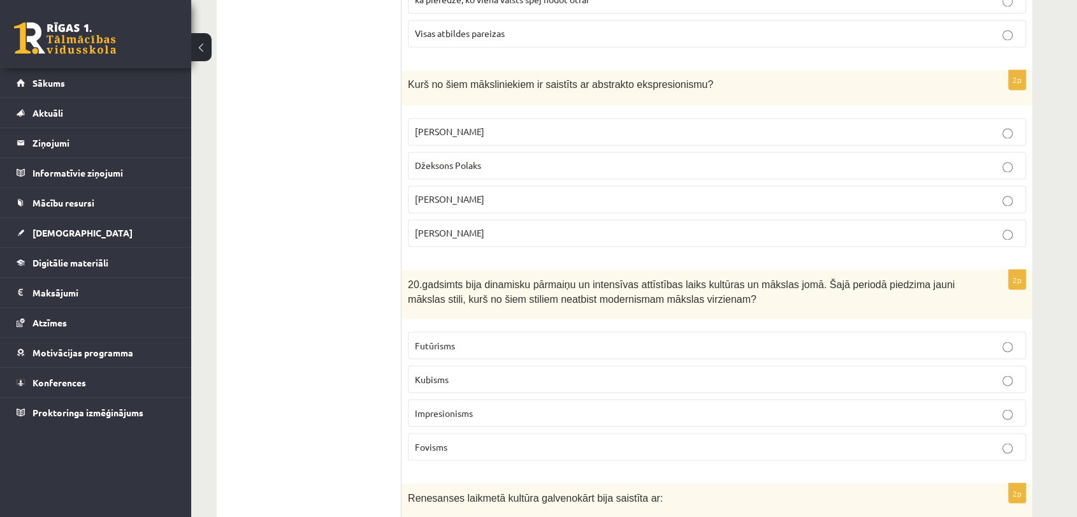
scroll to position [2173, 0]
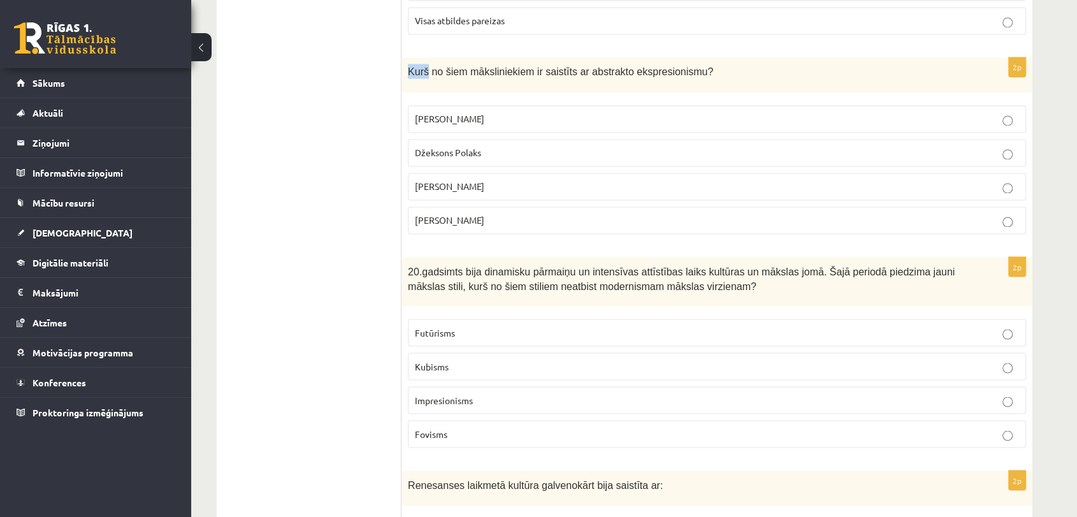
drag, startPoint x: 407, startPoint y: 65, endPoint x: 424, endPoint y: 76, distance: 20.1
click at [424, 76] on div "Kurš no šiem māksliniekiem ir saistīts ar abstrakto ekspresionismu?" at bounding box center [716, 74] width 631 height 35
click at [415, 66] on span "Kurš no šiem māksliniekiem ir saistīts ar abstrakto ekspresionismu?" at bounding box center [560, 71] width 305 height 11
drag, startPoint x: 409, startPoint y: 65, endPoint x: 544, endPoint y: 201, distance: 191.9
click at [544, 201] on div "2p Kurš no šiem māksliniekiem ir saistīts ar abstrakto ekspresionismu? Pablo Pi…" at bounding box center [716, 150] width 631 height 187
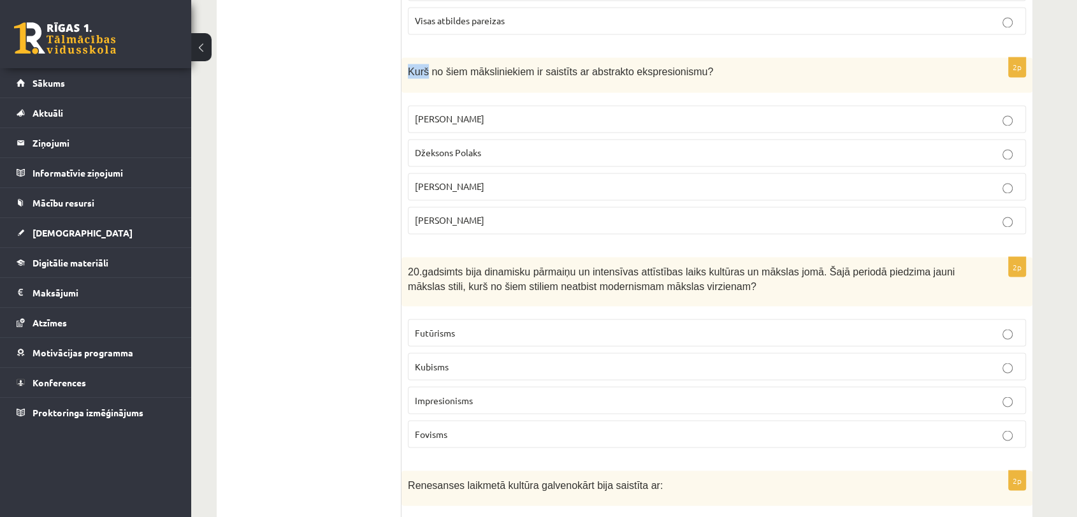
click at [471, 139] on label "Džeksons Polaks" at bounding box center [717, 152] width 618 height 27
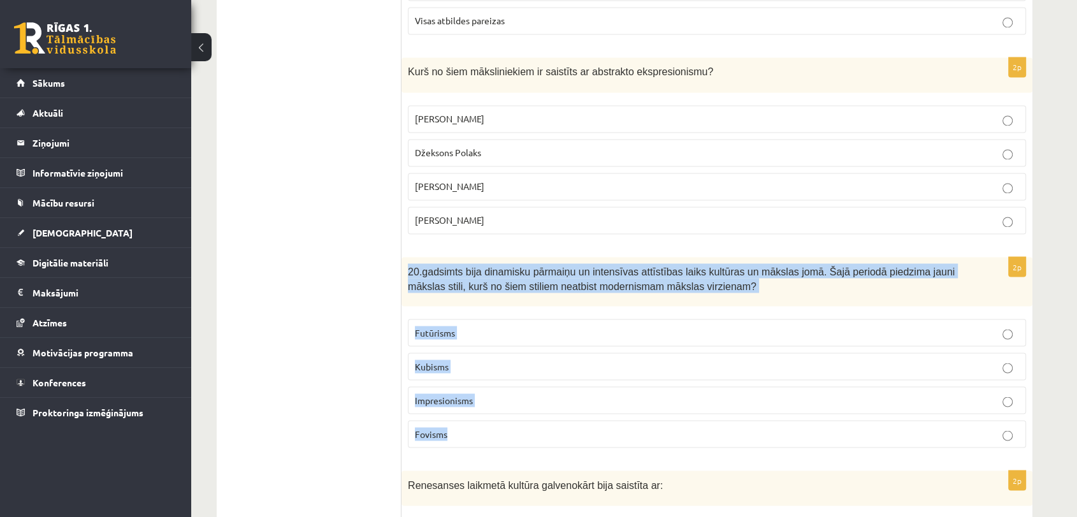
drag, startPoint x: 408, startPoint y: 264, endPoint x: 591, endPoint y: 431, distance: 247.6
click at [591, 431] on div "2p 20.gadsimts bija dinamisku pārmaiņu un intensīvas attīstības laiks kultūras …" at bounding box center [716, 357] width 631 height 201
click at [461, 394] on span "Impresionisms" at bounding box center [444, 399] width 58 height 11
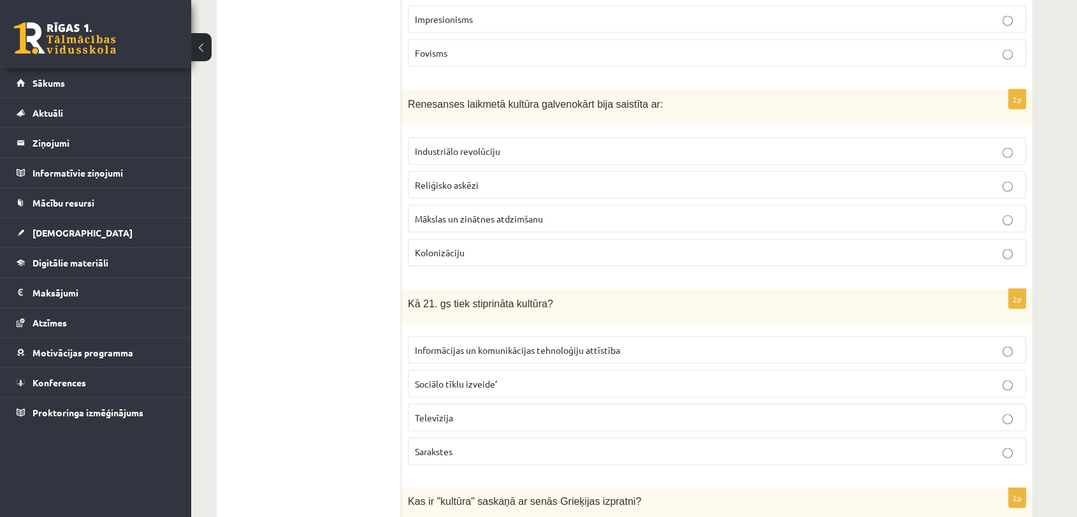
scroll to position [2570, 0]
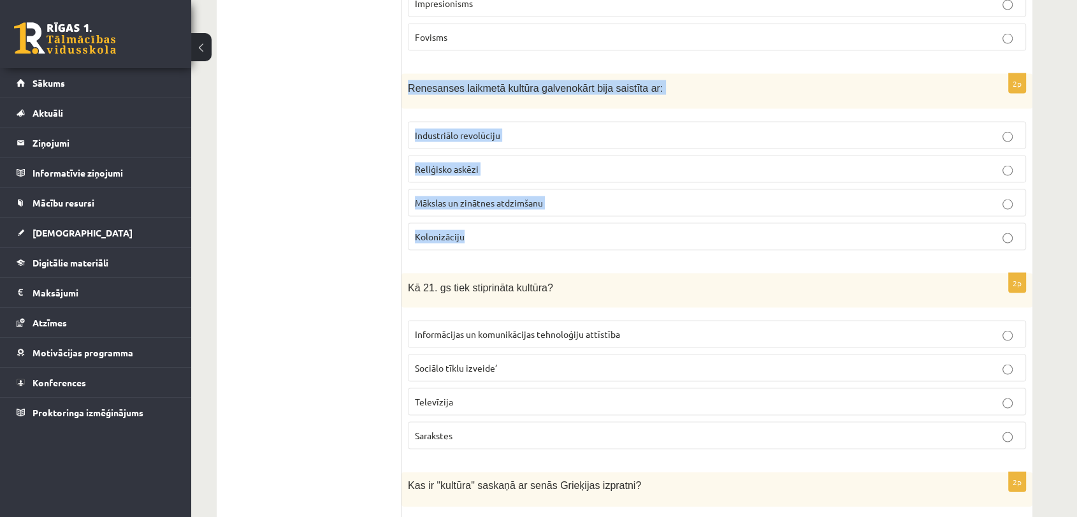
drag, startPoint x: 408, startPoint y: 78, endPoint x: 569, endPoint y: 215, distance: 211.5
click at [569, 215] on div "2p Renesanses laikmetā kultūra galvenokārt bija saistīta ar: Industriālo revolū…" at bounding box center [716, 167] width 631 height 187
click at [550, 196] on p "Mākslas un zinātnes atdzimšanu" at bounding box center [717, 202] width 604 height 13
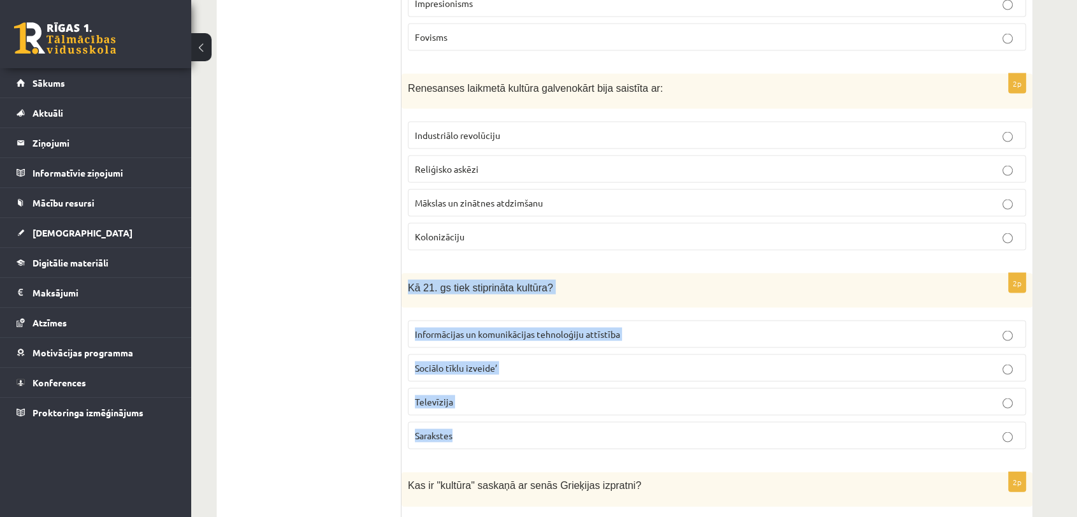
drag, startPoint x: 410, startPoint y: 276, endPoint x: 561, endPoint y: 423, distance: 211.3
click at [561, 423] on div "2p Kā 21. gs tiek stiprināta kultūra? Informācijas un komunikācijas tehnoloģiju…" at bounding box center [716, 366] width 631 height 187
click at [620, 327] on p "Informācijas un komunikācijas tehnoloģiju attīstība" at bounding box center [717, 333] width 604 height 13
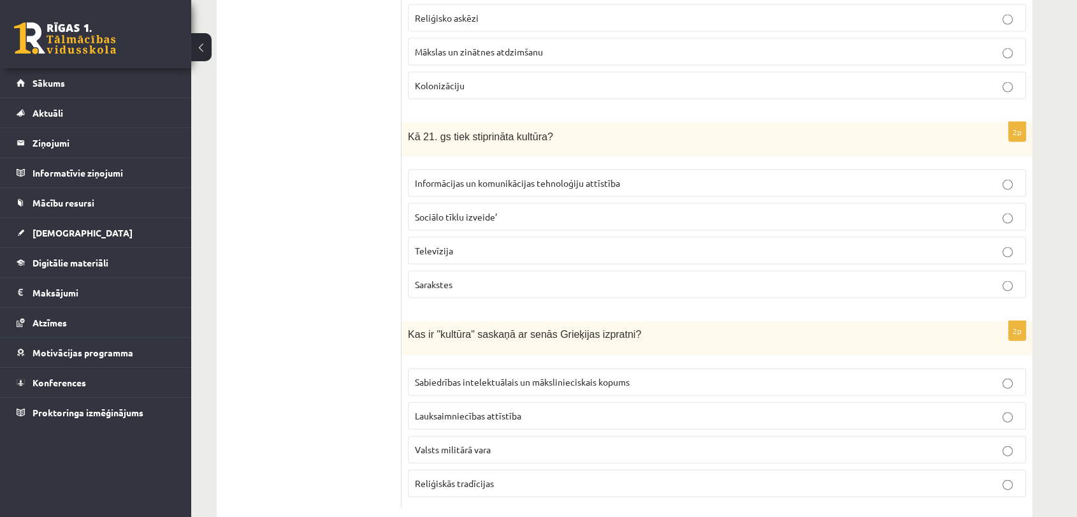
scroll to position [2740, 0]
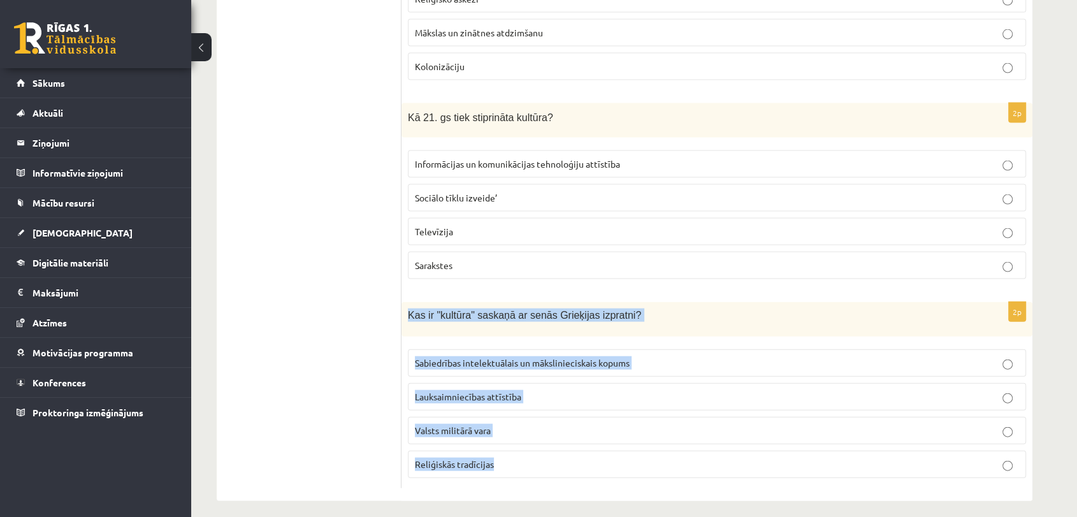
drag, startPoint x: 408, startPoint y: 307, endPoint x: 659, endPoint y: 447, distance: 288.0
click at [659, 447] on div "2p Kas ir "kultūra" saskaņā ar senās Grieķijas izpratni? Sabiedrības intelektuā…" at bounding box center [716, 395] width 631 height 186
click at [599, 357] on span "Sabiedrības intelektuālais un mākslinieciskais kopums" at bounding box center [522, 362] width 215 height 11
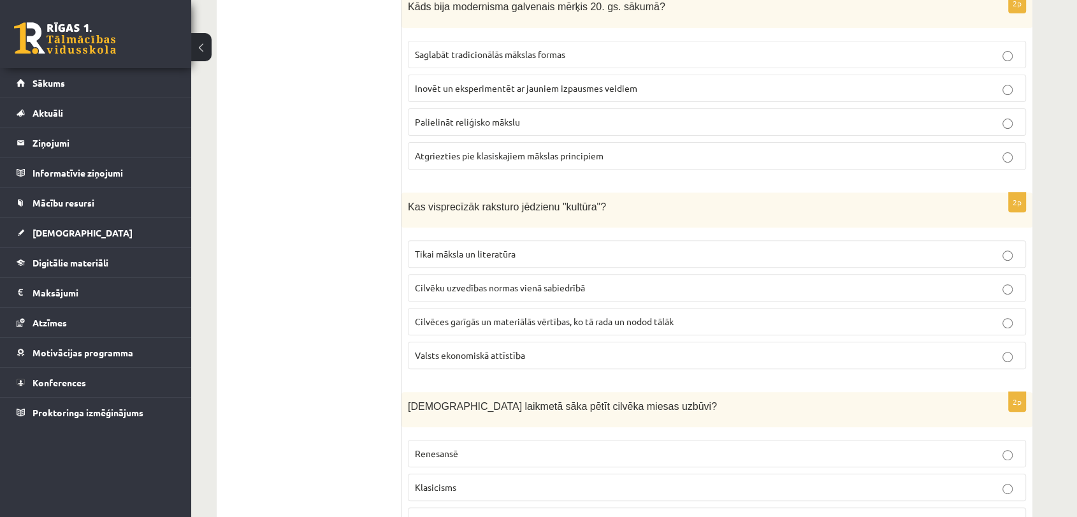
scroll to position [29, 0]
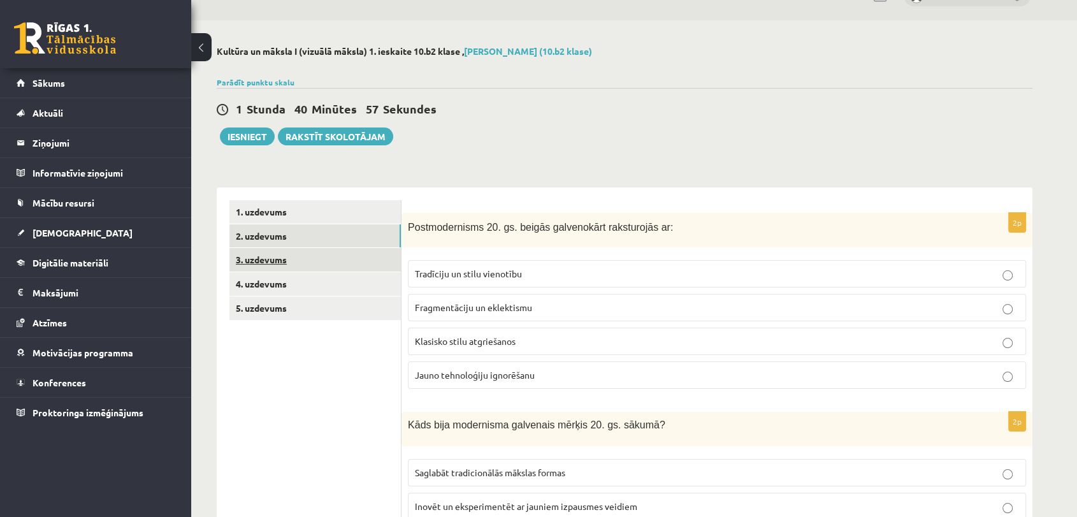
click at [359, 256] on link "3. uzdevums" at bounding box center [314, 260] width 171 height 24
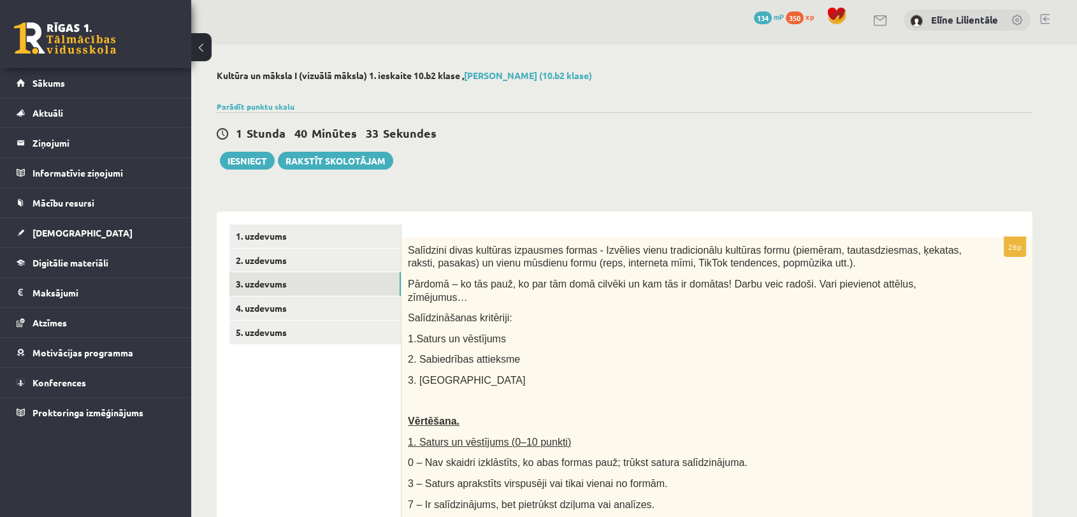
scroll to position [0, 0]
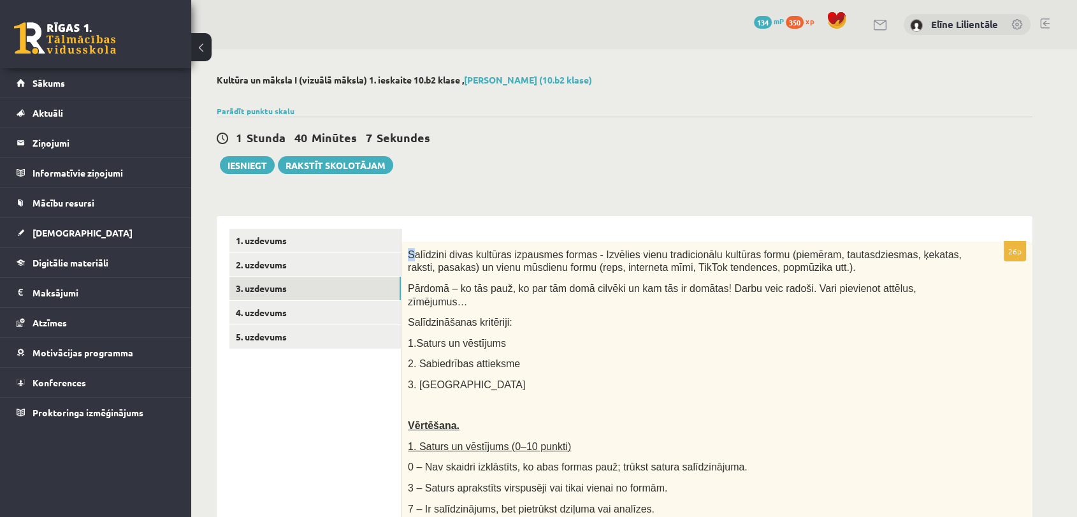
click at [426, 264] on span "Salīdzini divas kultūras izpausmes formas - Izvēlies vienu tradicionālu kultūra…" at bounding box center [685, 261] width 554 height 24
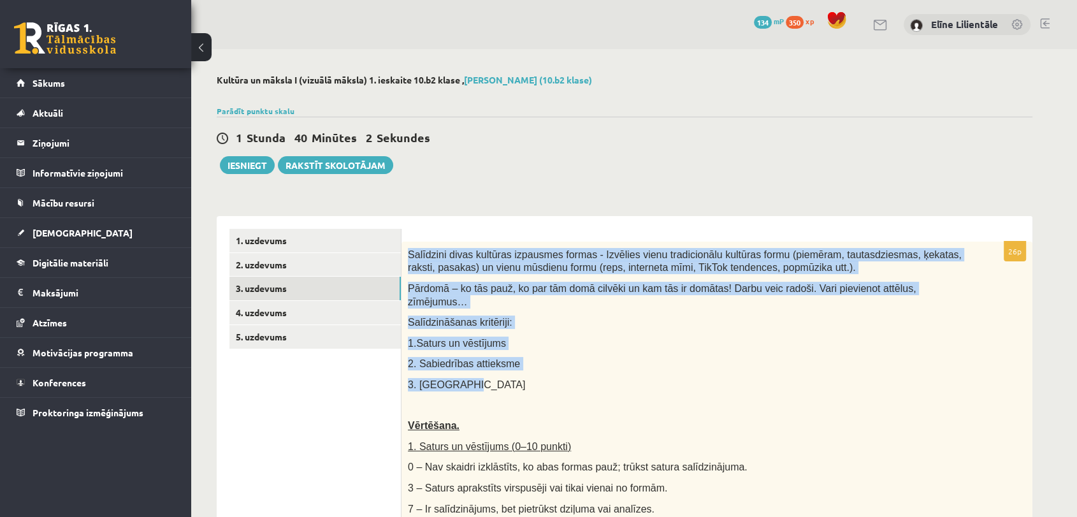
drag, startPoint x: 408, startPoint y: 254, endPoint x: 574, endPoint y: 369, distance: 202.3
click at [889, 378] on p "3. Auditorija" at bounding box center [685, 384] width 554 height 13
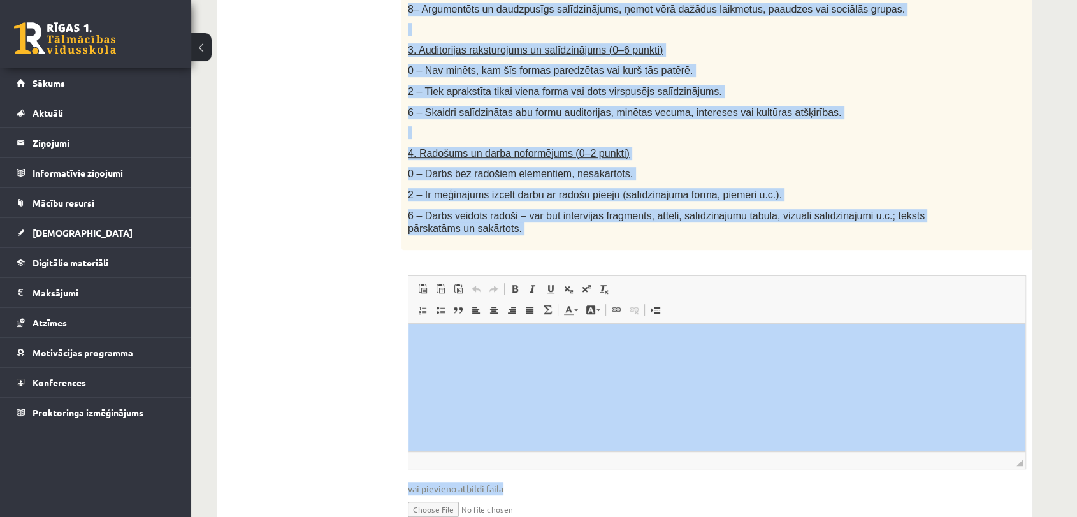
scroll to position [658, 0]
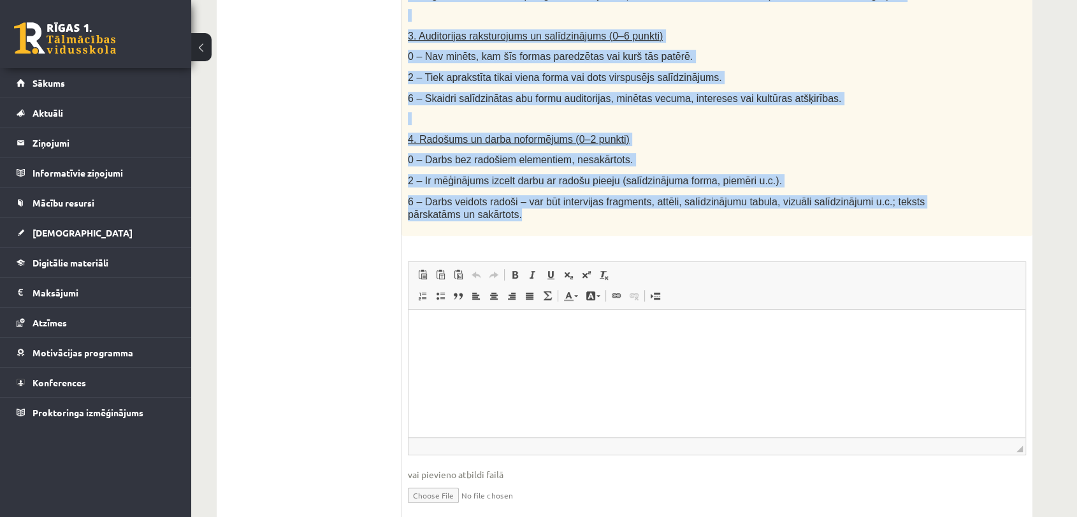
drag, startPoint x: 407, startPoint y: 48, endPoint x: 666, endPoint y: 204, distance: 302.4
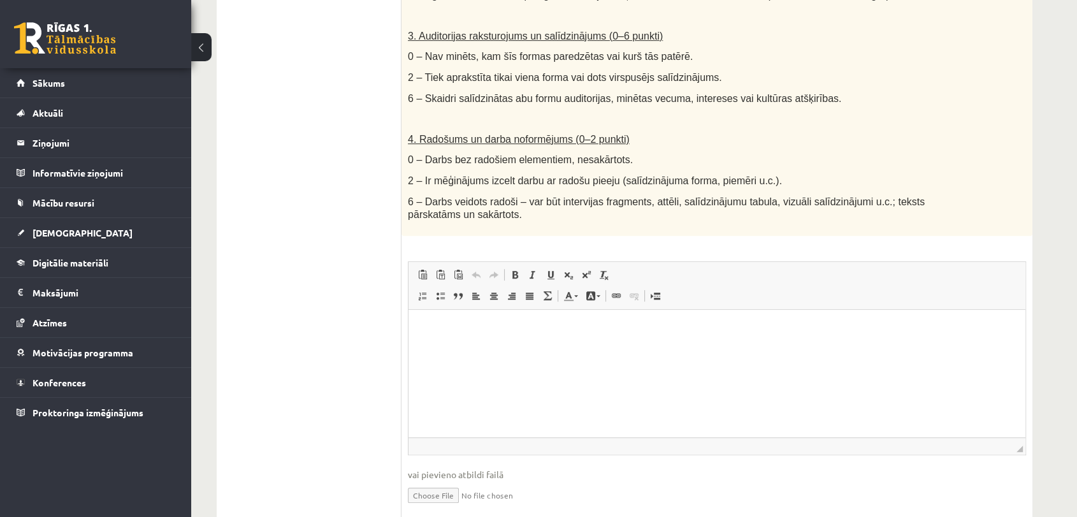
click at [367, 231] on ul "1. uzdevums 2. uzdevums 3. uzdevums 4. uzdevums 5. uzdevums" at bounding box center [315, 48] width 172 height 955
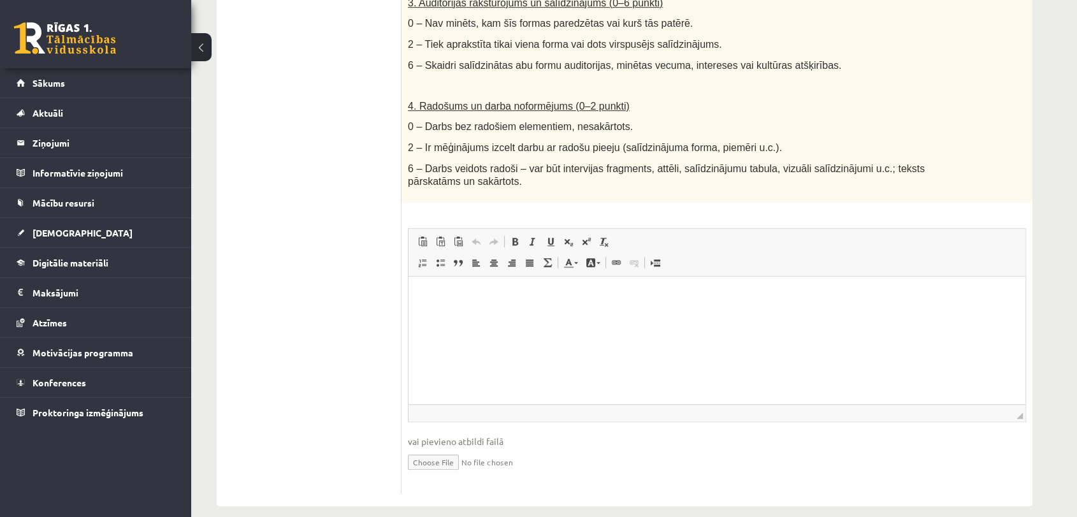
scroll to position [692, 0]
click at [490, 313] on html at bounding box center [716, 294] width 617 height 39
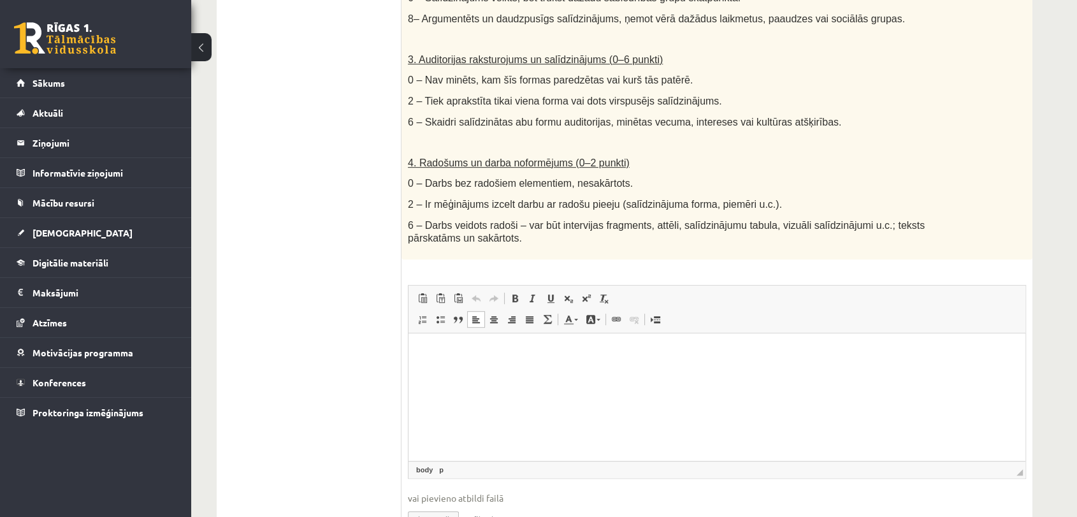
scroll to position [642, 0]
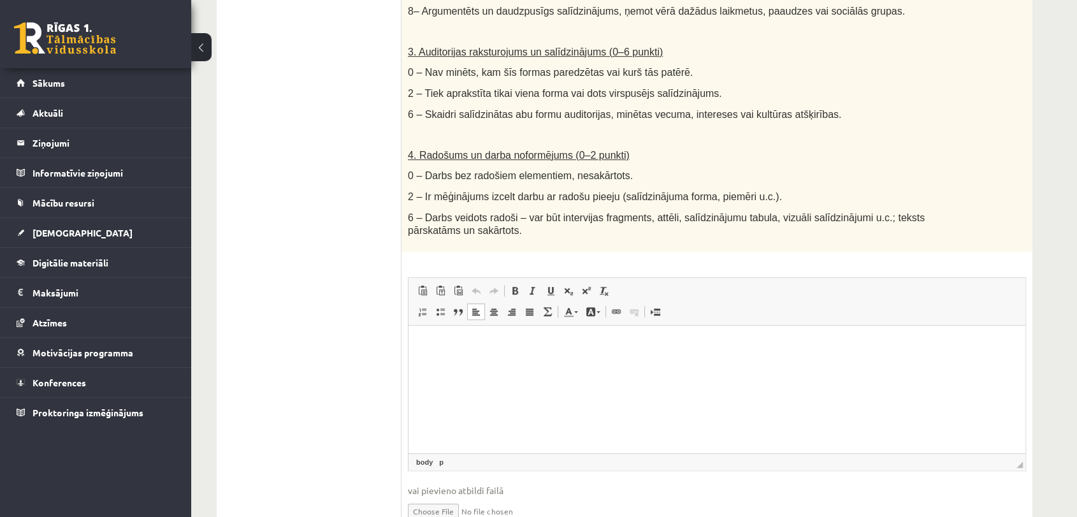
click at [567, 364] on html at bounding box center [716, 344] width 617 height 39
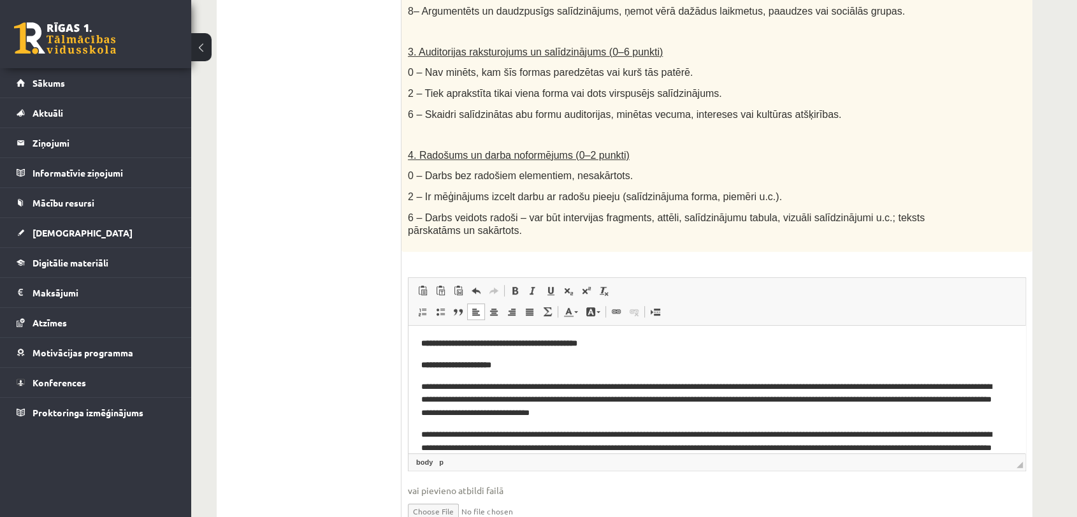
scroll to position [0, 0]
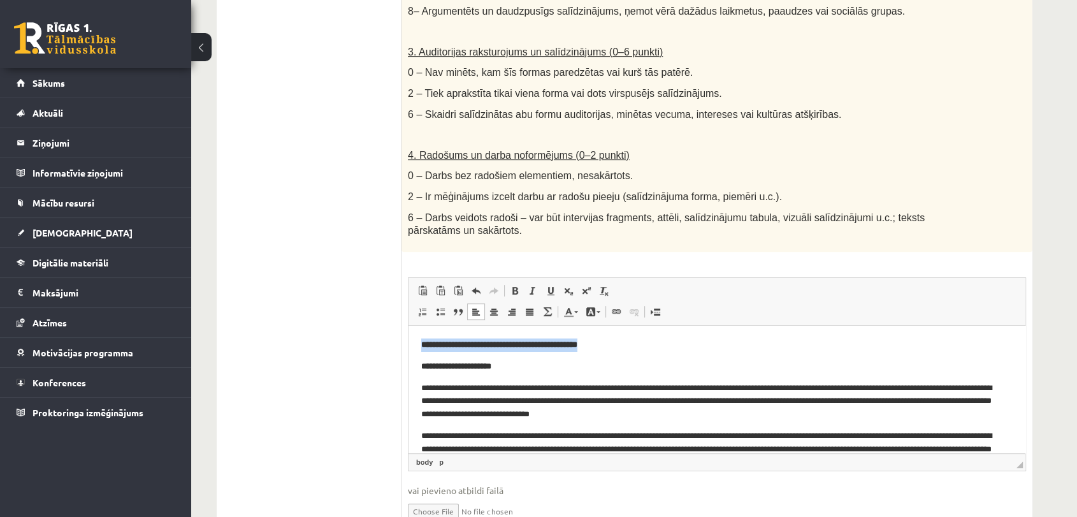
drag, startPoint x: 634, startPoint y: 343, endPoint x: 415, endPoint y: 340, distance: 218.5
click at [512, 285] on span at bounding box center [515, 290] width 10 height 10
drag, startPoint x: 512, startPoint y: 366, endPoint x: 418, endPoint y: 368, distance: 93.6
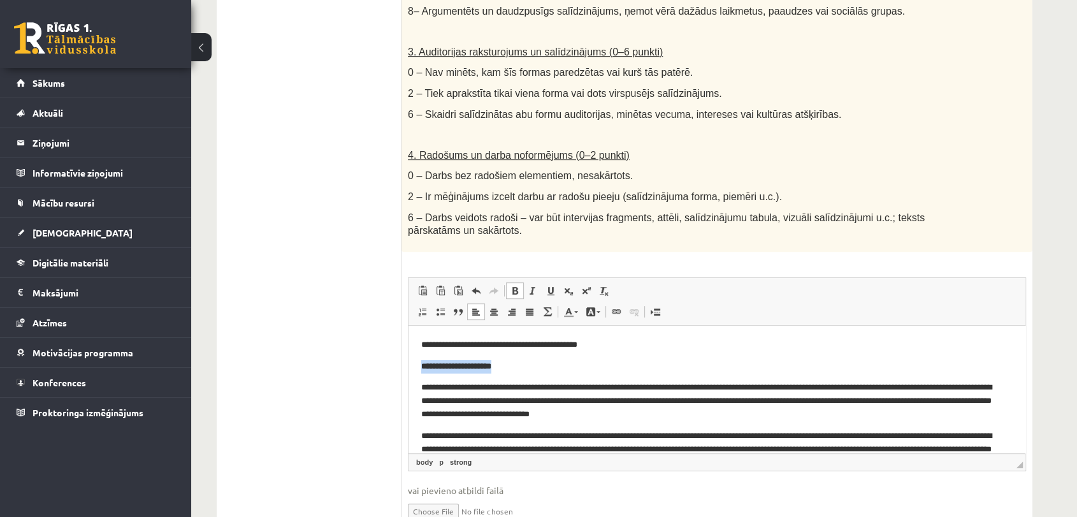
click at [516, 285] on span at bounding box center [515, 290] width 10 height 10
click at [558, 368] on p "**********" at bounding box center [711, 365] width 580 height 13
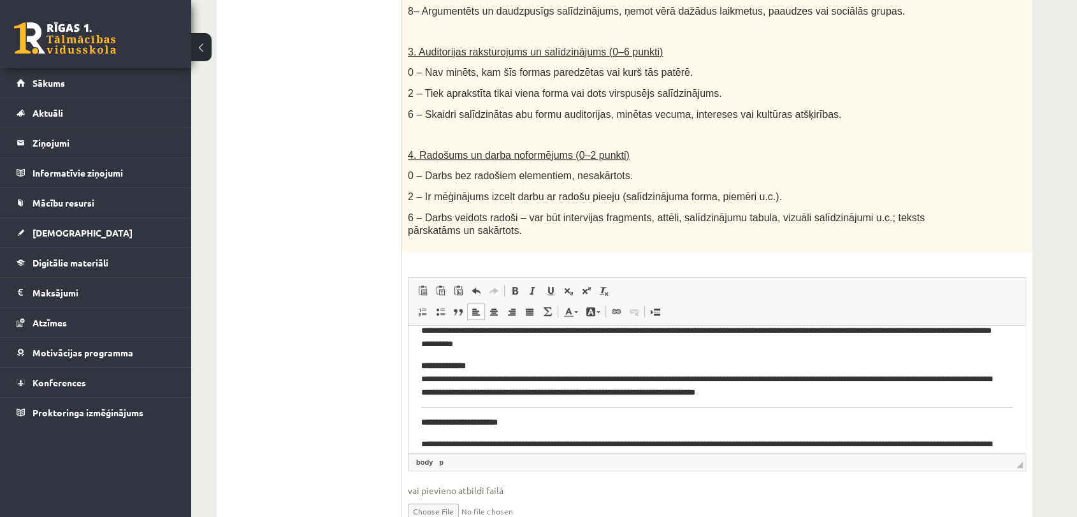
scroll to position [122, 0]
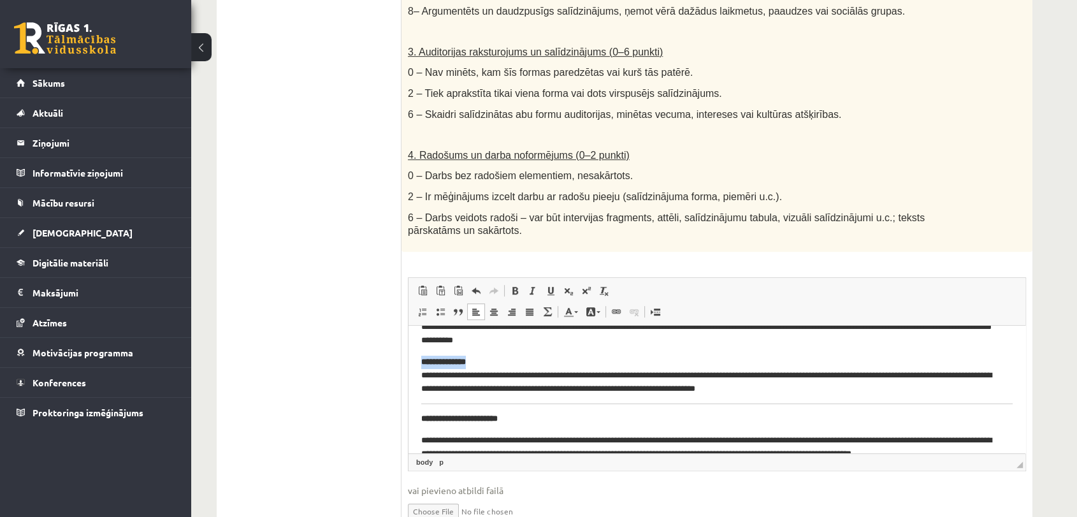
drag, startPoint x: 505, startPoint y: 362, endPoint x: 419, endPoint y: 359, distance: 86.7
click at [515, 285] on span at bounding box center [515, 290] width 10 height 10
drag, startPoint x: 534, startPoint y: 415, endPoint x: 413, endPoint y: 416, distance: 120.4
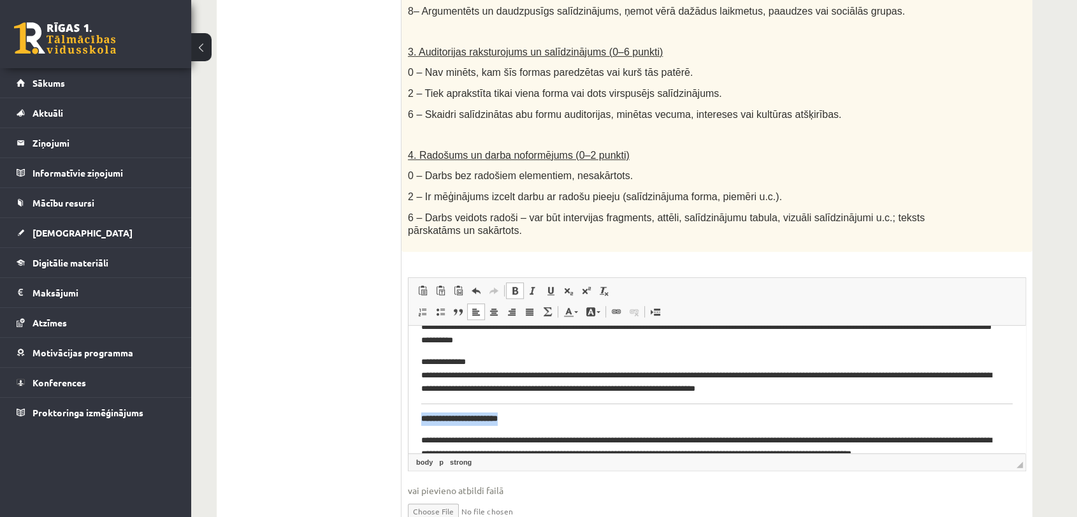
click at [515, 285] on span at bounding box center [515, 290] width 10 height 10
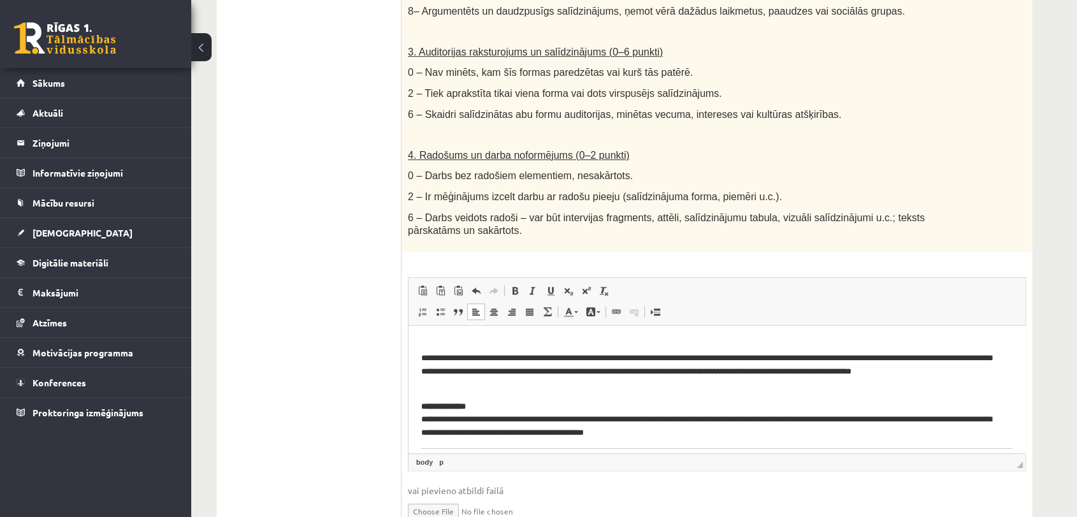
scroll to position [247, 0]
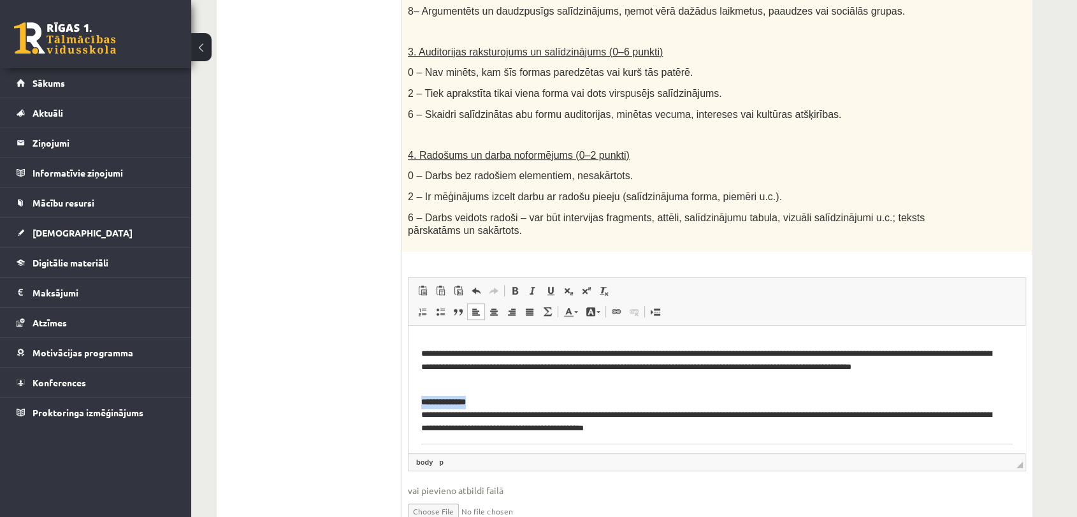
drag, startPoint x: 493, startPoint y: 401, endPoint x: 404, endPoint y: 407, distance: 88.8
click at [408, 407] on html "**********" at bounding box center [716, 410] width 617 height 665
click at [512, 285] on span at bounding box center [515, 290] width 10 height 10
click at [705, 429] on p "**********" at bounding box center [711, 414] width 580 height 39
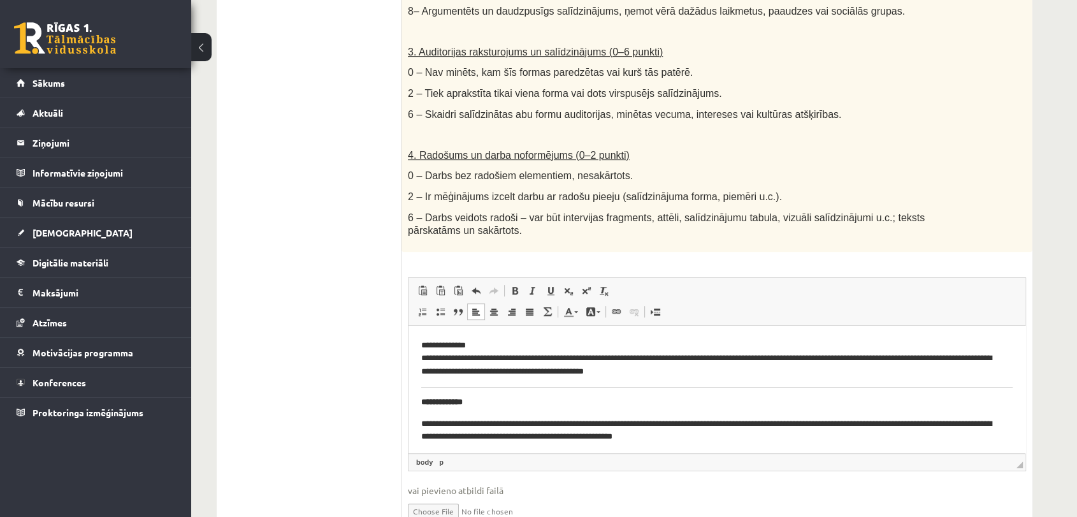
scroll to position [306, 0]
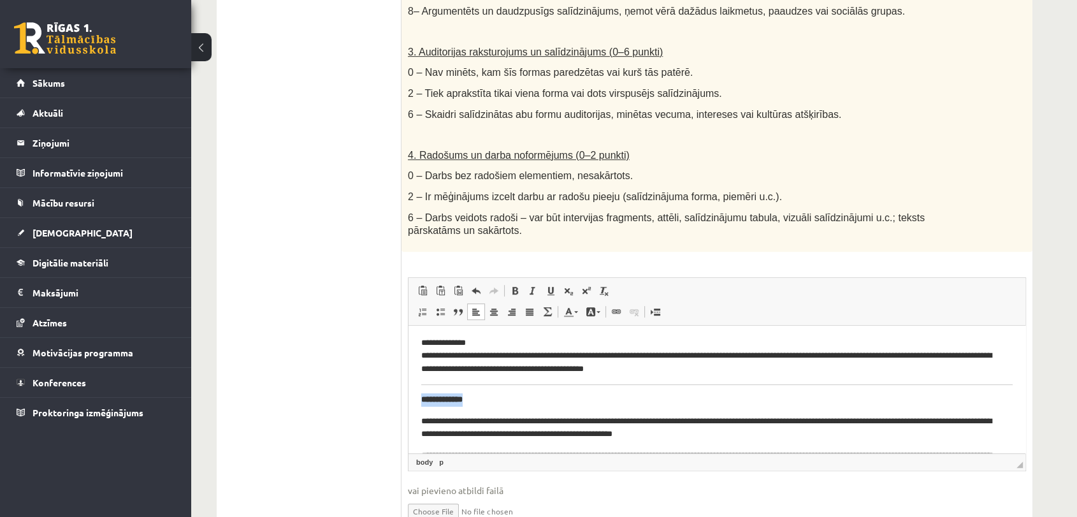
drag, startPoint x: 475, startPoint y: 403, endPoint x: 411, endPoint y: 403, distance: 63.7
click at [411, 403] on html "**********" at bounding box center [716, 350] width 617 height 665
click at [510, 285] on span at bounding box center [515, 290] width 10 height 10
click at [412, 398] on html "**********" at bounding box center [716, 350] width 617 height 665
click at [420, 398] on html "**********" at bounding box center [716, 350] width 617 height 665
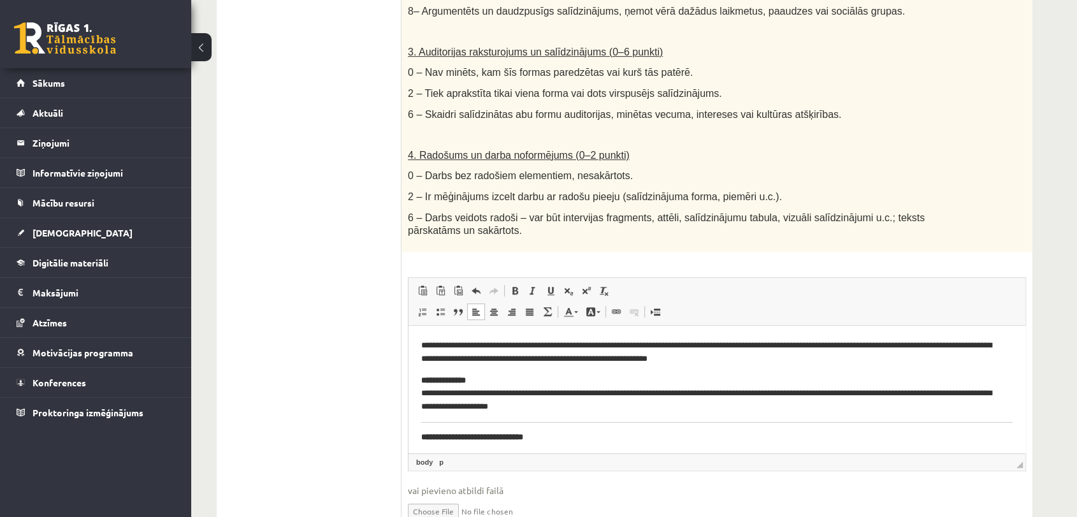
scroll to position [402, 0]
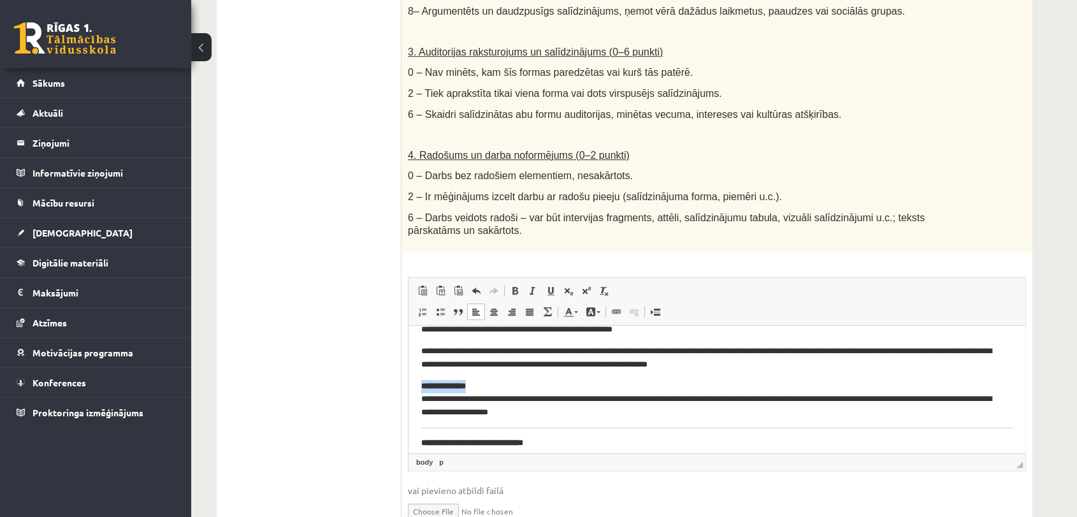
drag, startPoint x: 490, startPoint y: 383, endPoint x: 416, endPoint y: 383, distance: 73.9
click at [416, 383] on html "**********" at bounding box center [716, 251] width 617 height 656
click at [515, 285] on span at bounding box center [515, 290] width 10 height 10
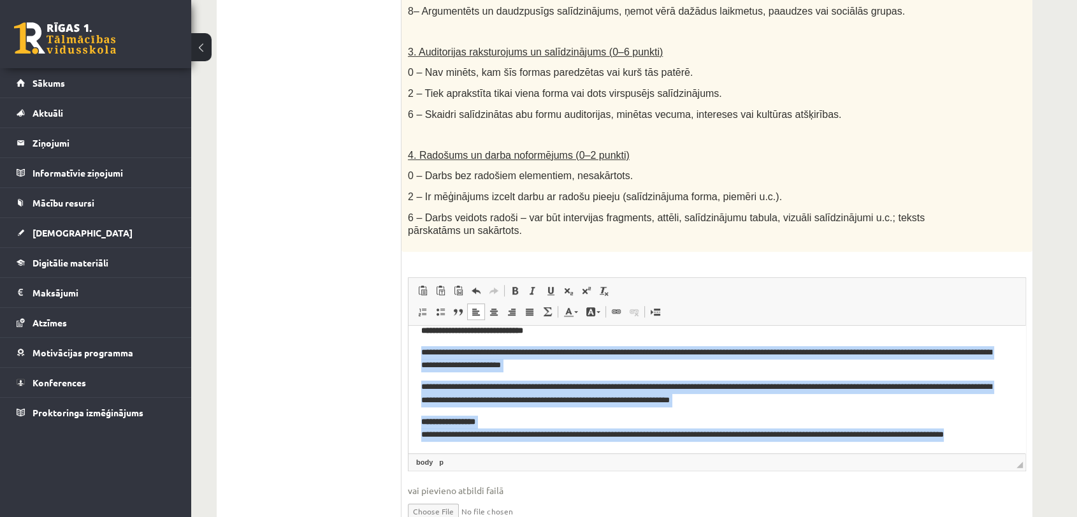
scroll to position [524, 0]
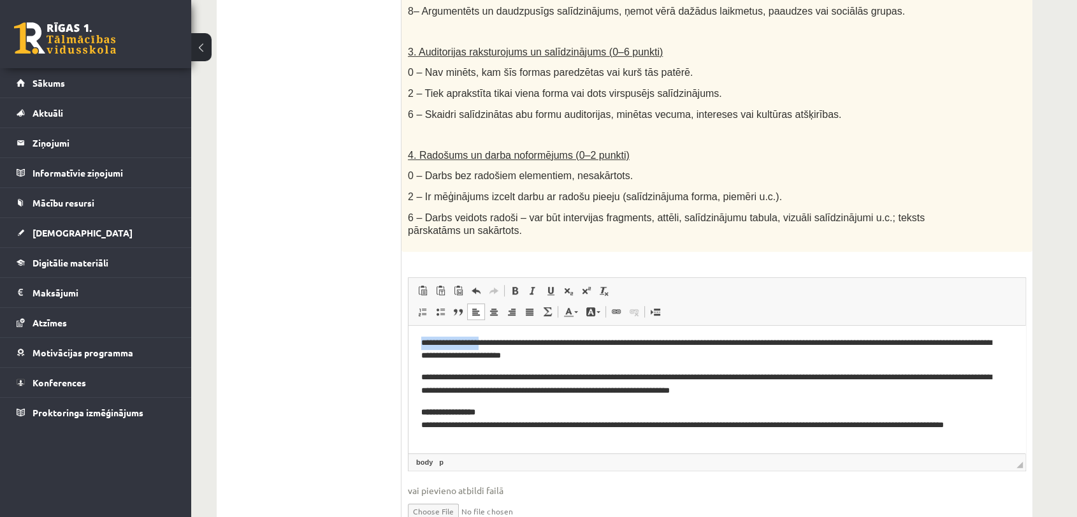
drag, startPoint x: 582, startPoint y: 443, endPoint x: 493, endPoint y: 342, distance: 134.5
click at [493, 342] on body "**********" at bounding box center [716, 129] width 591 height 631
click at [504, 413] on p "**********" at bounding box center [711, 424] width 580 height 39
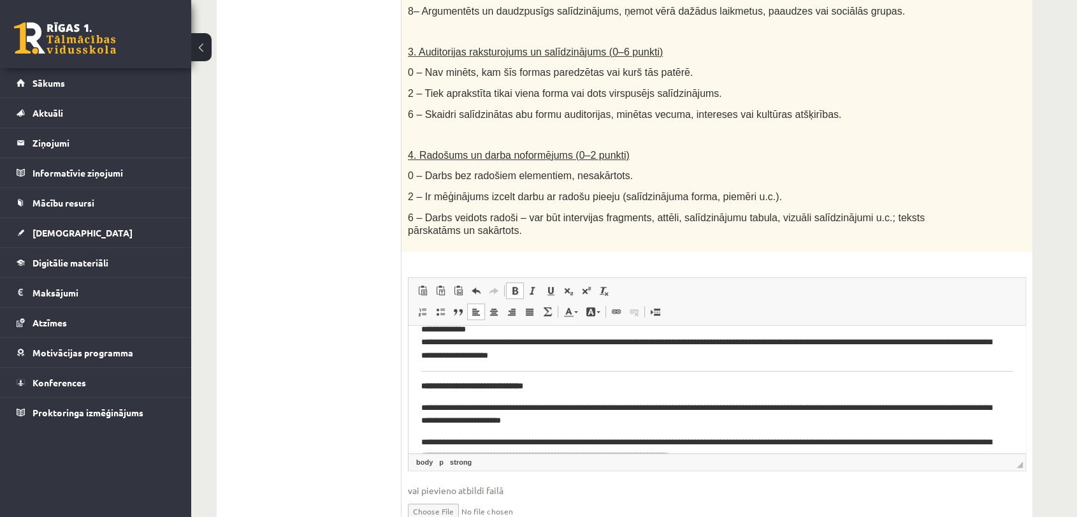
scroll to position [421, 0]
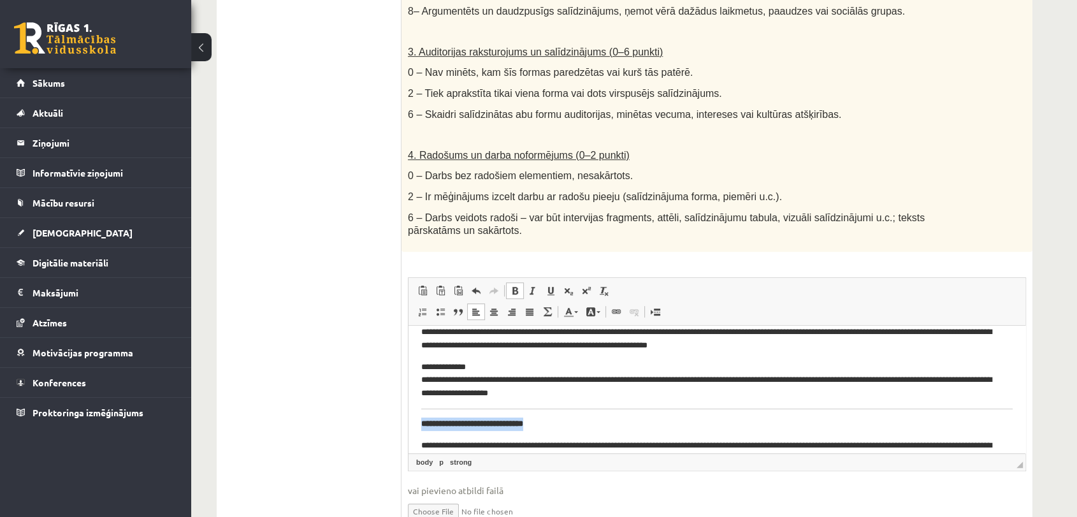
drag, startPoint x: 572, startPoint y: 422, endPoint x: 413, endPoint y: 420, distance: 158.6
click at [413, 420] on html "**********" at bounding box center [716, 232] width 617 height 656
click at [519, 285] on span at bounding box center [515, 290] width 10 height 10
click at [417, 421] on html "**********" at bounding box center [716, 232] width 617 height 656
click at [419, 419] on html "**********" at bounding box center [716, 232] width 617 height 656
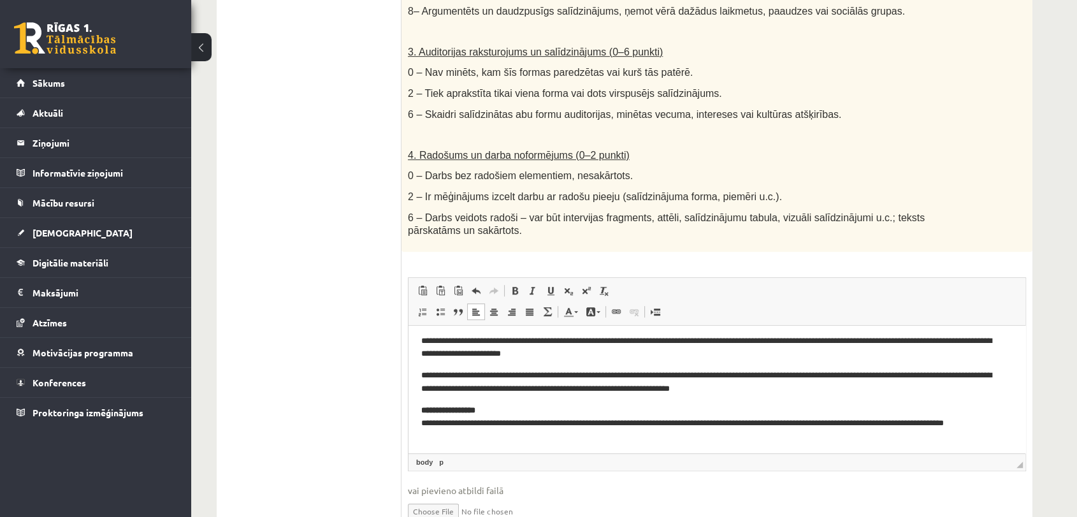
scroll to position [520, 0]
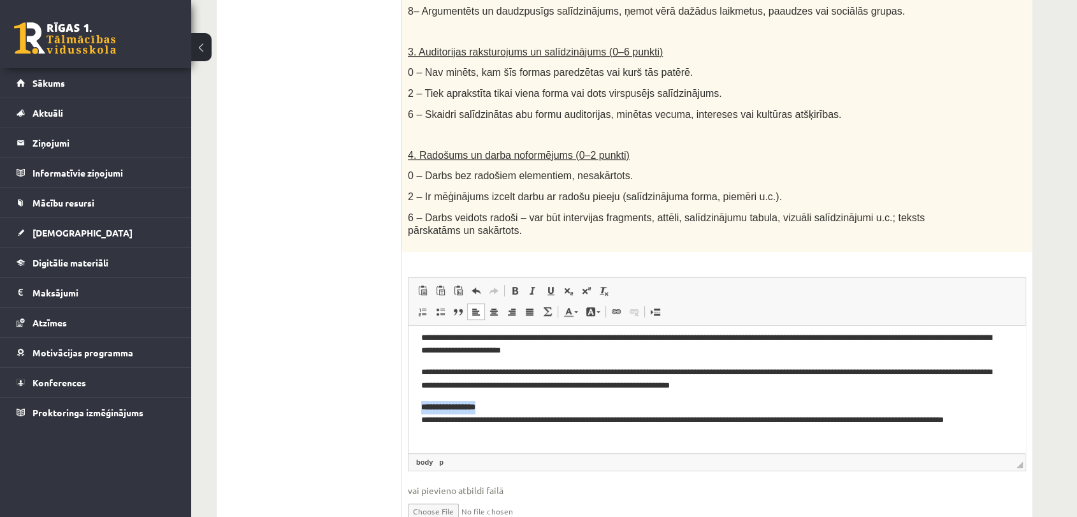
drag, startPoint x: 504, startPoint y: 406, endPoint x: 419, endPoint y: 405, distance: 84.7
click at [419, 405] on html "**********" at bounding box center [716, 128] width 617 height 647
click at [513, 285] on span at bounding box center [515, 290] width 10 height 10
click at [510, 441] on html "**********" at bounding box center [716, 128] width 617 height 647
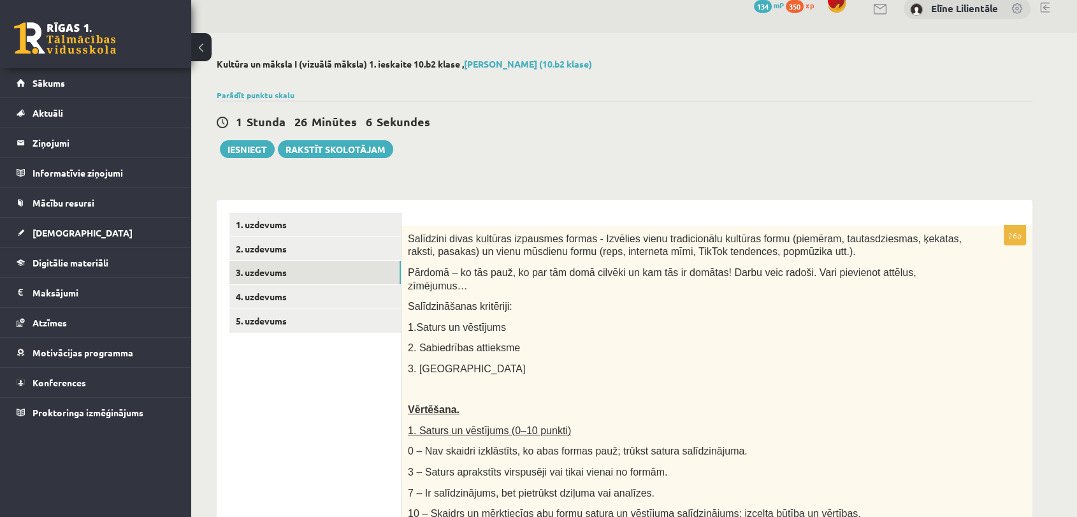
scroll to position [11, 0]
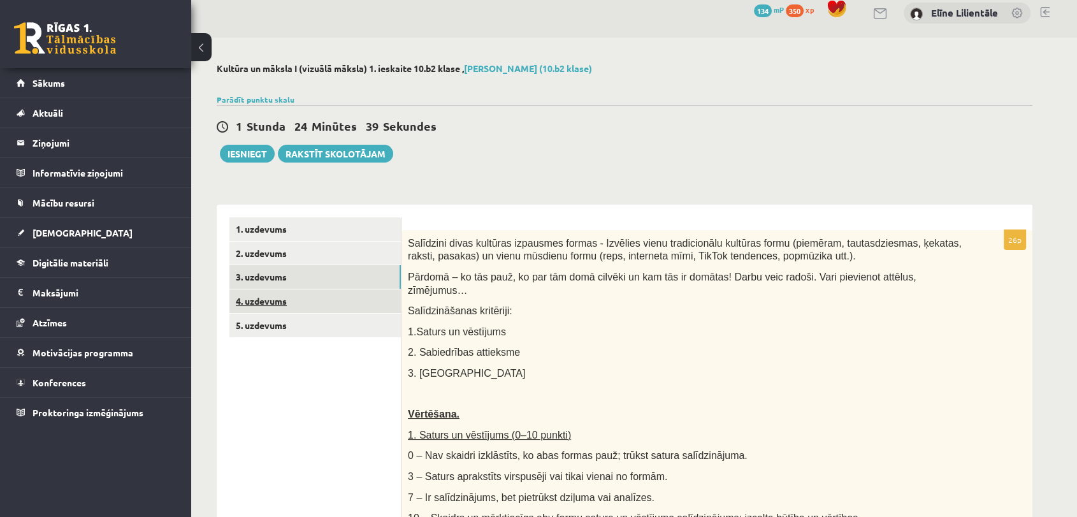
click at [371, 297] on link "4. uzdevums" at bounding box center [314, 301] width 171 height 24
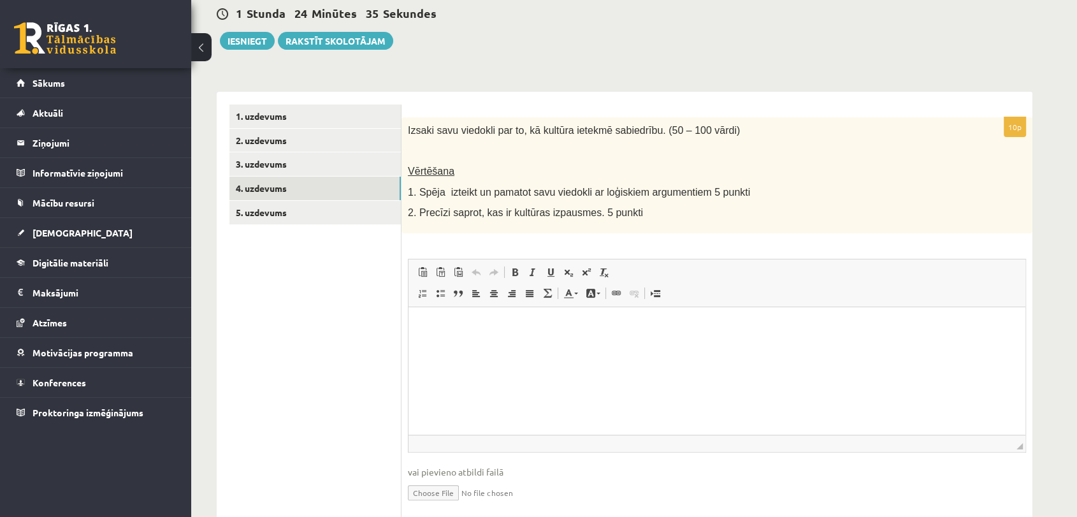
scroll to position [132, 0]
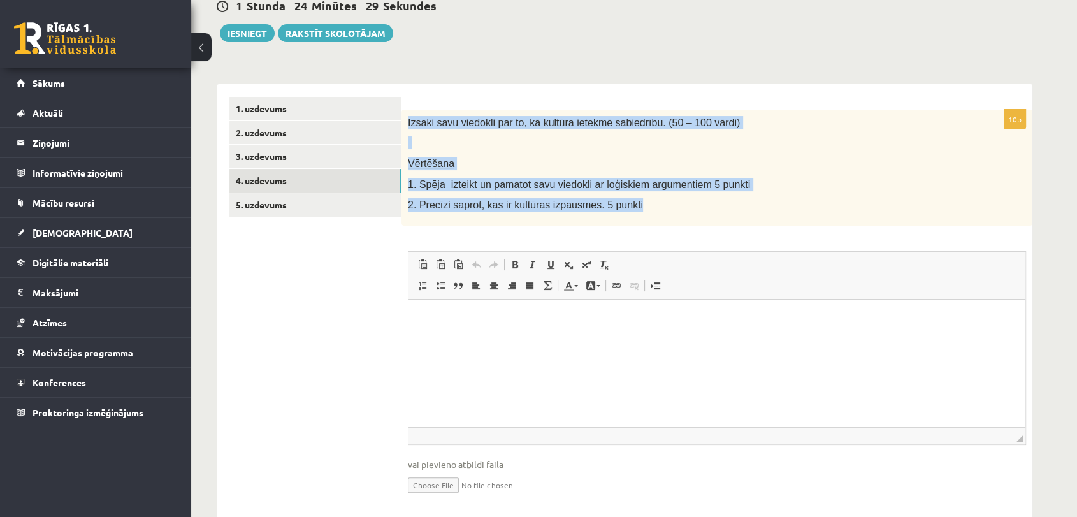
drag, startPoint x: 406, startPoint y: 120, endPoint x: 631, endPoint y: 208, distance: 241.1
click at [631, 208] on div "Izsaki savu viedokli par to, kā kultūra ietekmē sabiedrību. (50 – 100 vārdi) Vē…" at bounding box center [716, 168] width 631 height 116
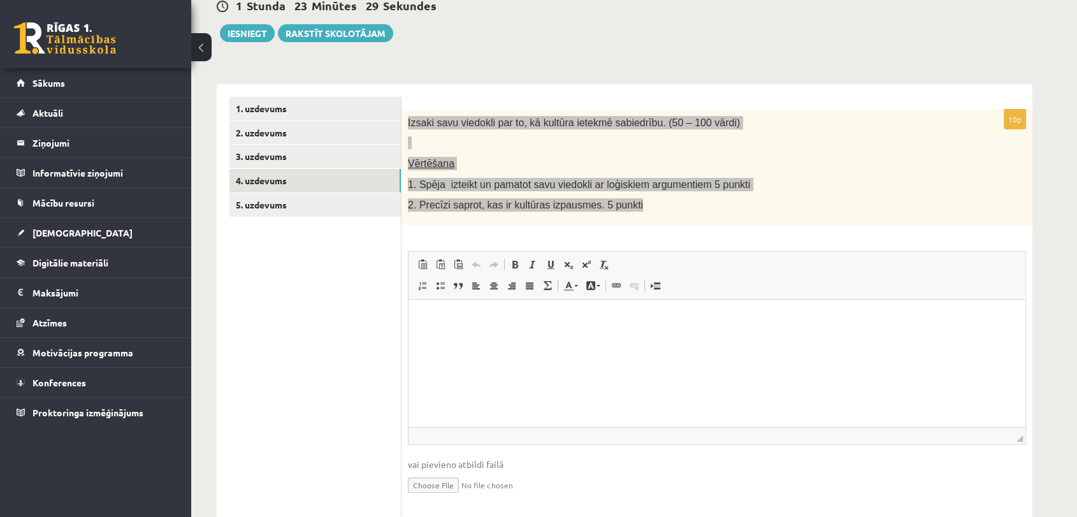
click at [482, 338] on html at bounding box center [716, 318] width 617 height 39
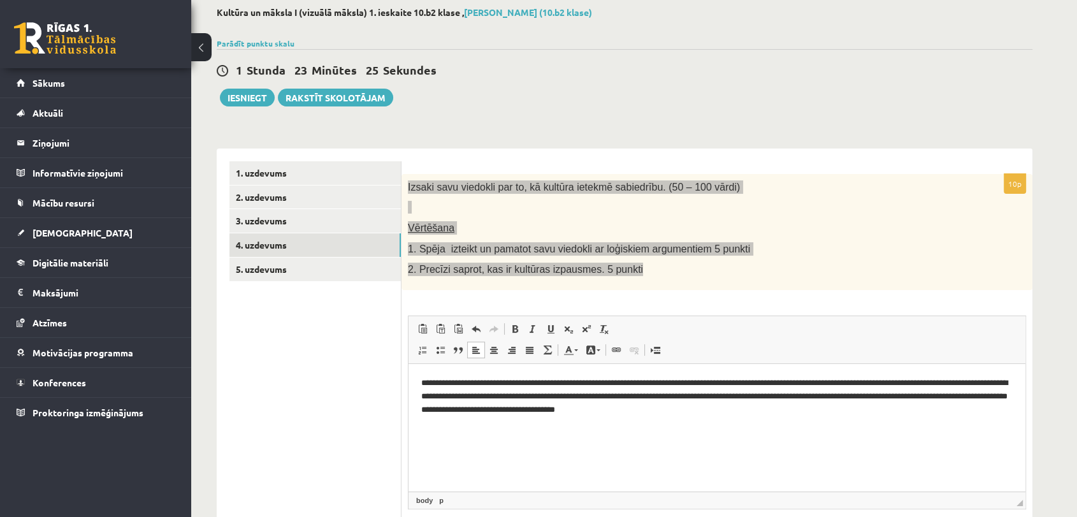
scroll to position [0, 0]
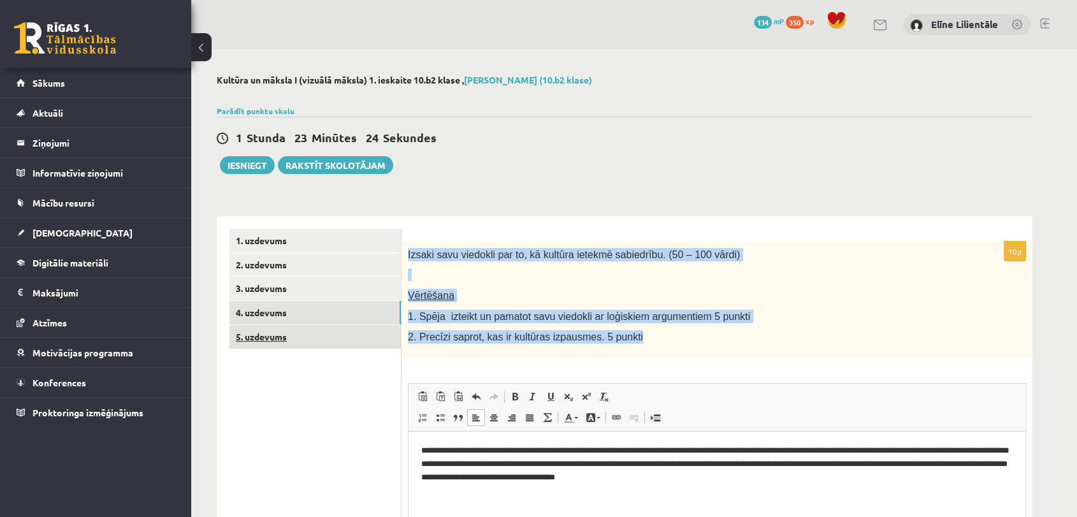
click at [367, 336] on link "5. uzdevums" at bounding box center [314, 337] width 171 height 24
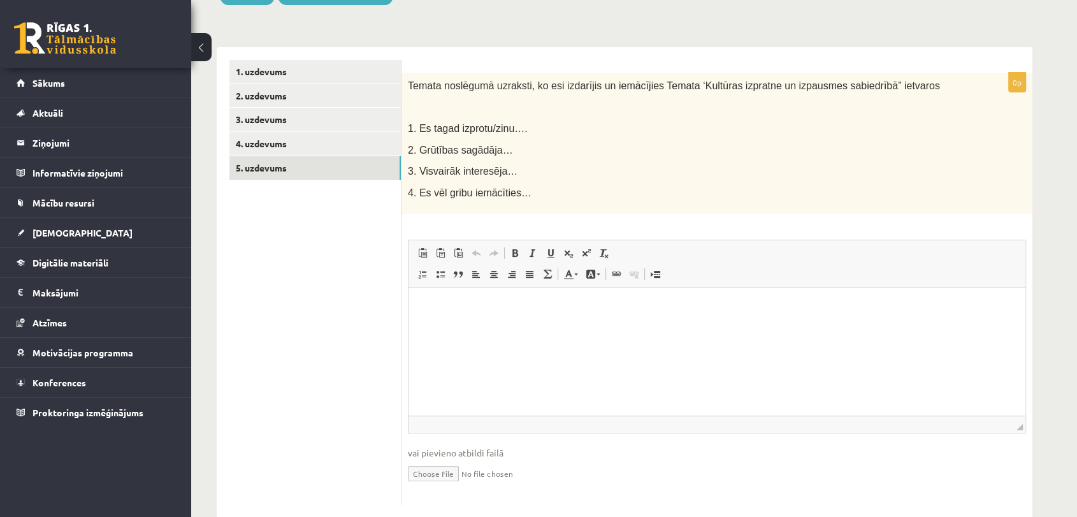
scroll to position [173, 0]
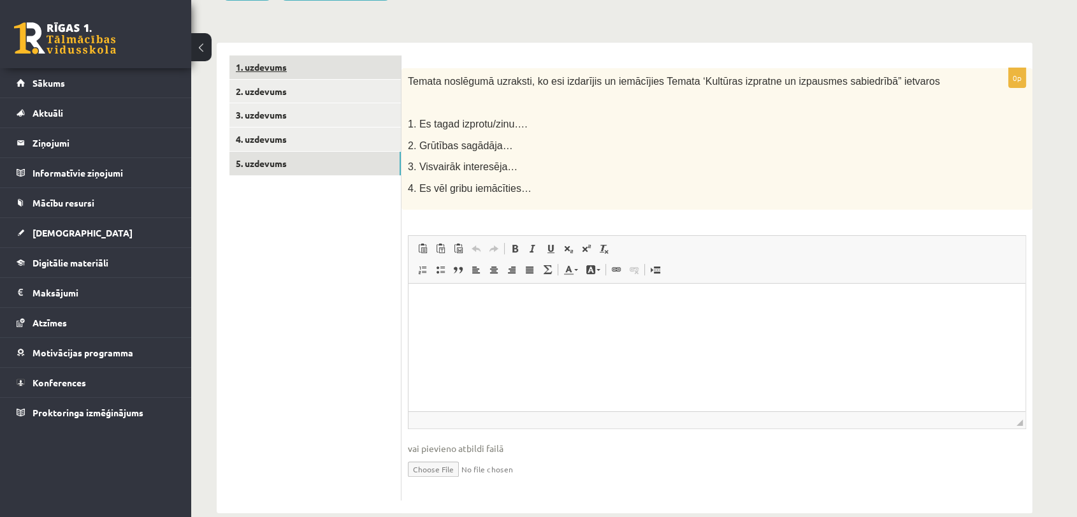
click at [318, 65] on link "1. uzdevums" at bounding box center [314, 67] width 171 height 24
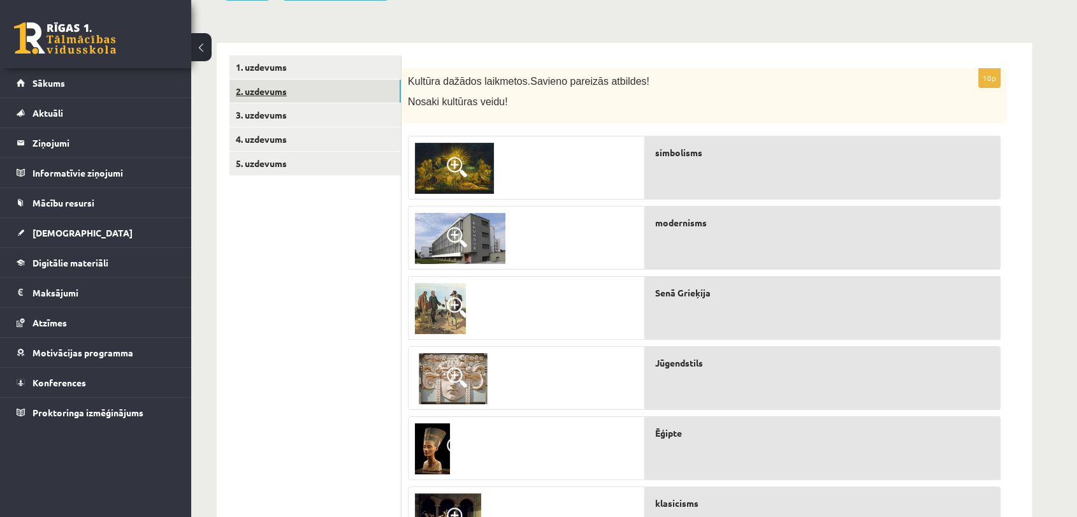
click at [368, 95] on link "2. uzdevums" at bounding box center [314, 92] width 171 height 24
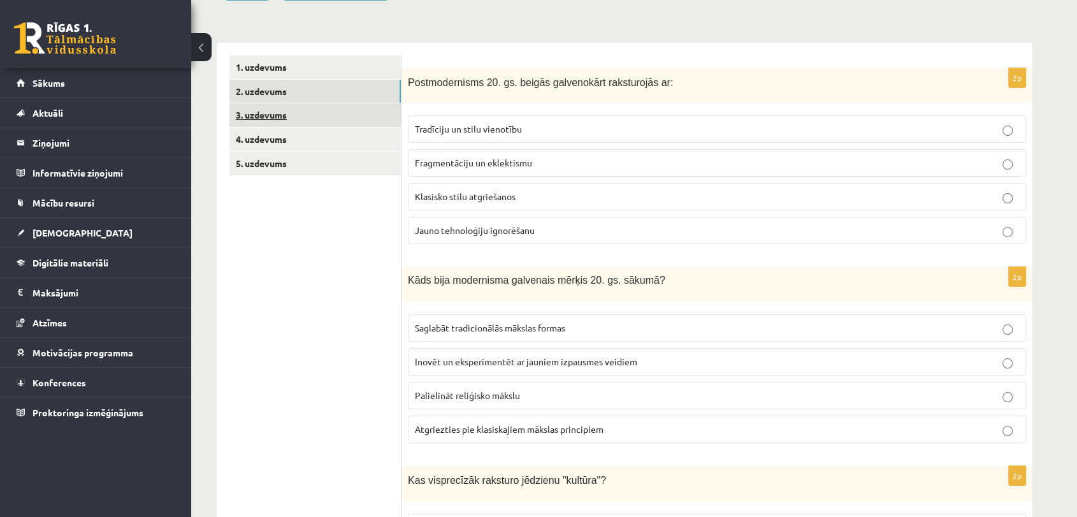
click at [336, 120] on link "3. uzdevums" at bounding box center [314, 115] width 171 height 24
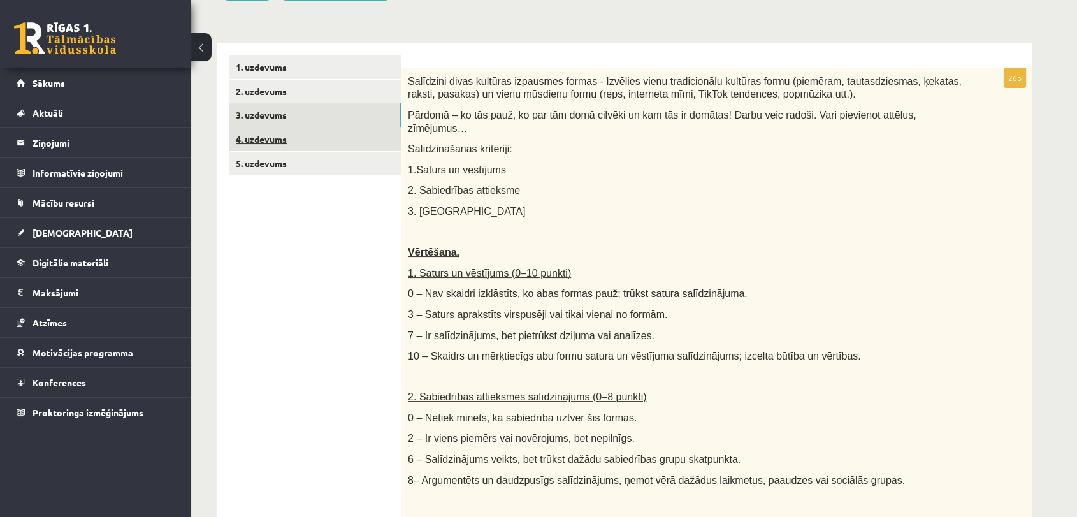
scroll to position [0, 0]
click at [336, 138] on link "4. uzdevums" at bounding box center [314, 139] width 171 height 24
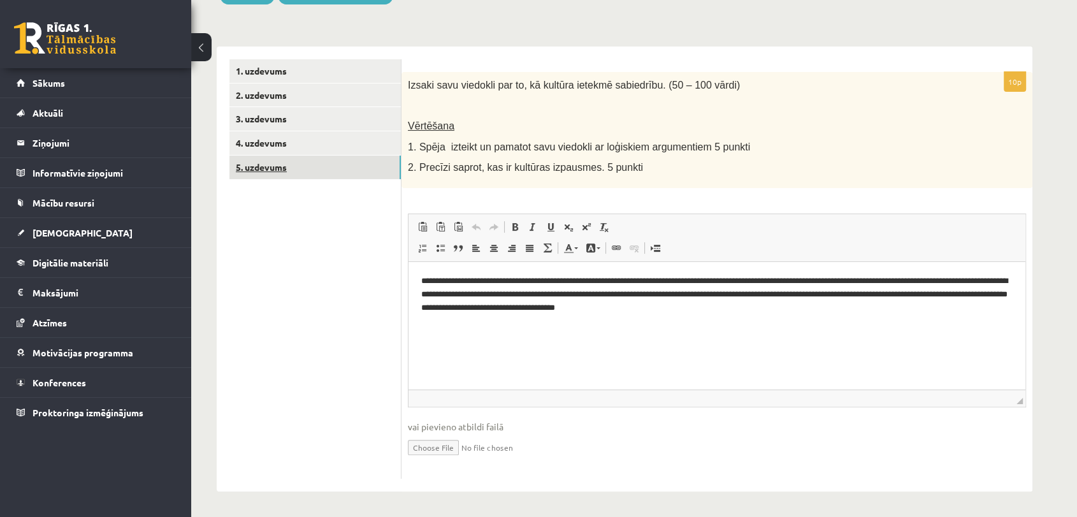
click at [345, 166] on link "5. uzdevums" at bounding box center [314, 167] width 171 height 24
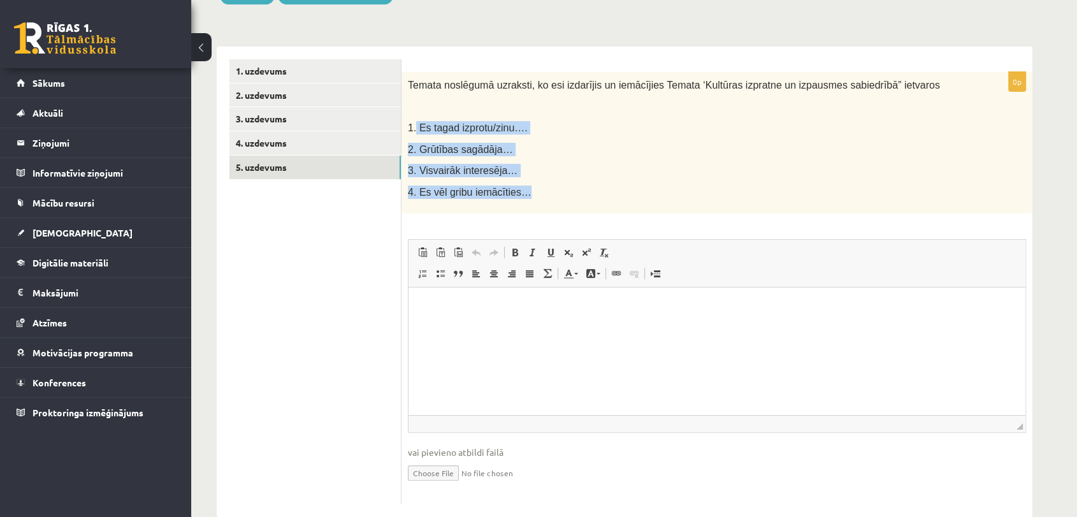
drag, startPoint x: 416, startPoint y: 126, endPoint x: 522, endPoint y: 195, distance: 126.2
click at [522, 195] on div "Temata noslēgumā uzraksti, ko esi izdarījis un iemācījies Temata ‘Kultūras izpr…" at bounding box center [716, 143] width 631 height 142
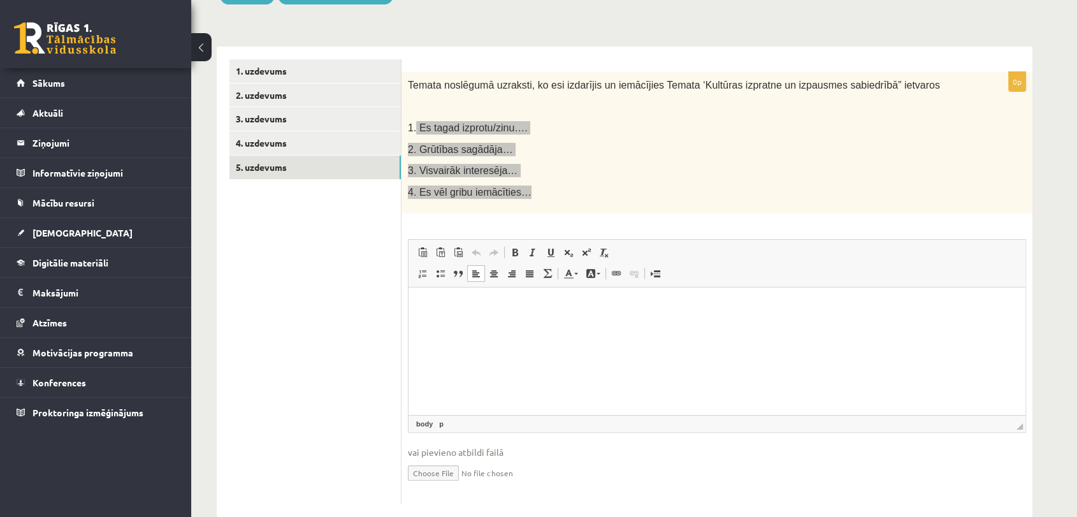
click at [503, 292] on html at bounding box center [716, 306] width 617 height 39
click at [529, 315] on span "Paste" at bounding box center [535, 313] width 39 height 18
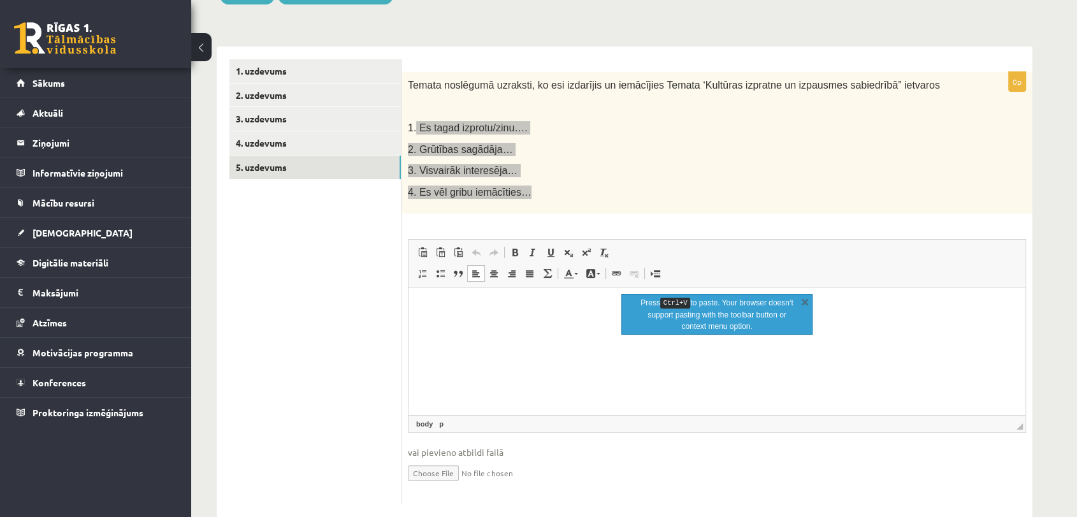
click at [476, 326] on html at bounding box center [716, 306] width 617 height 39
click at [468, 318] on html at bounding box center [716, 306] width 617 height 39
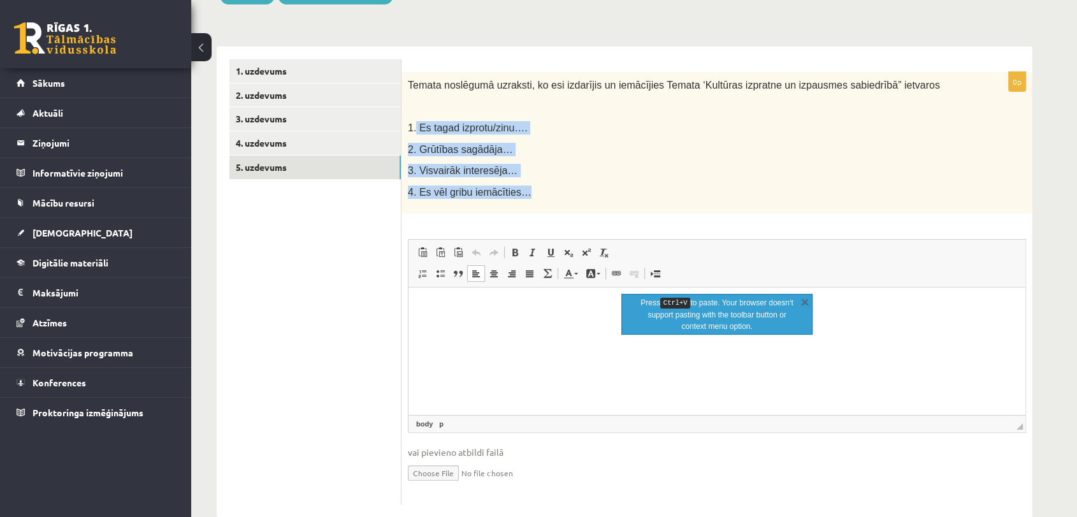
click at [599, 159] on div "Temata noslēgumā uzraksti, ko esi izdarījis un iemācījies Temata ‘Kultūras izpr…" at bounding box center [716, 143] width 631 height 142
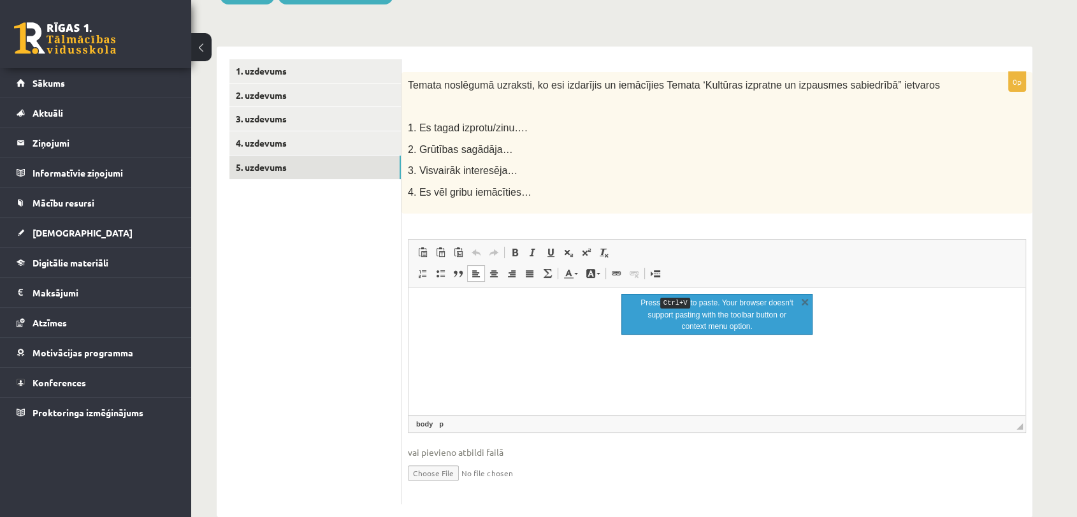
click at [501, 306] on p "Editor, wiswyg-editor-user-answer-47024943127180" at bounding box center [716, 306] width 591 height 13
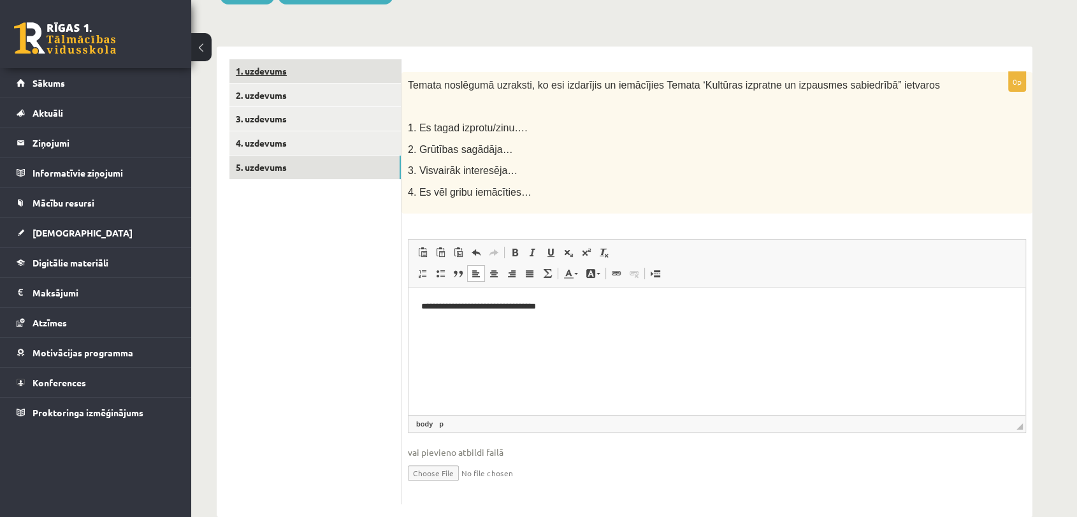
click at [298, 68] on link "1. uzdevums" at bounding box center [314, 71] width 171 height 24
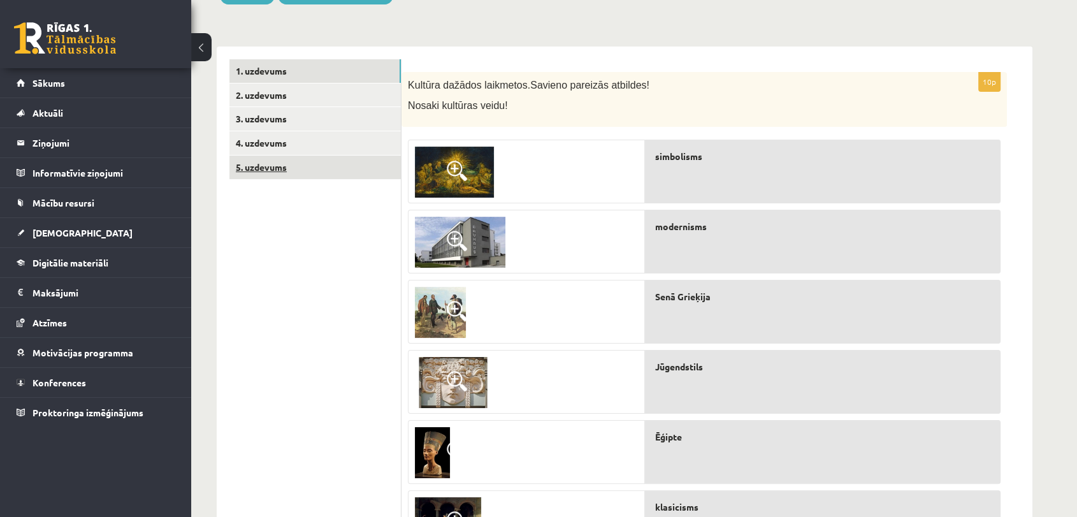
click at [327, 161] on link "5. uzdevums" at bounding box center [314, 167] width 171 height 24
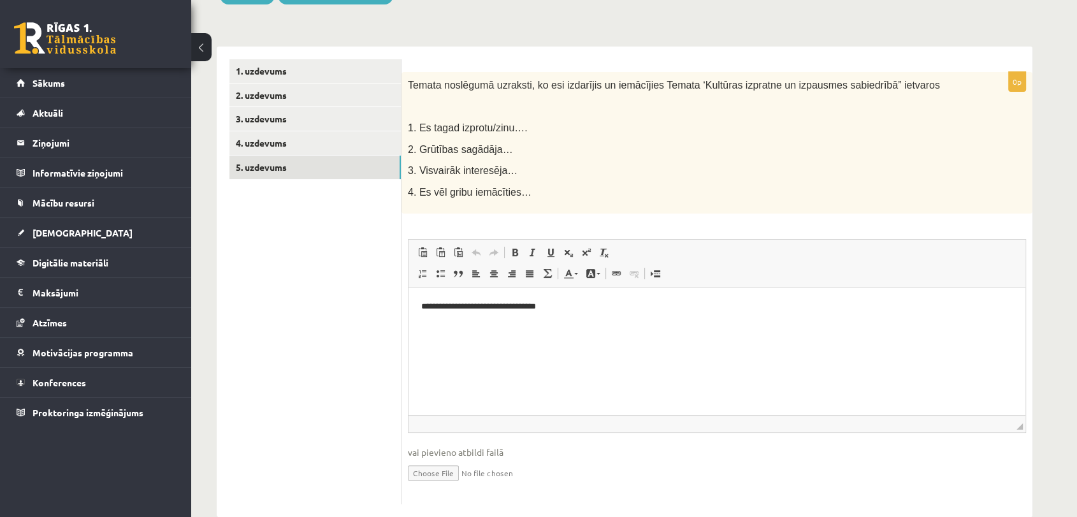
click at [579, 324] on html "**********" at bounding box center [716, 306] width 617 height 39
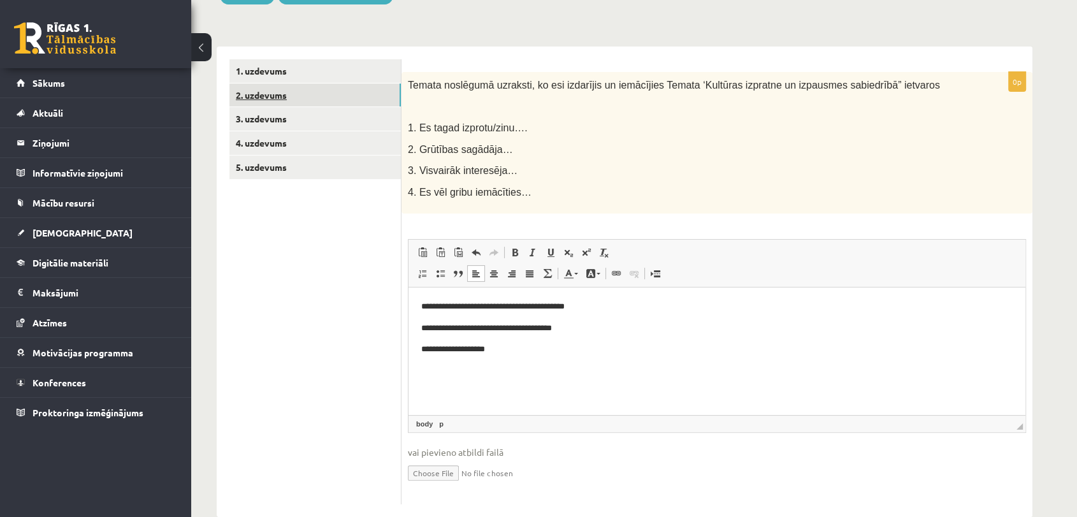
click at [266, 99] on link "2. uzdevums" at bounding box center [314, 95] width 171 height 24
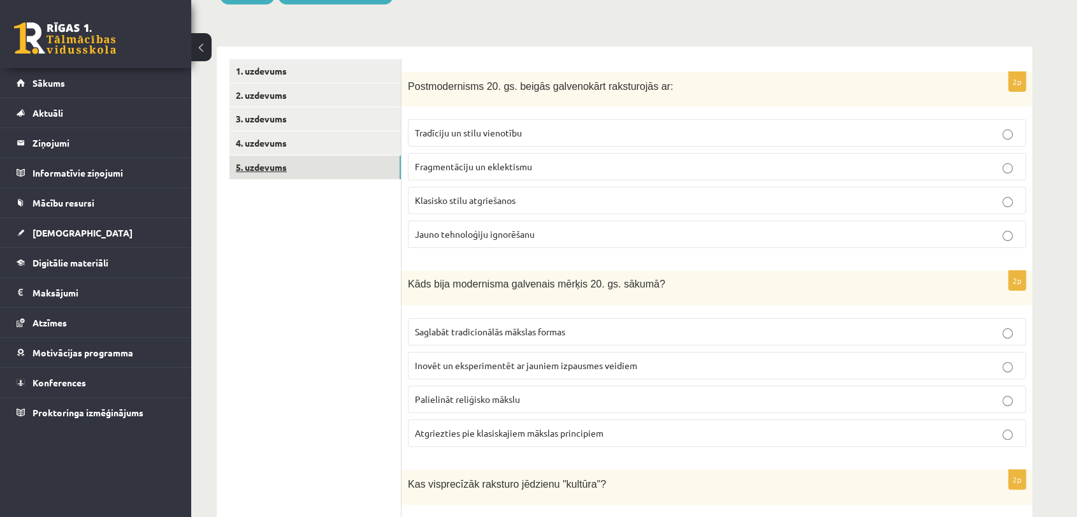
click at [276, 163] on link "5. uzdevums" at bounding box center [314, 167] width 171 height 24
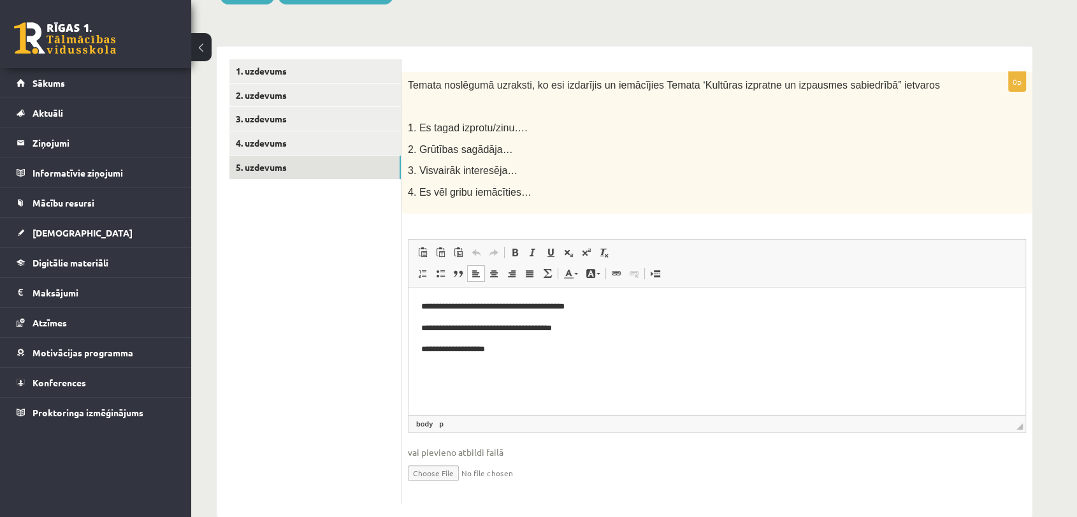
click at [576, 361] on html "**********" at bounding box center [716, 328] width 617 height 82
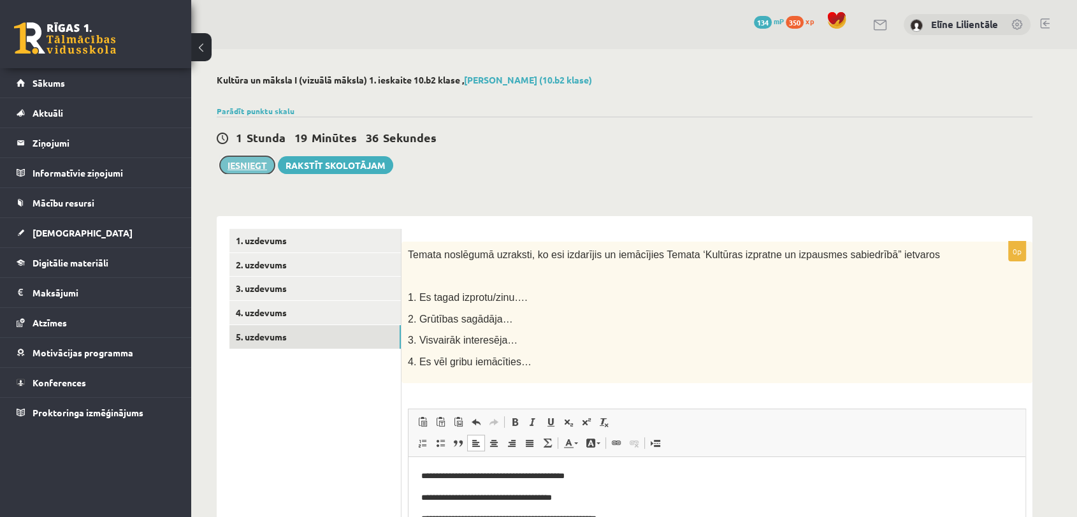
click at [255, 160] on button "Iesniegt" at bounding box center [247, 165] width 55 height 18
click at [303, 311] on link "4. uzdevums" at bounding box center [314, 313] width 171 height 24
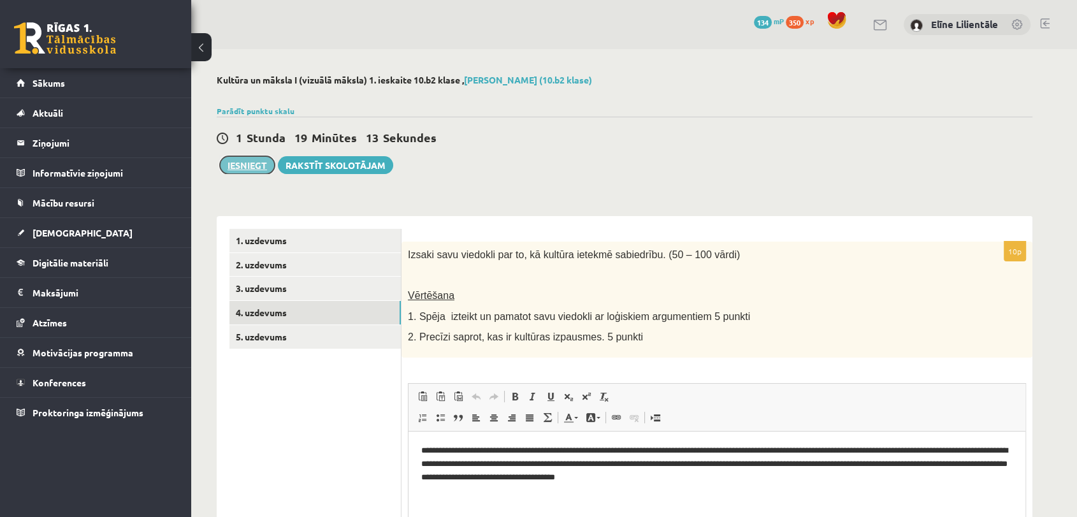
click at [250, 159] on button "Iesniegt" at bounding box center [247, 165] width 55 height 18
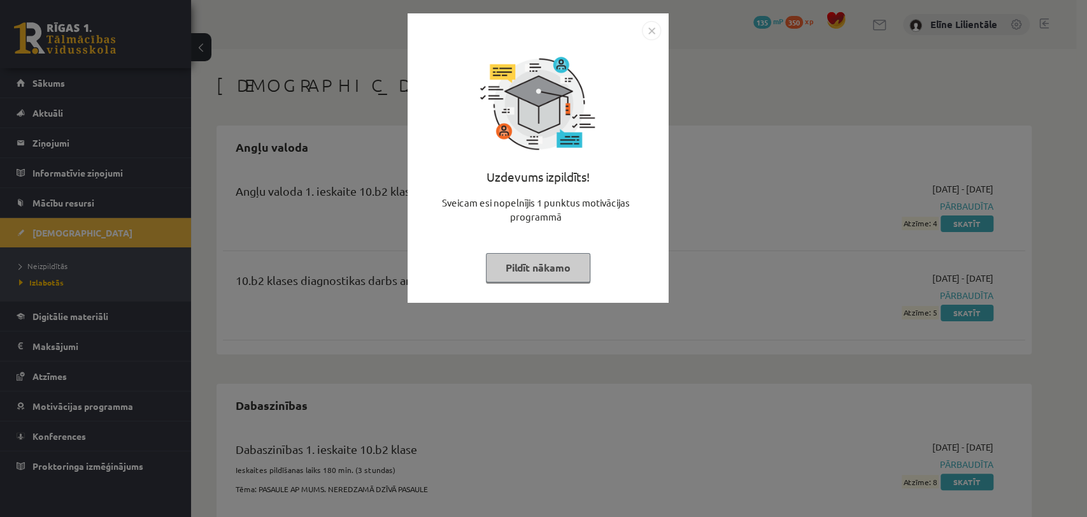
click at [564, 268] on button "Pildīt nākamo" at bounding box center [538, 267] width 104 height 29
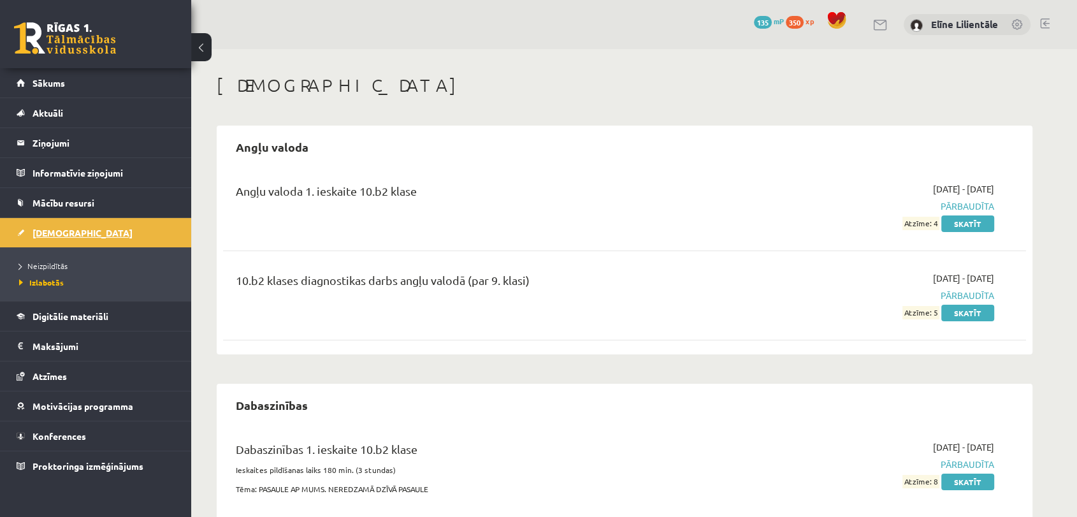
click at [115, 234] on link "[DEMOGRAPHIC_DATA]" at bounding box center [96, 232] width 159 height 29
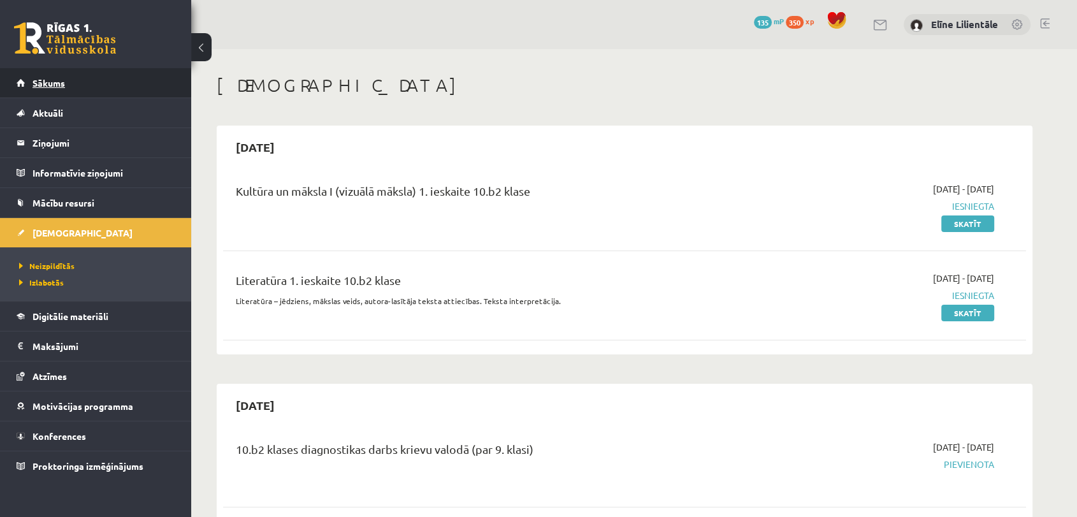
click at [143, 78] on link "Sākums" at bounding box center [96, 82] width 159 height 29
